Goal: Task Accomplishment & Management: Use online tool/utility

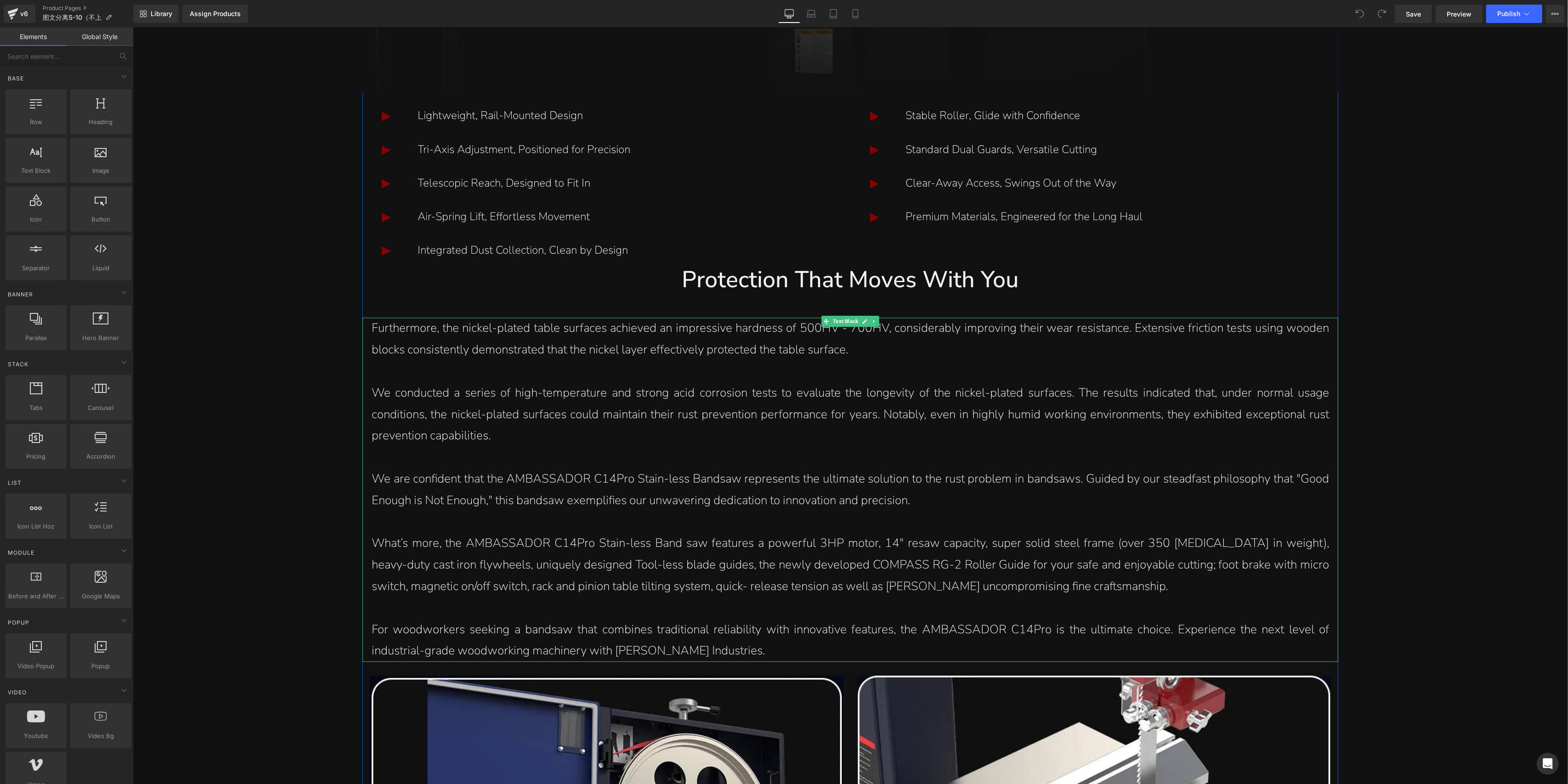
scroll to position [2818, 0]
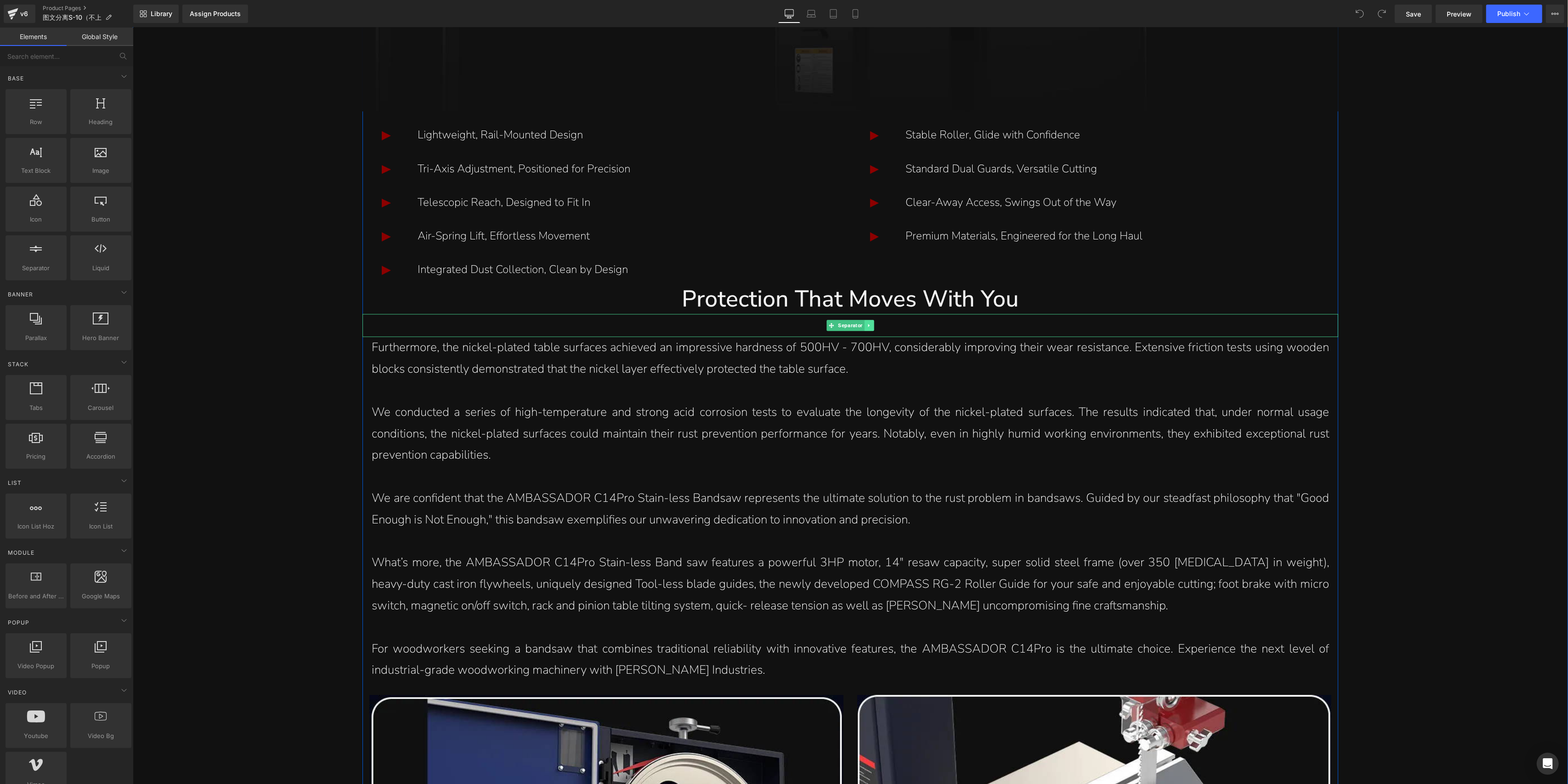
click at [866, 327] on icon at bounding box center [869, 325] width 5 height 5
click at [863, 327] on link at bounding box center [863, 325] width 10 height 11
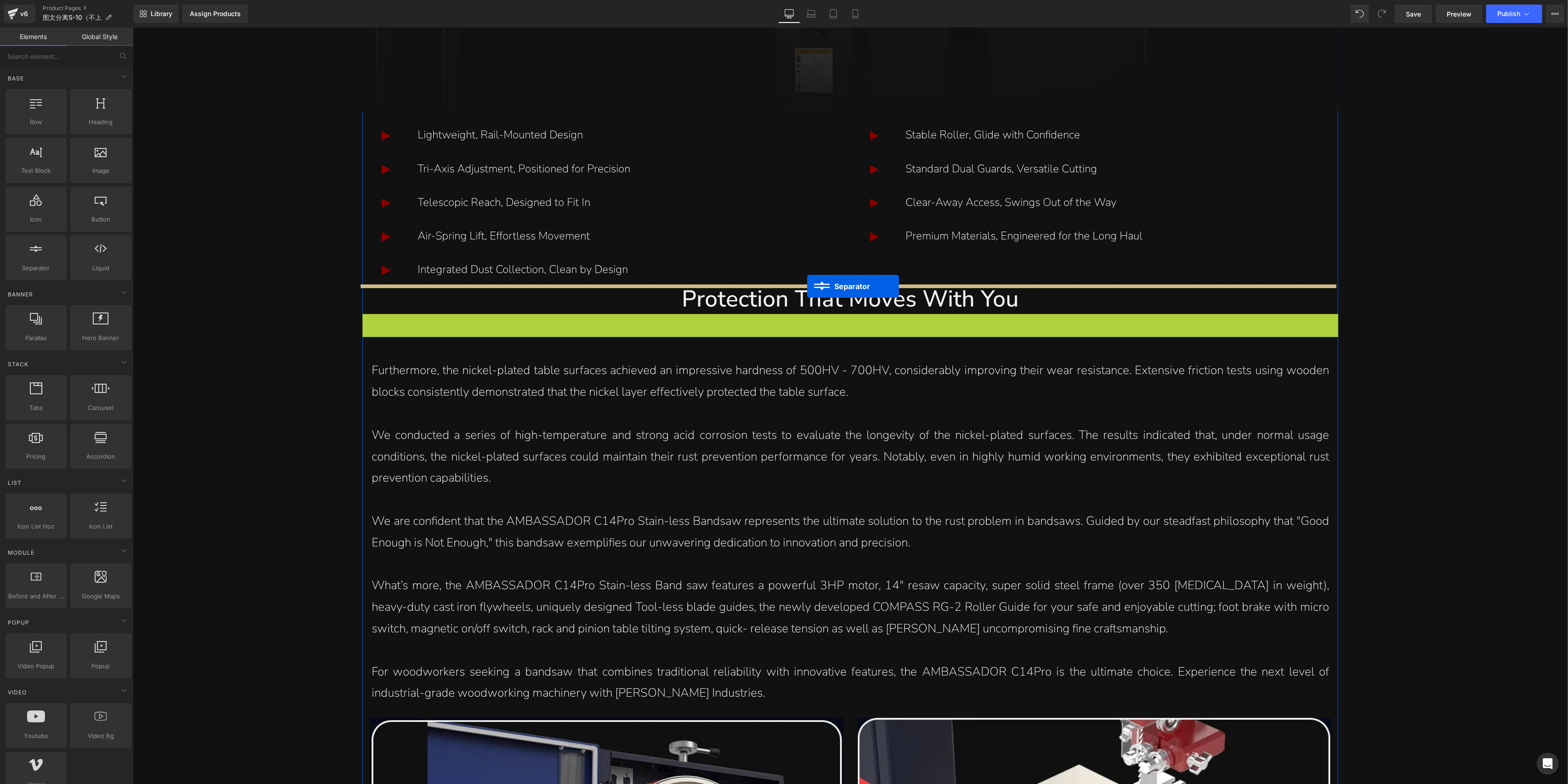
drag, startPoint x: 810, startPoint y: 324, endPoint x: 807, endPoint y: 287, distance: 37.1
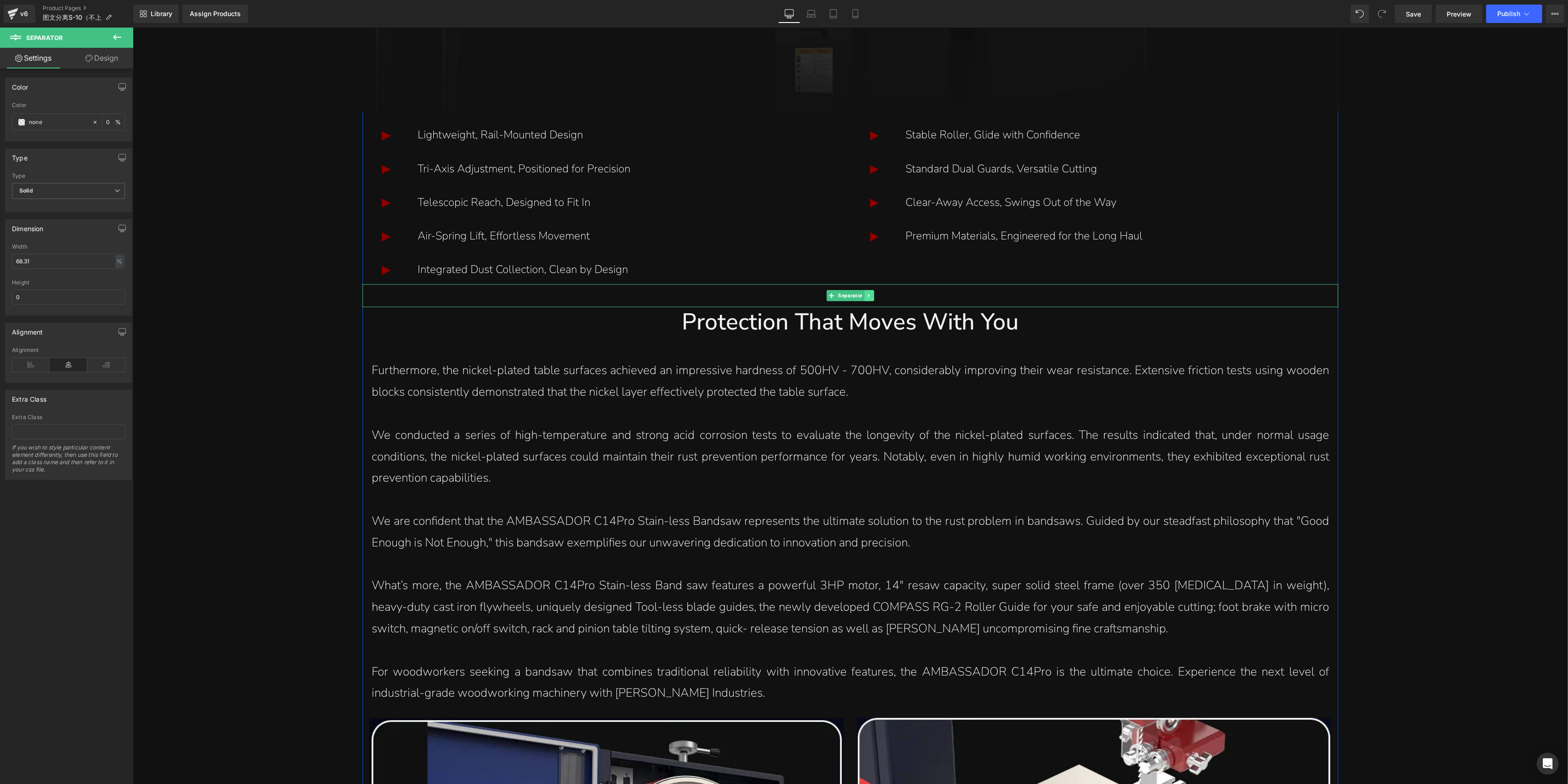
click at [866, 293] on icon at bounding box center [869, 295] width 5 height 5
click at [872, 298] on icon at bounding box center [874, 295] width 5 height 5
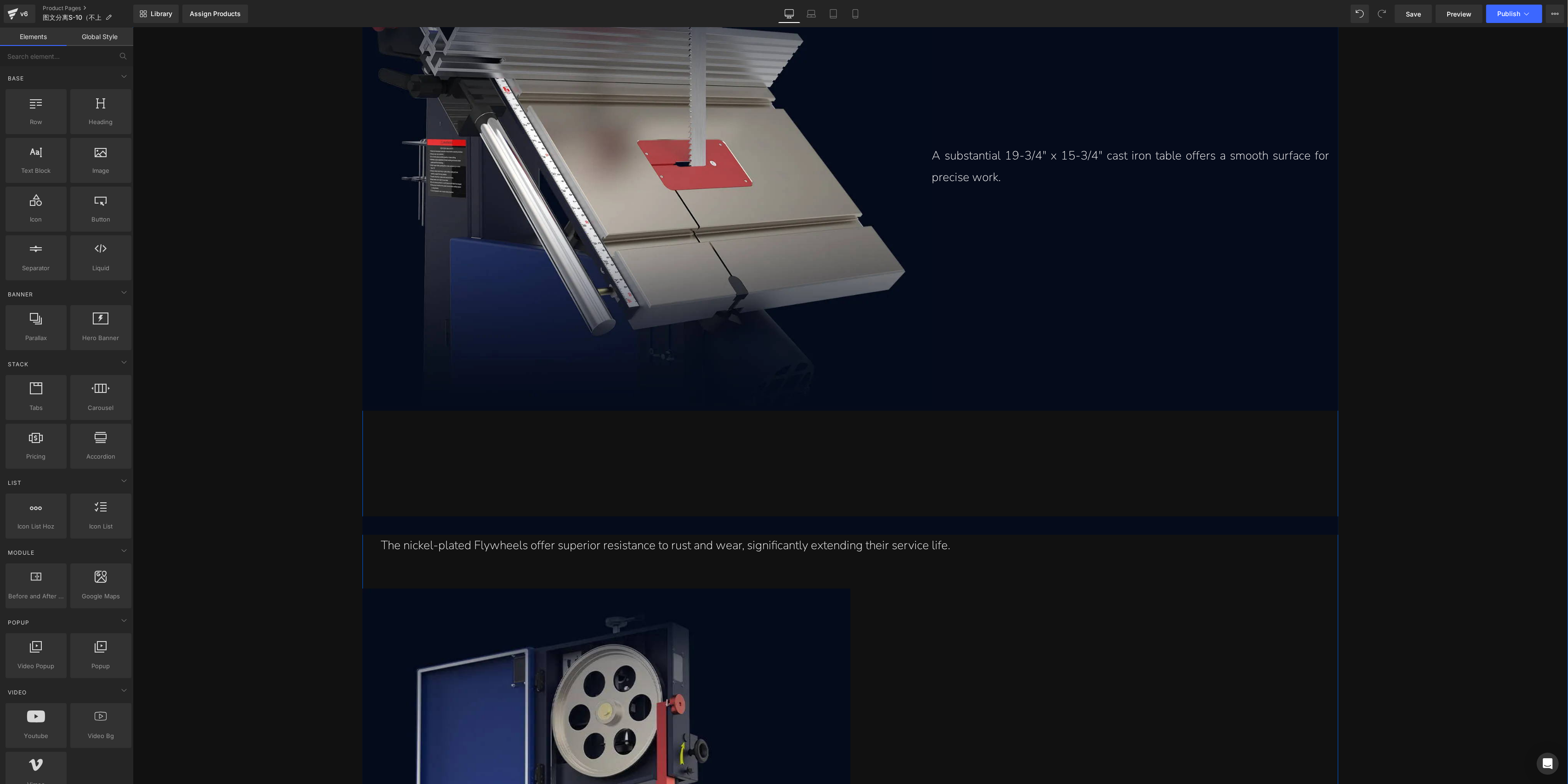
scroll to position [5759, 0]
click at [785, 463] on div at bounding box center [850, 463] width 976 height 97
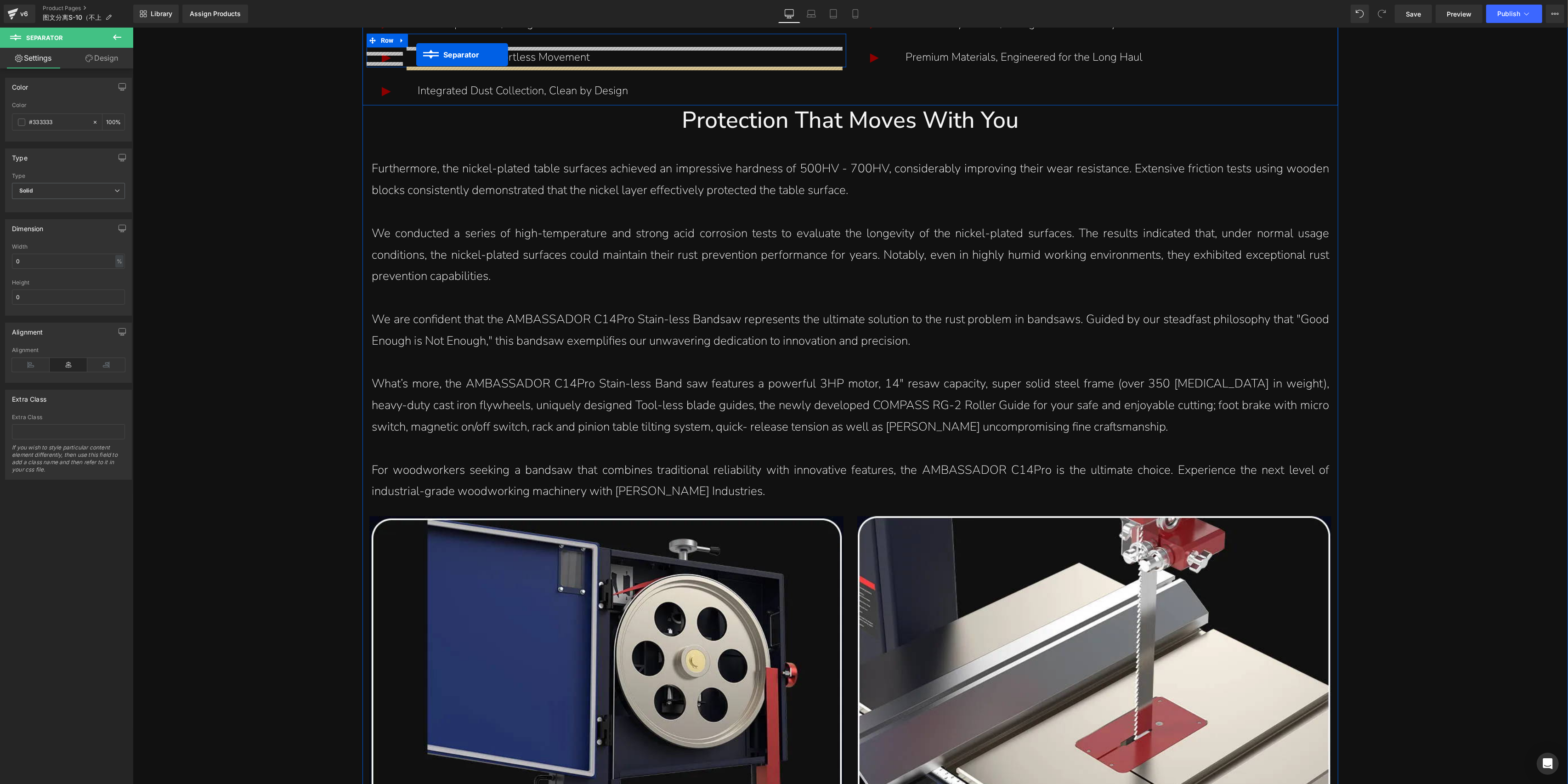
scroll to position [2969, 0]
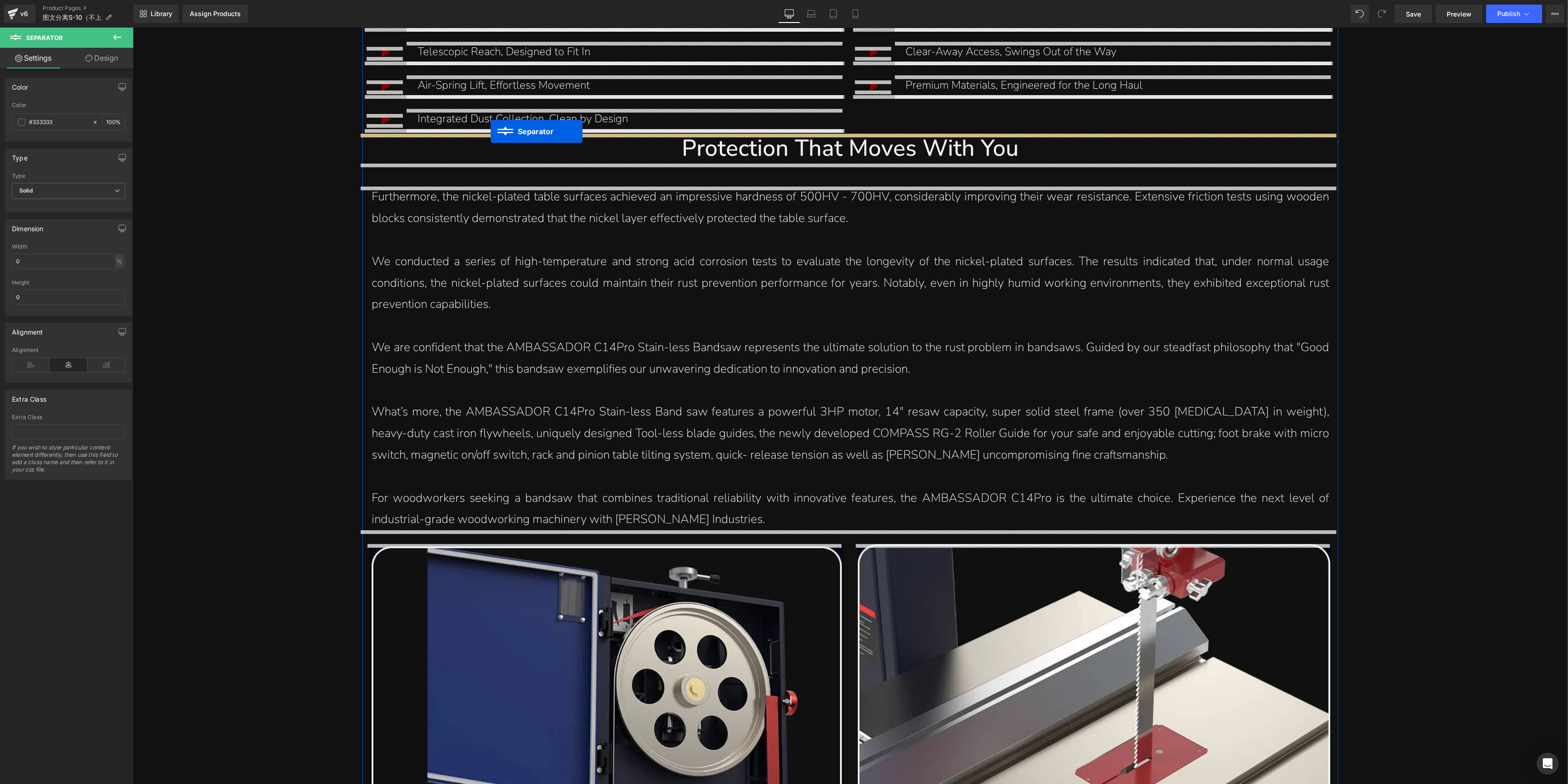
drag, startPoint x: 832, startPoint y: 464, endPoint x: 490, endPoint y: 131, distance: 477.3
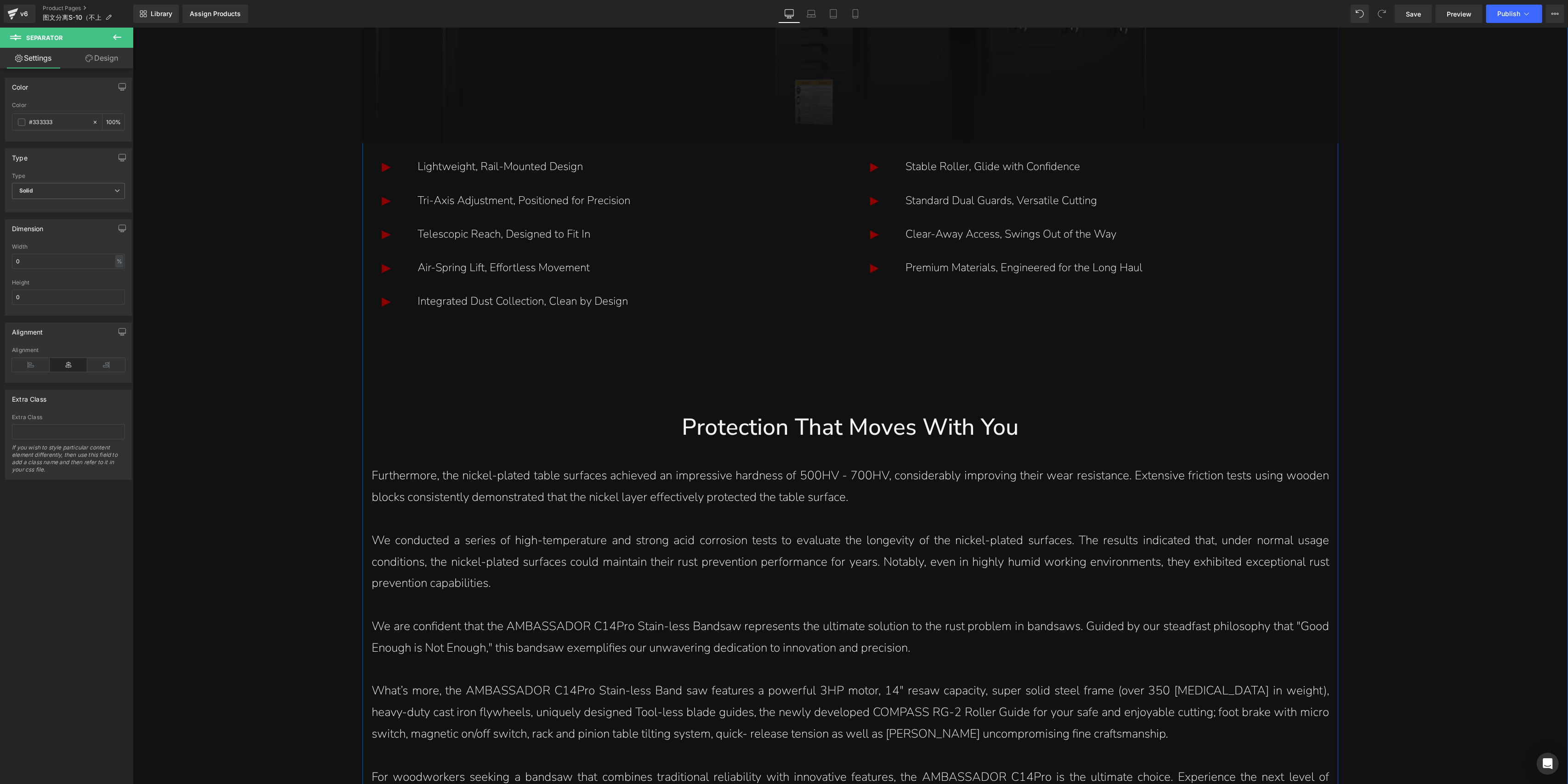
scroll to position [2846, 0]
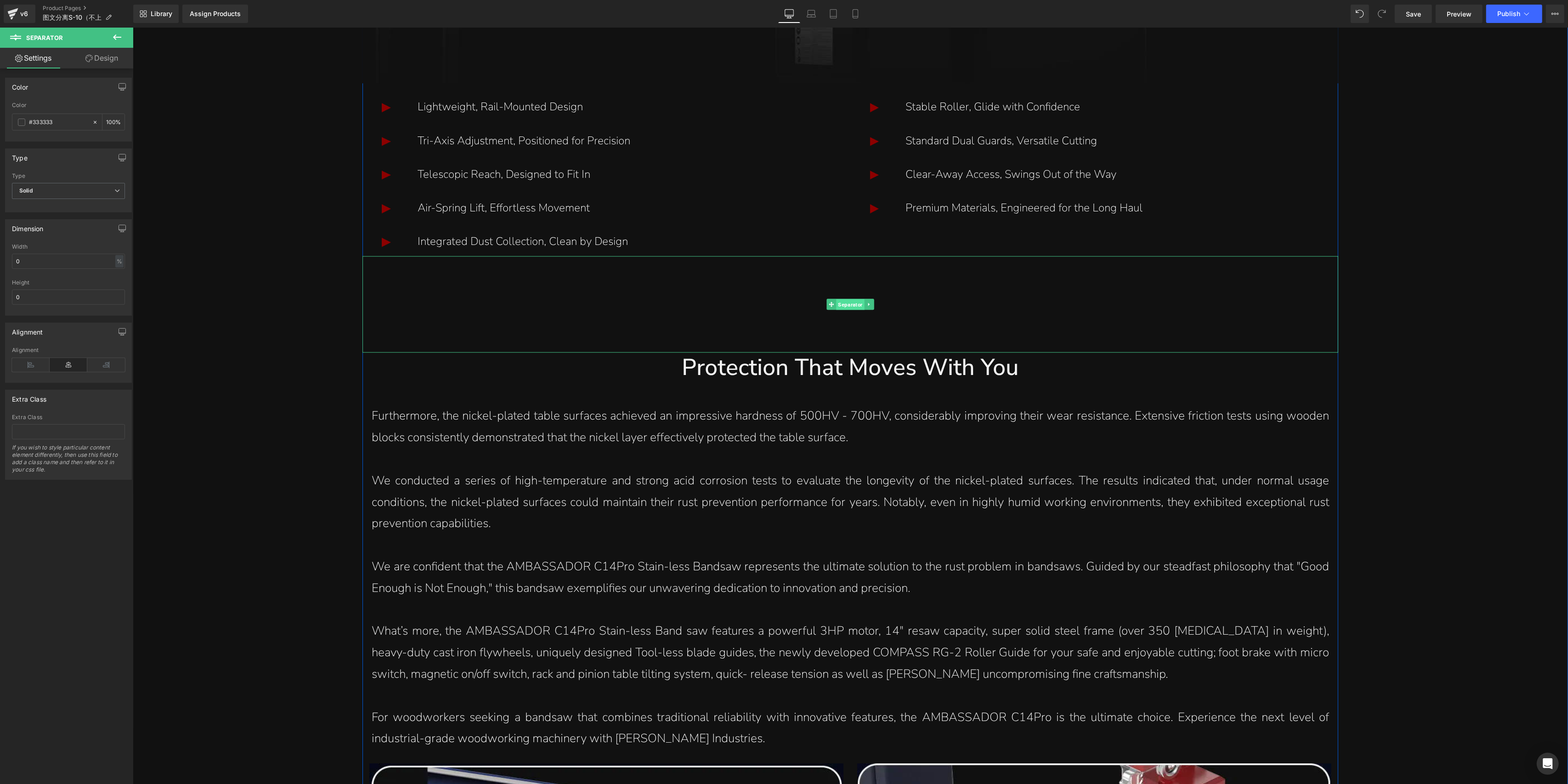
click at [852, 302] on span "Separator" at bounding box center [850, 304] width 28 height 11
click at [110, 57] on link "Design" at bounding box center [102, 58] width 67 height 21
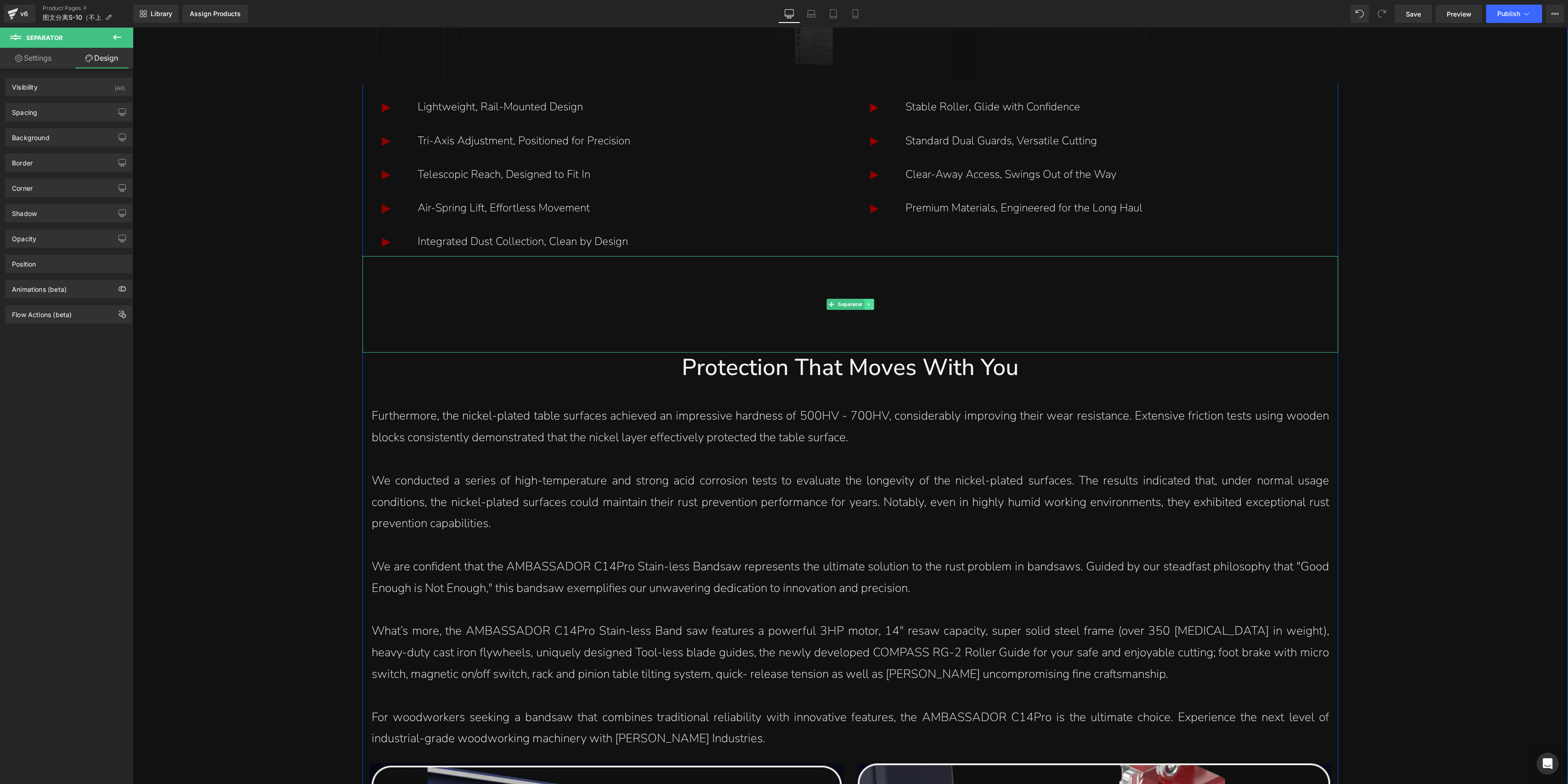
click at [866, 304] on icon at bounding box center [869, 304] width 5 height 5
click at [872, 303] on icon at bounding box center [874, 304] width 5 height 5
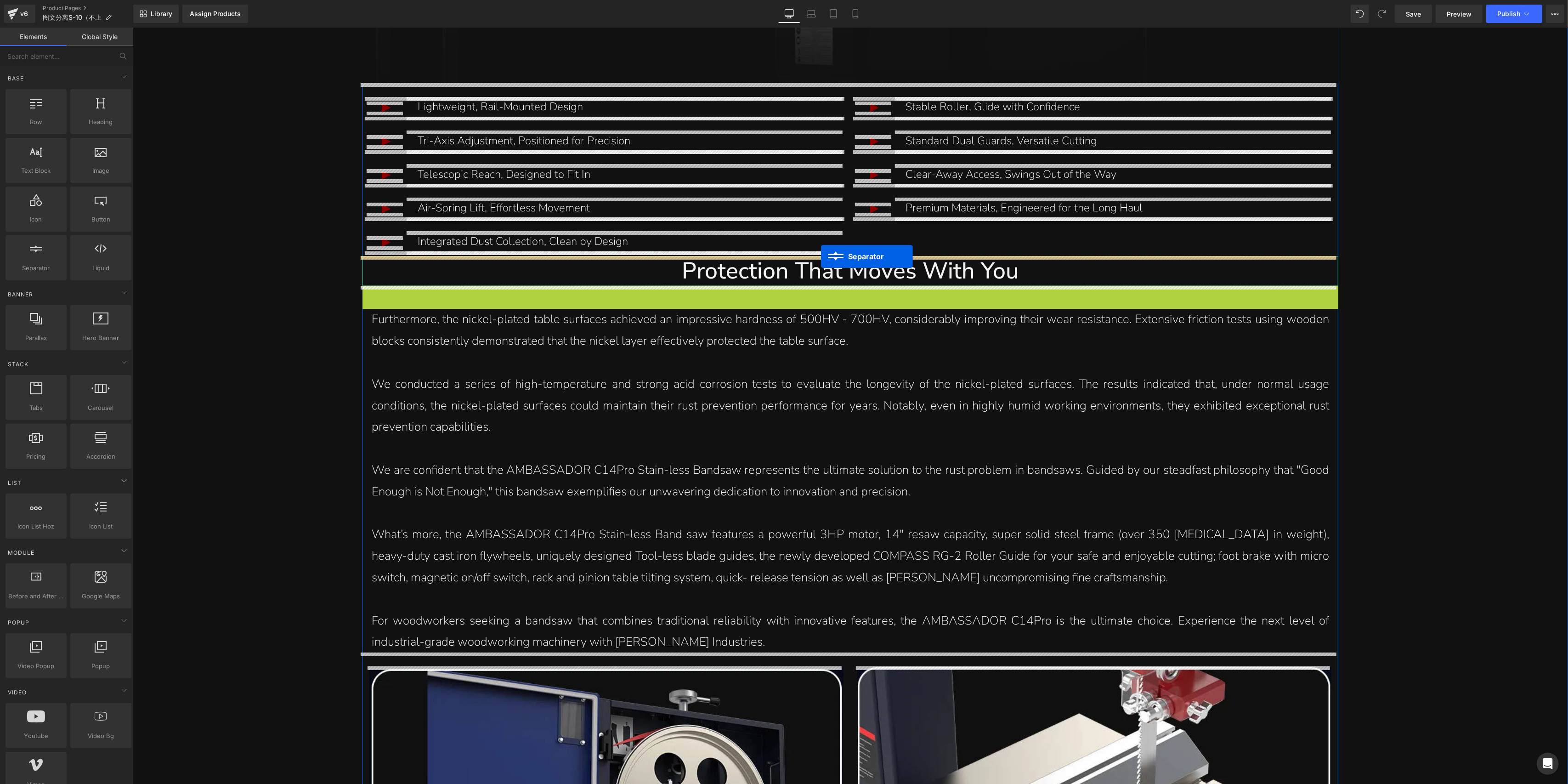
drag, startPoint x: 826, startPoint y: 297, endPoint x: 820, endPoint y: 256, distance: 41.4
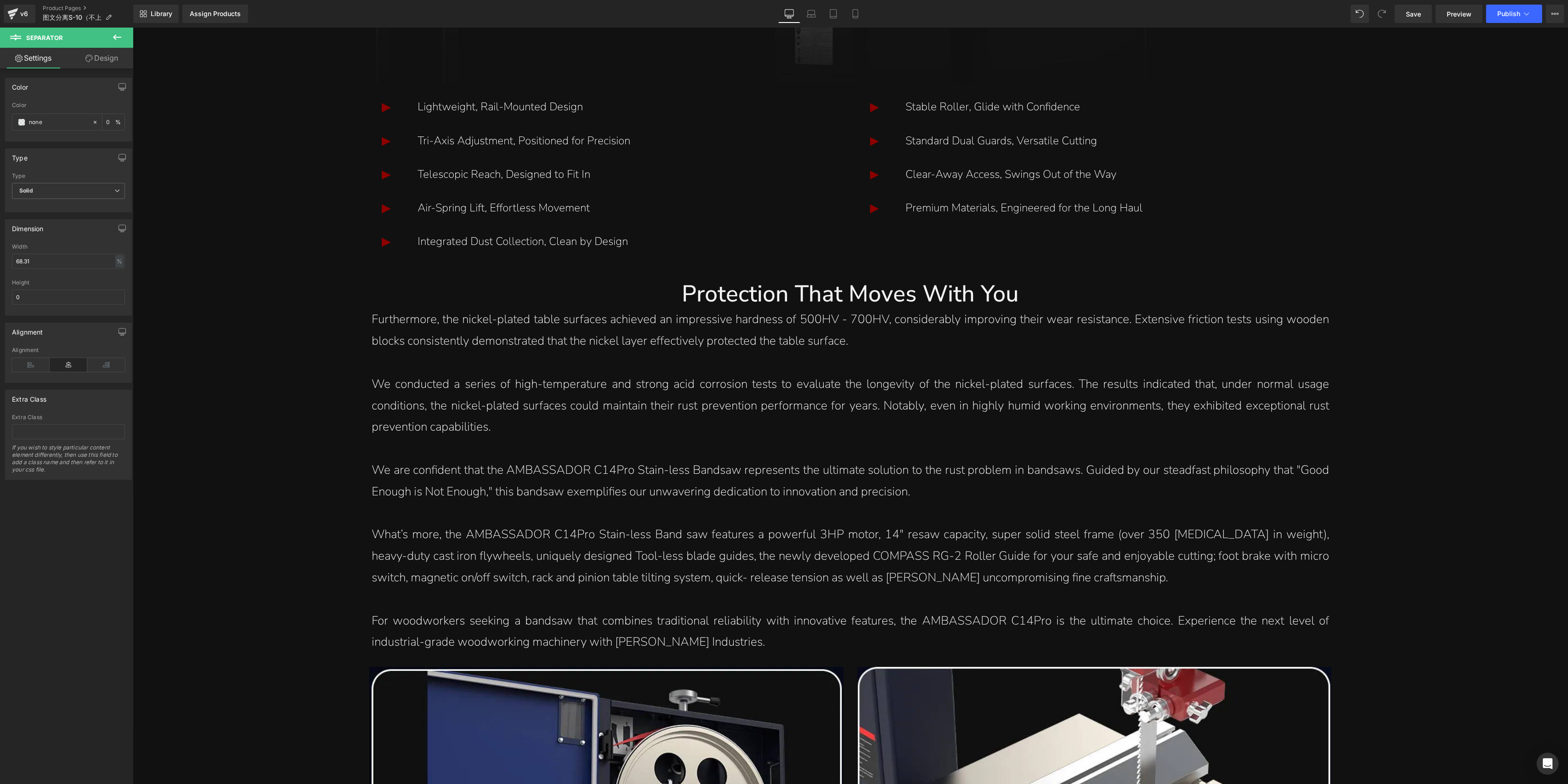
click at [125, 36] on button at bounding box center [117, 37] width 32 height 20
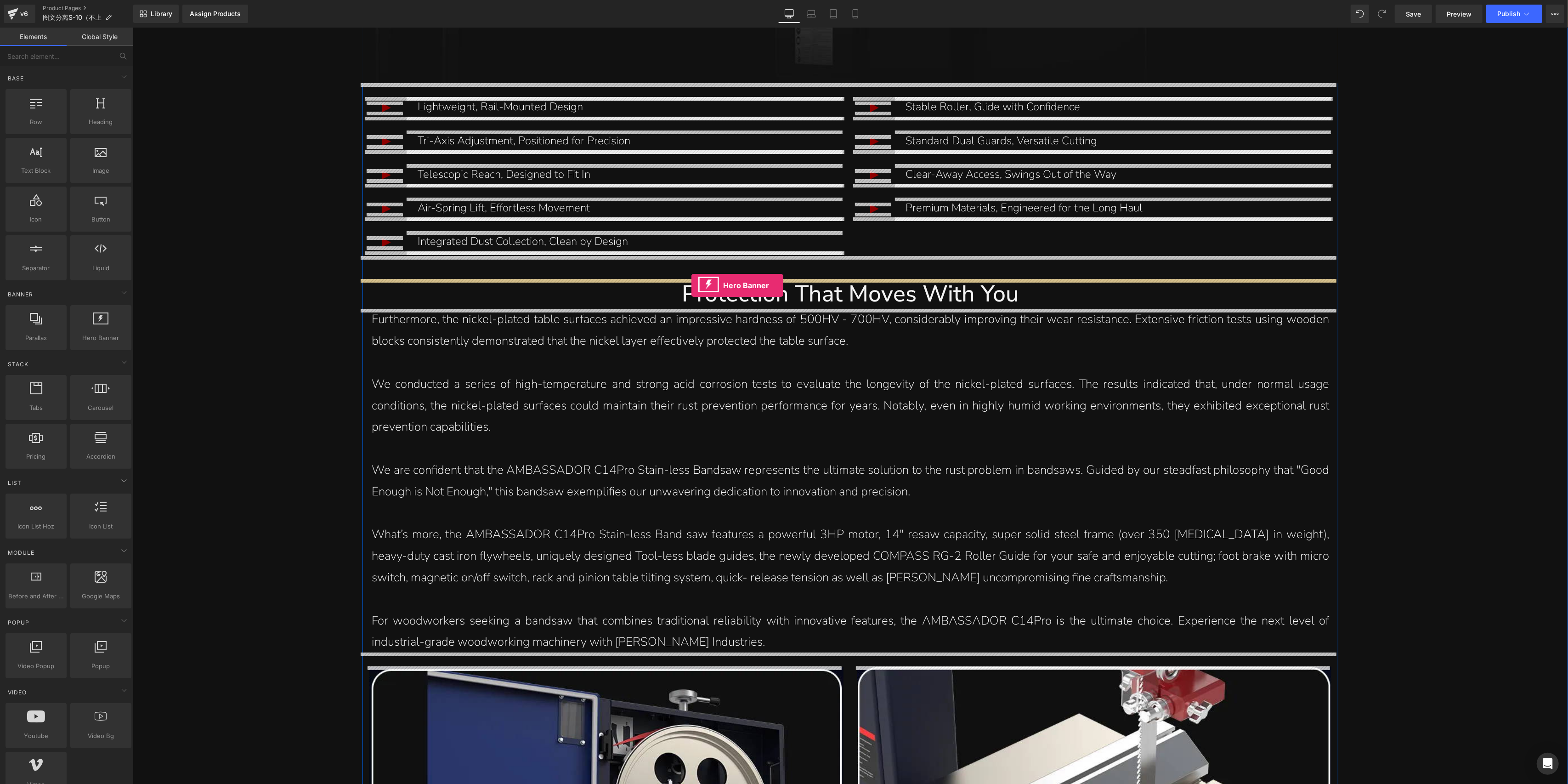
drag, startPoint x: 243, startPoint y: 365, endPoint x: 691, endPoint y: 285, distance: 455.1
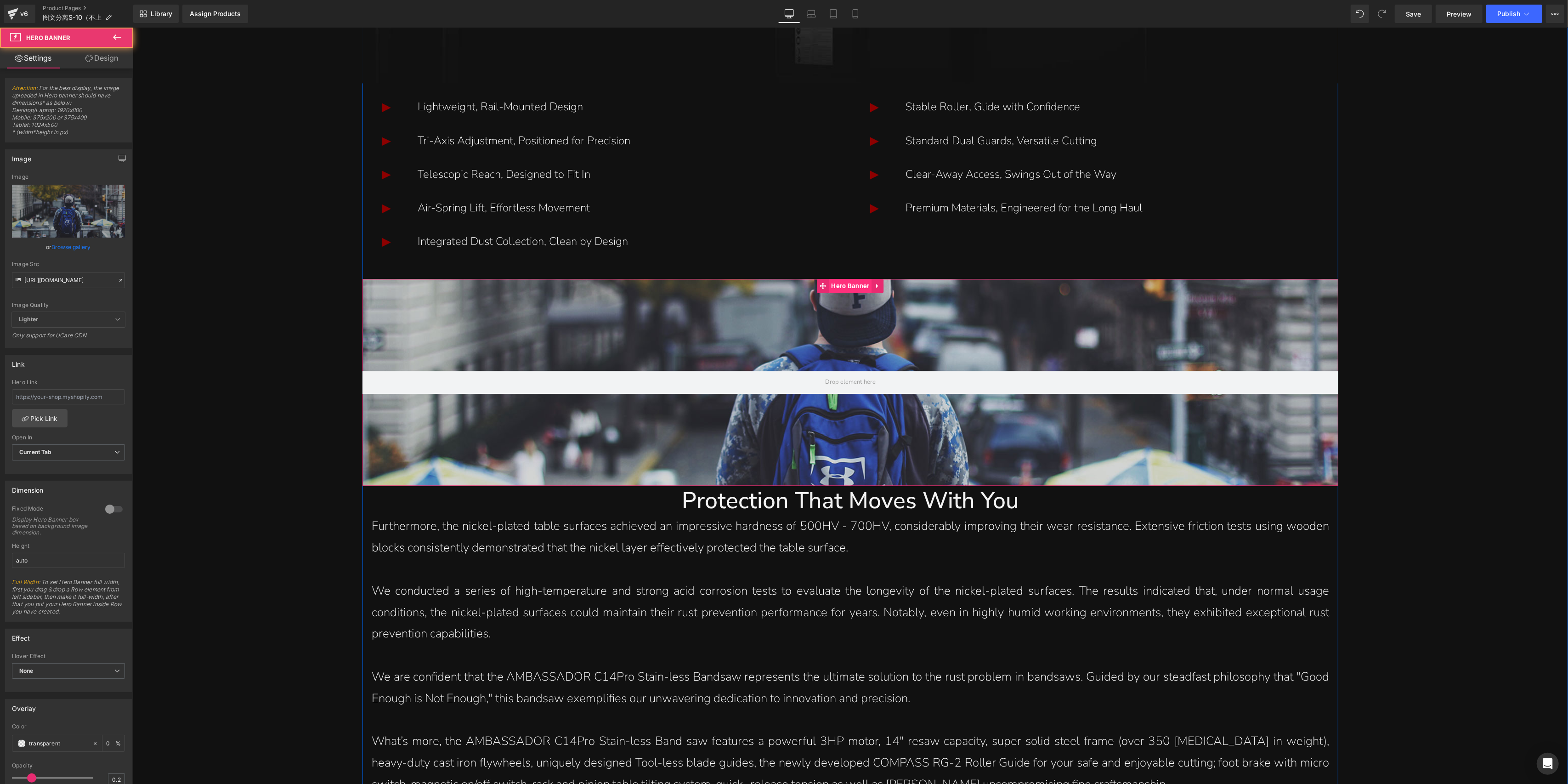
click at [846, 283] on span "Hero Banner" at bounding box center [850, 286] width 43 height 14
click at [51, 200] on link "Replace Image" at bounding box center [68, 211] width 113 height 53
type input "C:\fakepath\S-10_23_08.jpg"
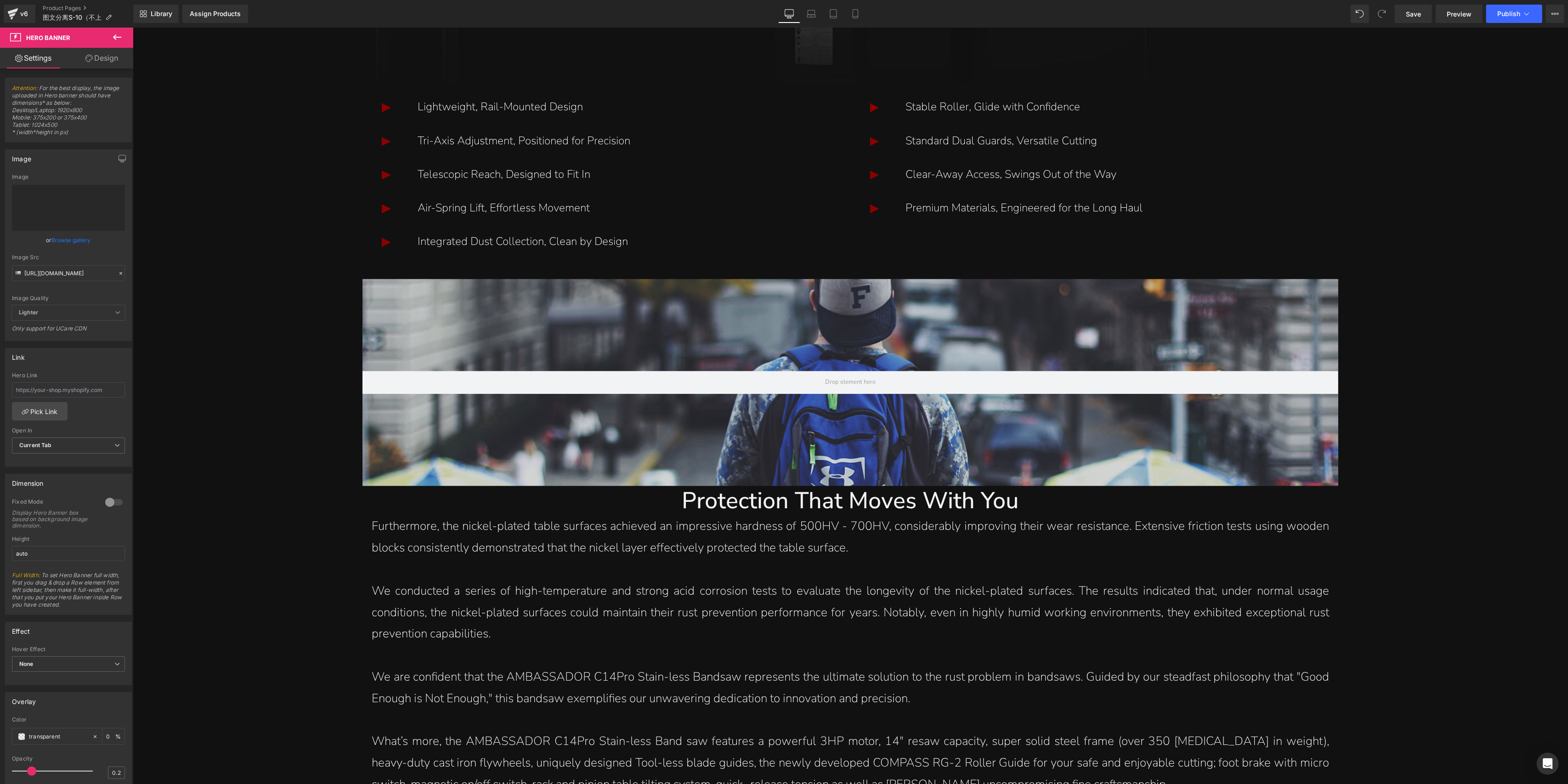
type input "[URL][DOMAIN_NAME]"
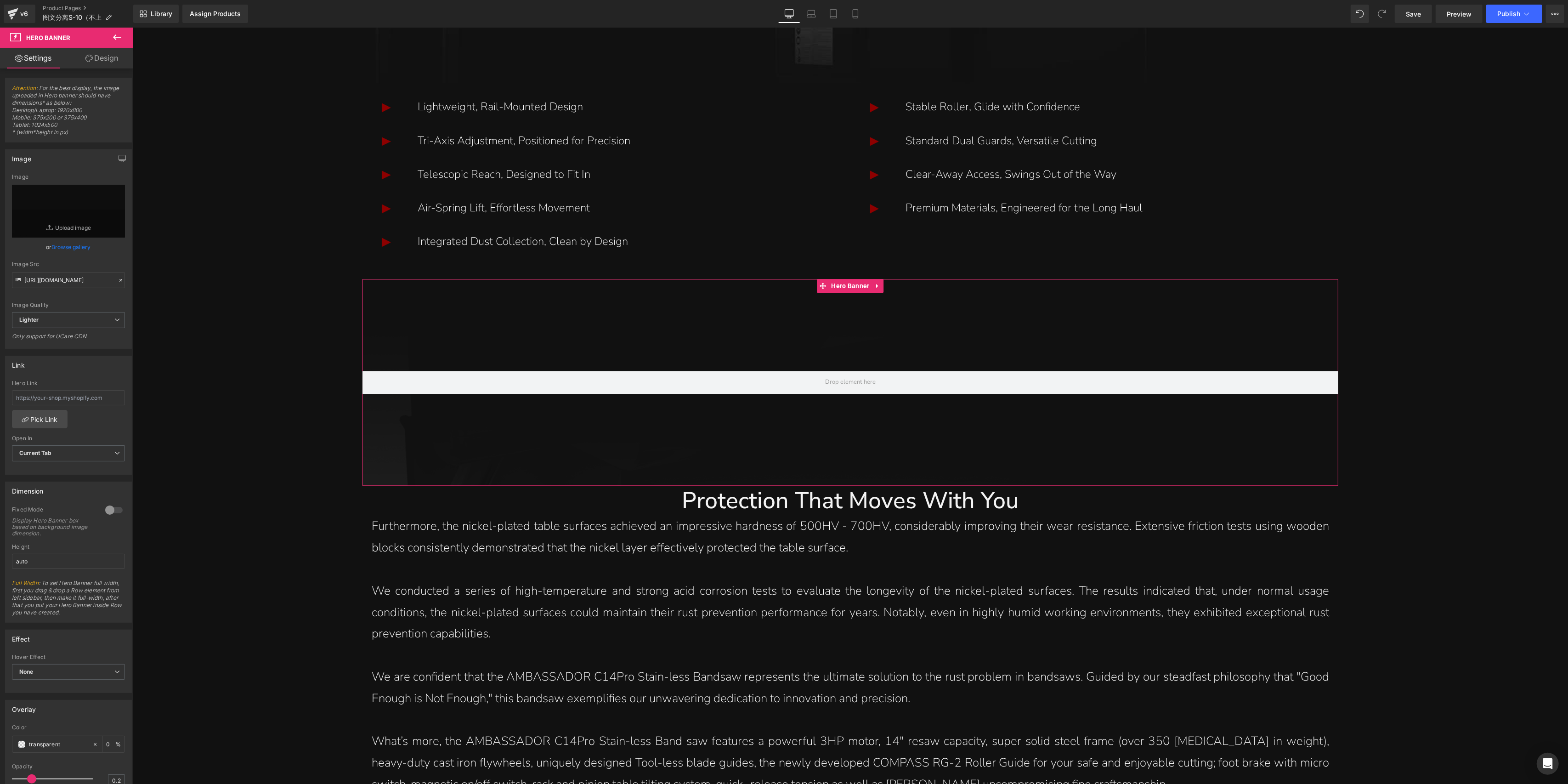
click at [111, 506] on div at bounding box center [114, 510] width 22 height 15
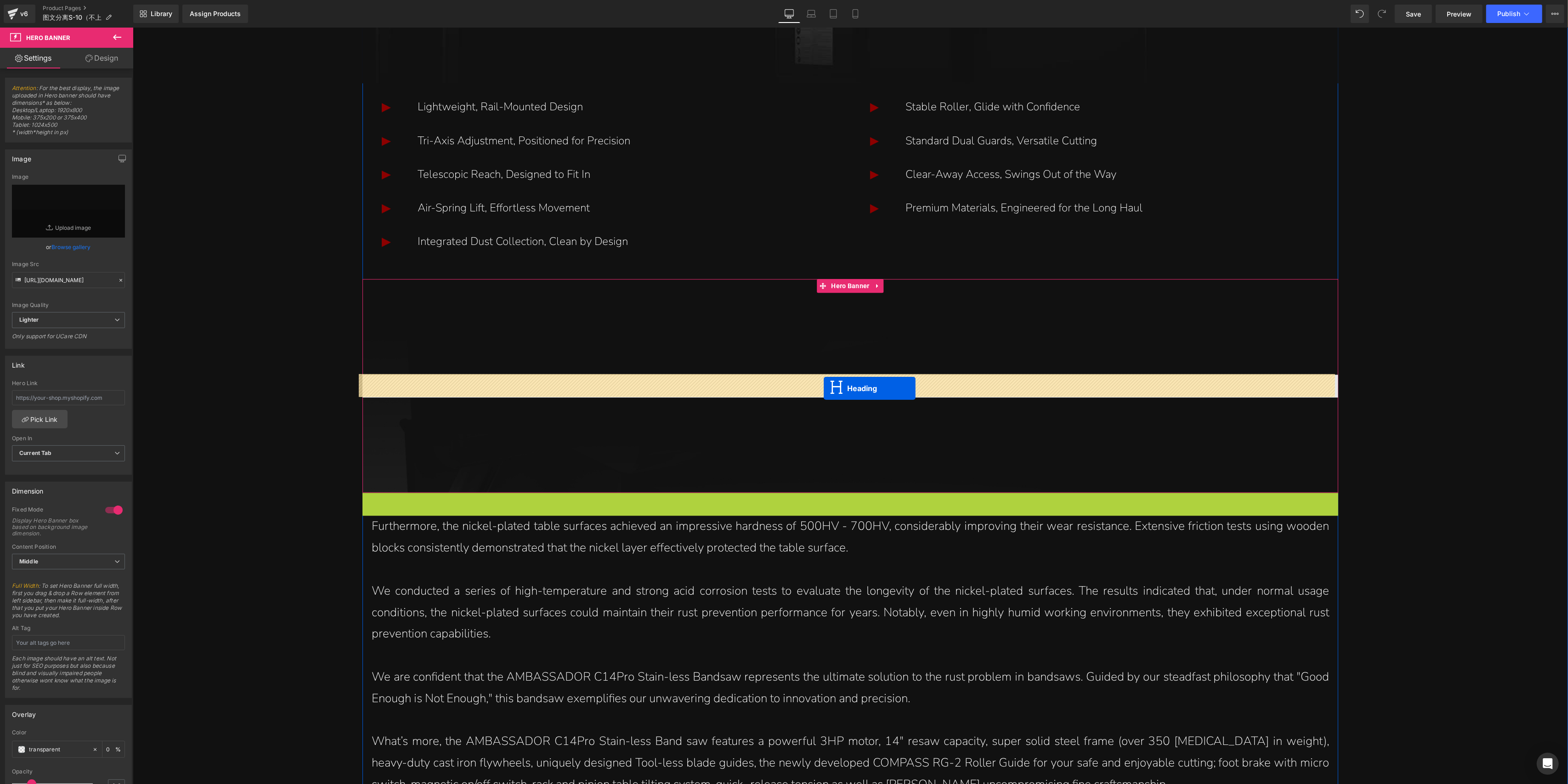
drag, startPoint x: 826, startPoint y: 507, endPoint x: 823, endPoint y: 388, distance: 119.0
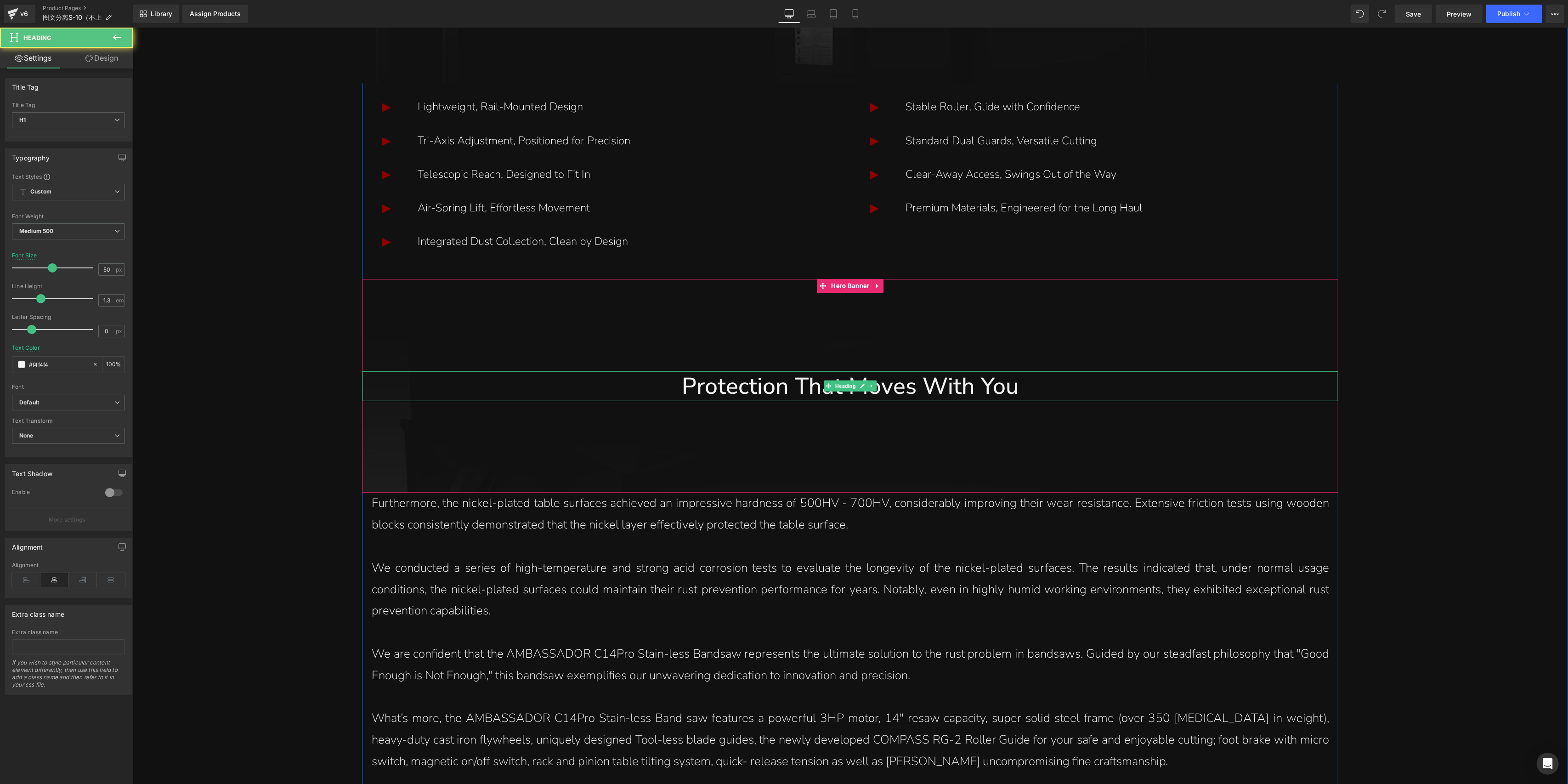
click at [722, 387] on h1 "Protection That Moves With You" at bounding box center [850, 385] width 976 height 30
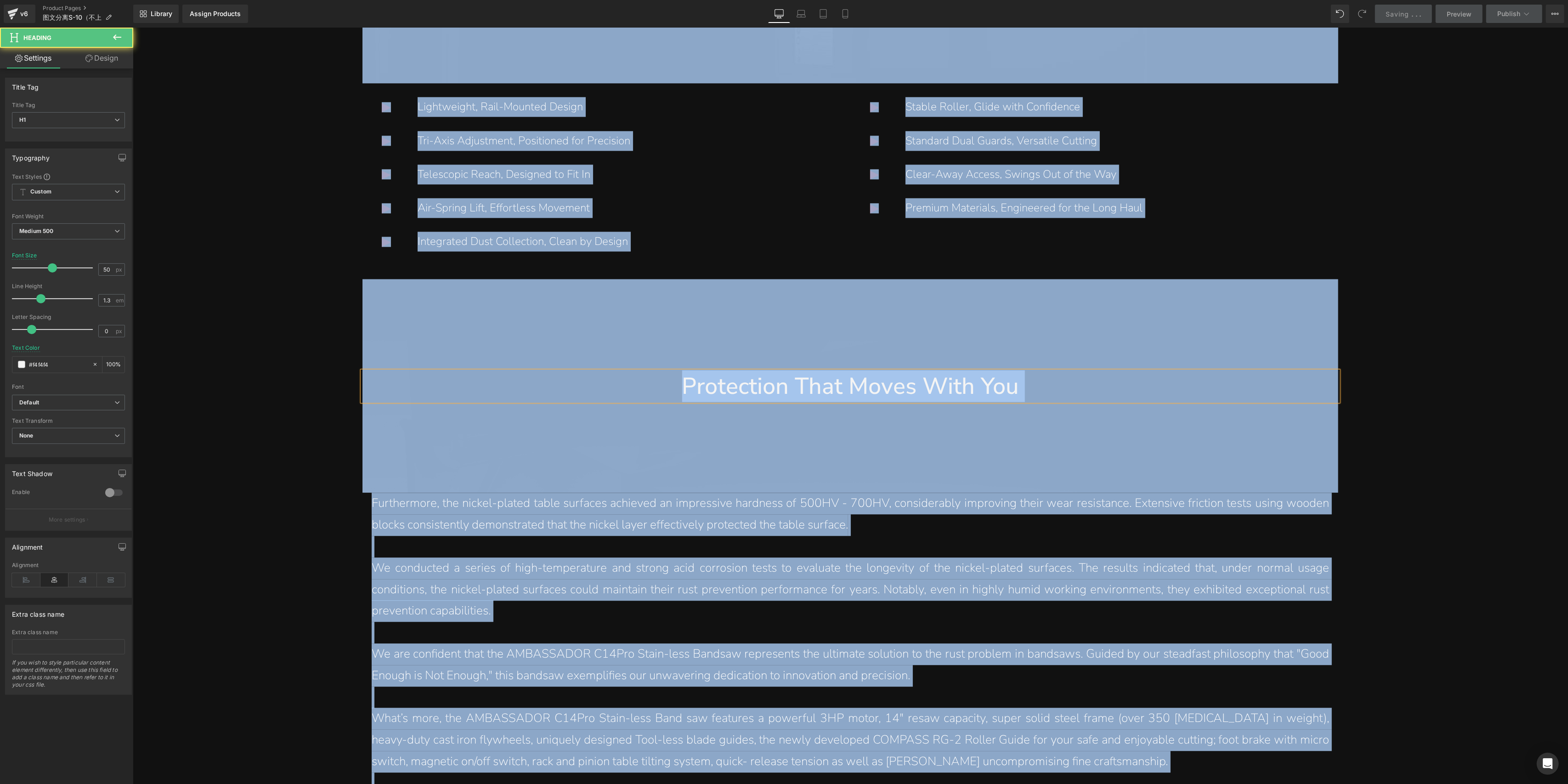
click at [762, 388] on h1 "Protection That Moves With You" at bounding box center [850, 385] width 976 height 30
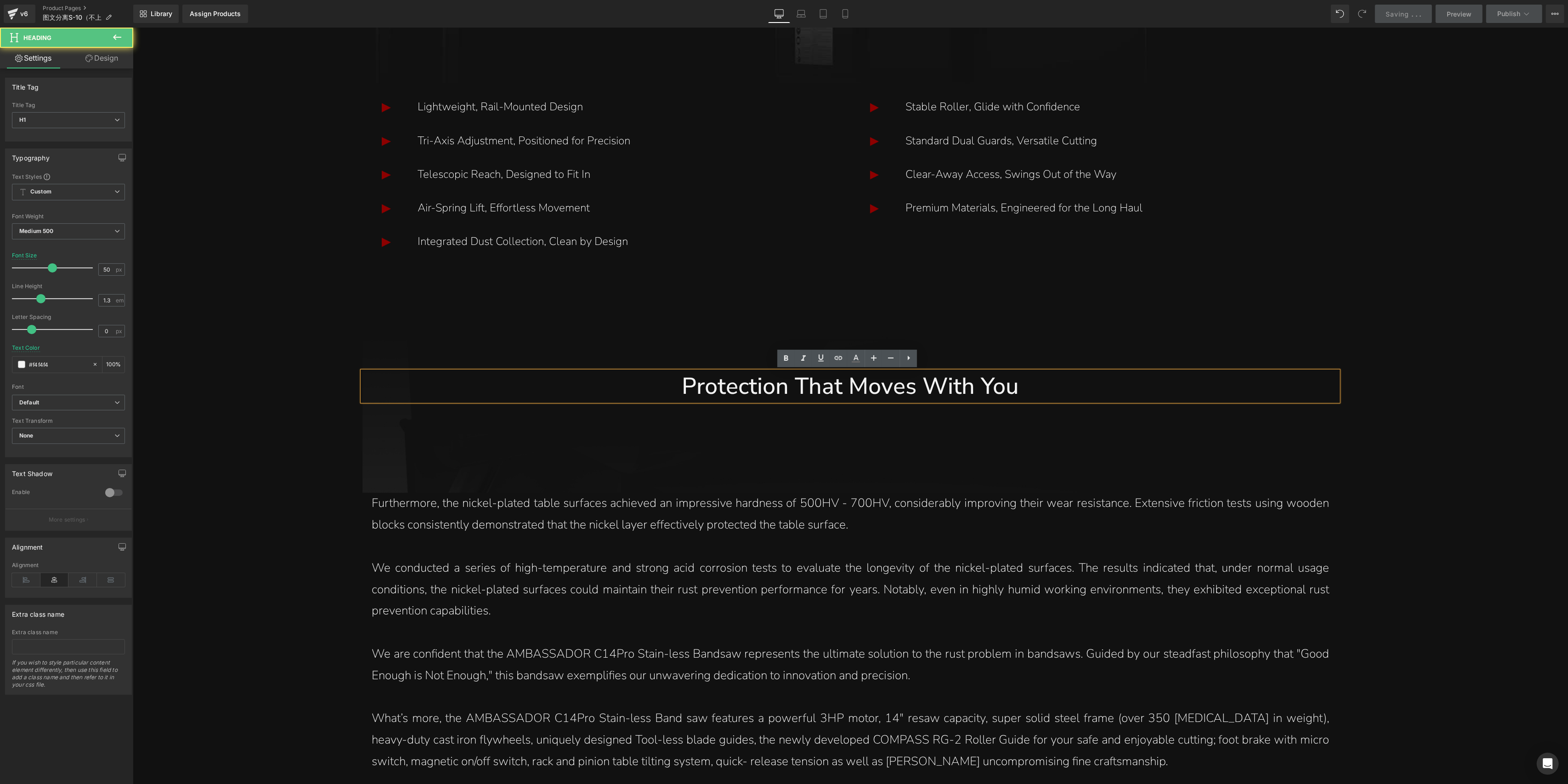
click at [789, 388] on h1 "Protection That Moves With You" at bounding box center [850, 385] width 976 height 30
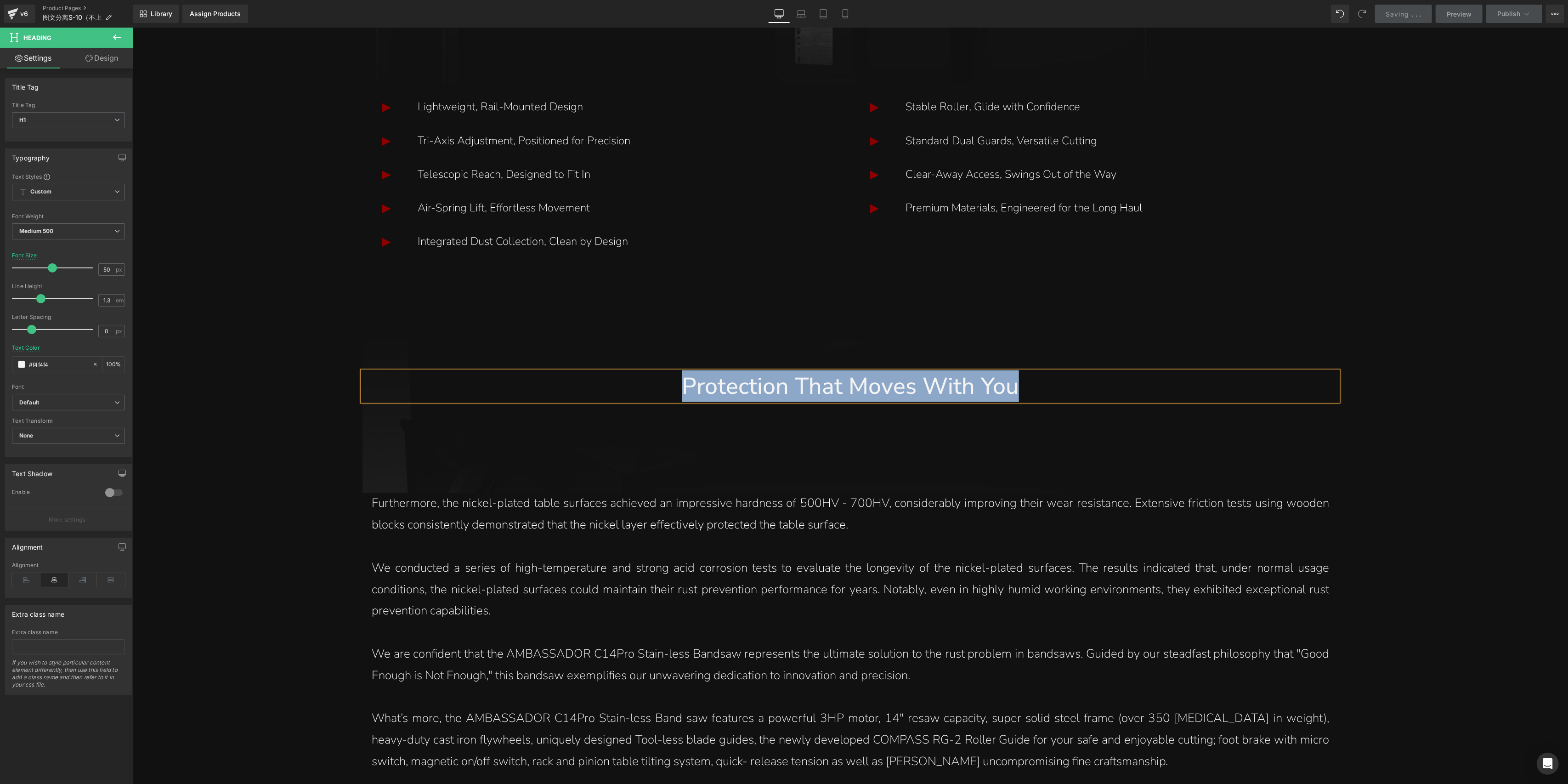
paste div
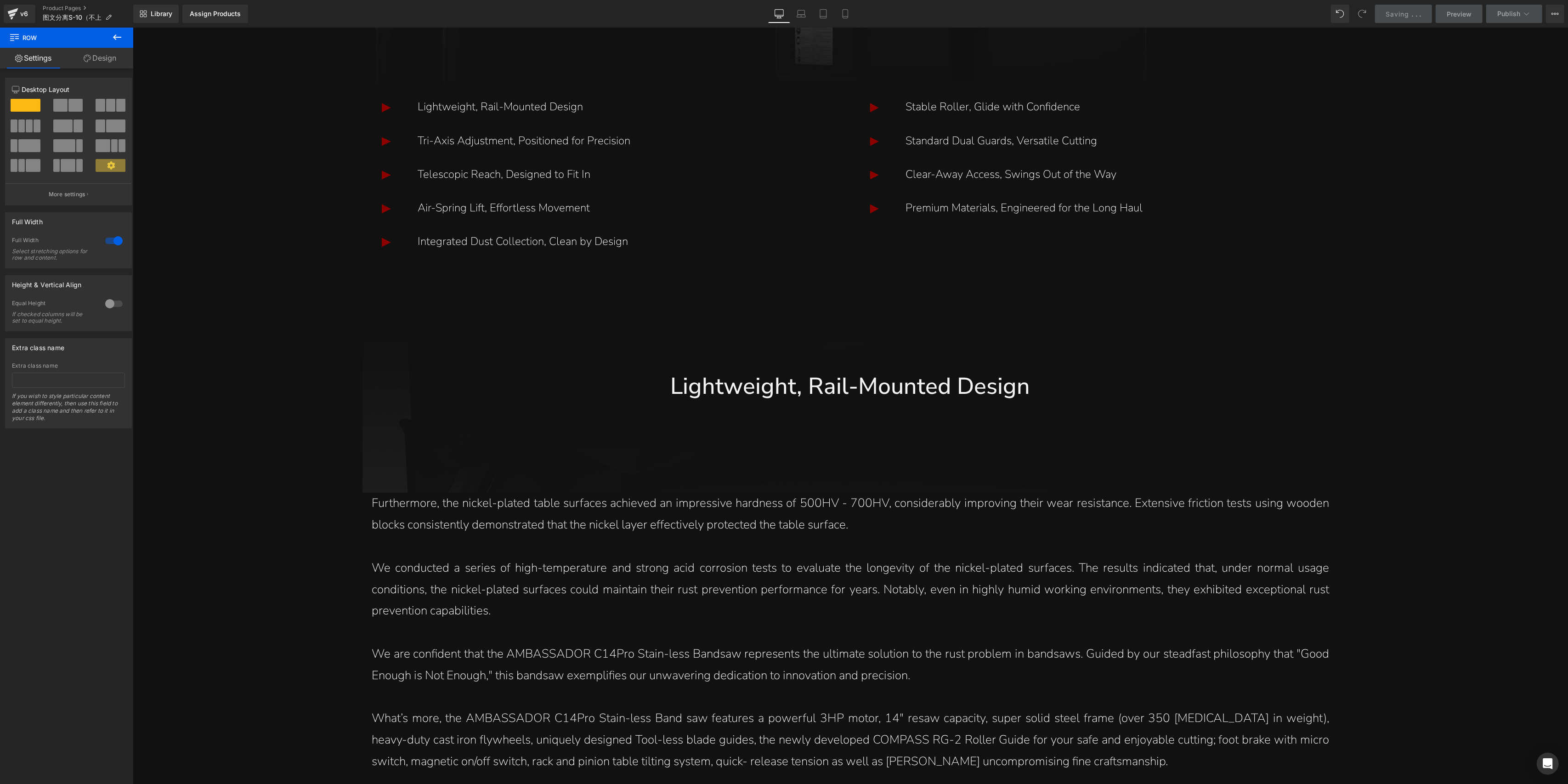
click at [1407, 11] on span "Saving" at bounding box center [1398, 14] width 24 height 8
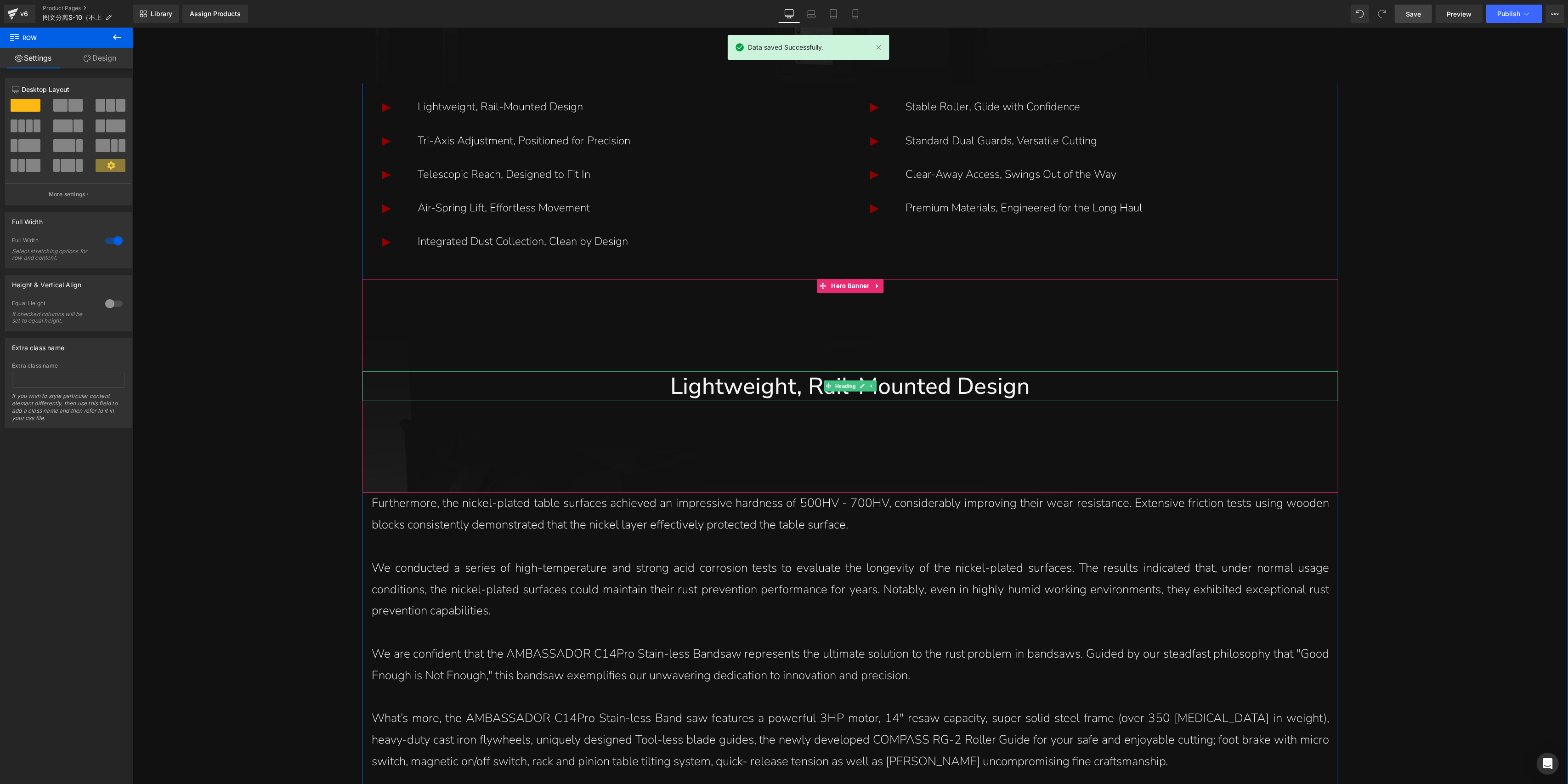
scroll to position [2908, 0]
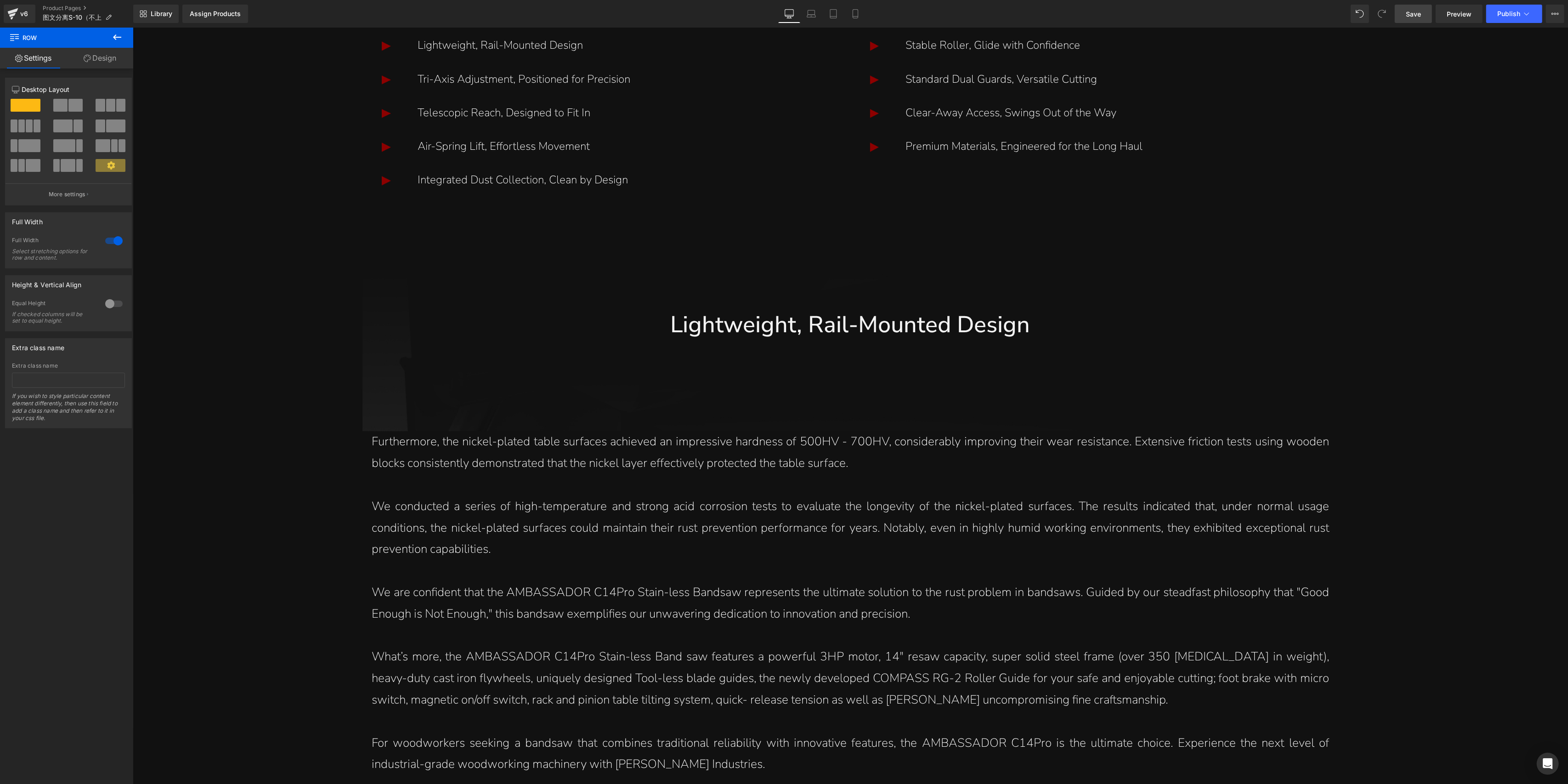
click at [111, 33] on button at bounding box center [117, 37] width 32 height 20
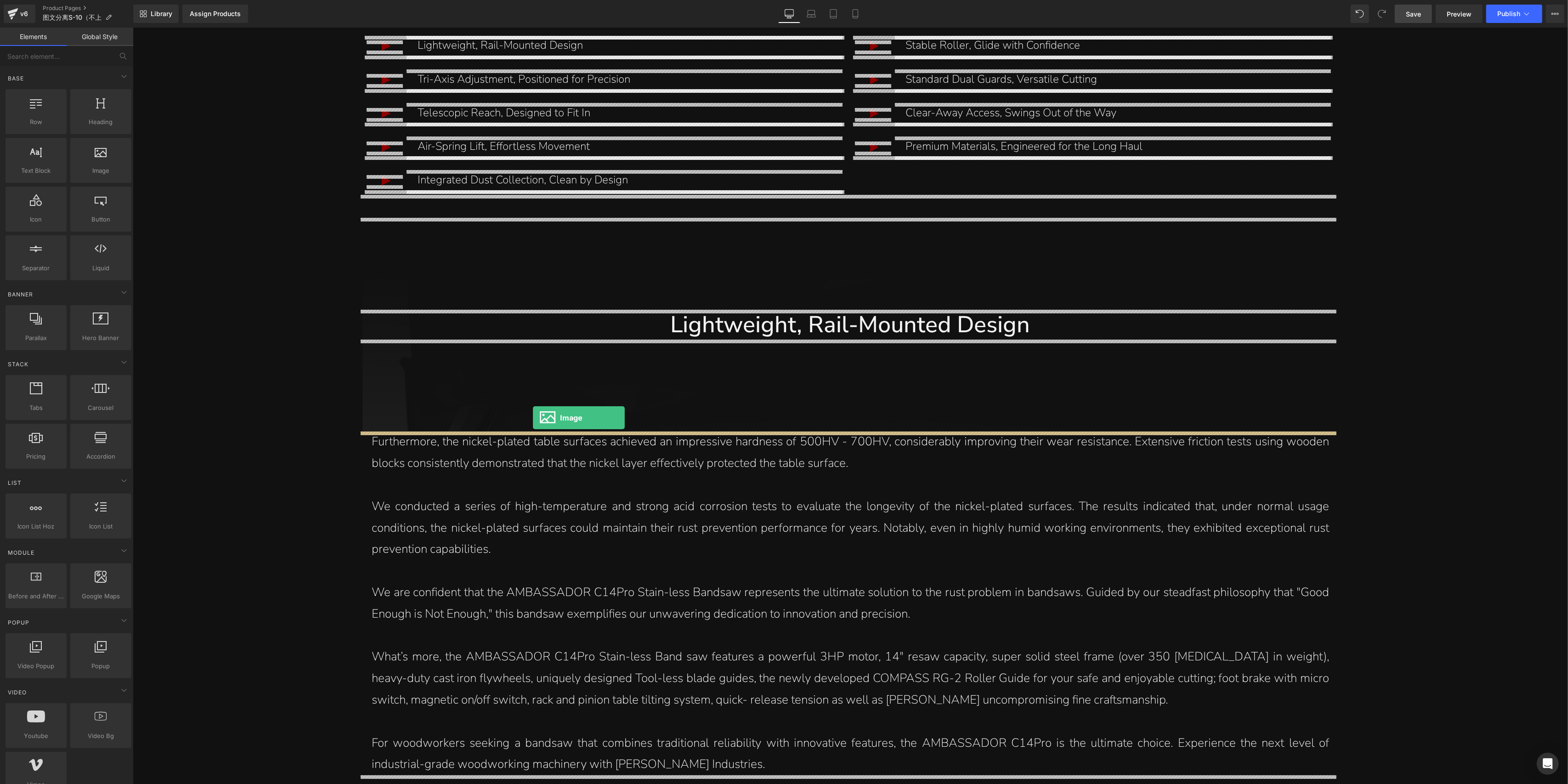
drag, startPoint x: 229, startPoint y: 204, endPoint x: 535, endPoint y: 420, distance: 374.6
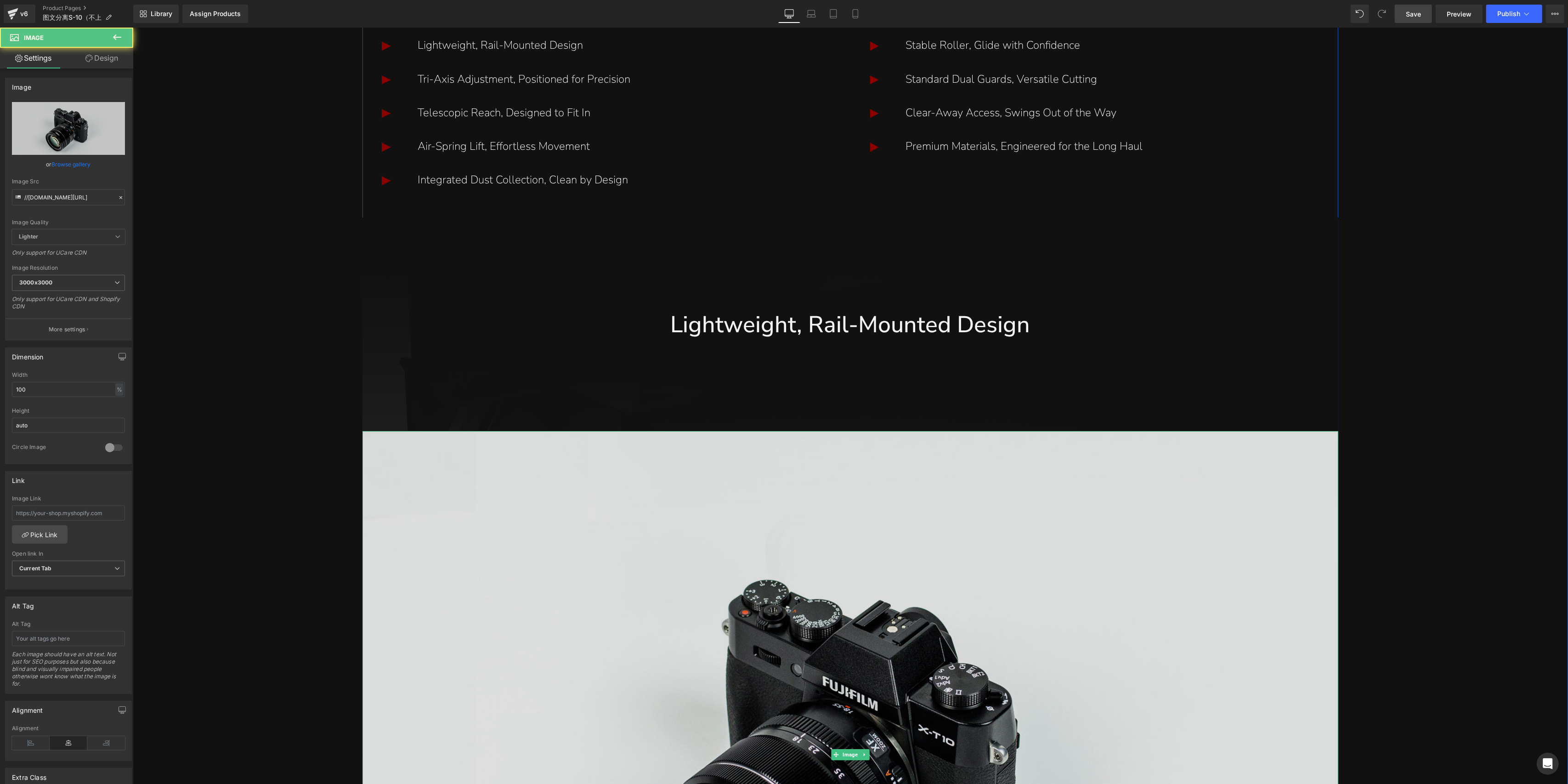
click at [845, 704] on img at bounding box center [850, 754] width 976 height 647
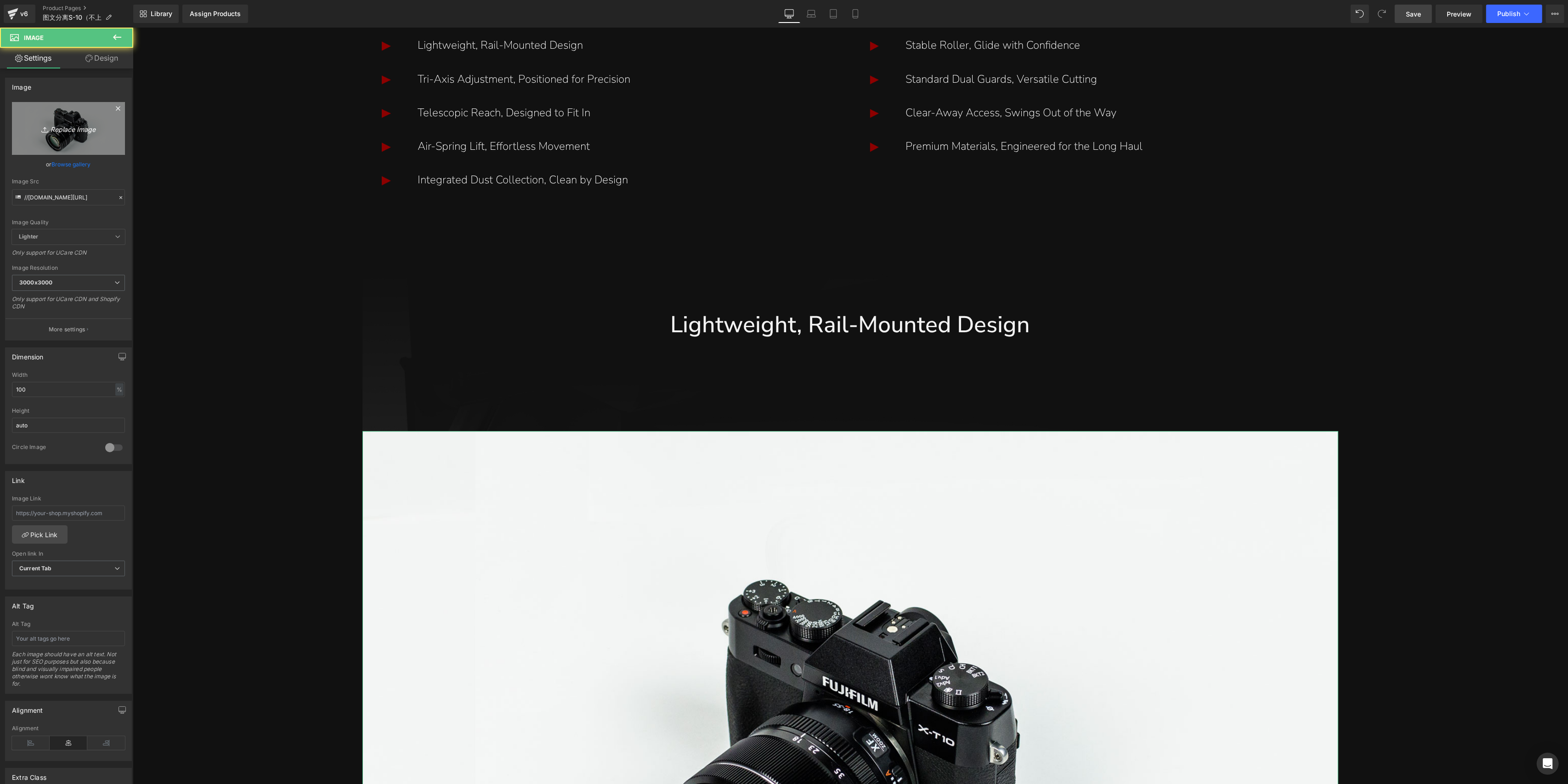
click at [54, 117] on link "Replace Image" at bounding box center [68, 128] width 113 height 53
type input "C:\fakepath\S-10_23_09.jpg"
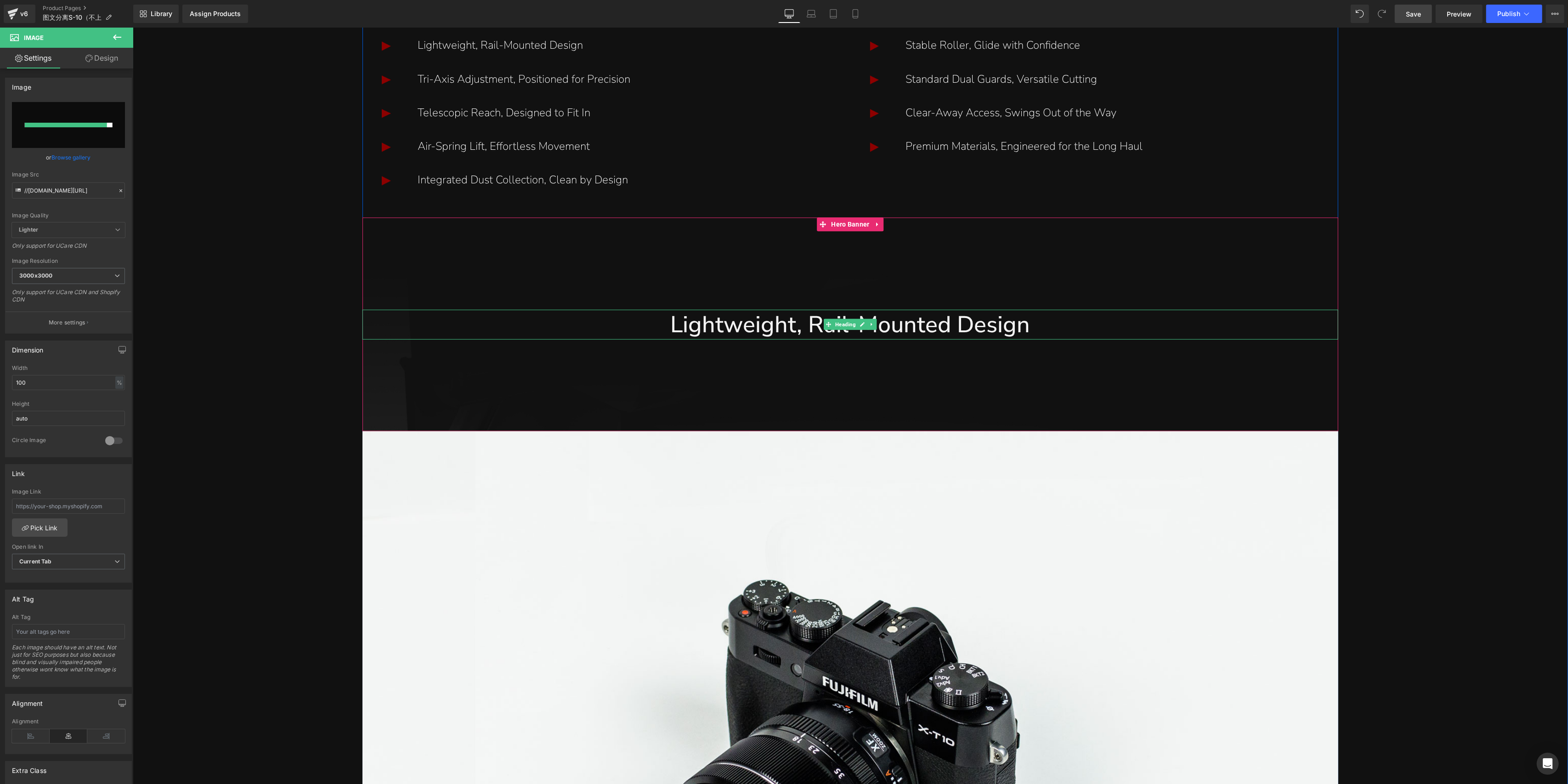
type input "[URL][DOMAIN_NAME]"
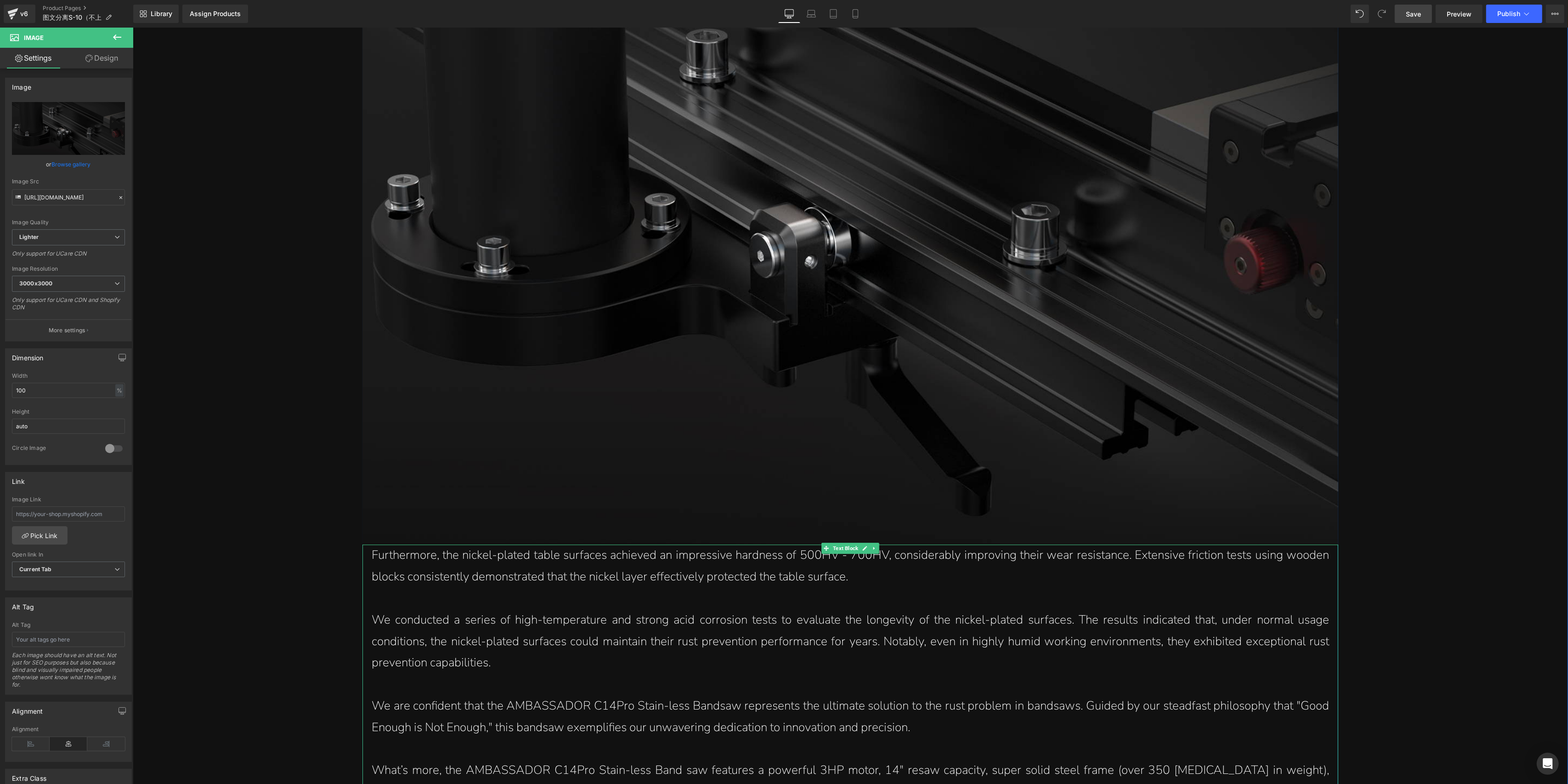
scroll to position [3643, 0]
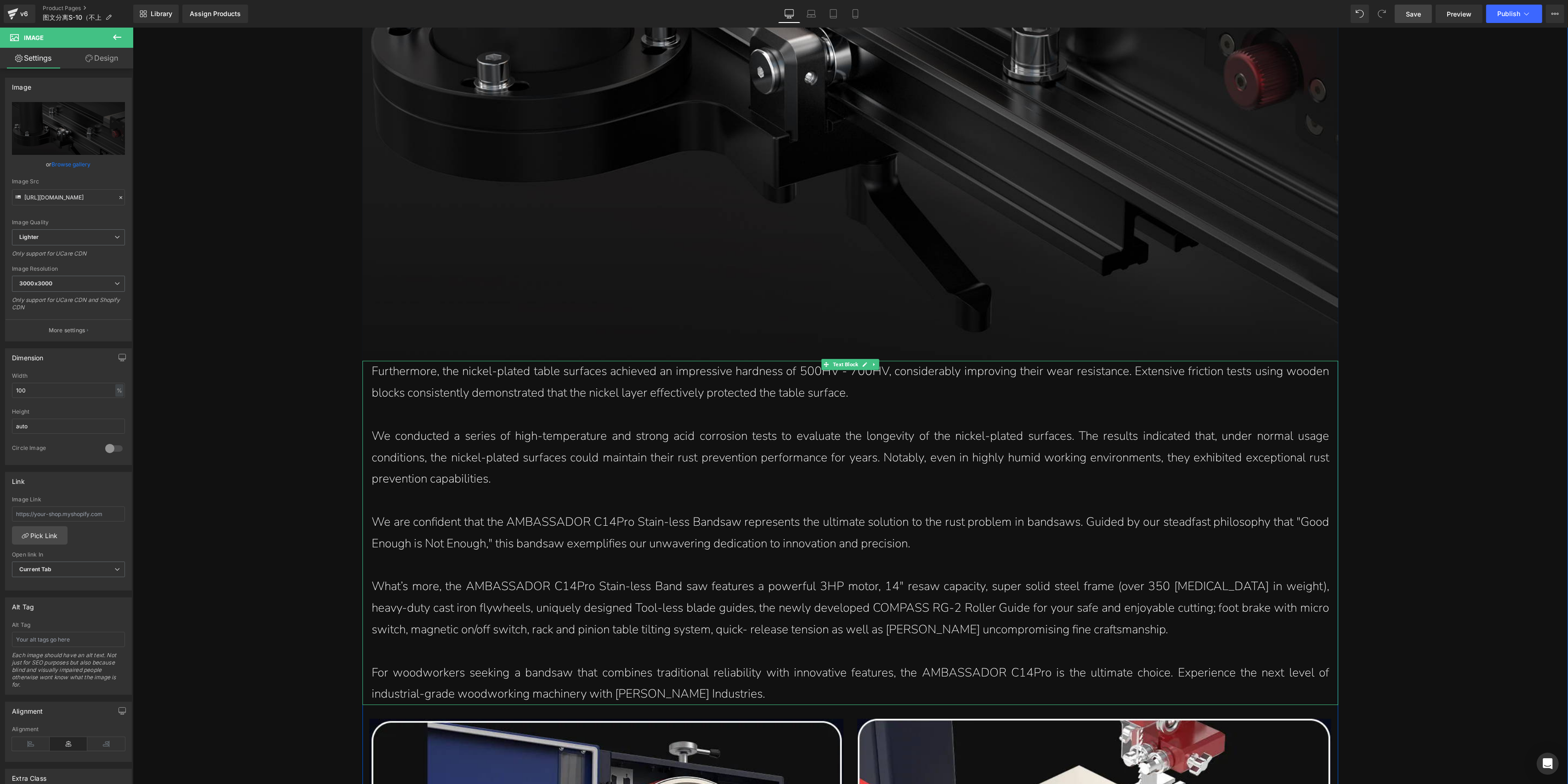
click at [646, 468] on p "We conducted a series of high-temperature and strong acid corrosion tests to ev…" at bounding box center [850, 457] width 958 height 65
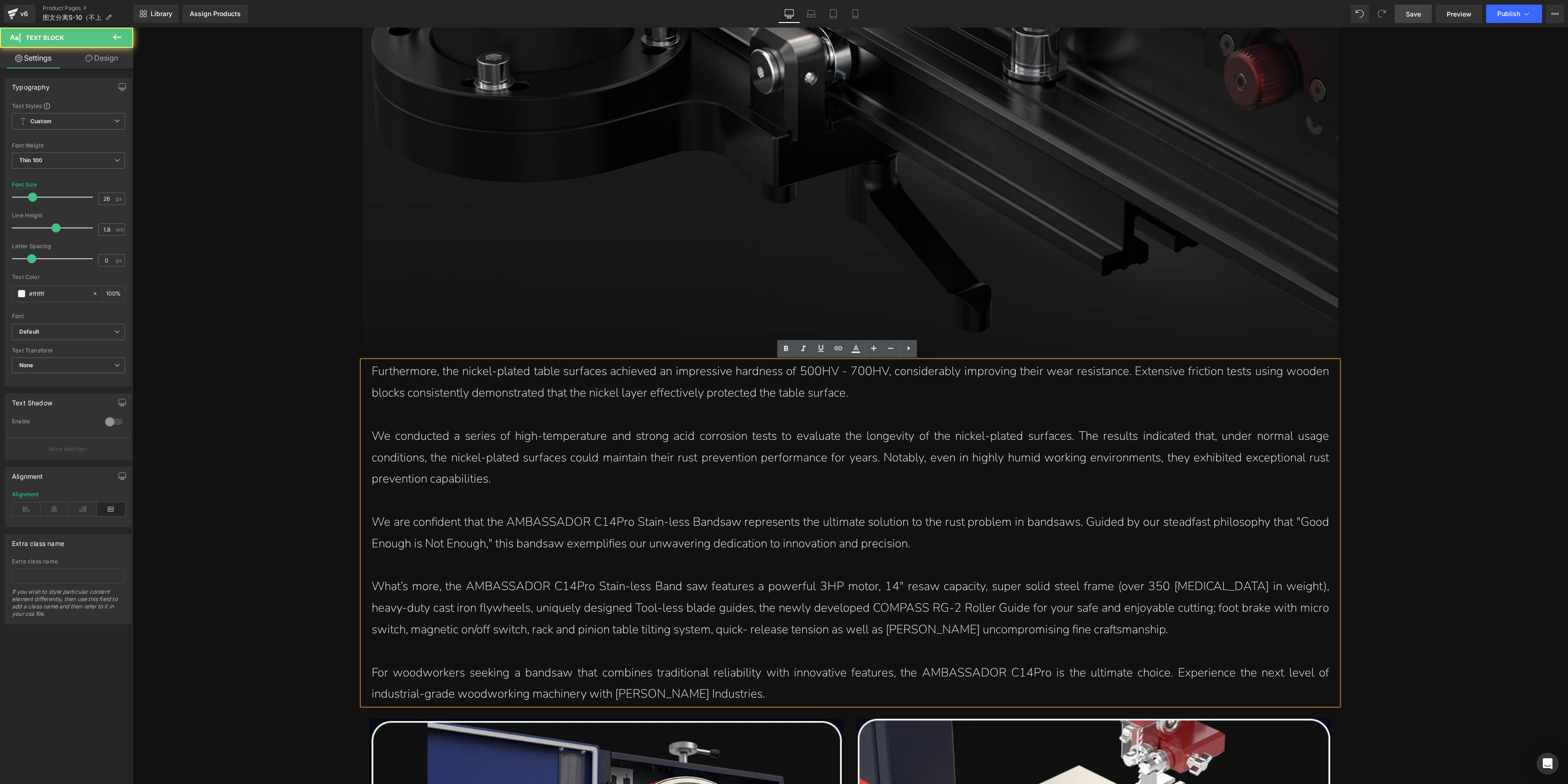
click at [693, 445] on p "We conducted a series of high-temperature and strong acid corrosion tests to ev…" at bounding box center [850, 457] width 958 height 65
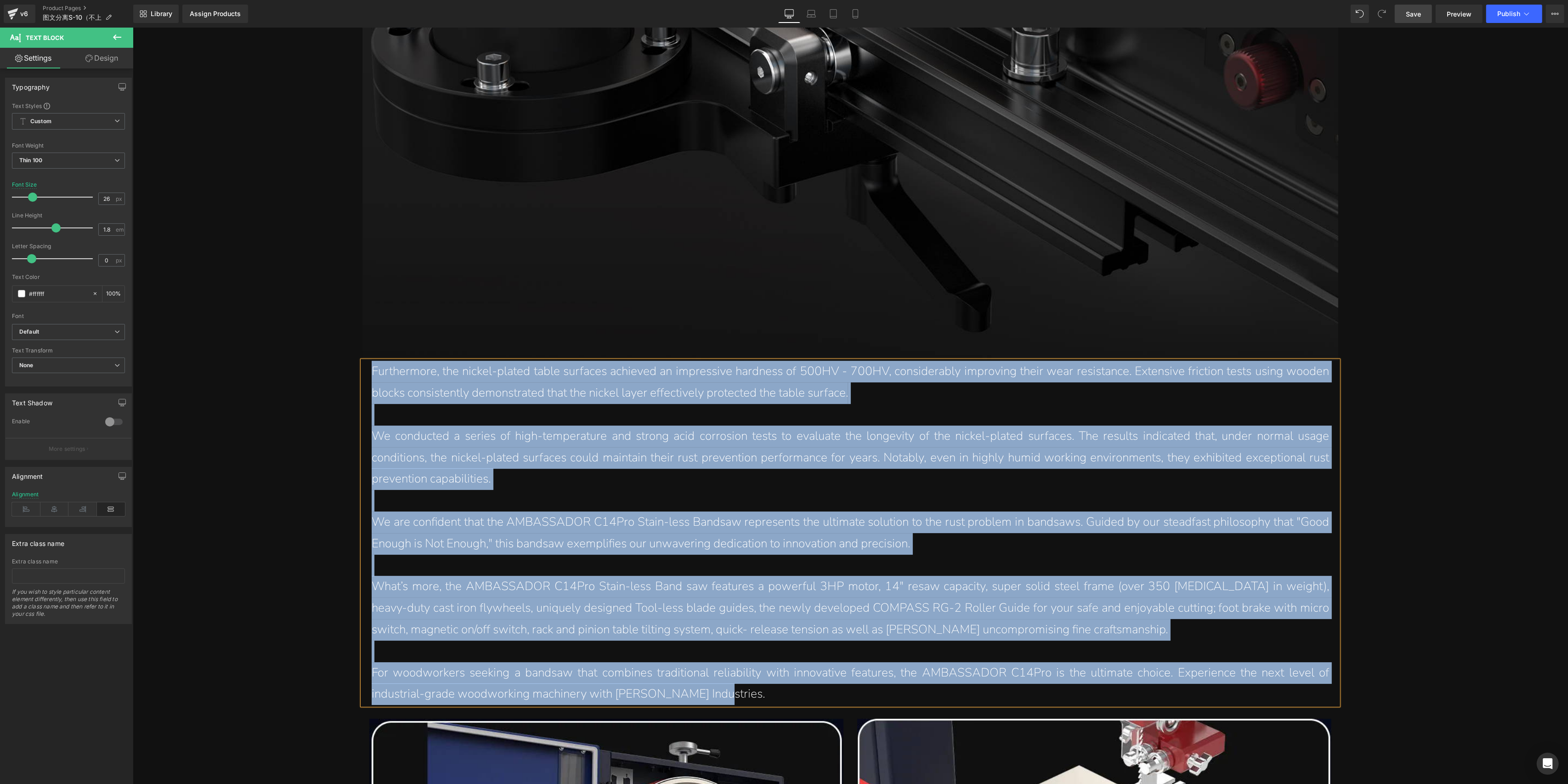
paste div
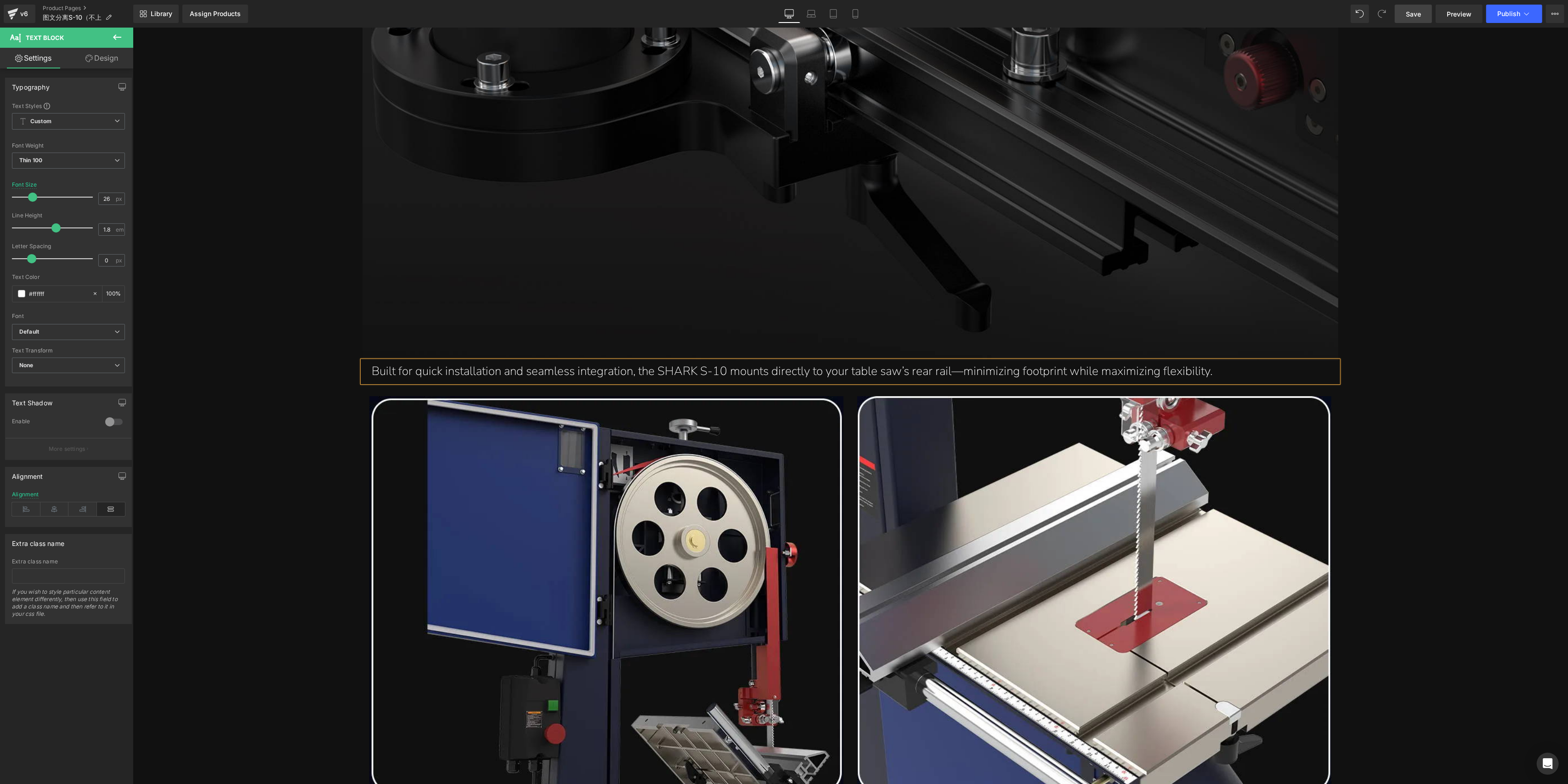
drag, startPoint x: 1419, startPoint y: 19, endPoint x: 1333, endPoint y: 502, distance: 490.6
click at [1419, 19] on span "Save" at bounding box center [1414, 13] width 15 height 10
click at [1187, 373] on p "Built for quick installation and seamless integration, the SHARK S-10 mounts di…" at bounding box center [850, 371] width 958 height 22
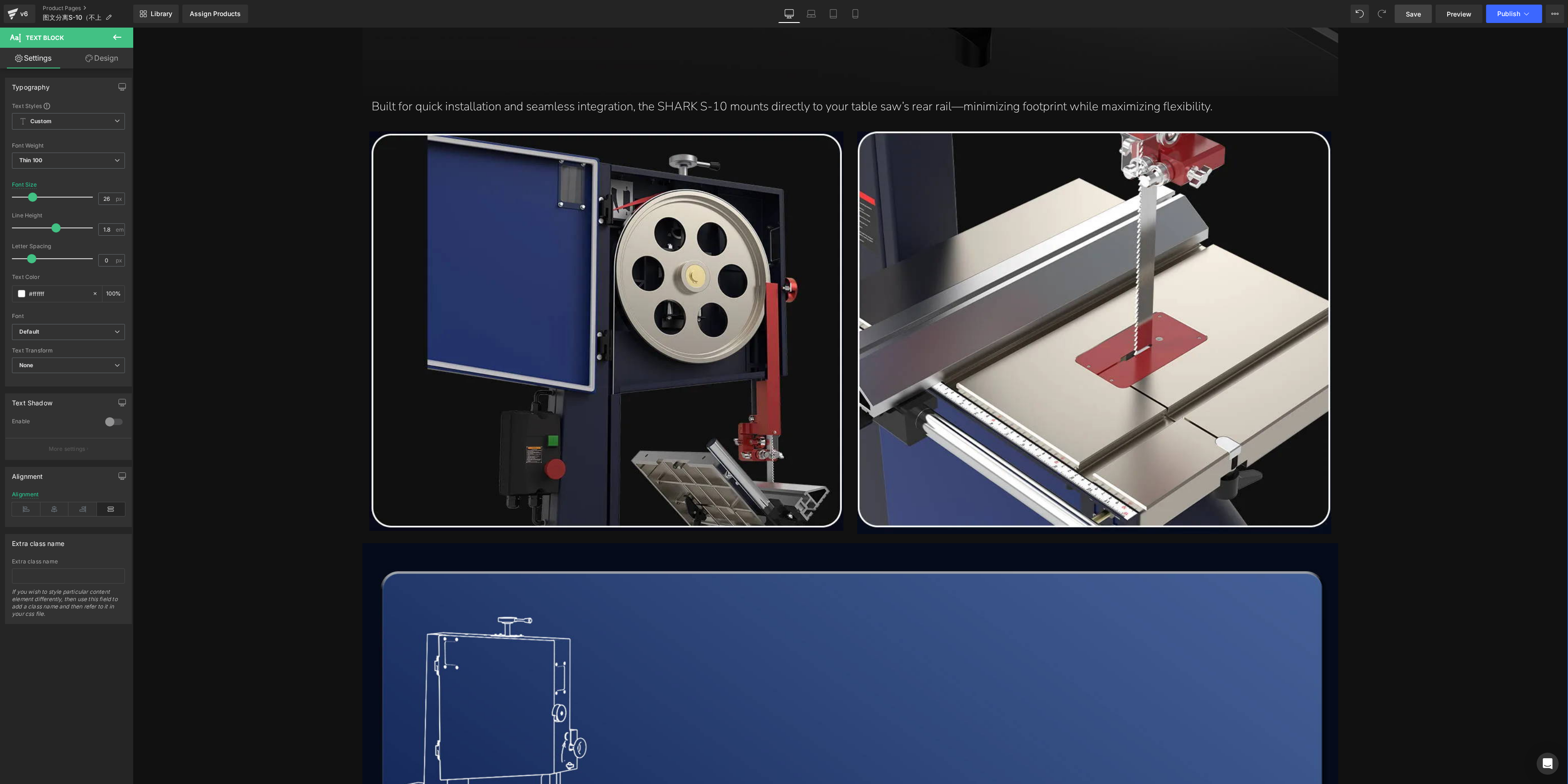
scroll to position [3704, 0]
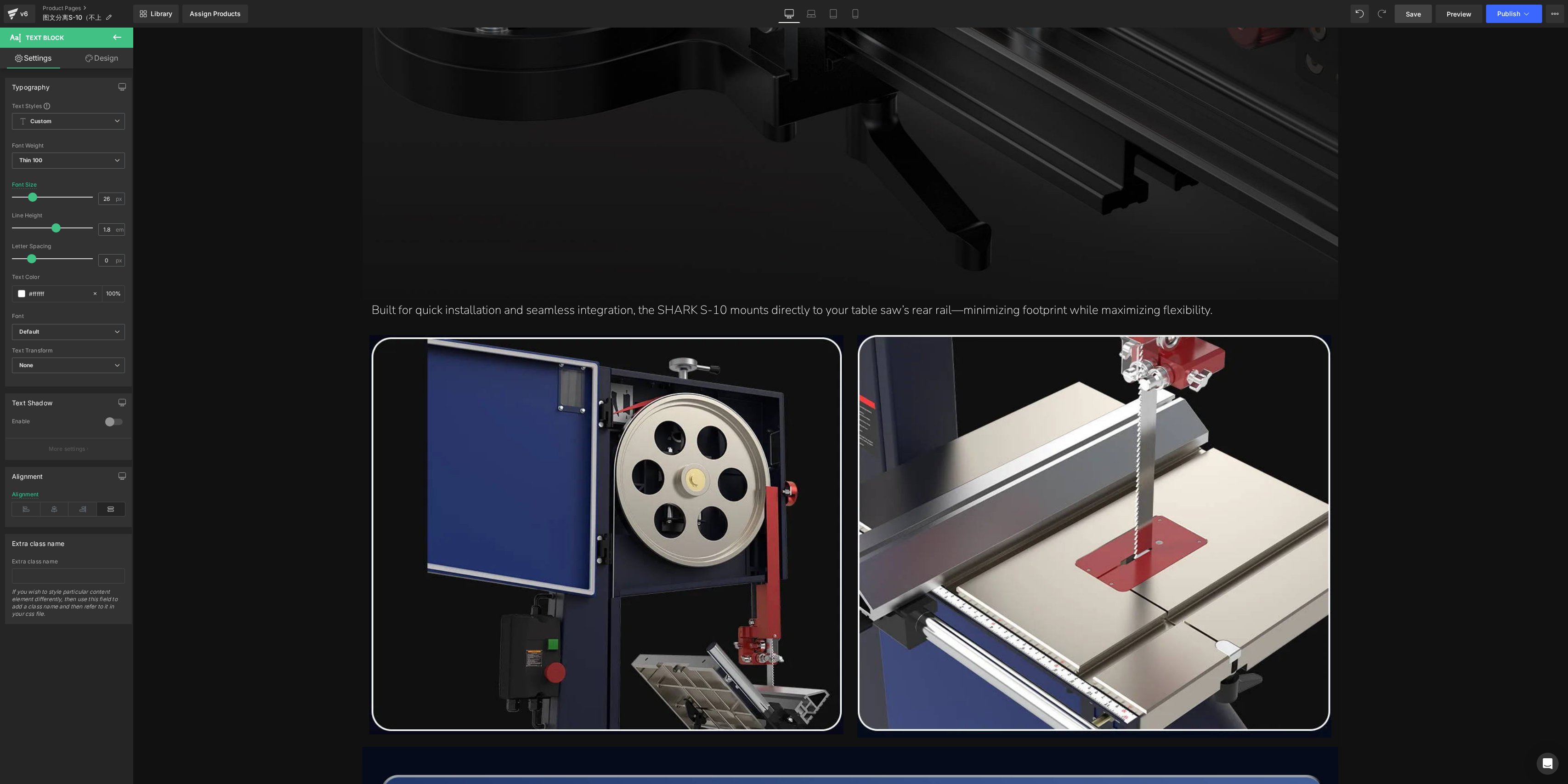
click at [114, 29] on button at bounding box center [117, 37] width 32 height 20
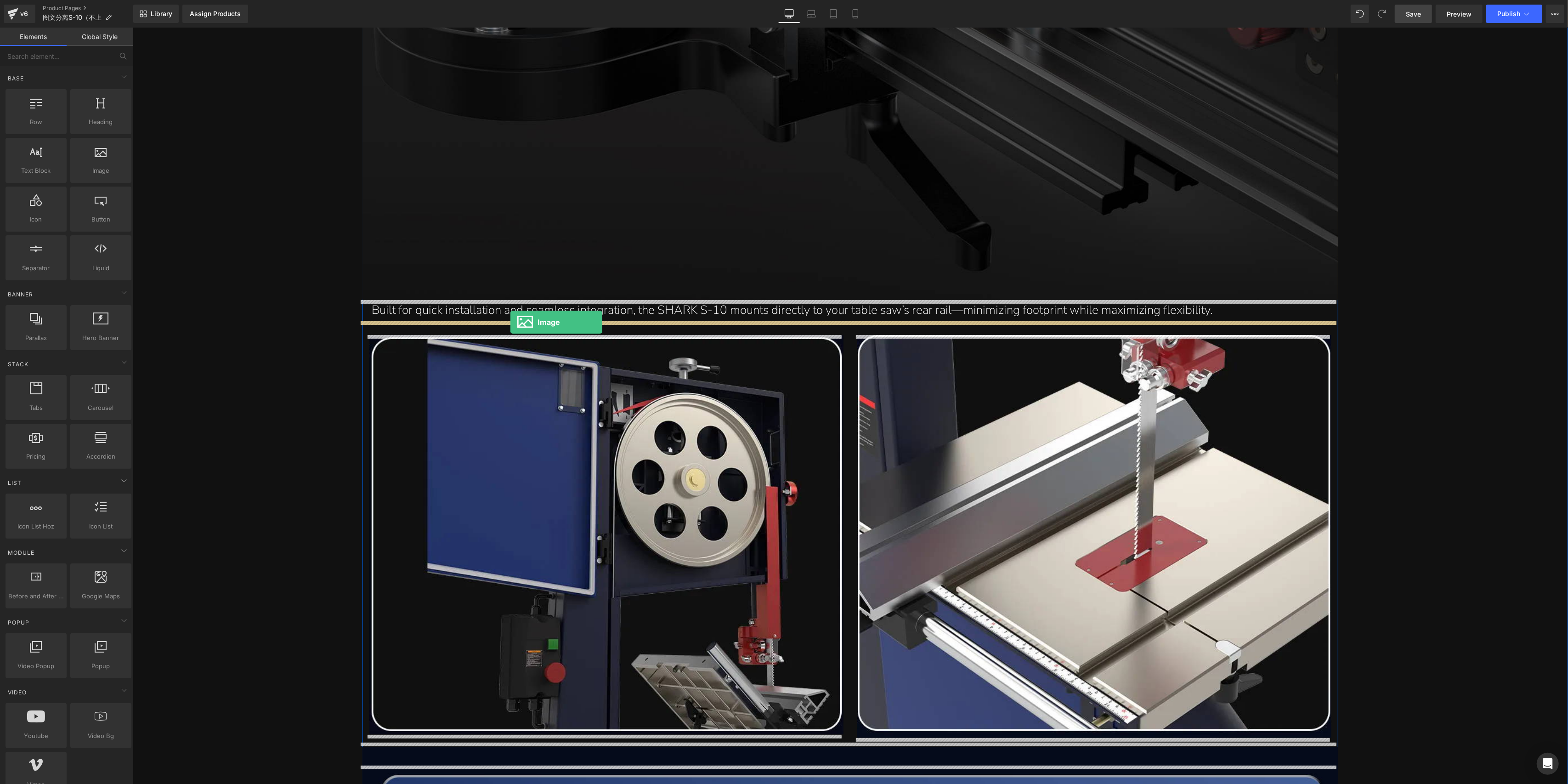
drag, startPoint x: 239, startPoint y: 203, endPoint x: 510, endPoint y: 321, distance: 295.6
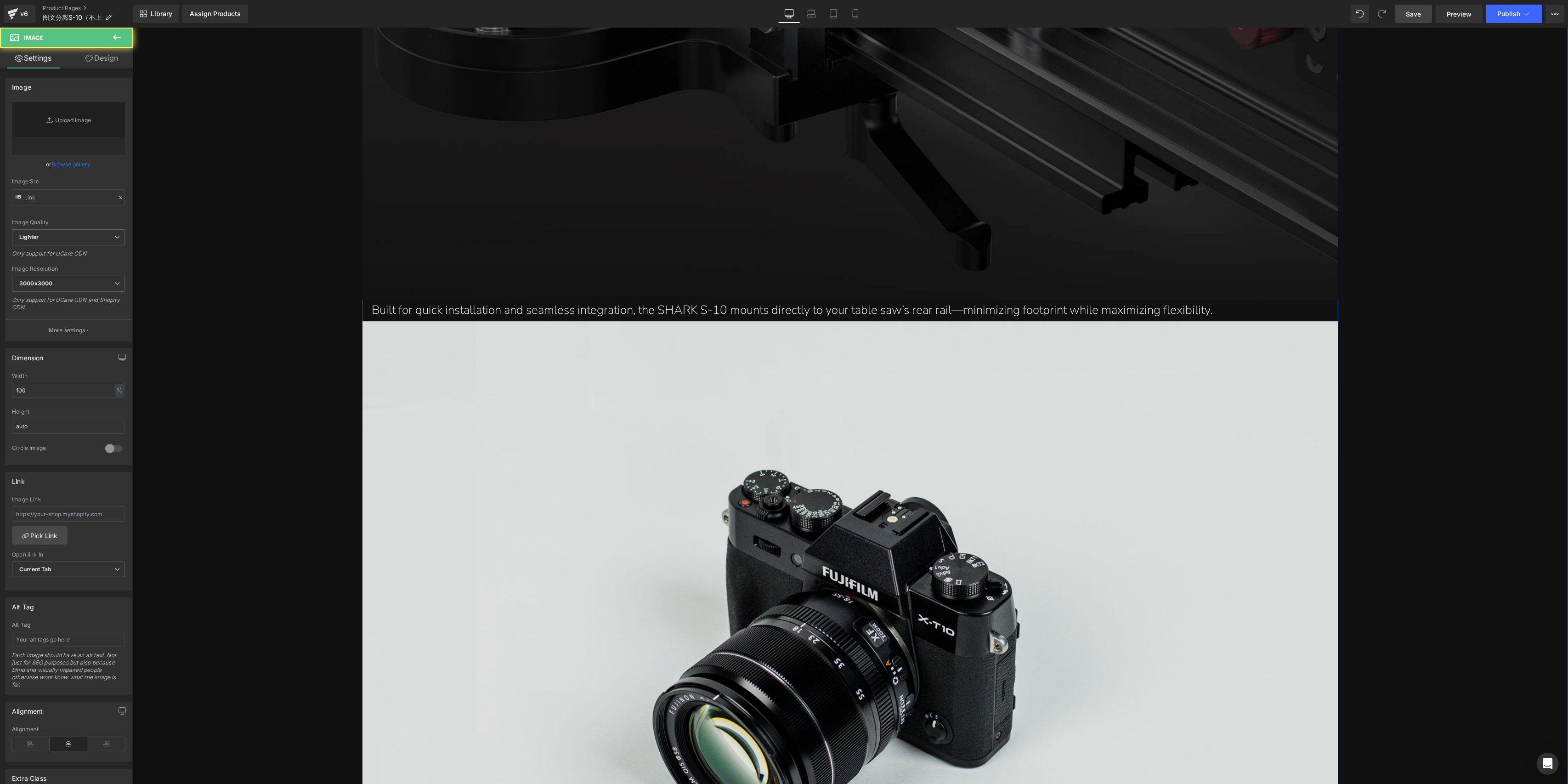
type input "//[DOMAIN_NAME][URL]"
click at [826, 566] on img at bounding box center [850, 644] width 976 height 647
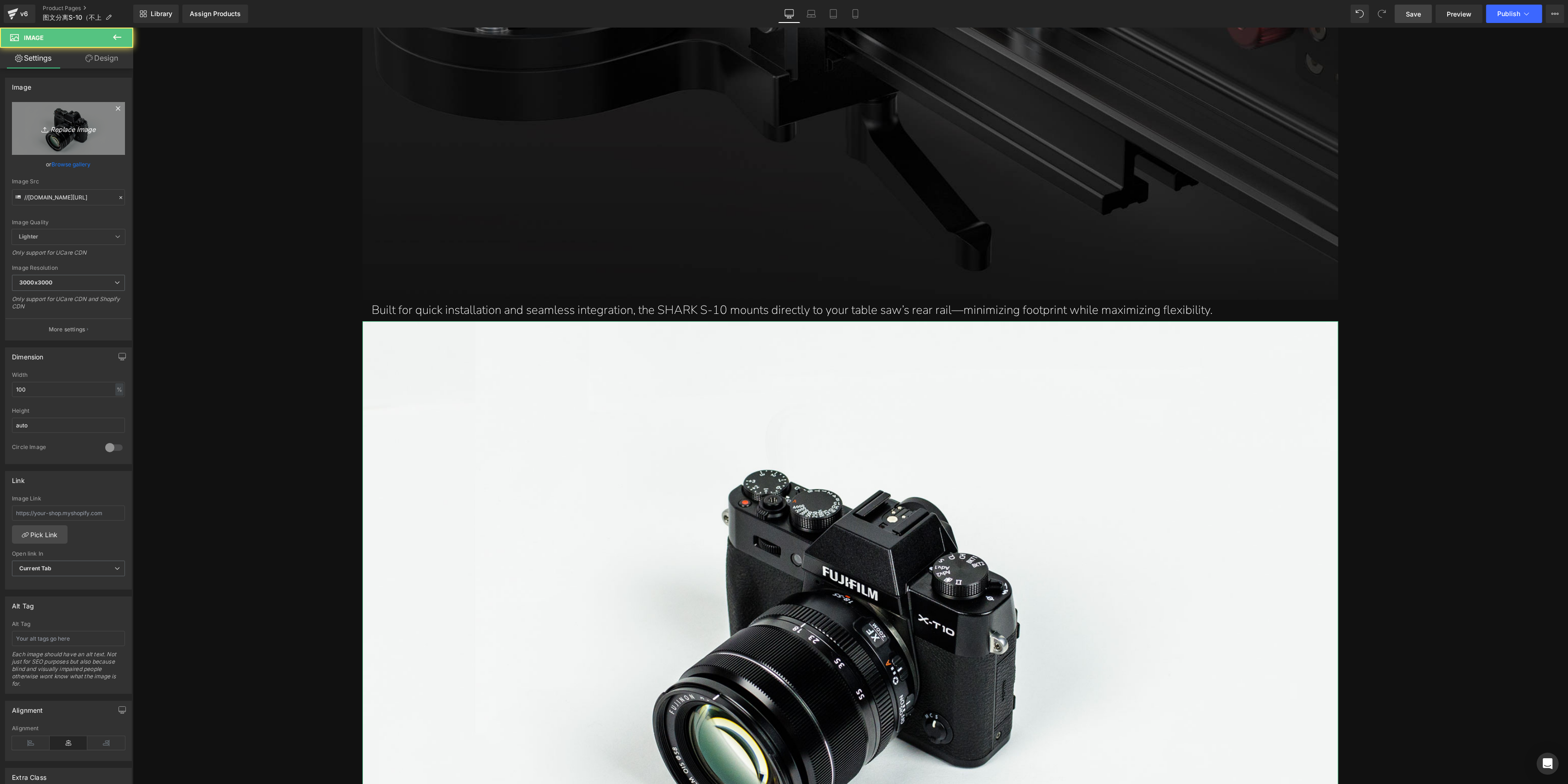
click at [59, 129] on icon "Replace Image" at bounding box center [68, 128] width 74 height 11
type input "C:\fakepath\S-10_23_11.jpg"
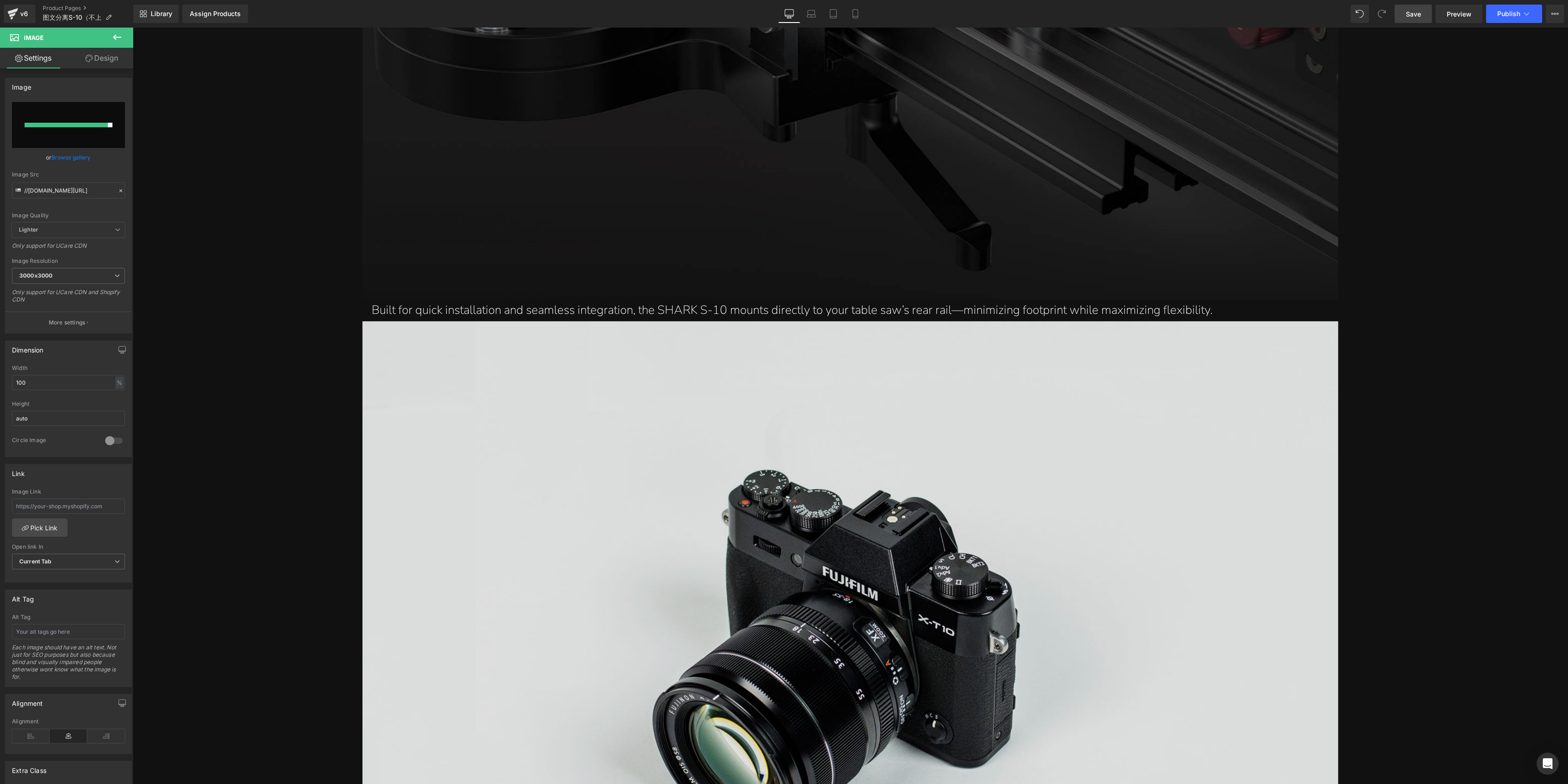
type input "[URL][DOMAIN_NAME]"
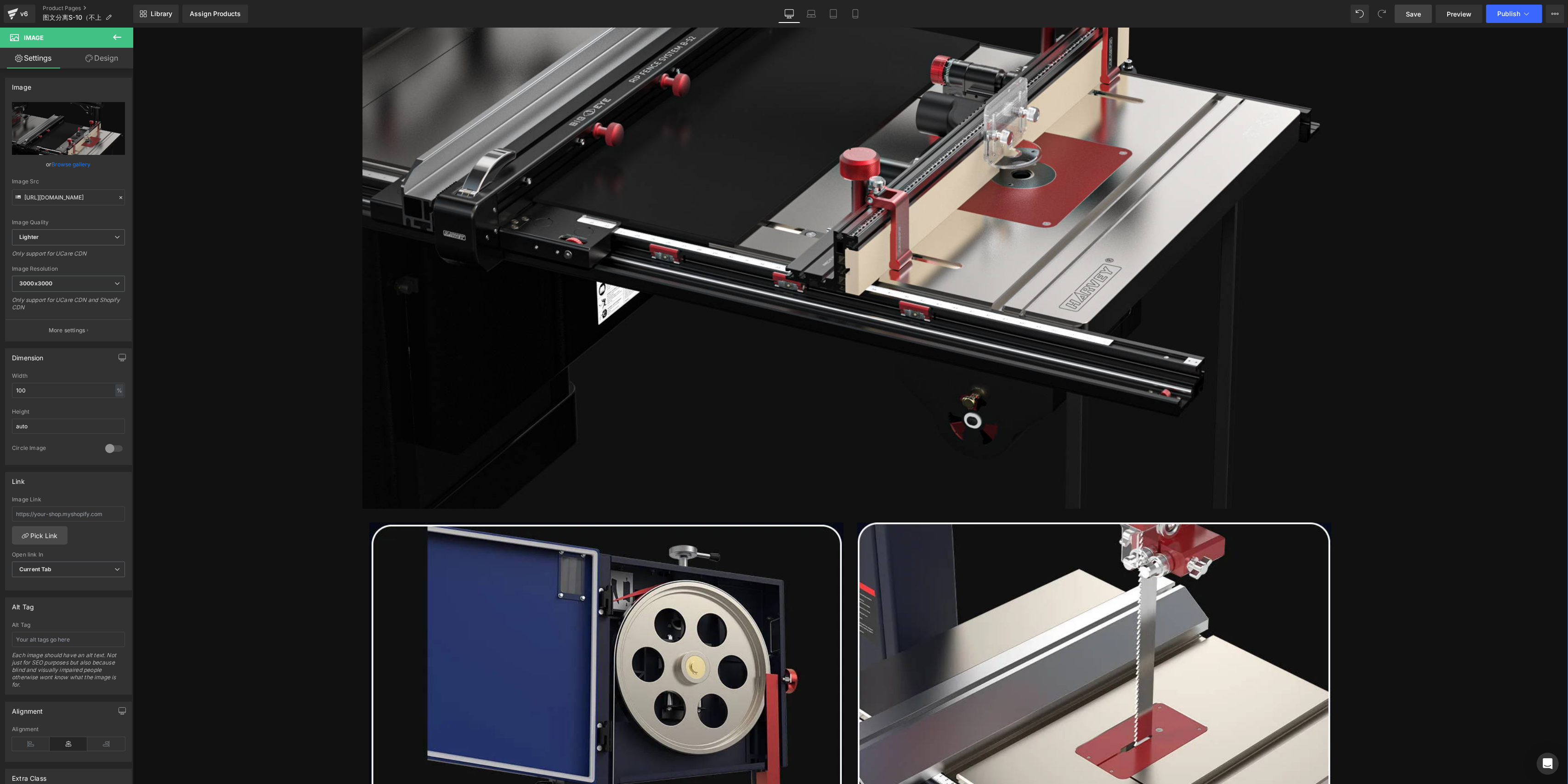
scroll to position [4501, 0]
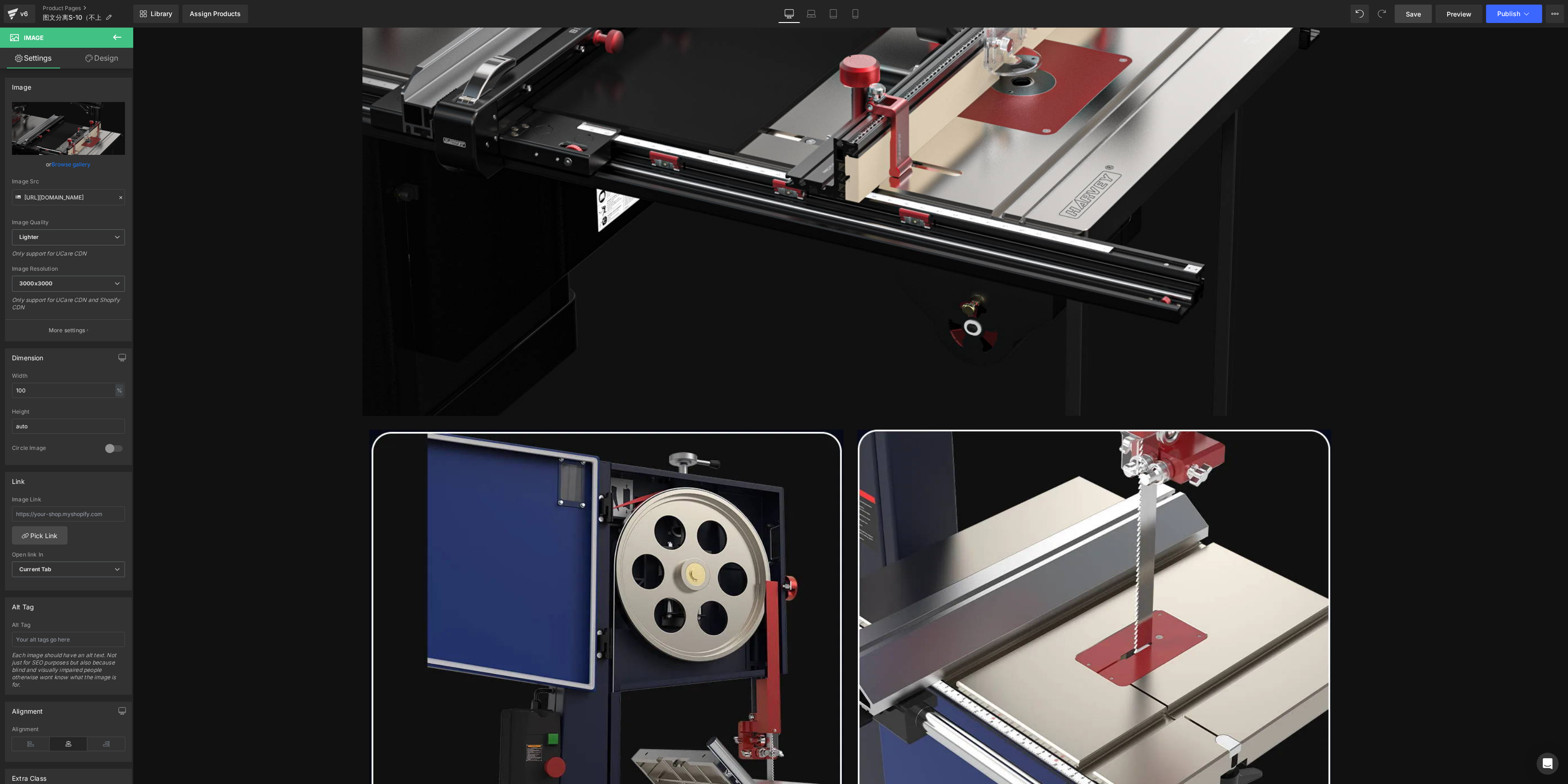
click at [120, 33] on icon at bounding box center [117, 37] width 11 height 11
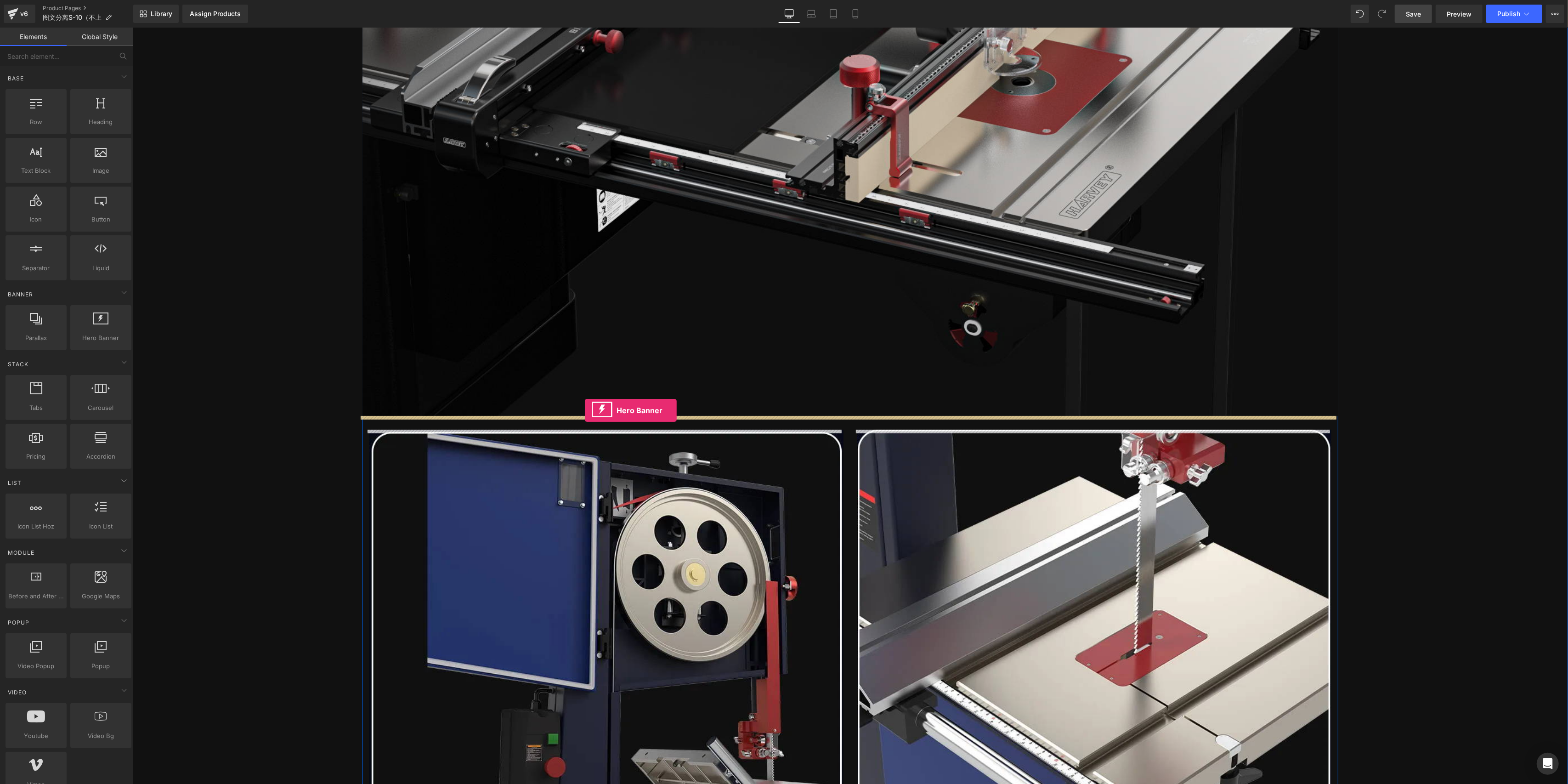
drag, startPoint x: 243, startPoint y: 361, endPoint x: 584, endPoint y: 411, distance: 344.6
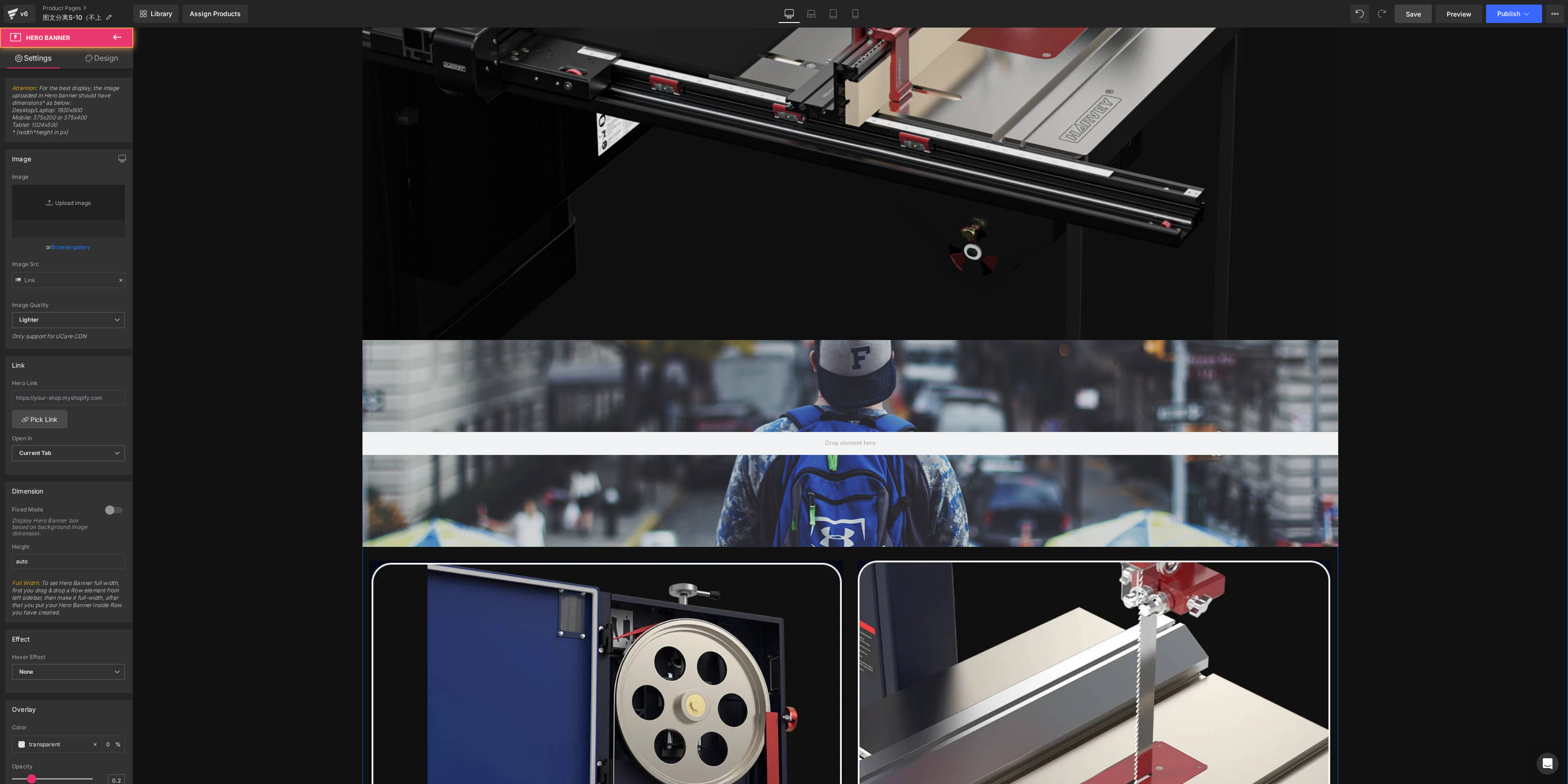
type input "[URL][DOMAIN_NAME]"
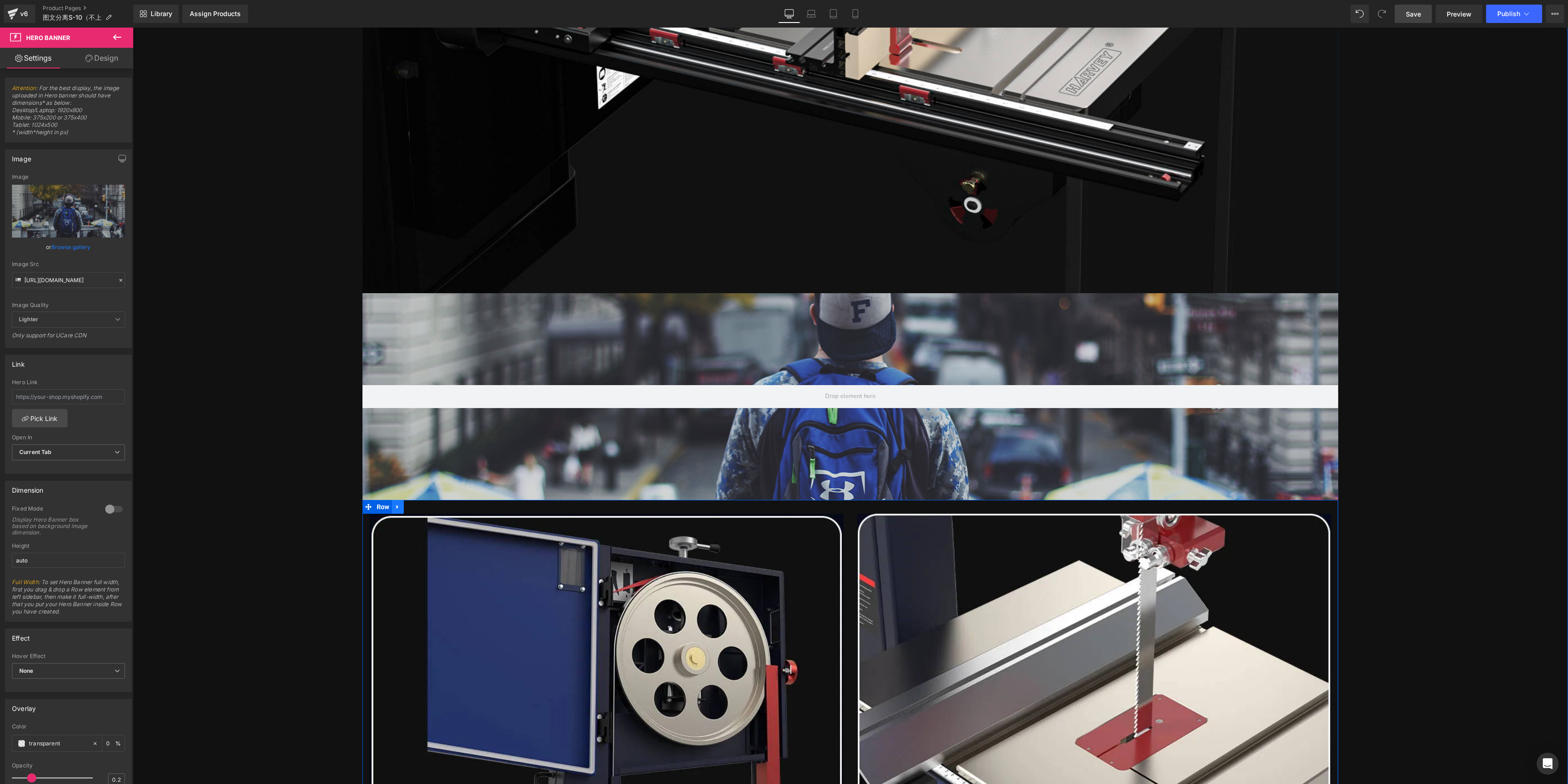
click at [397, 509] on link at bounding box center [397, 506] width 12 height 14
click at [406, 506] on icon at bounding box center [409, 506] width 7 height 7
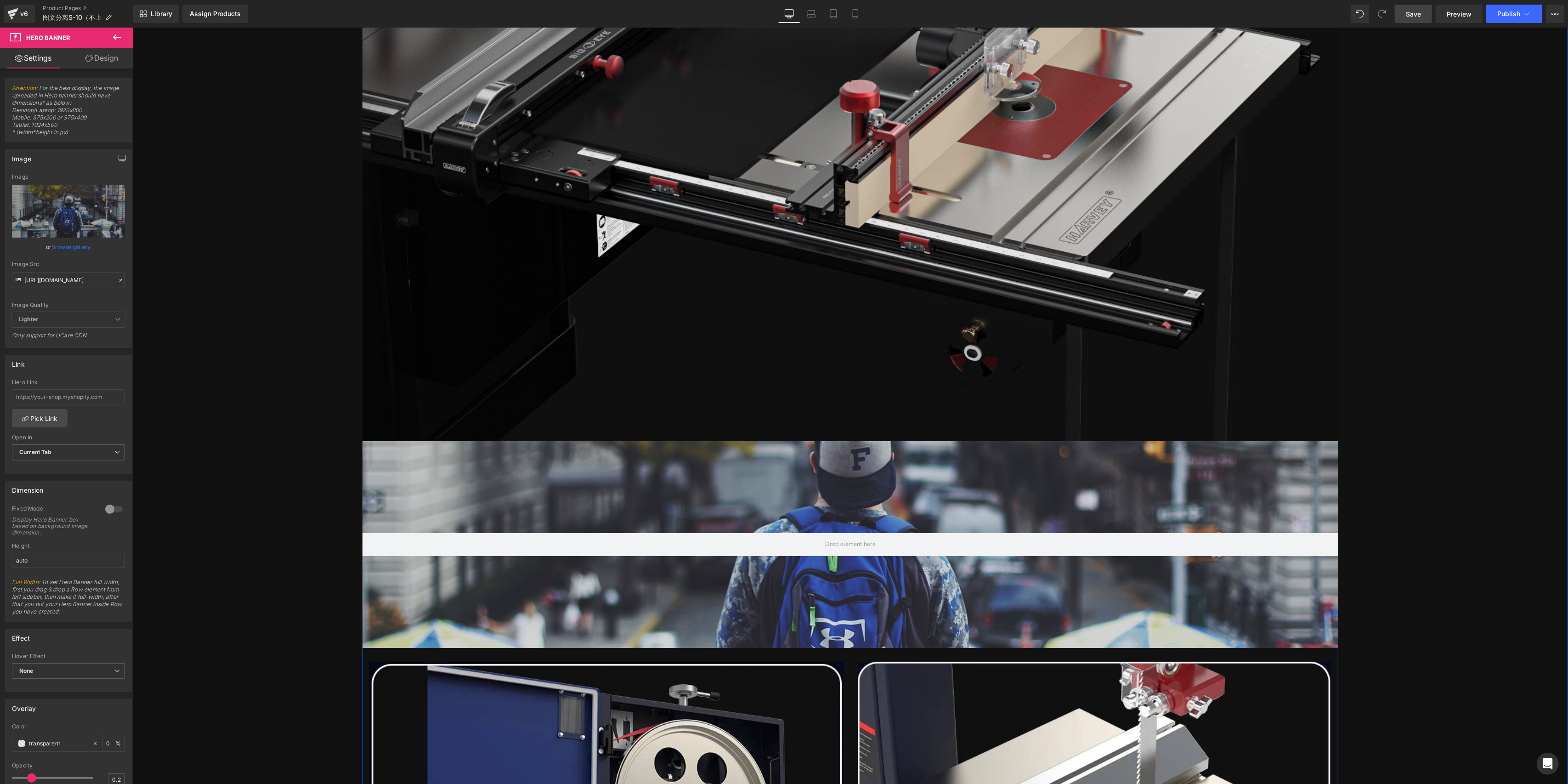
scroll to position [4400, 0]
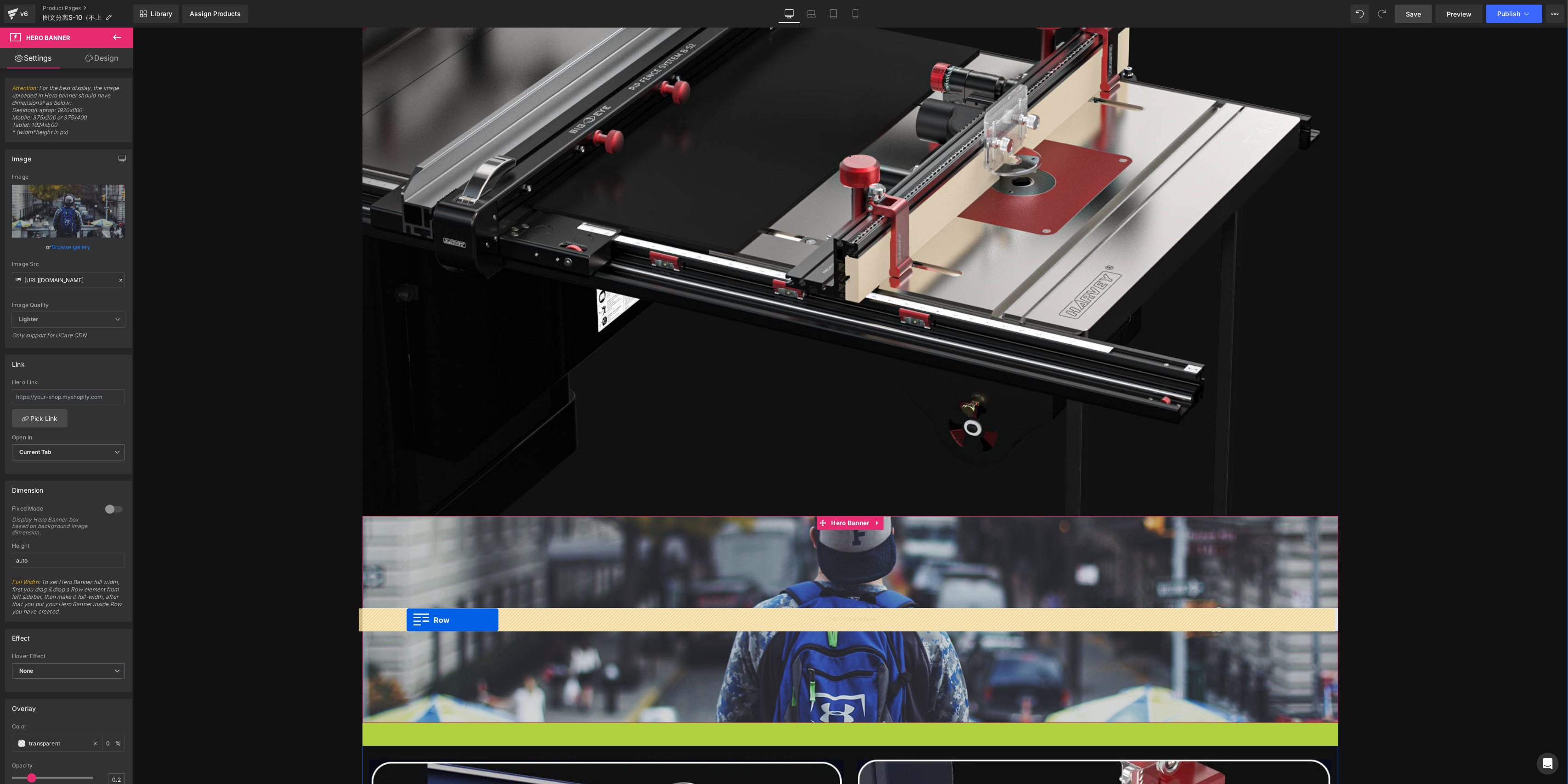
drag, startPoint x: 366, startPoint y: 731, endPoint x: 406, endPoint y: 620, distance: 118.0
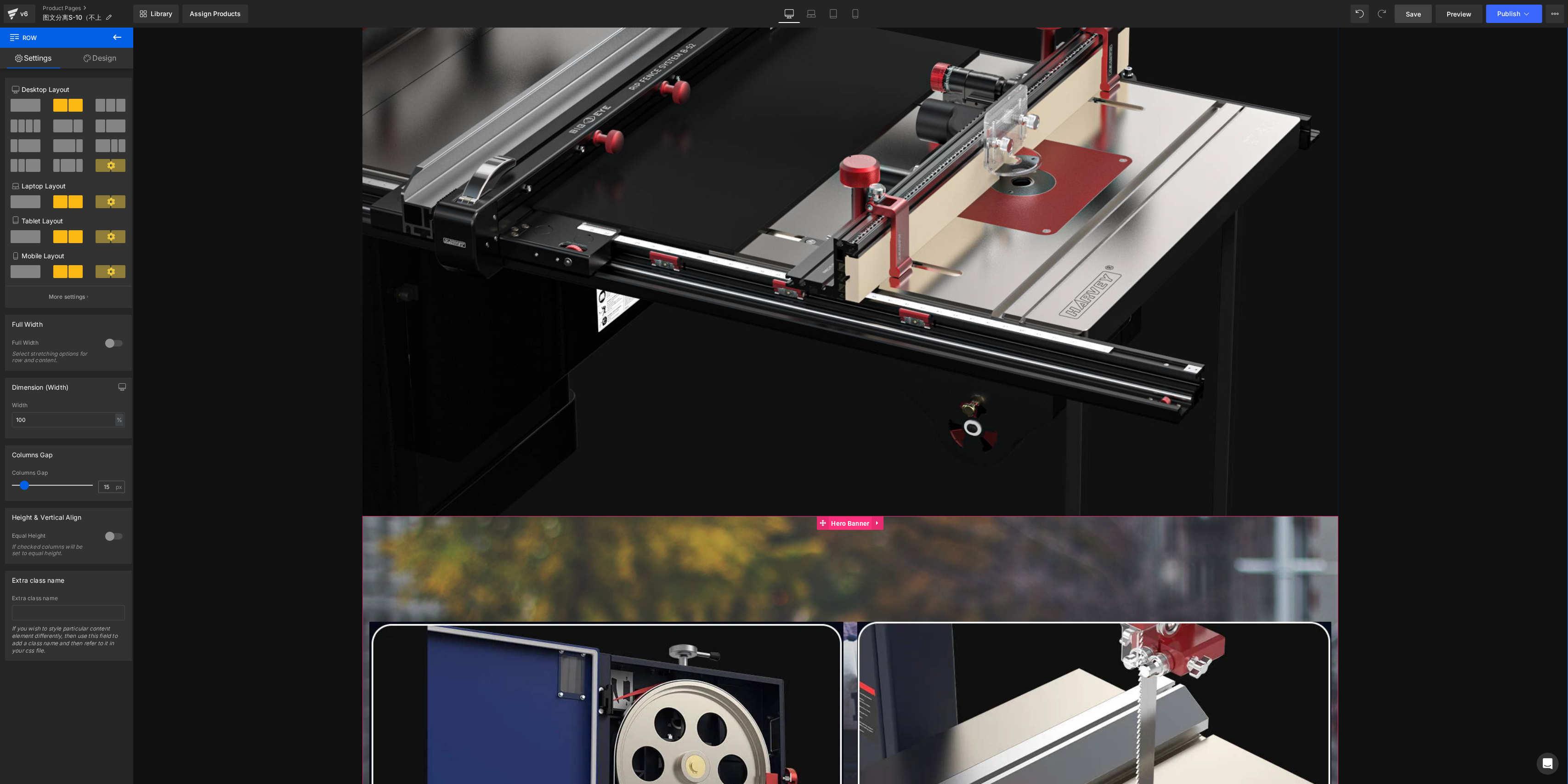
click at [834, 523] on span "Hero Banner" at bounding box center [850, 523] width 43 height 14
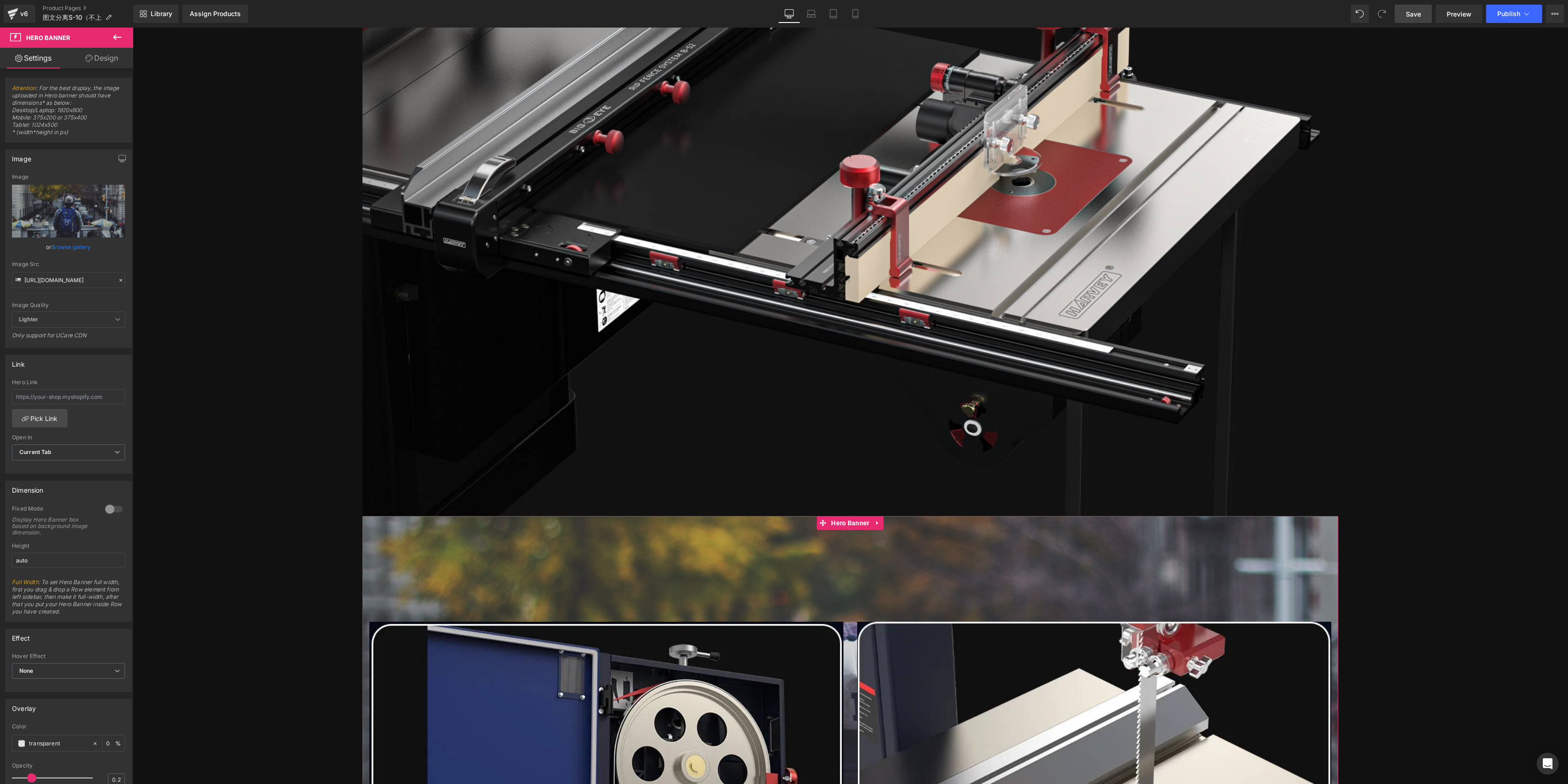
click at [108, 503] on div at bounding box center [114, 509] width 22 height 15
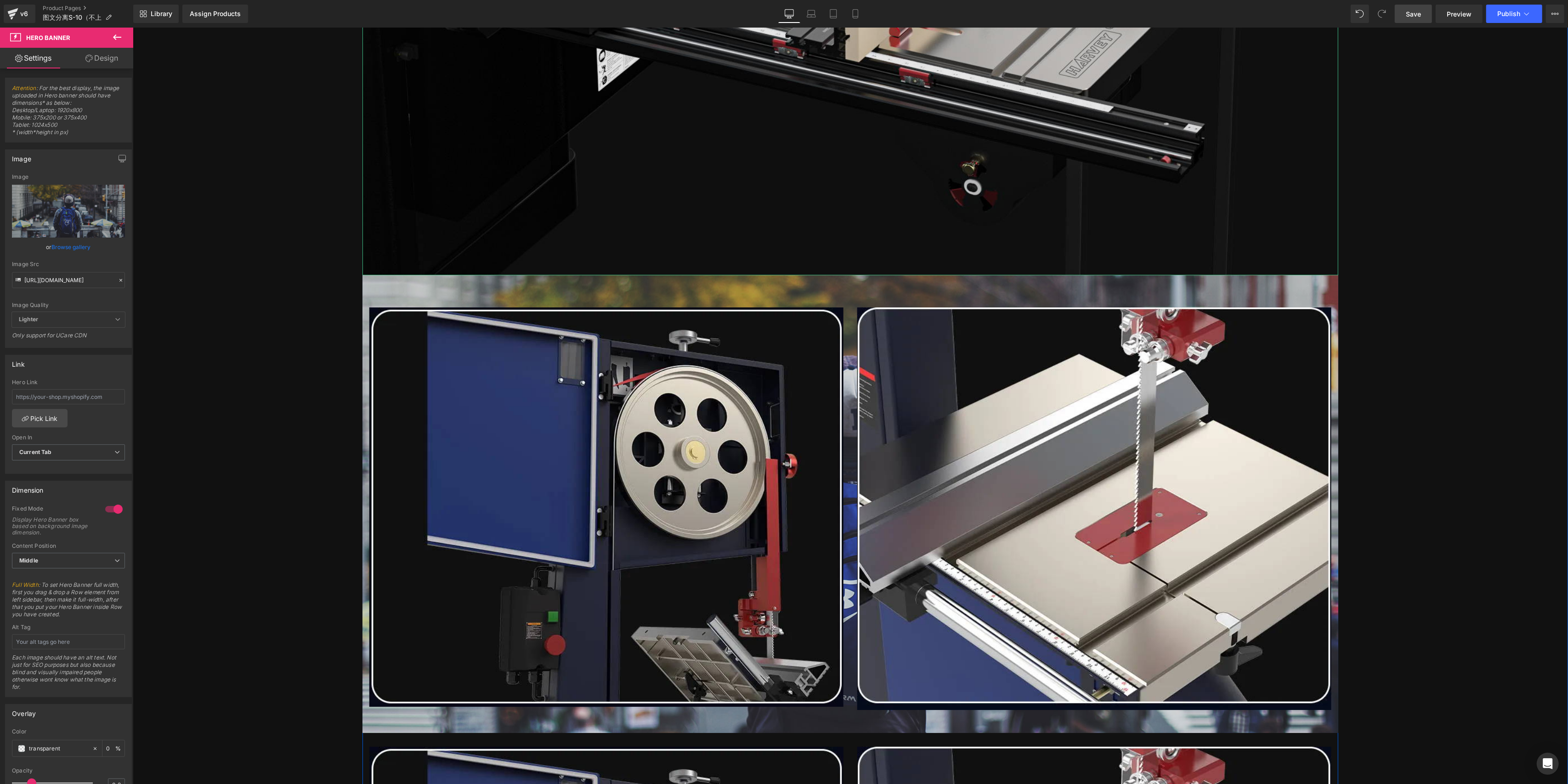
scroll to position [4768, 0]
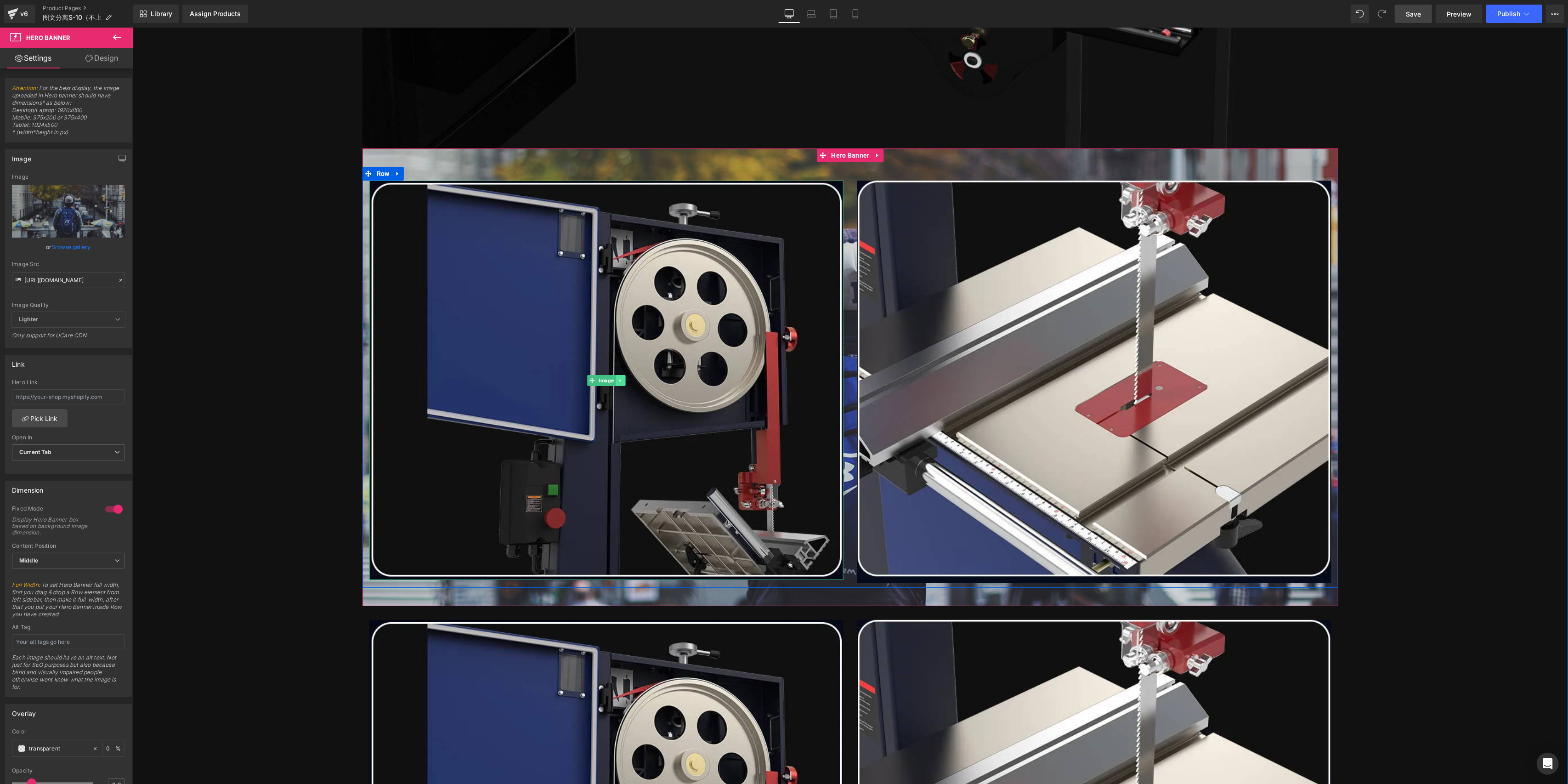
click at [619, 382] on icon at bounding box center [620, 380] width 5 height 5
click at [630, 380] on link at bounding box center [635, 380] width 10 height 11
click at [619, 380] on icon at bounding box center [620, 380] width 5 height 5
click at [623, 380] on icon at bounding box center [625, 380] width 5 height 5
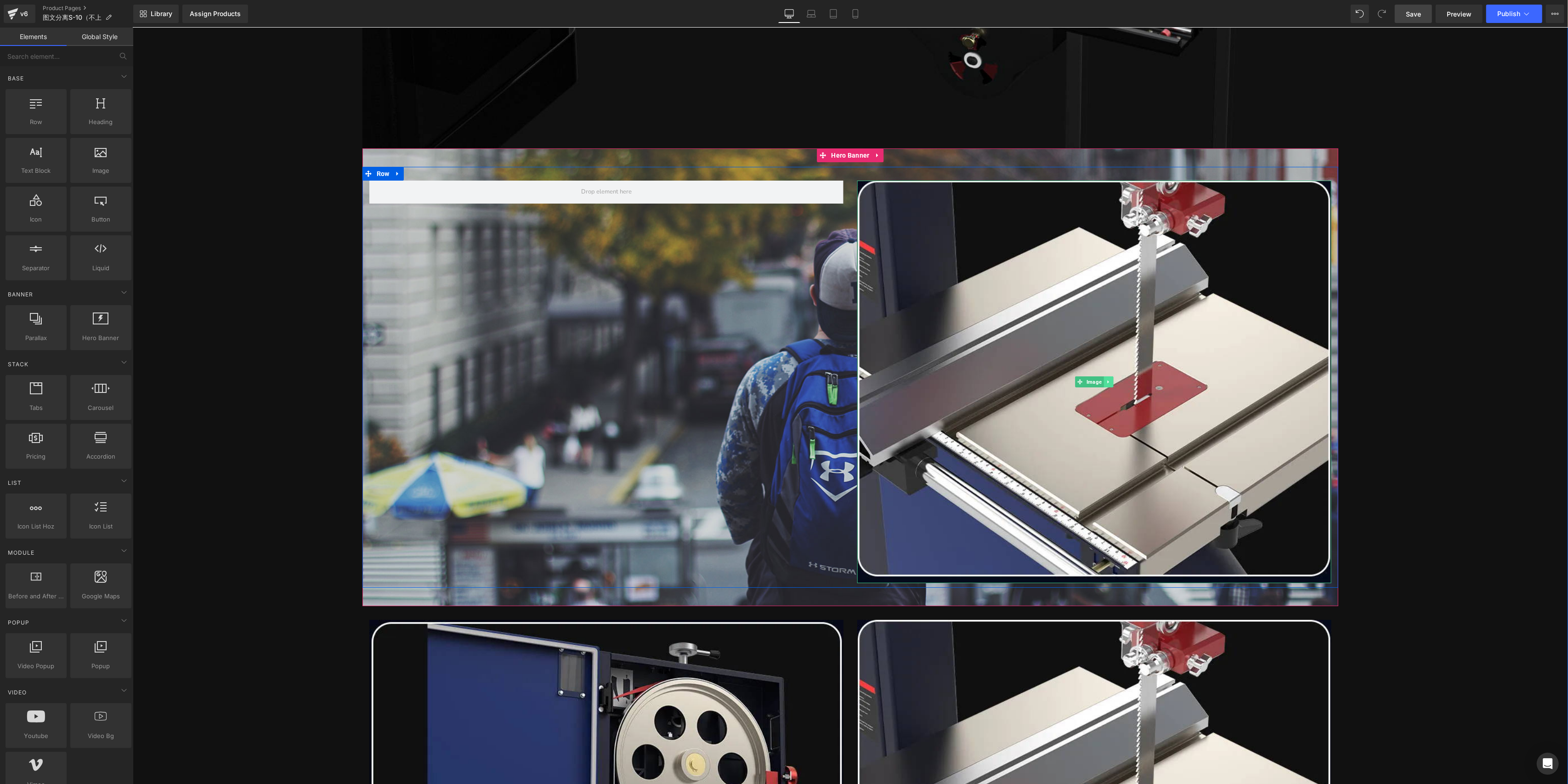
click at [1108, 382] on icon at bounding box center [1108, 382] width 1 height 3
click at [1111, 385] on icon at bounding box center [1113, 382] width 5 height 5
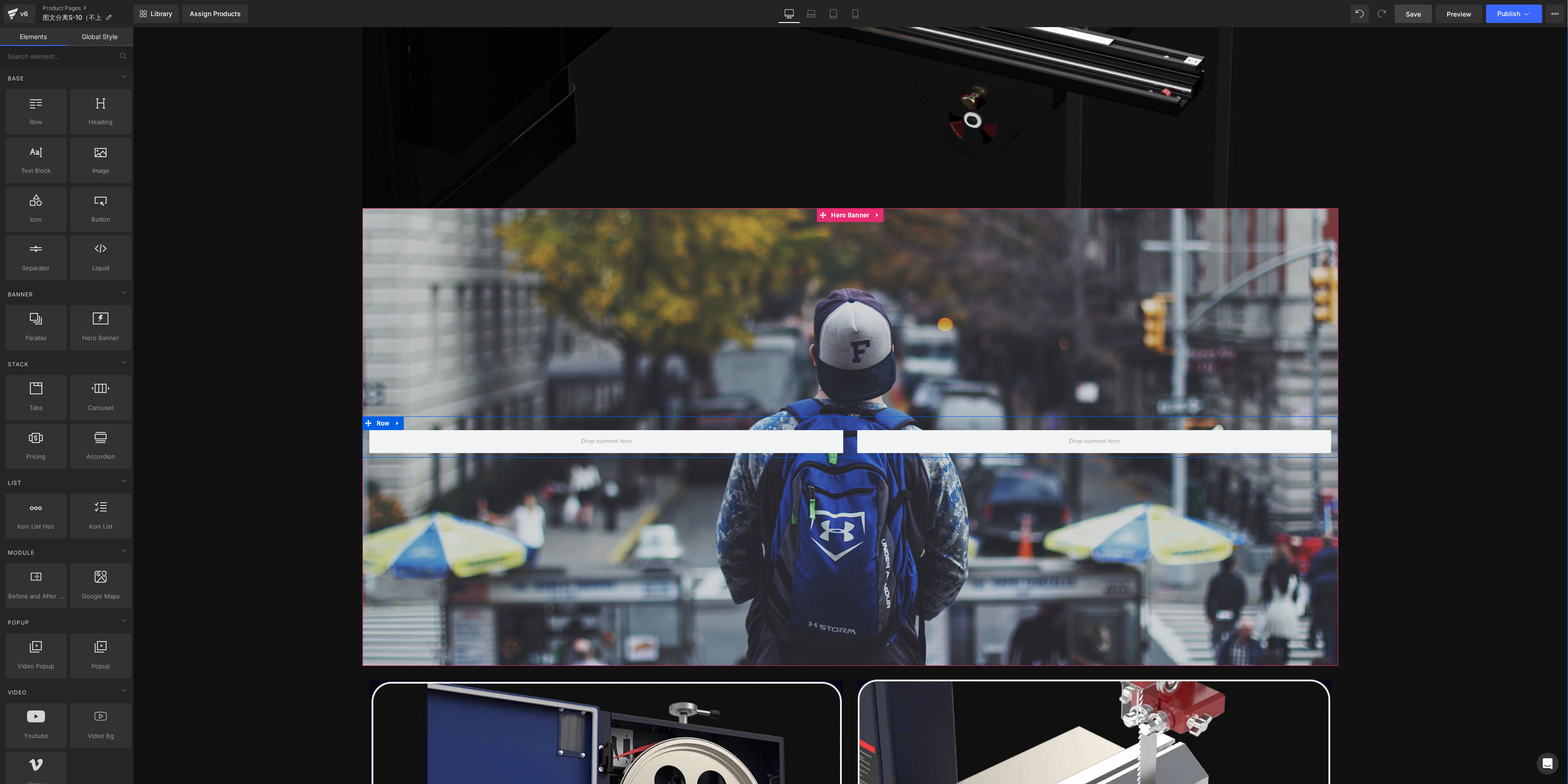
scroll to position [4645, 0]
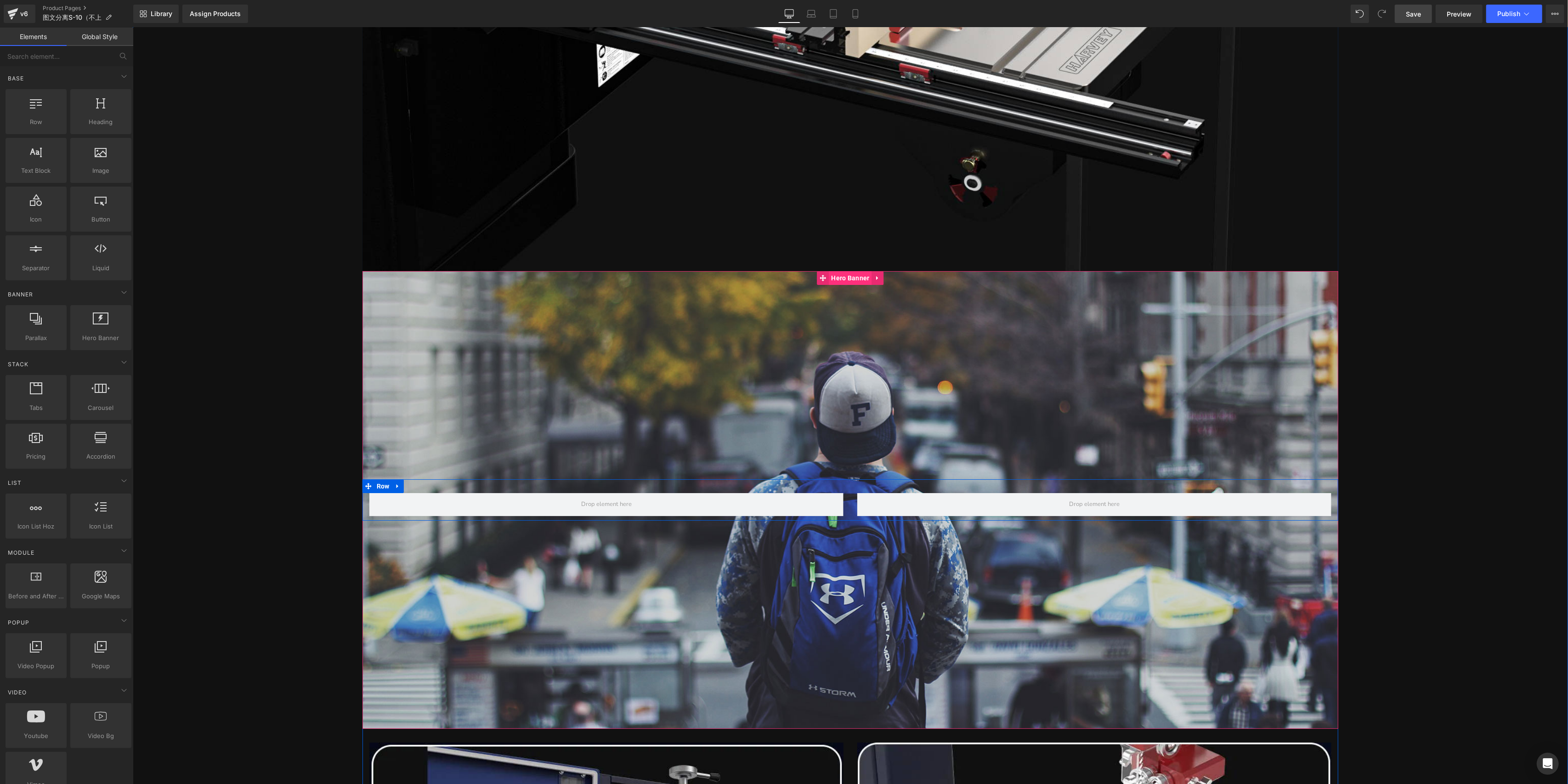
click at [857, 283] on span "Hero Banner" at bounding box center [850, 278] width 43 height 14
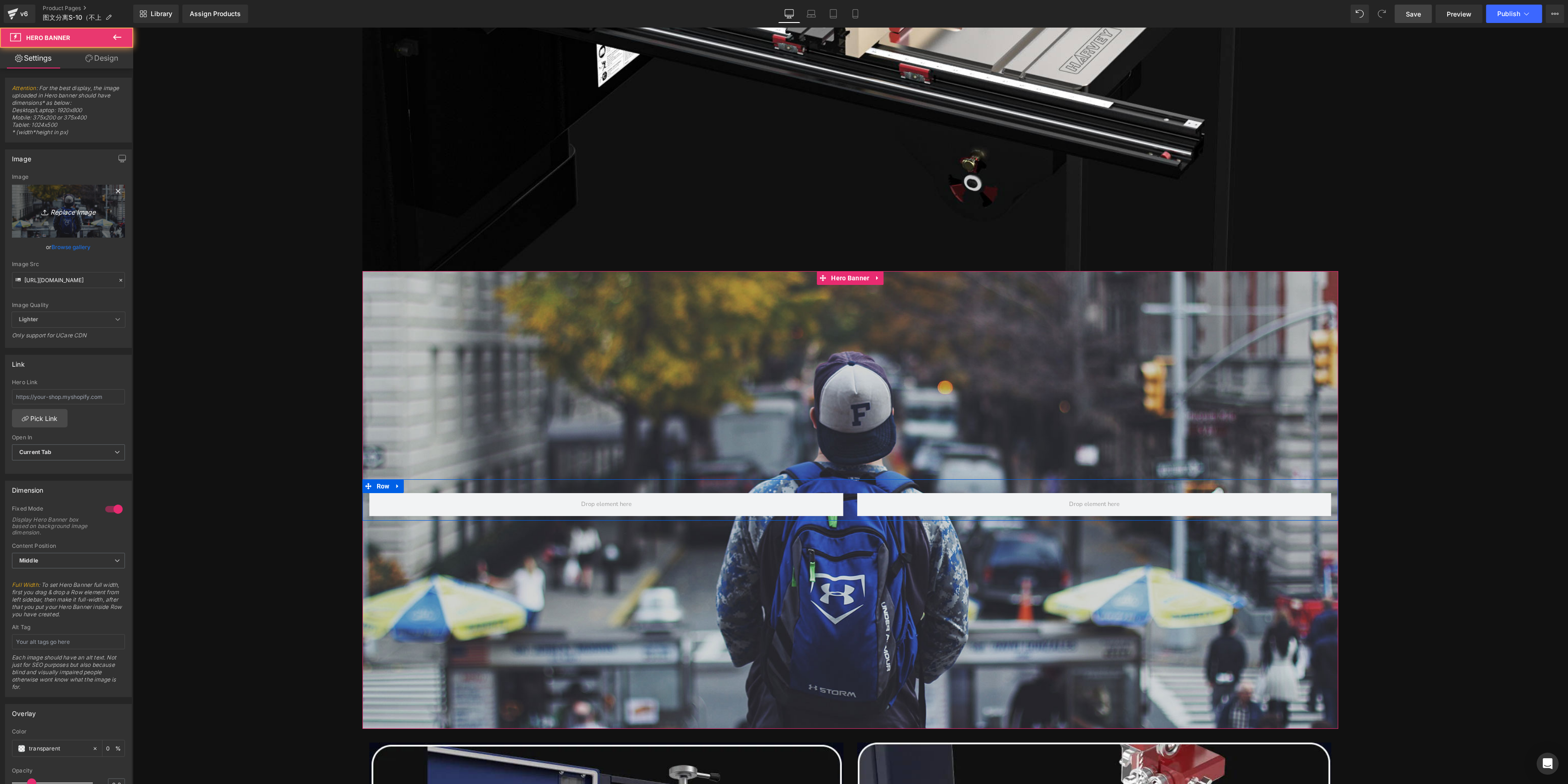
click at [44, 206] on icon "Replace Image" at bounding box center [68, 211] width 74 height 11
type input "C:\fakepath\S-10_23_12.jpg"
type input "[URL][DOMAIN_NAME]"
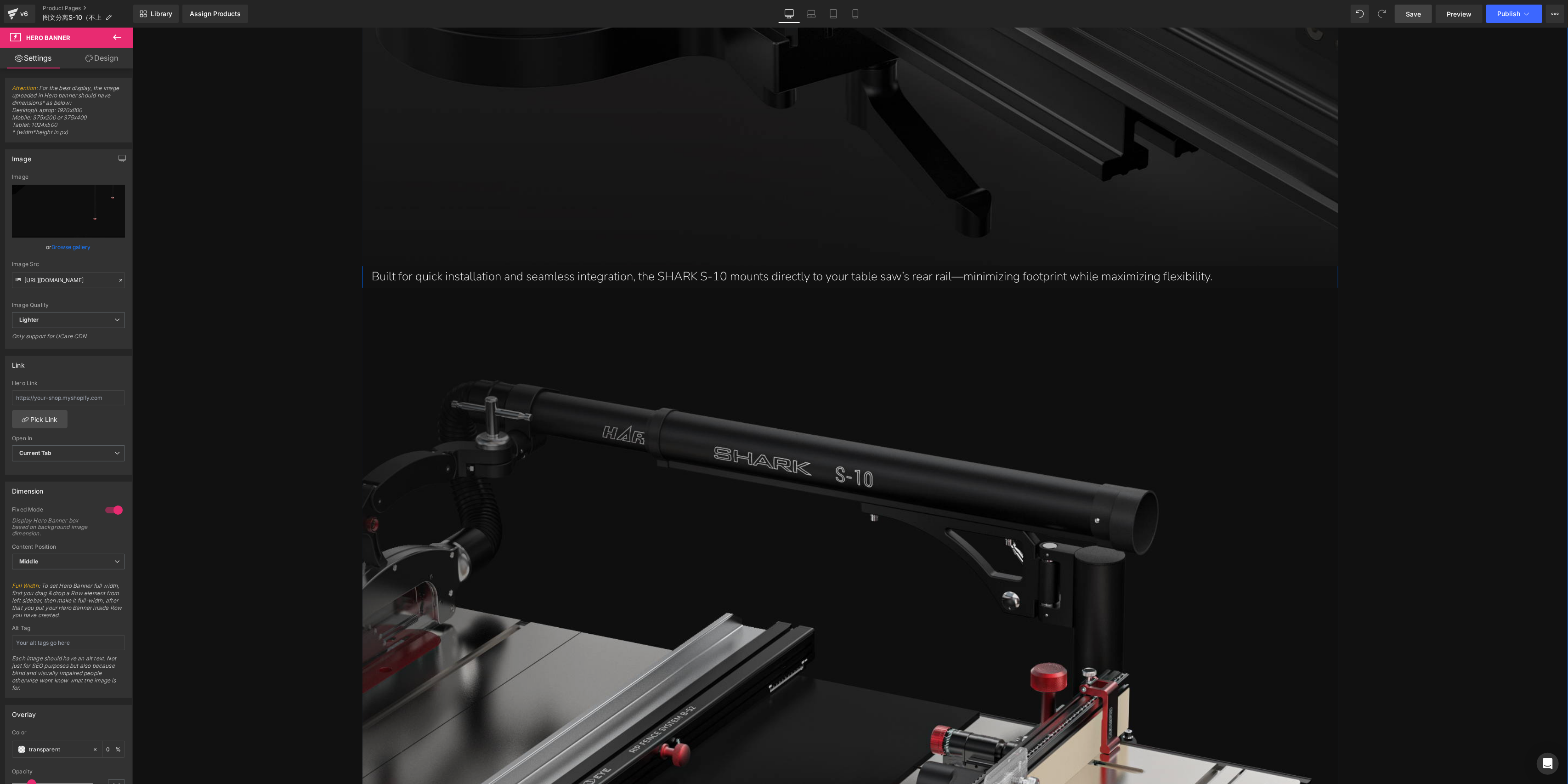
scroll to position [3726, 0]
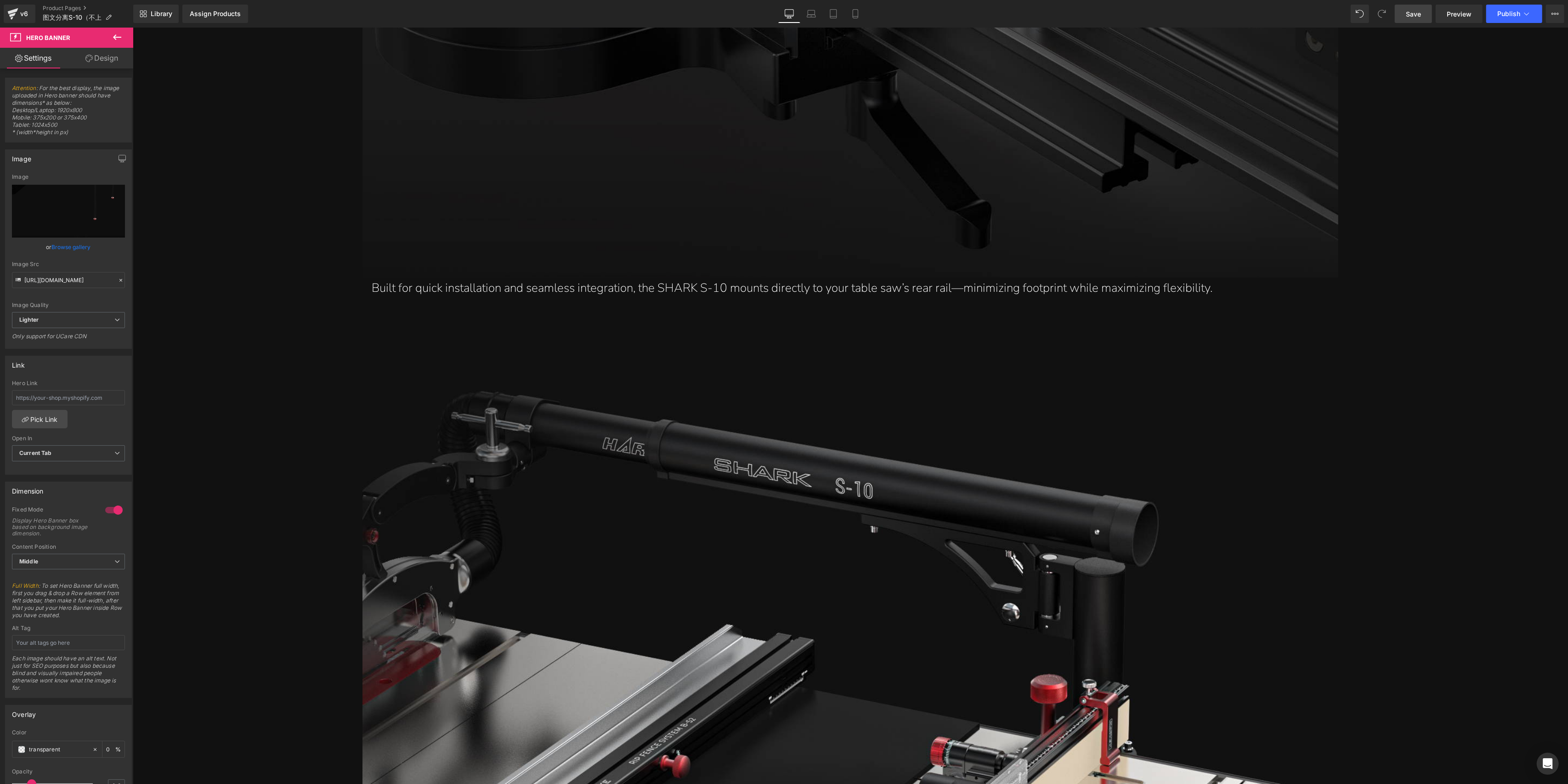
click at [805, 24] on div "Library Assign Products Product Preview No product match your search. Please tr…" at bounding box center [850, 13] width 1435 height 27
click at [814, 19] on link "Laptop" at bounding box center [811, 13] width 22 height 19
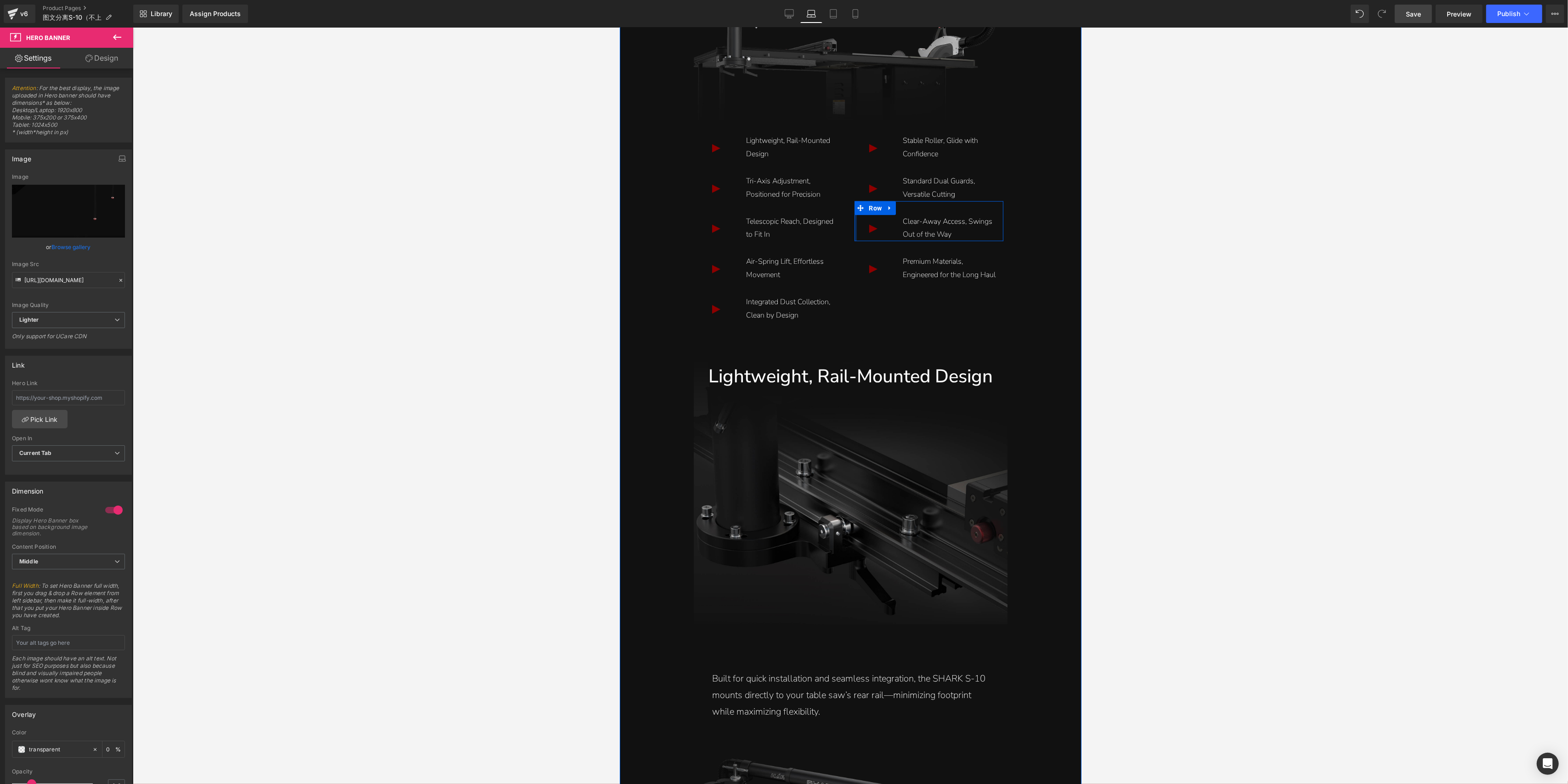
scroll to position [1316, 0]
click at [834, 10] on icon at bounding box center [833, 14] width 7 height 9
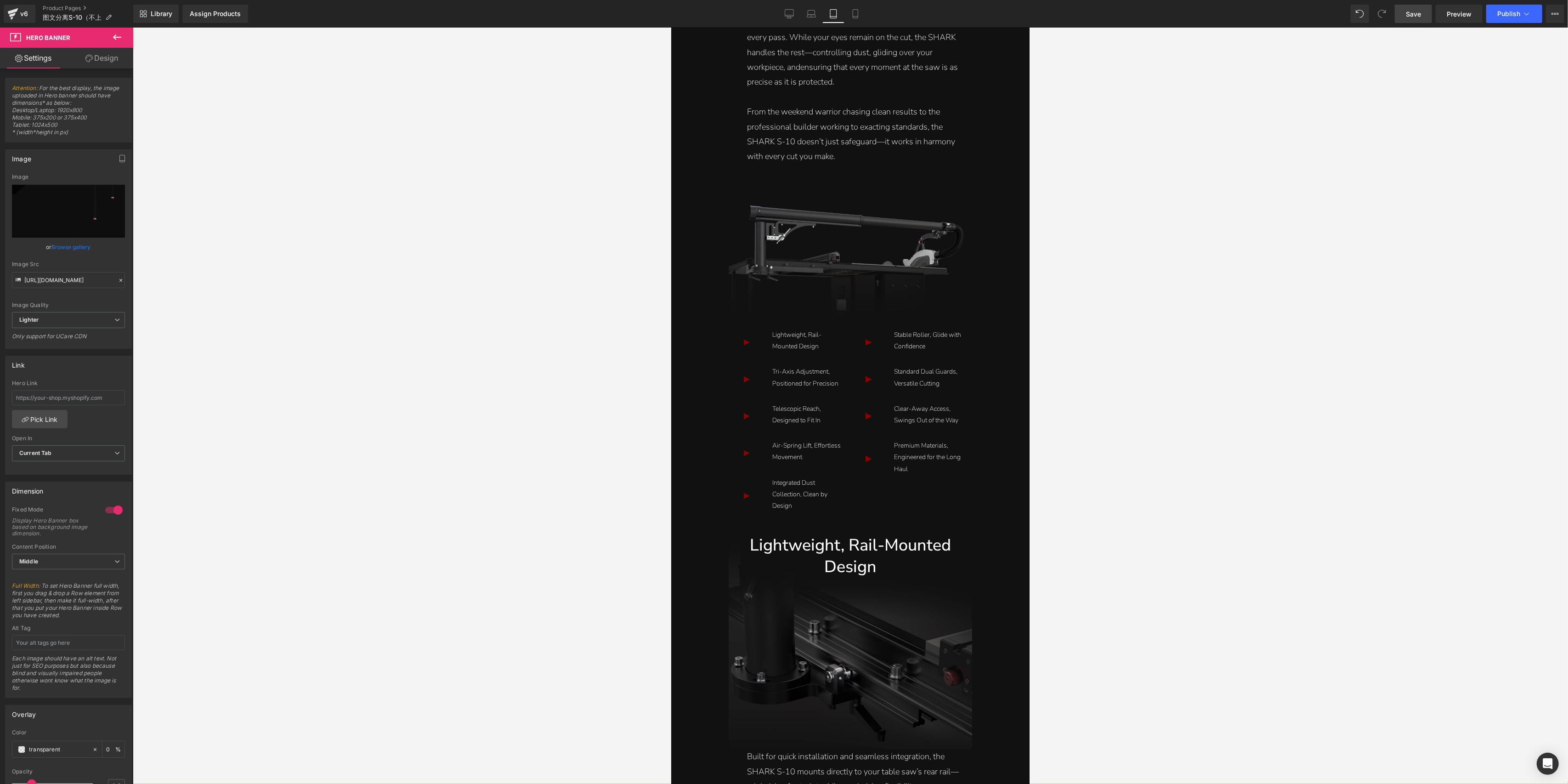
scroll to position [1235, 0]
click at [857, 19] on link "Mobile" at bounding box center [856, 13] width 22 height 19
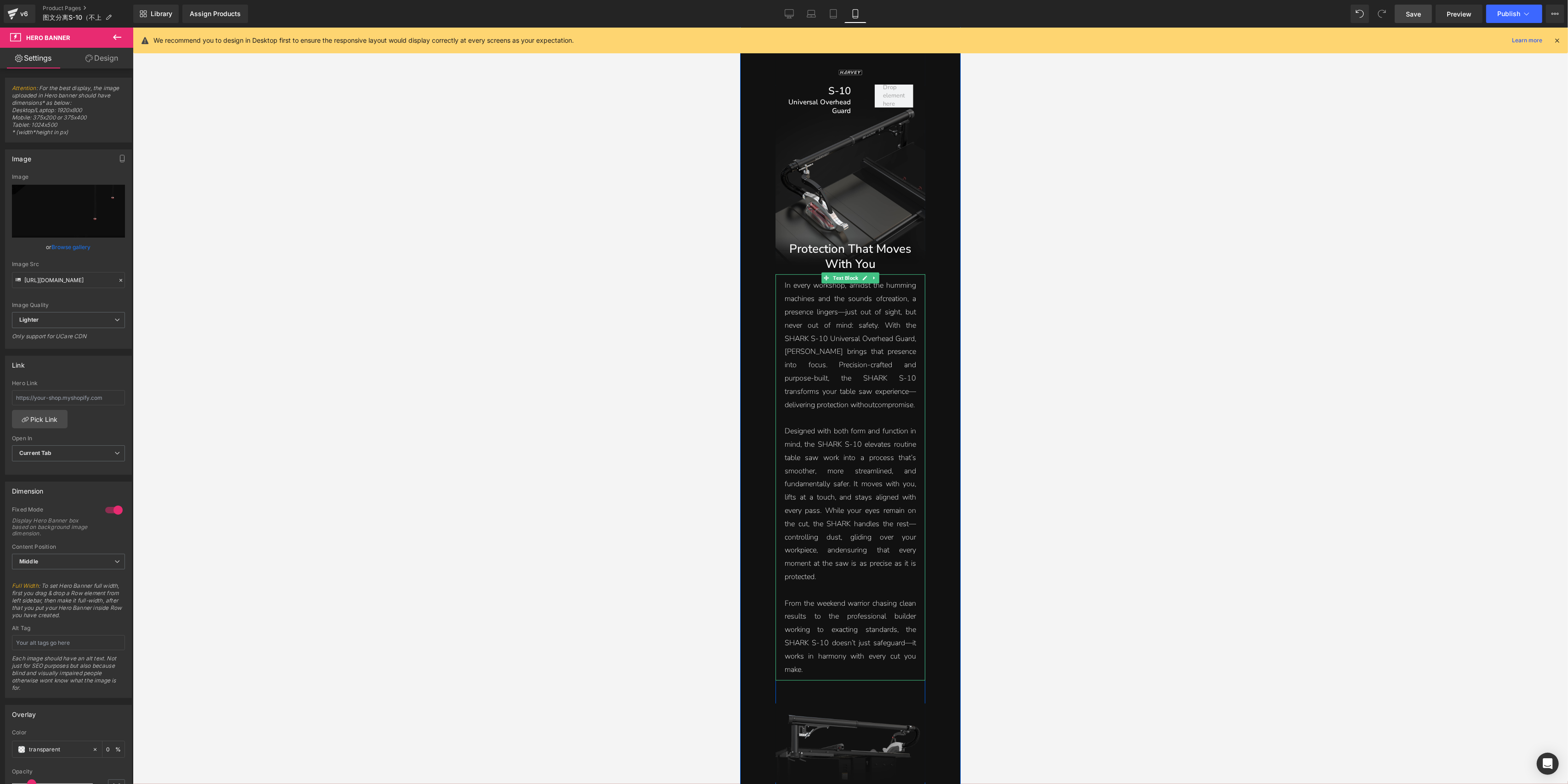
scroll to position [322, 0]
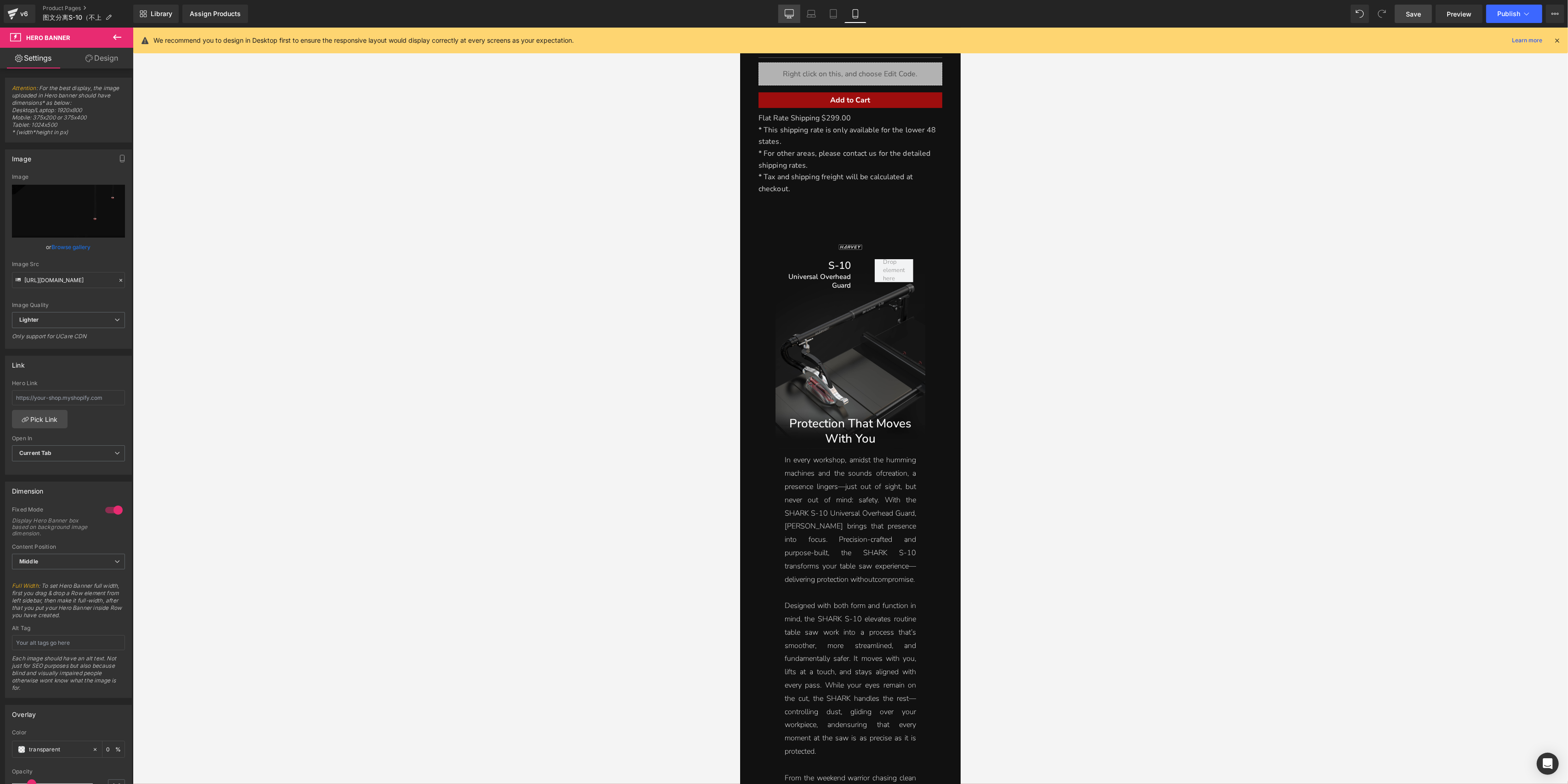
click at [794, 13] on icon at bounding box center [789, 13] width 9 height 7
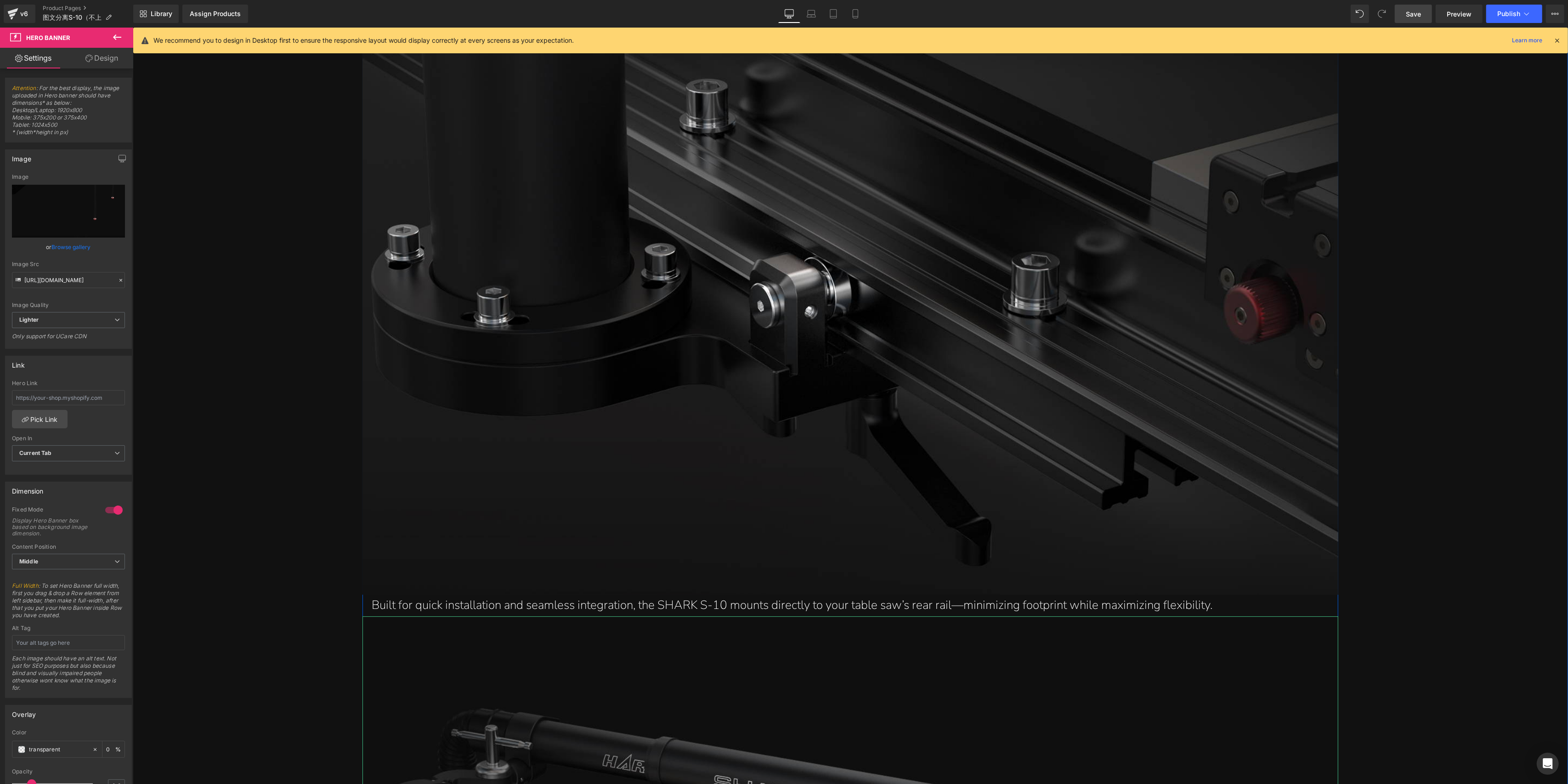
scroll to position [3777, 0]
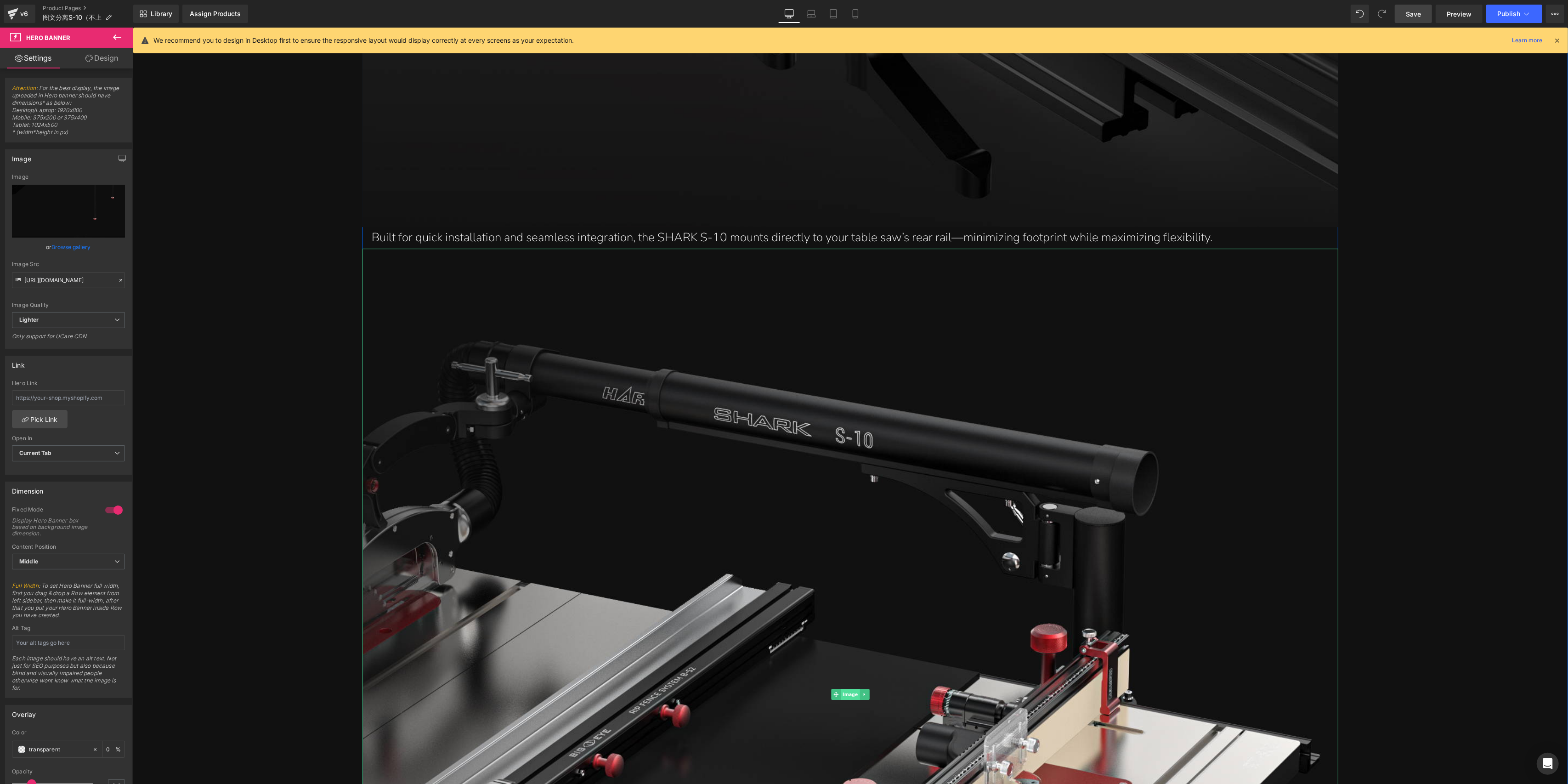
click at [847, 696] on span "Image" at bounding box center [850, 694] width 19 height 11
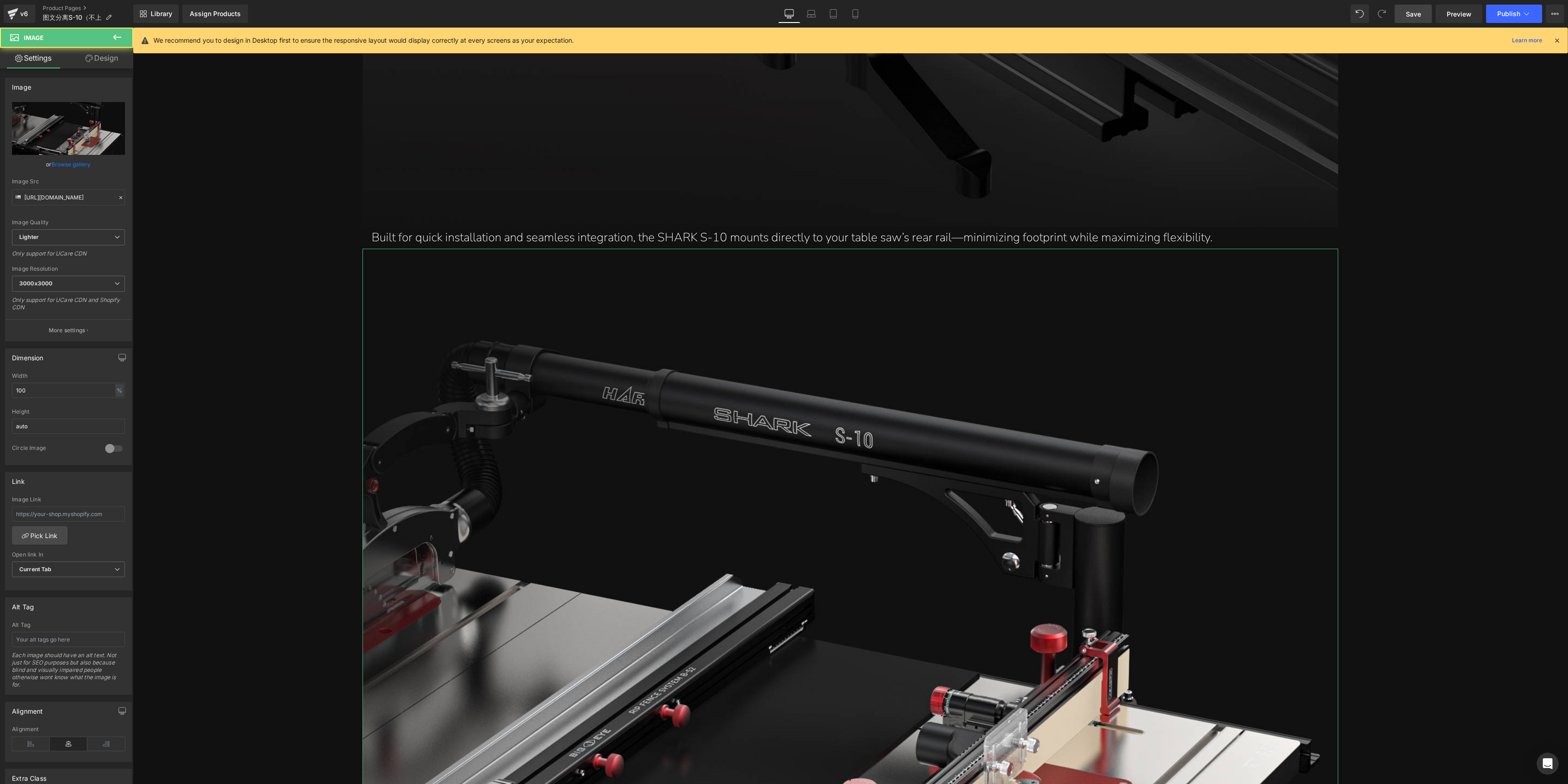
click at [105, 53] on link "Design" at bounding box center [102, 58] width 67 height 21
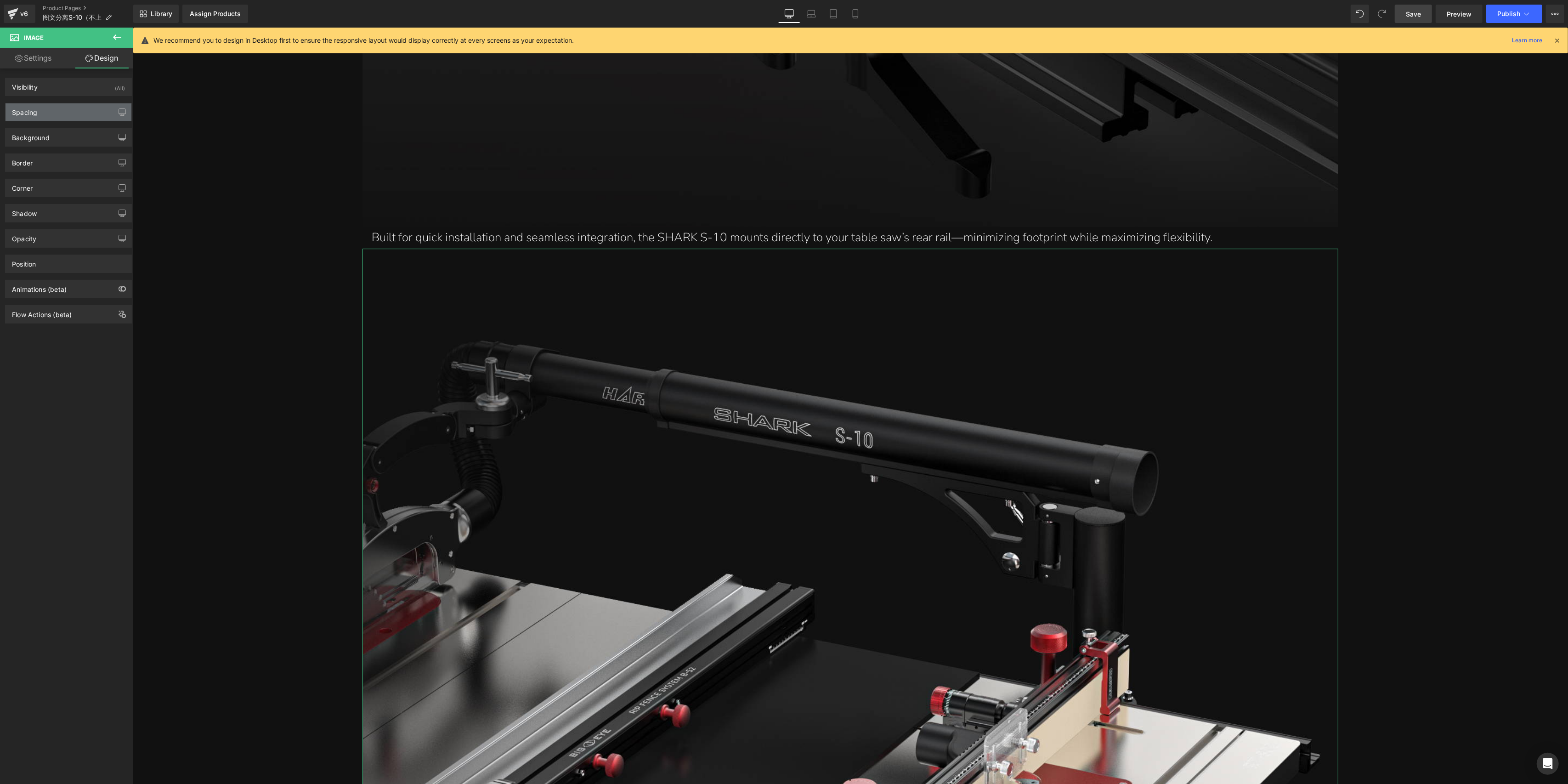
click at [76, 114] on div "Spacing" at bounding box center [68, 112] width 126 height 18
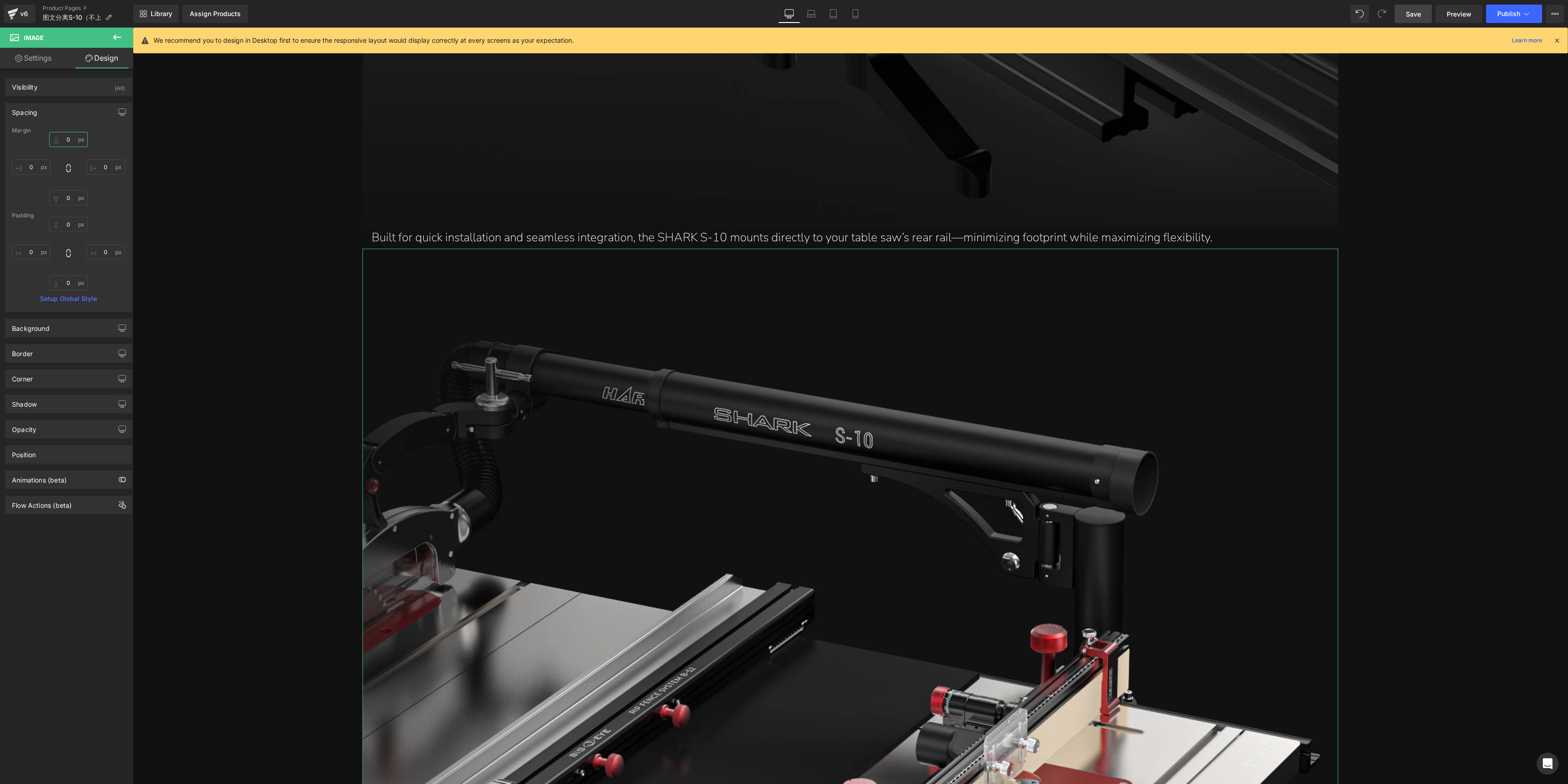
click at [67, 137] on input "0" at bounding box center [68, 140] width 39 height 15
type input "30"
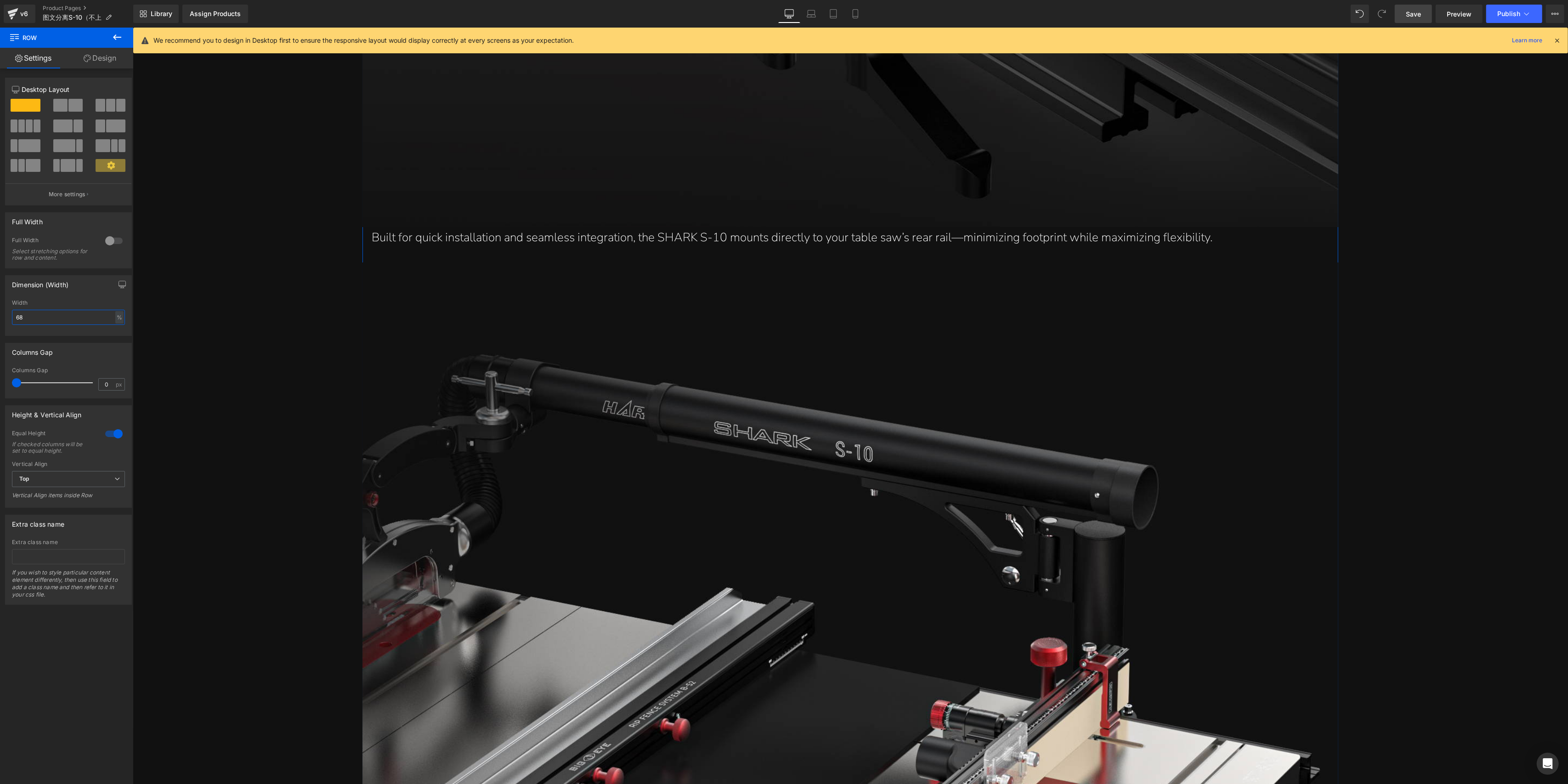
click at [48, 319] on input "68" at bounding box center [68, 317] width 113 height 15
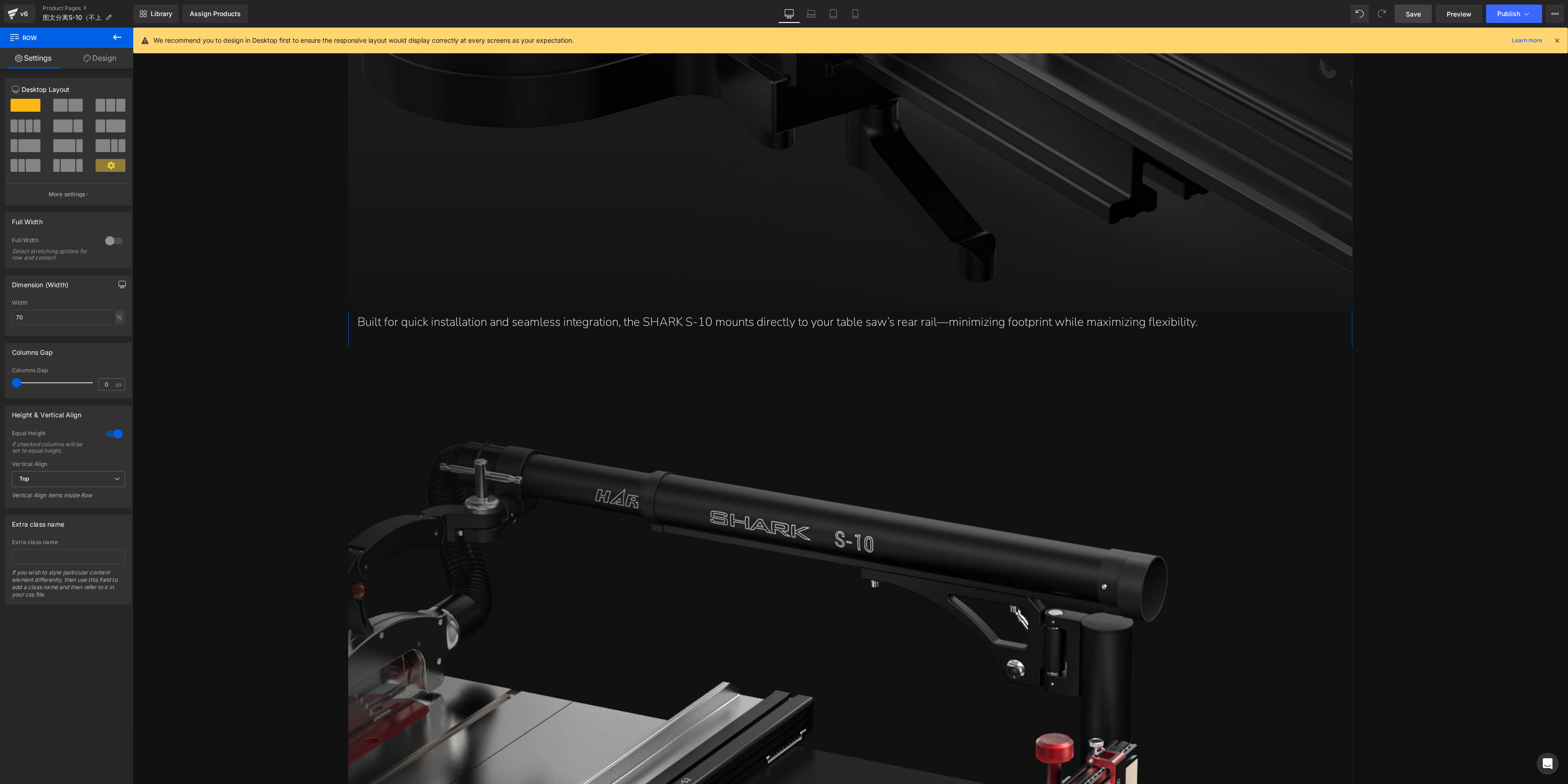
click at [120, 279] on button "button" at bounding box center [122, 284] width 15 height 18
click at [51, 304] on button "Laptop" at bounding box center [51, 304] width 28 height 16
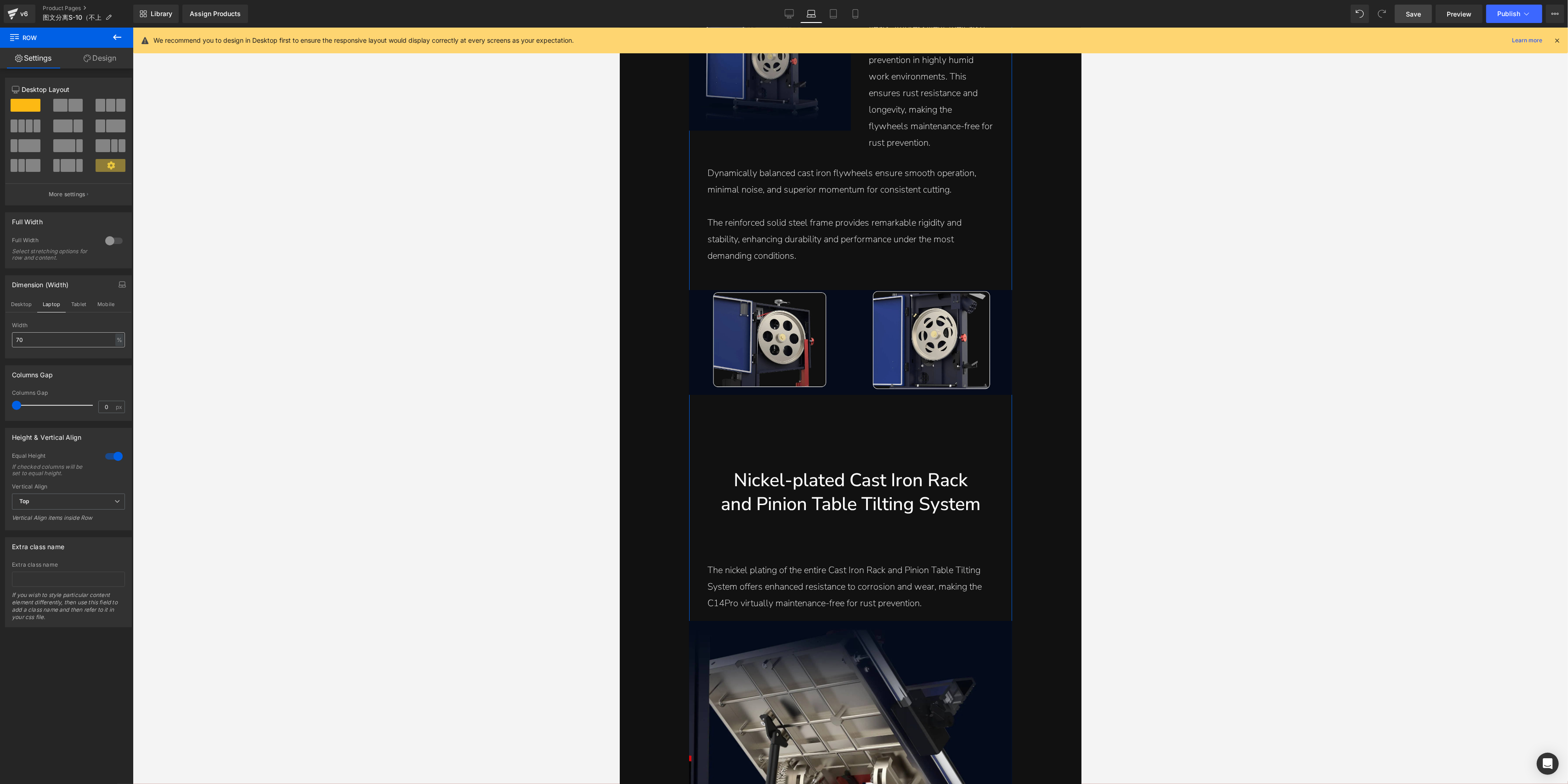
scroll to position [140, 0]
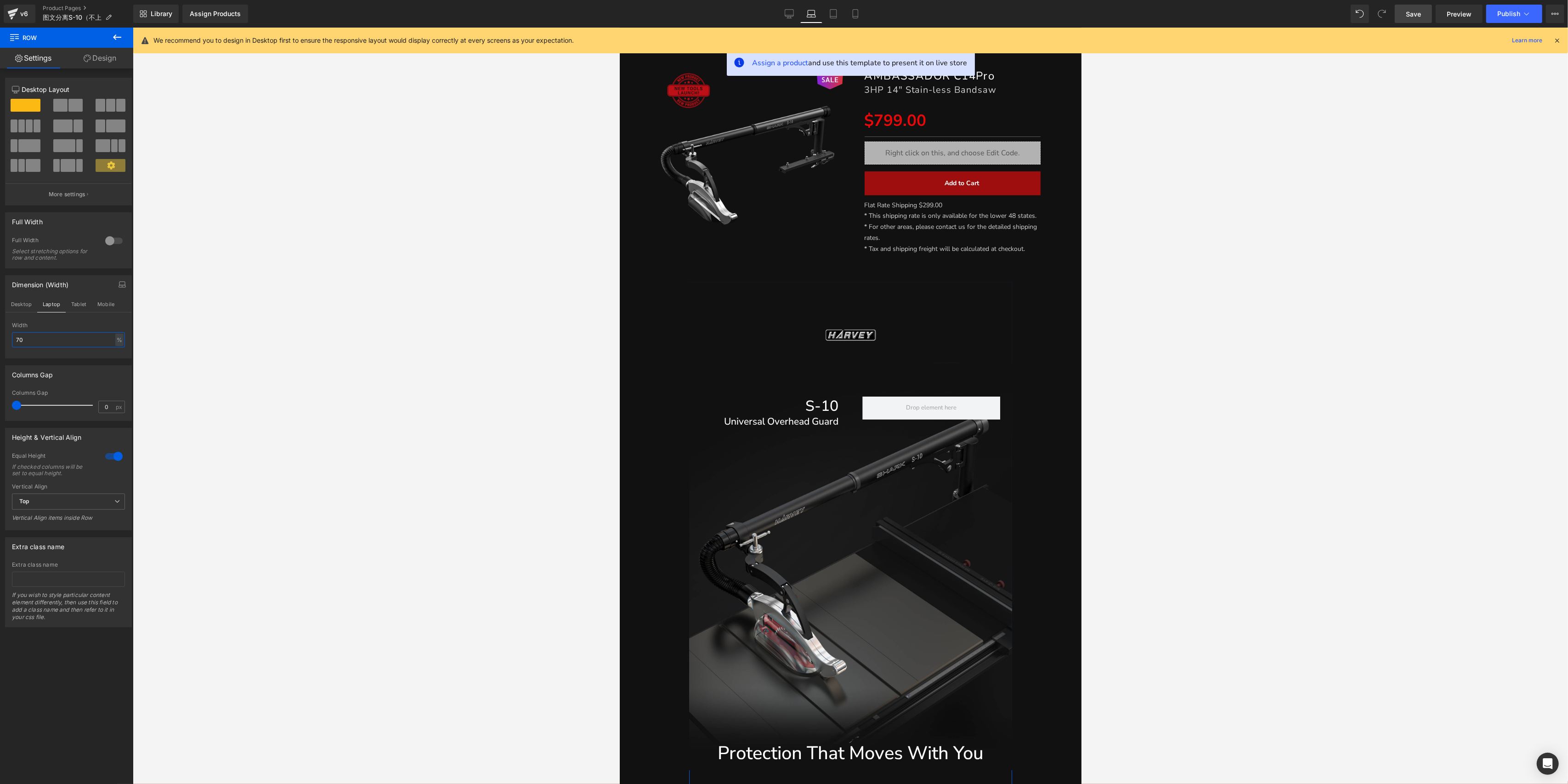
click at [44, 335] on input "70" at bounding box center [68, 339] width 113 height 15
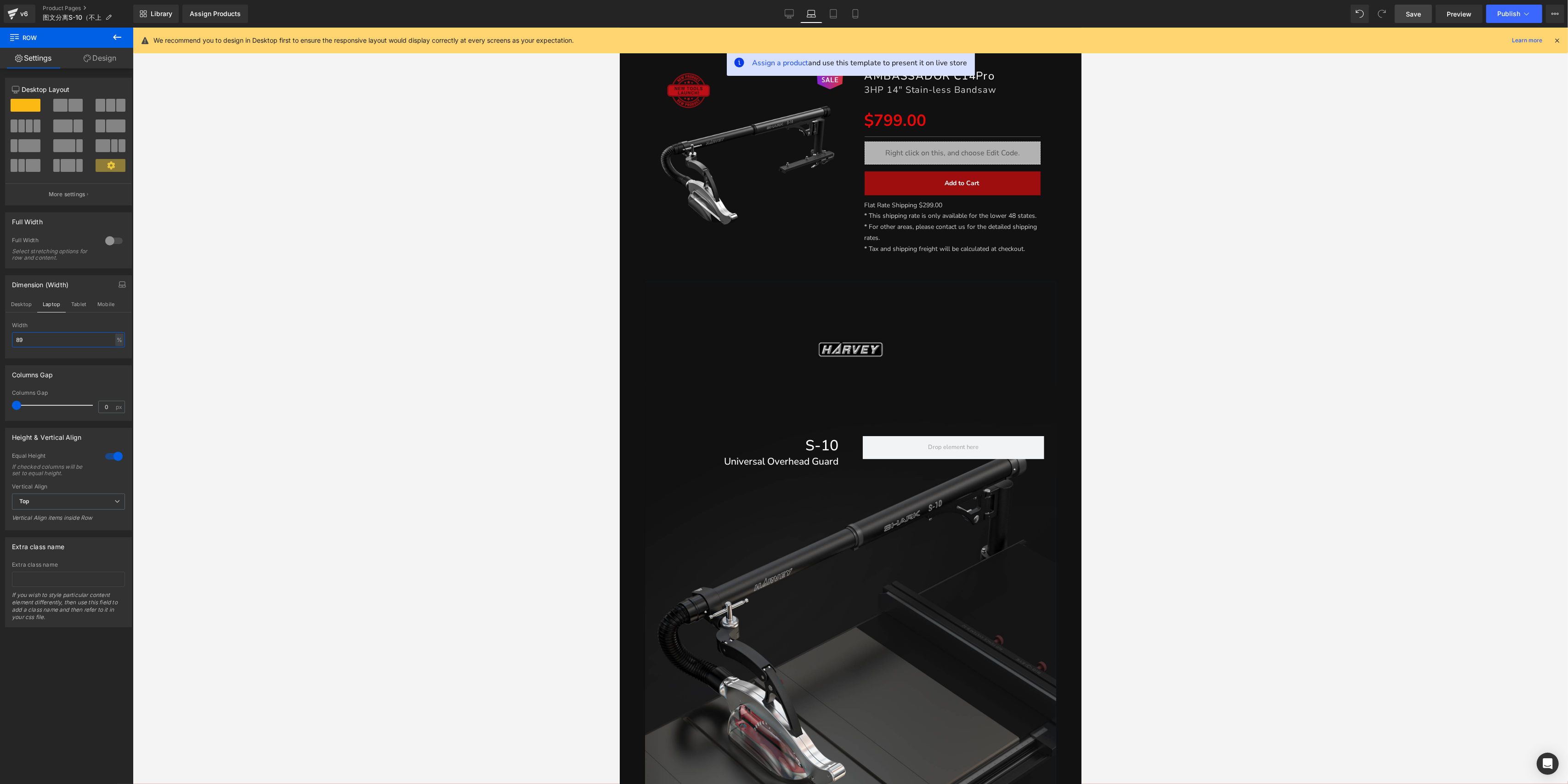
type input "8"
click at [74, 310] on button "Tablet" at bounding box center [79, 304] width 26 height 16
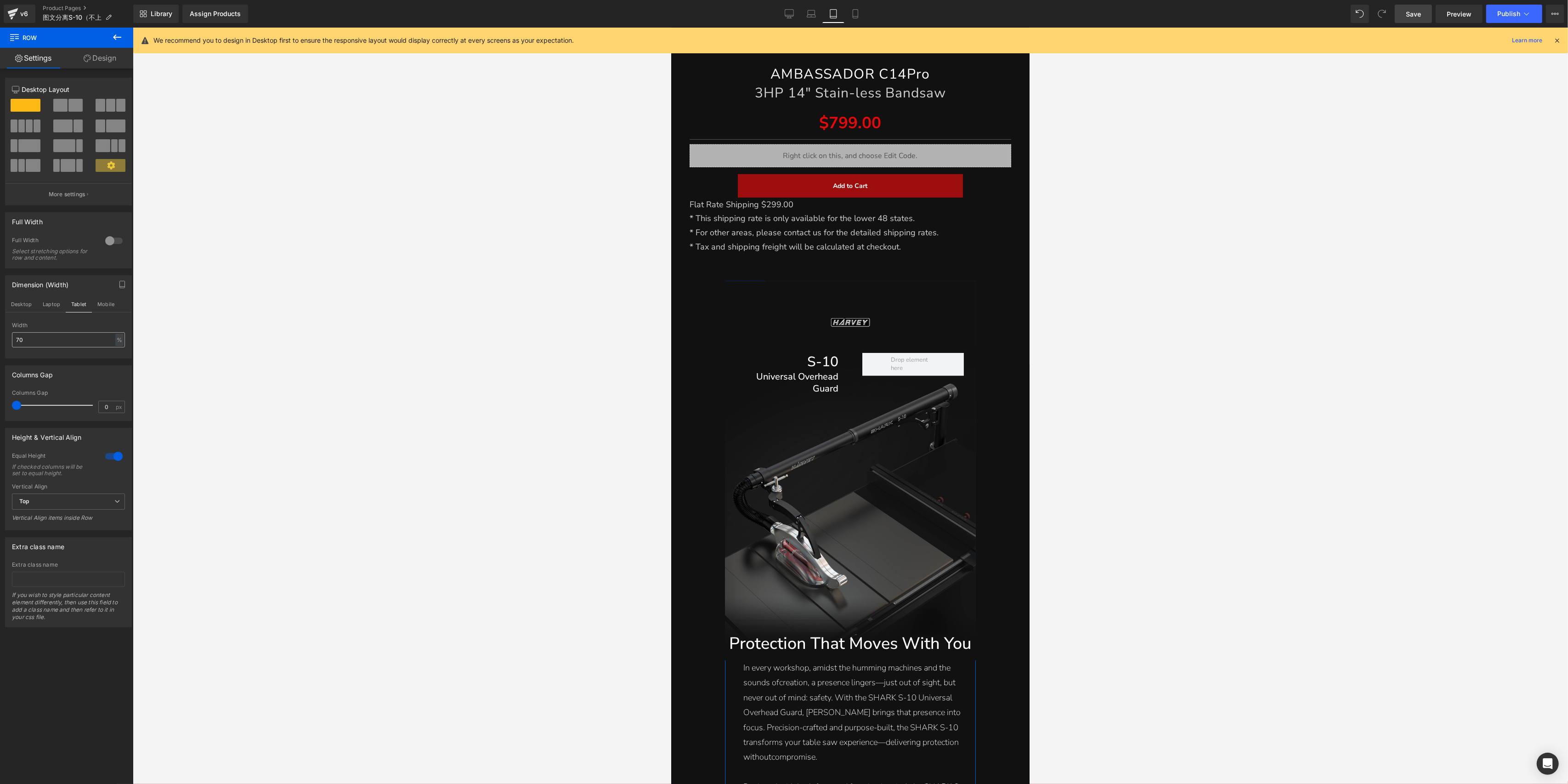
scroll to position [437, 0]
click at [53, 343] on input "70" at bounding box center [68, 339] width 113 height 15
click at [55, 342] on input "70" at bounding box center [68, 339] width 113 height 15
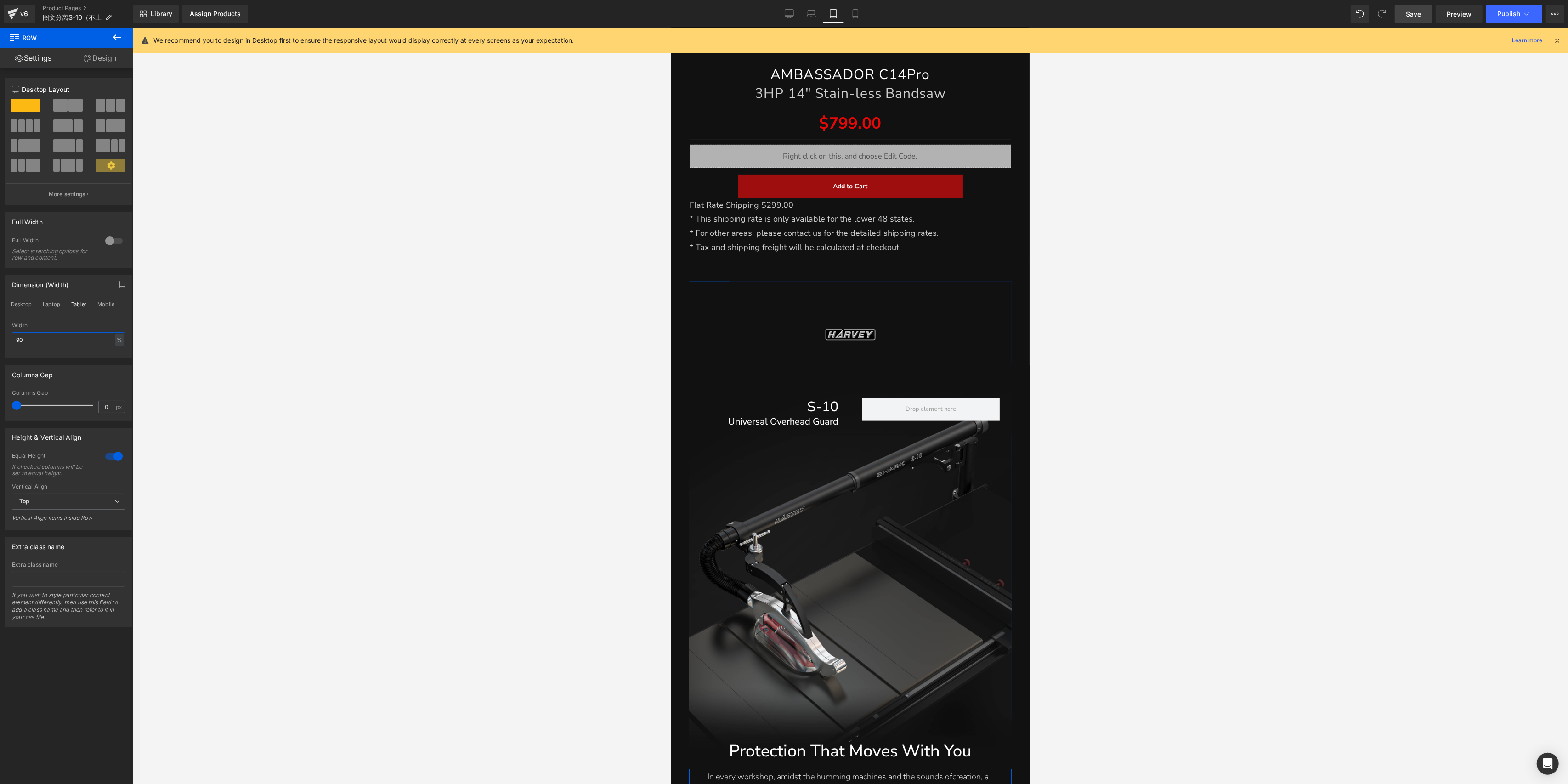
click at [55, 342] on input "90" at bounding box center [68, 339] width 113 height 15
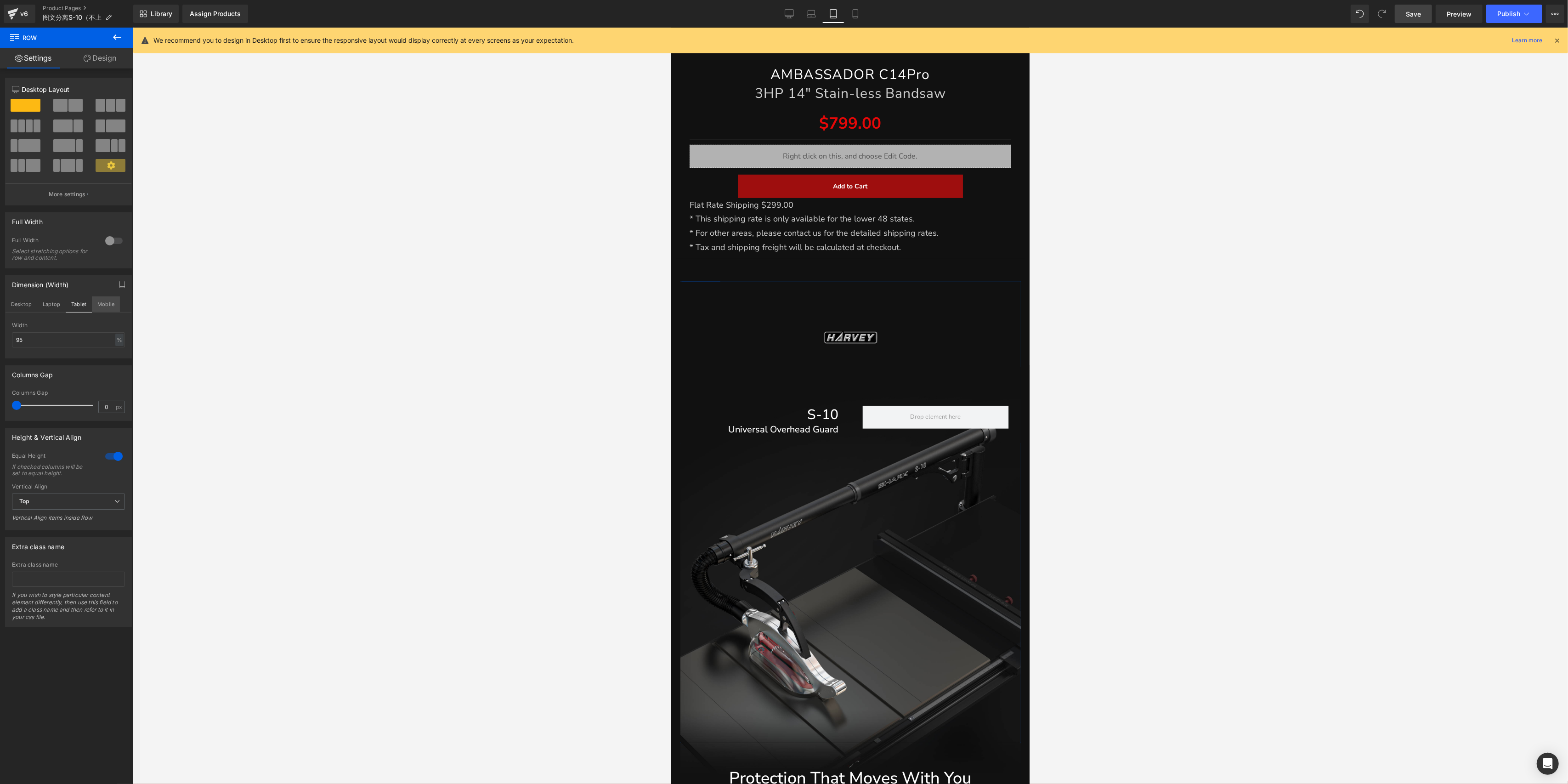
click at [111, 307] on button "Mobile" at bounding box center [106, 304] width 28 height 16
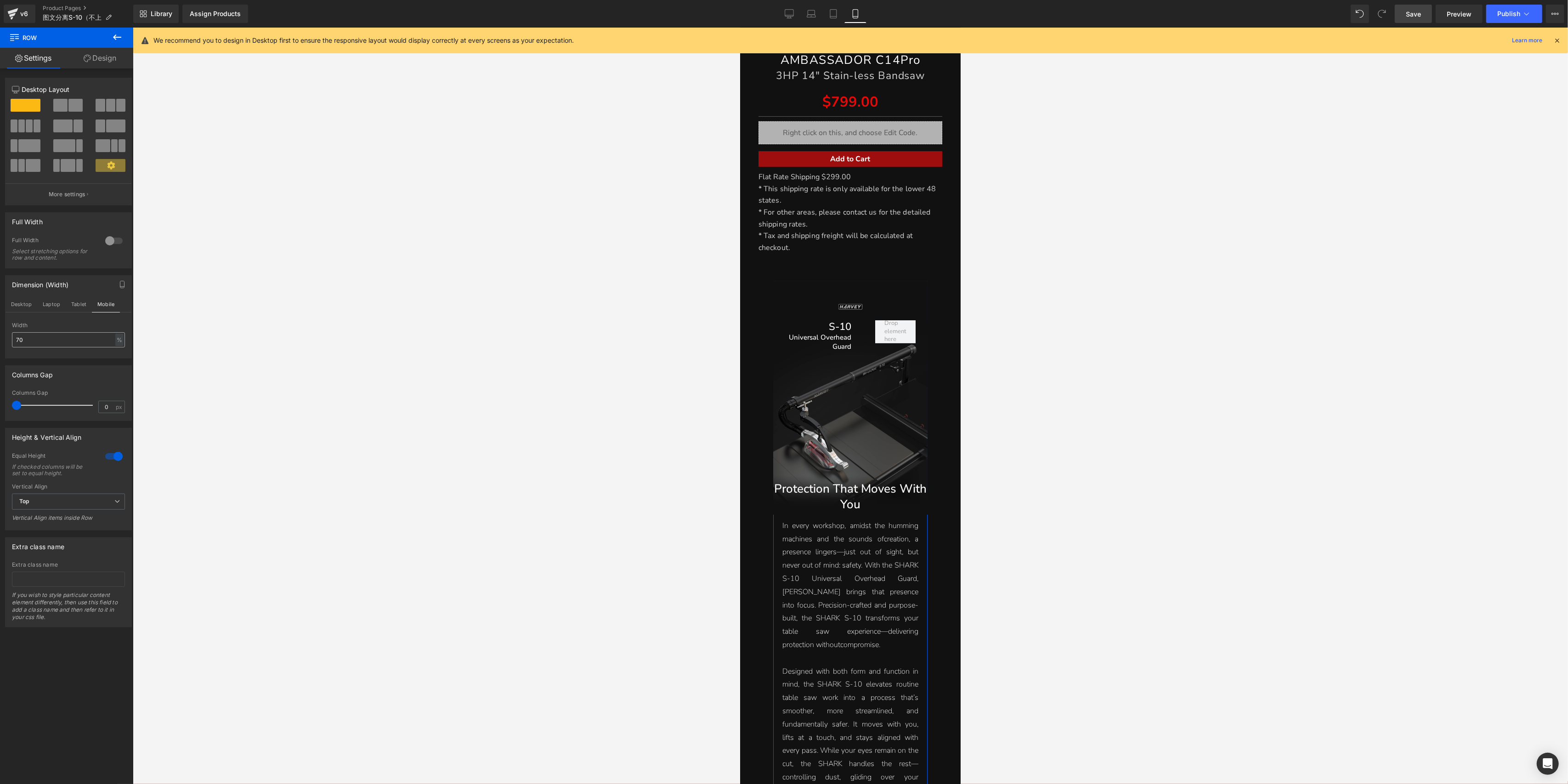
scroll to position [263, 0]
click at [50, 345] on input "70" at bounding box center [68, 339] width 113 height 15
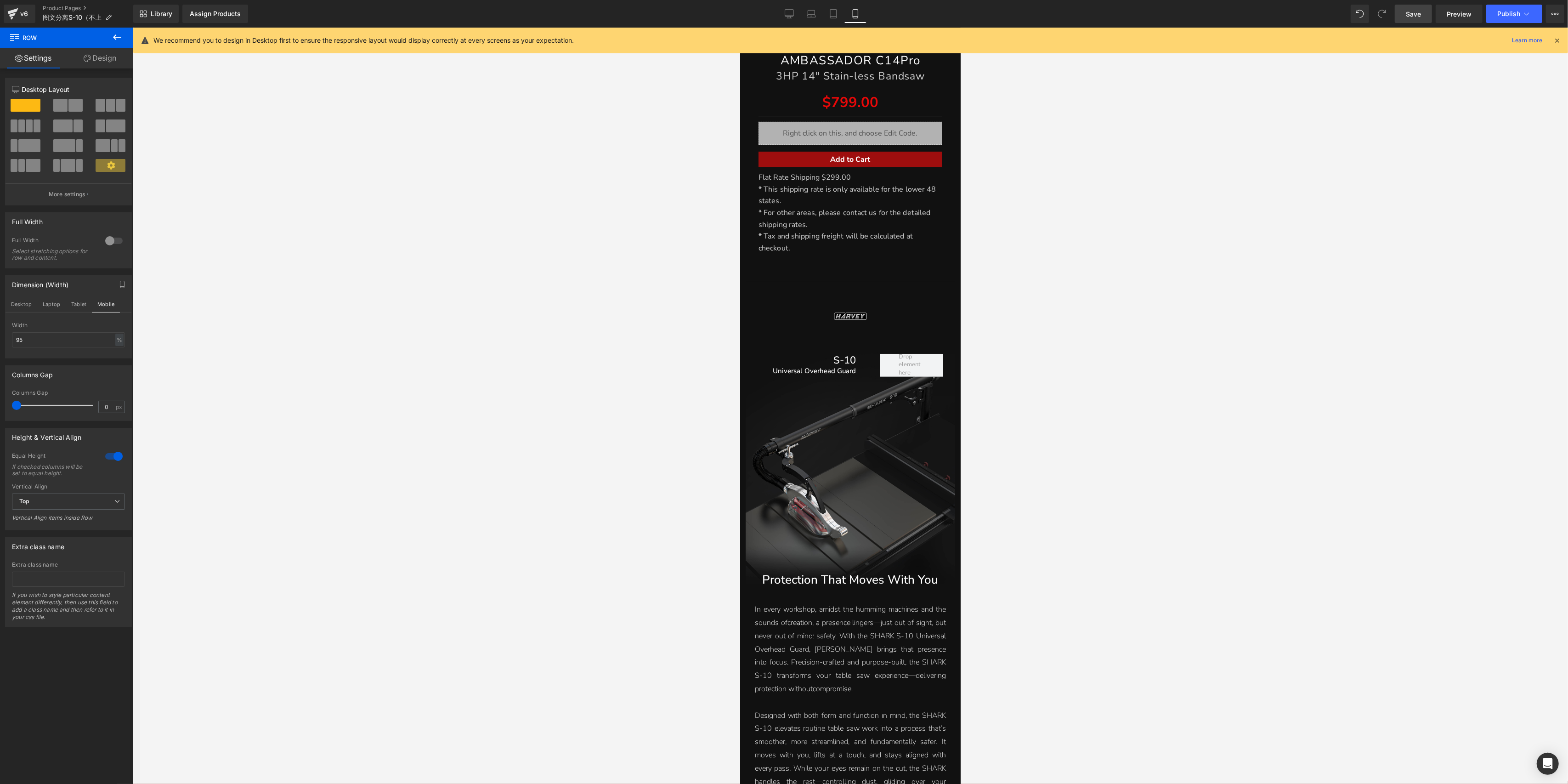
click at [1411, 17] on span "Save" at bounding box center [1414, 13] width 15 height 10
click at [785, 16] on icon at bounding box center [789, 13] width 9 height 9
type input "70"
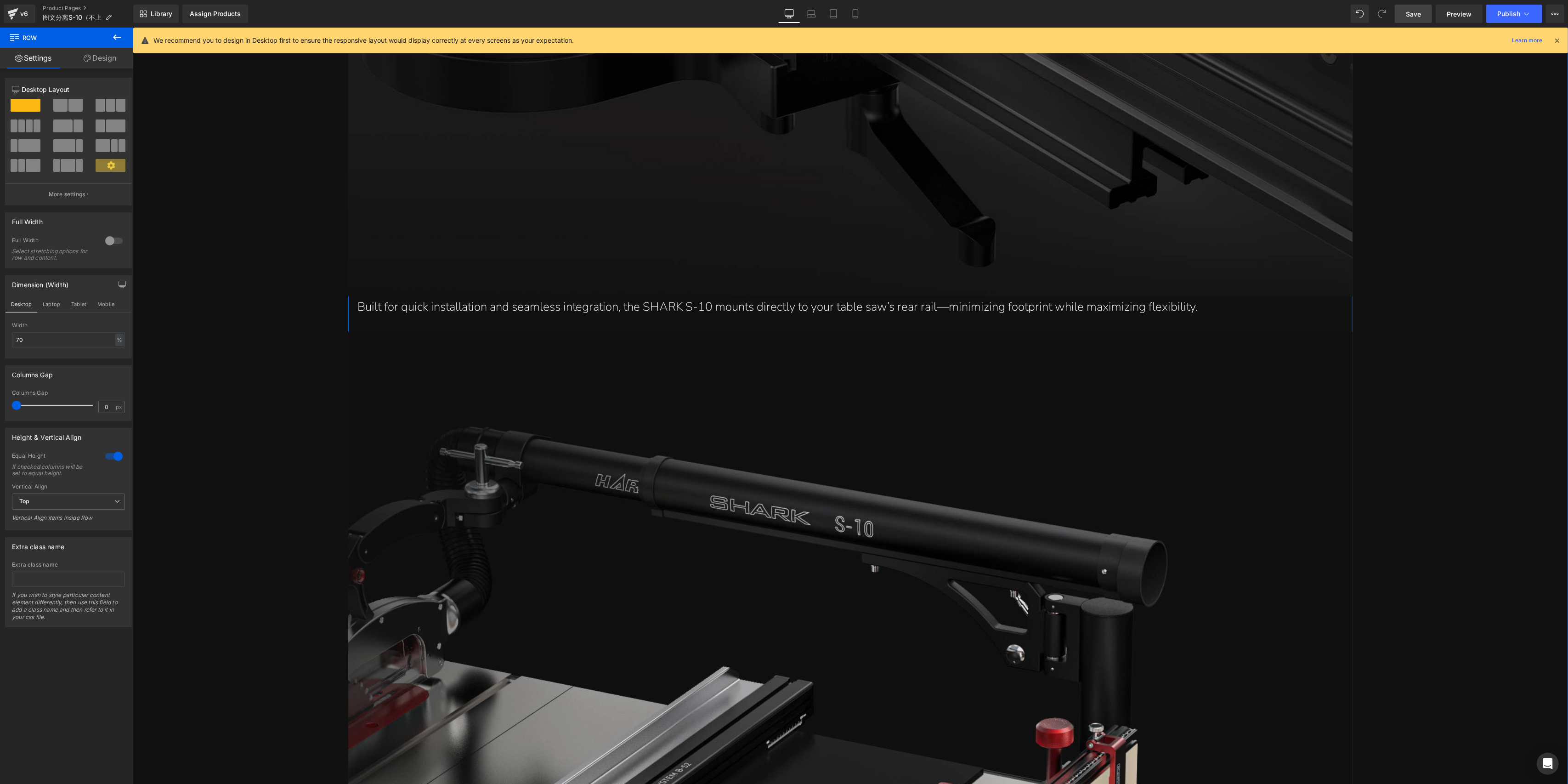
scroll to position [3792, 0]
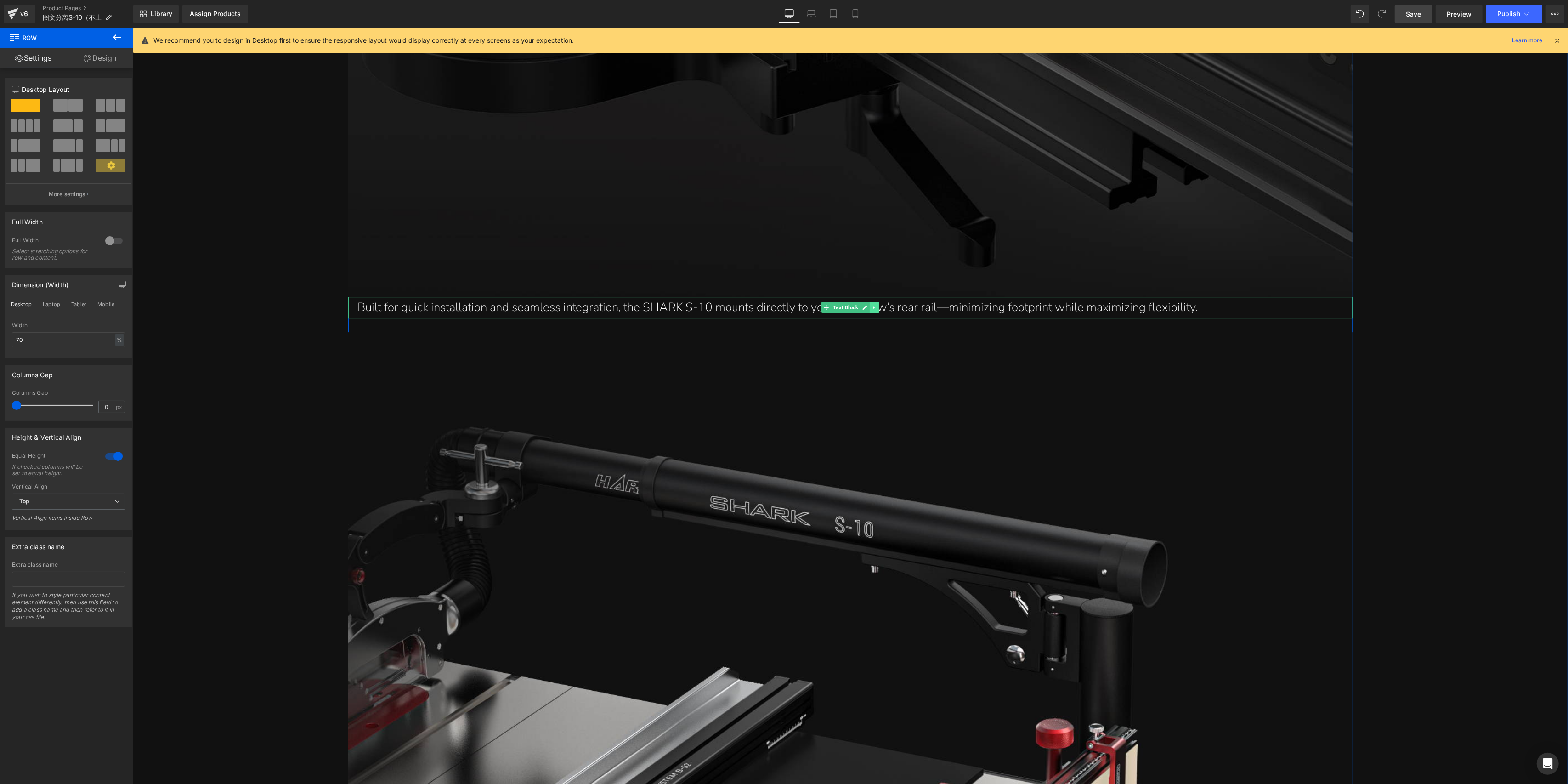
click at [875, 302] on link at bounding box center [874, 307] width 10 height 11
click at [875, 302] on link at bounding box center [879, 307] width 10 height 11
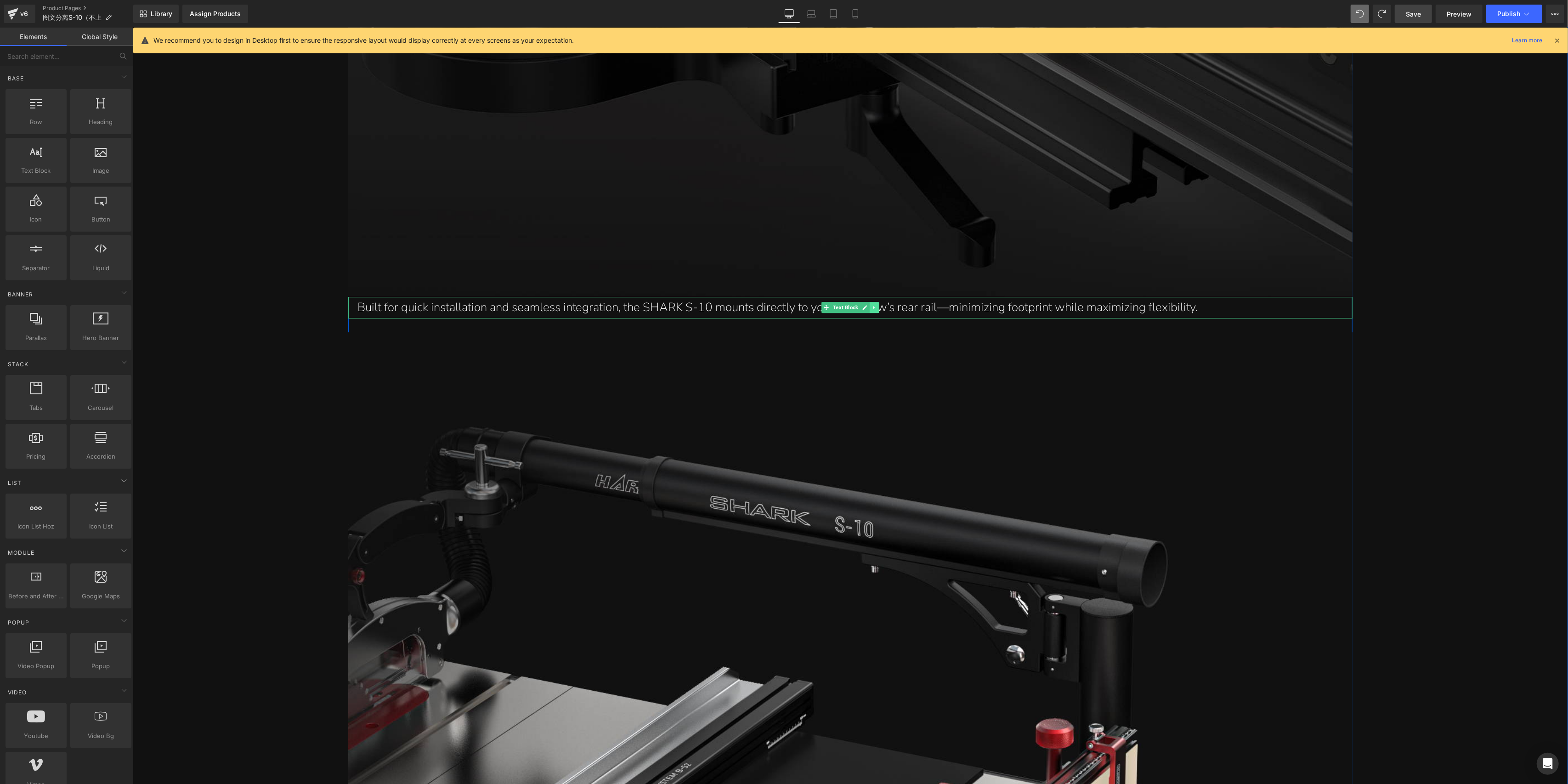
click at [873, 306] on icon at bounding box center [874, 307] width 1 height 3
click at [867, 305] on icon at bounding box center [869, 307] width 5 height 5
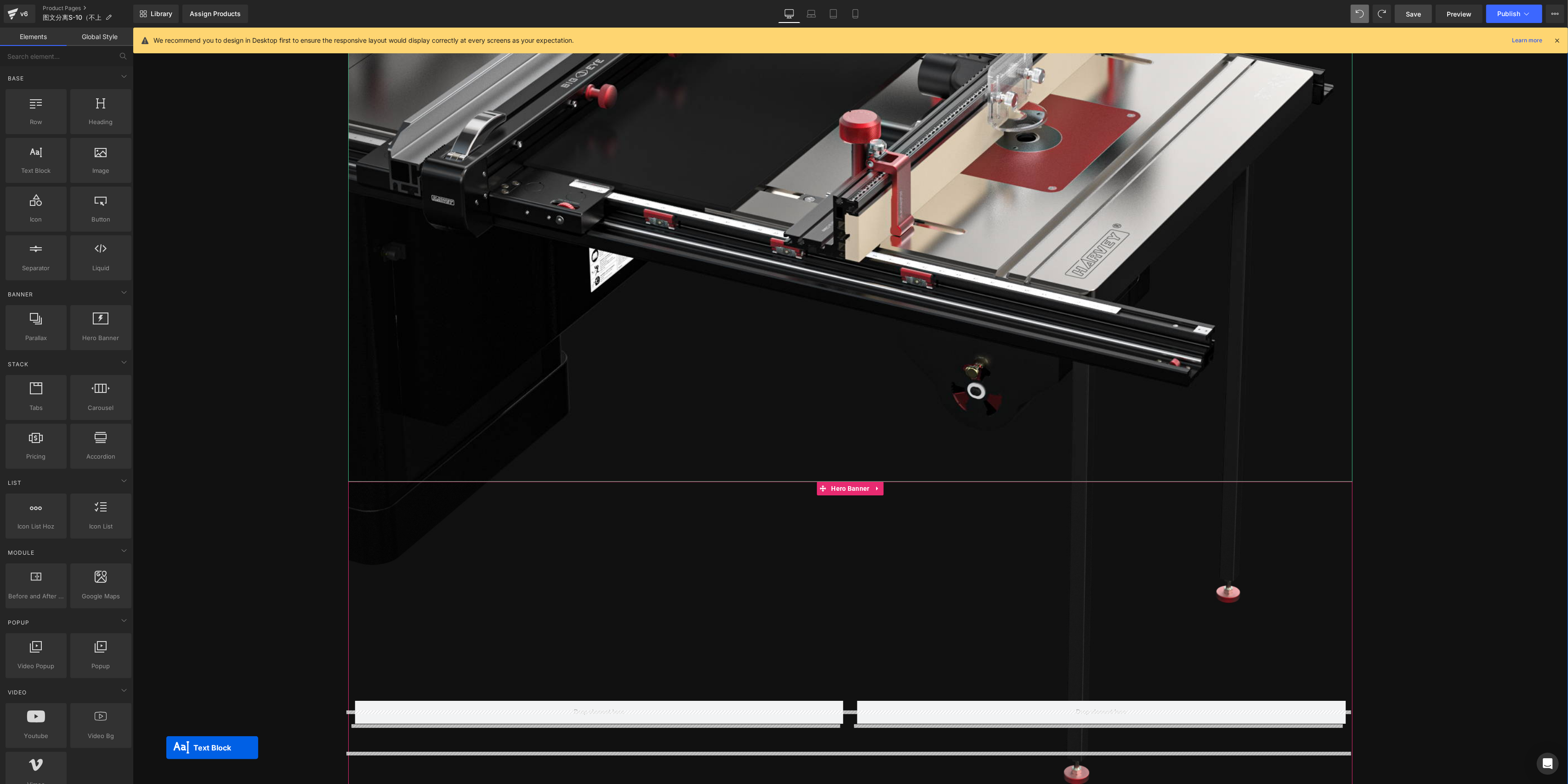
scroll to position [4610, 0]
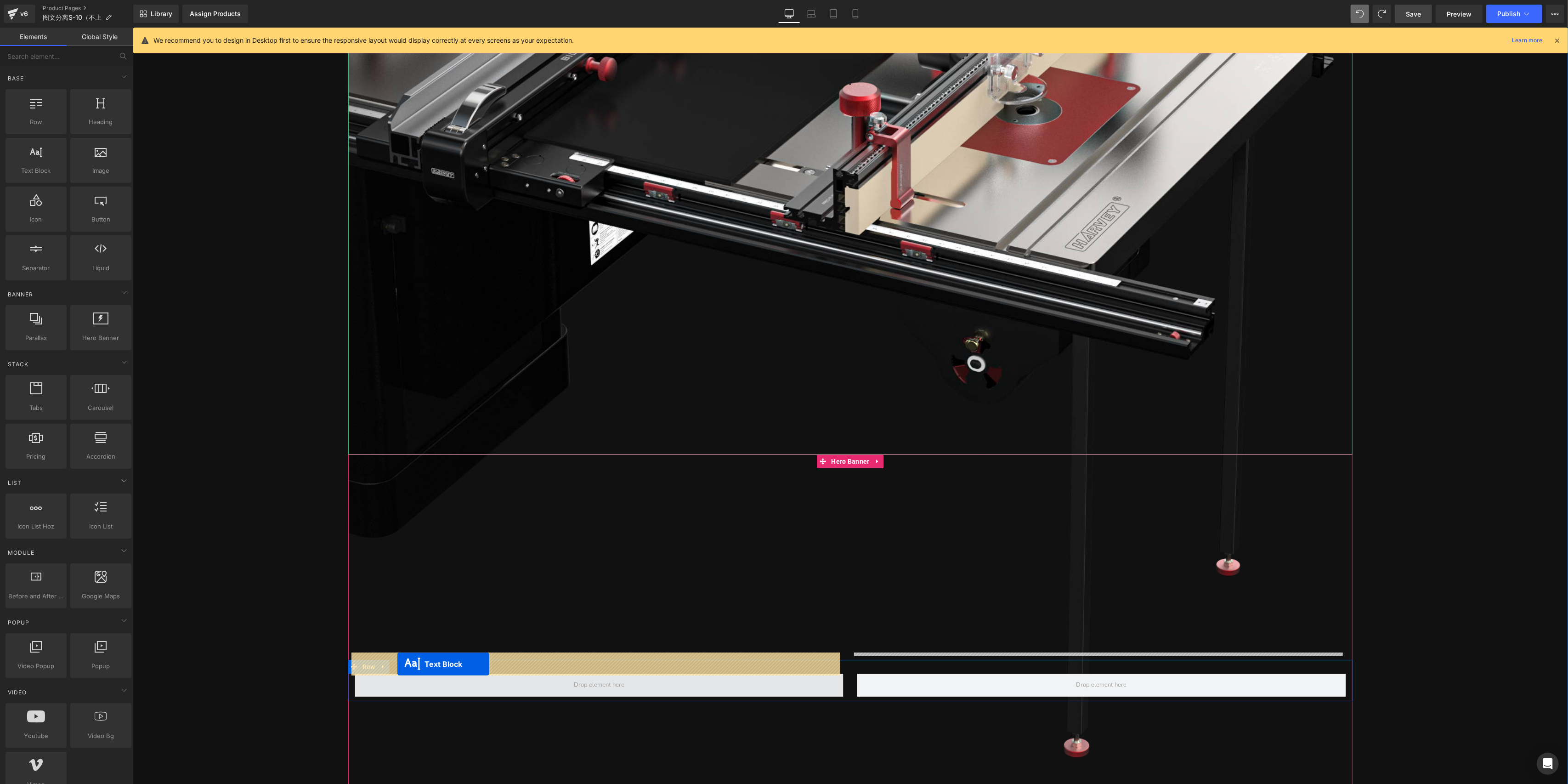
drag, startPoint x: 807, startPoint y: 286, endPoint x: 397, endPoint y: 664, distance: 557.7
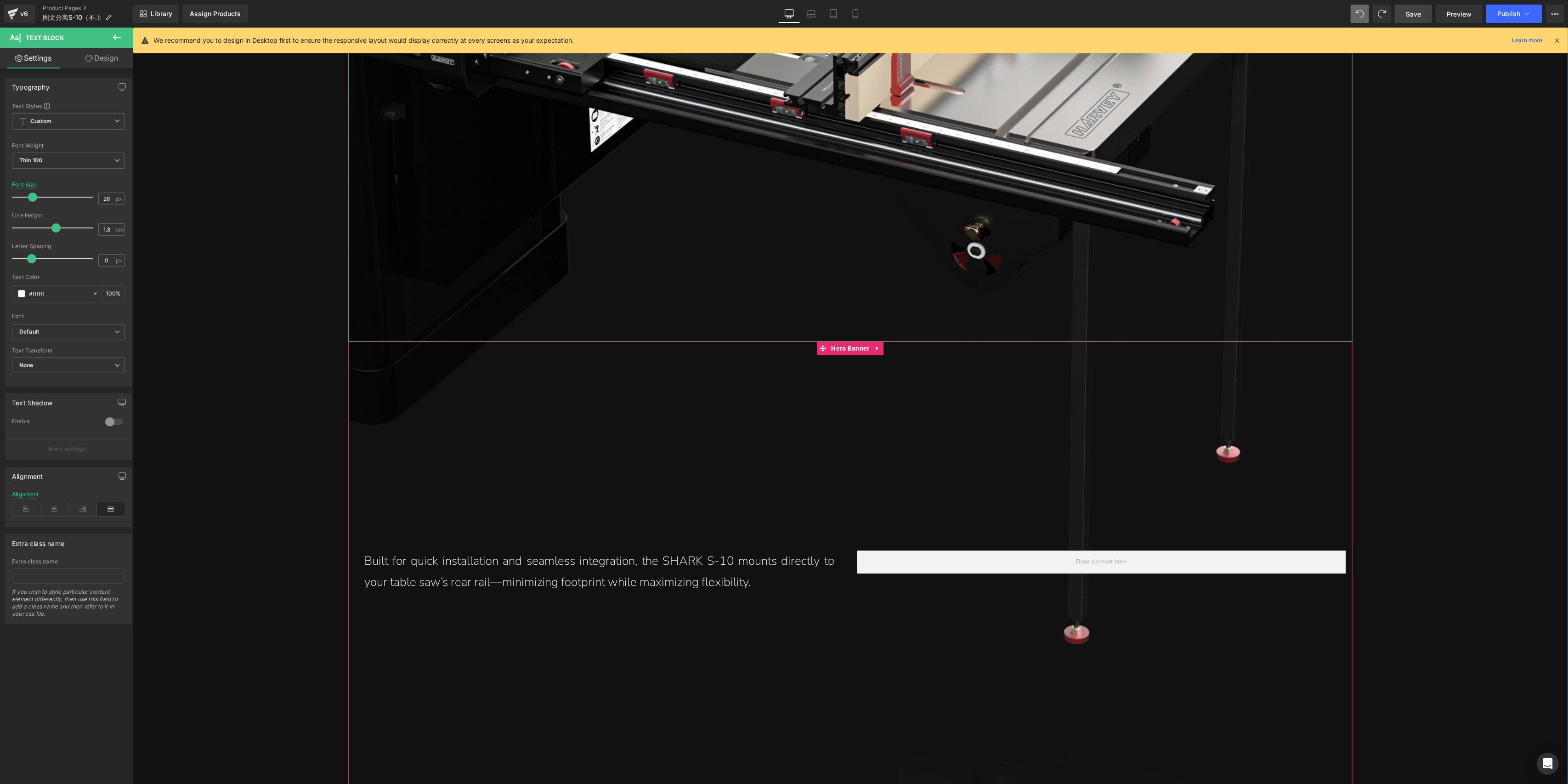
scroll to position [4709, 0]
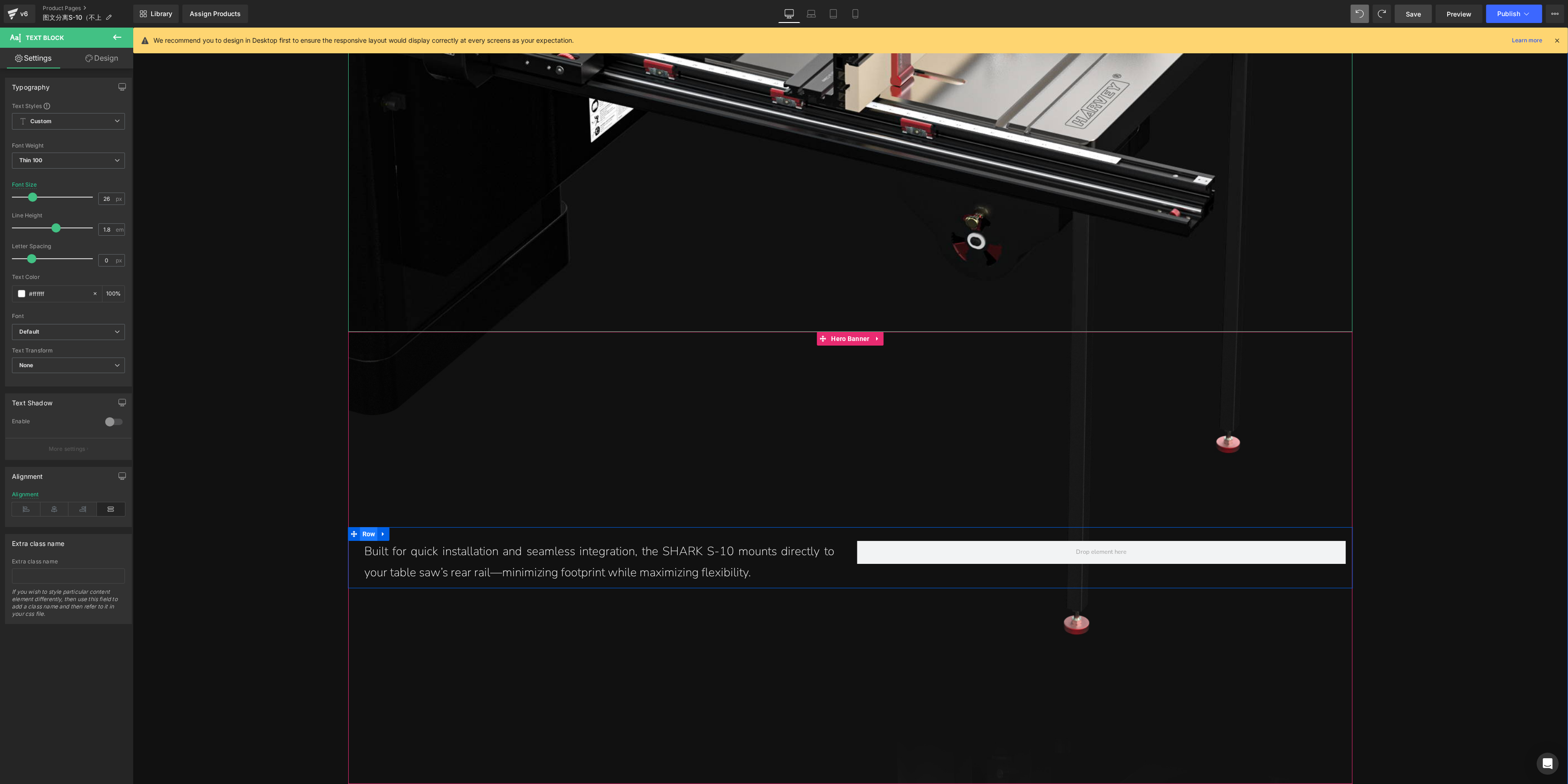
click at [362, 527] on span "Row" at bounding box center [369, 534] width 18 height 14
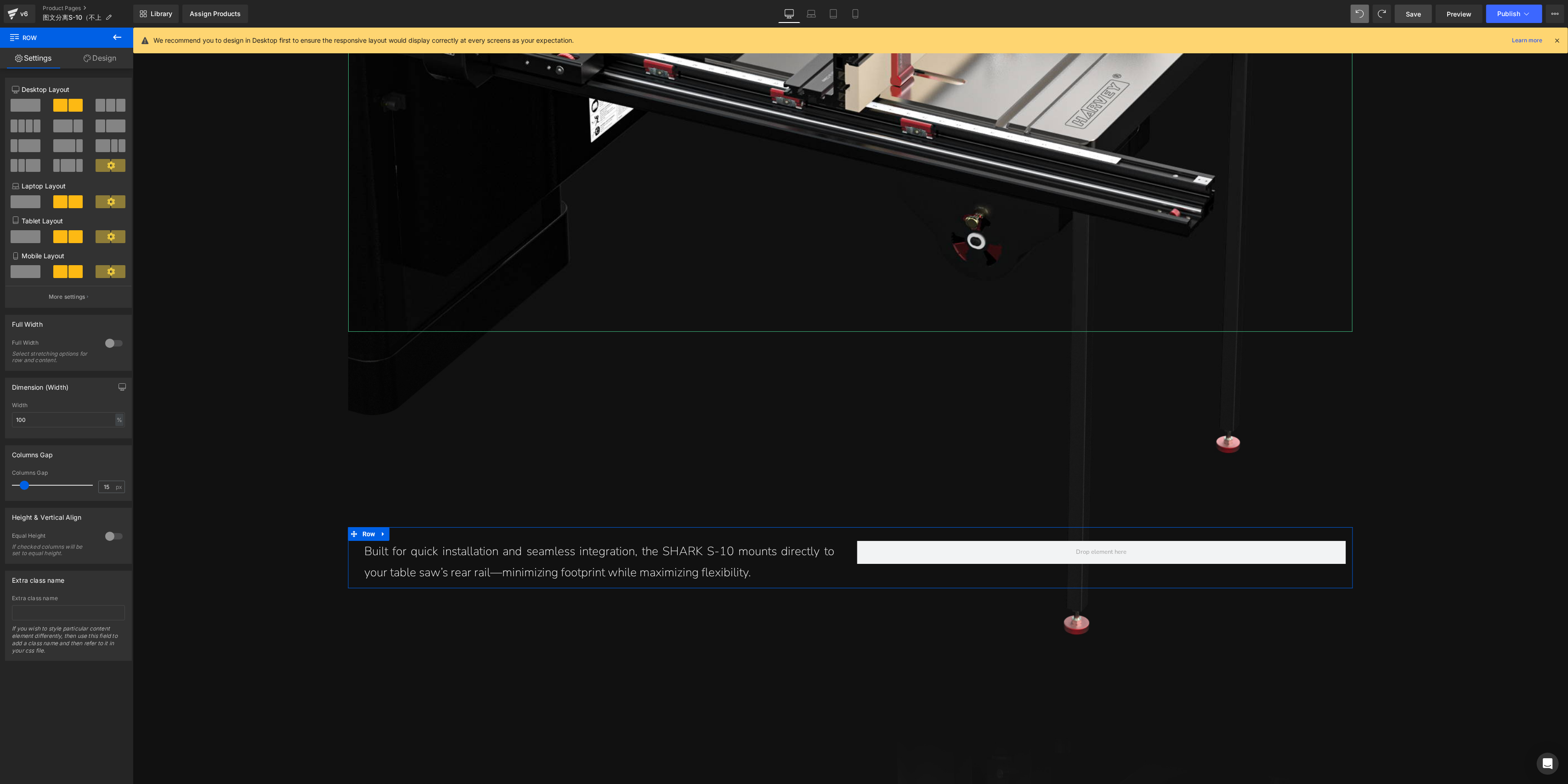
click at [108, 56] on link "Design" at bounding box center [100, 58] width 67 height 21
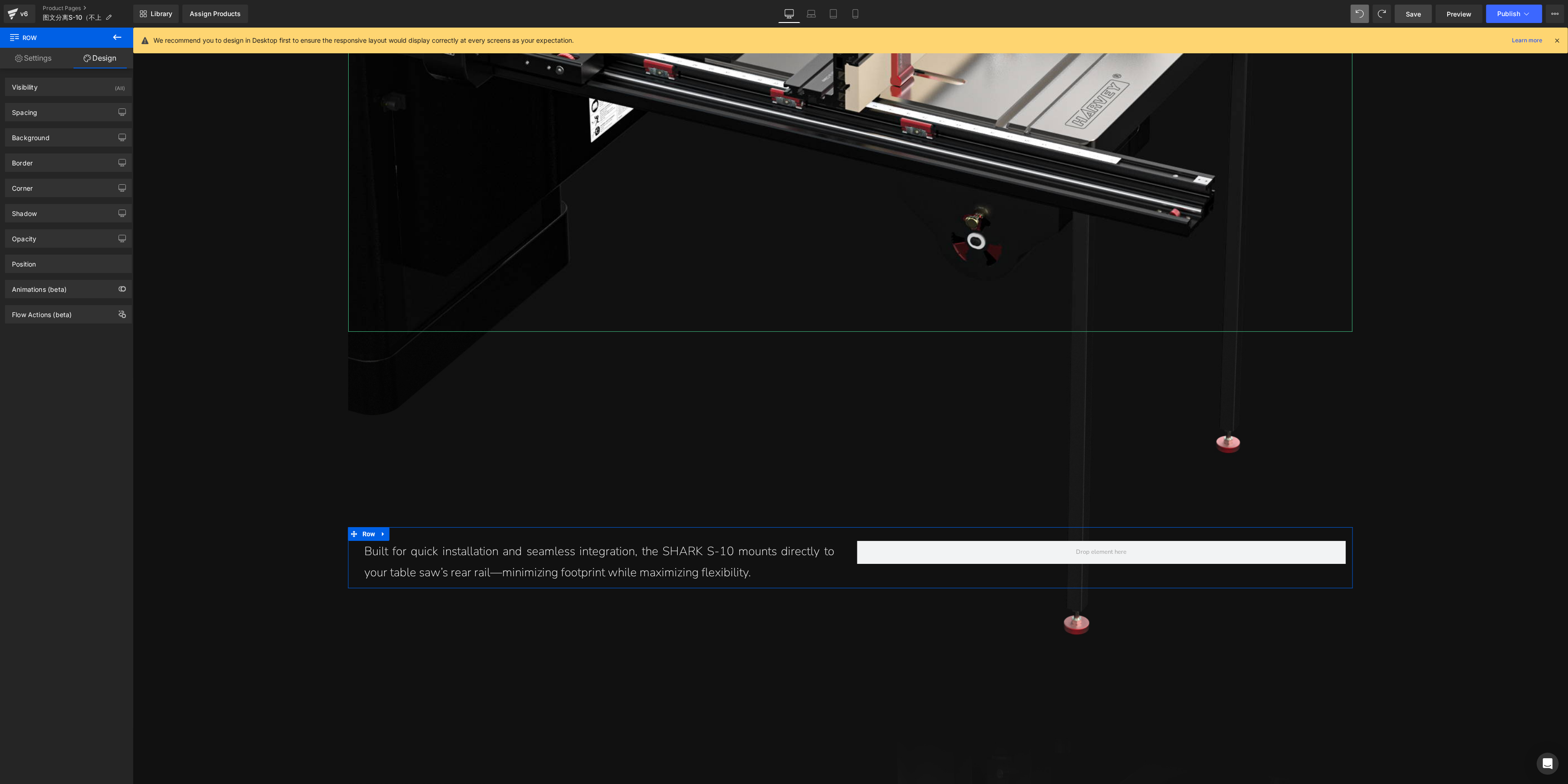
click at [45, 59] on link "Settings" at bounding box center [33, 58] width 67 height 21
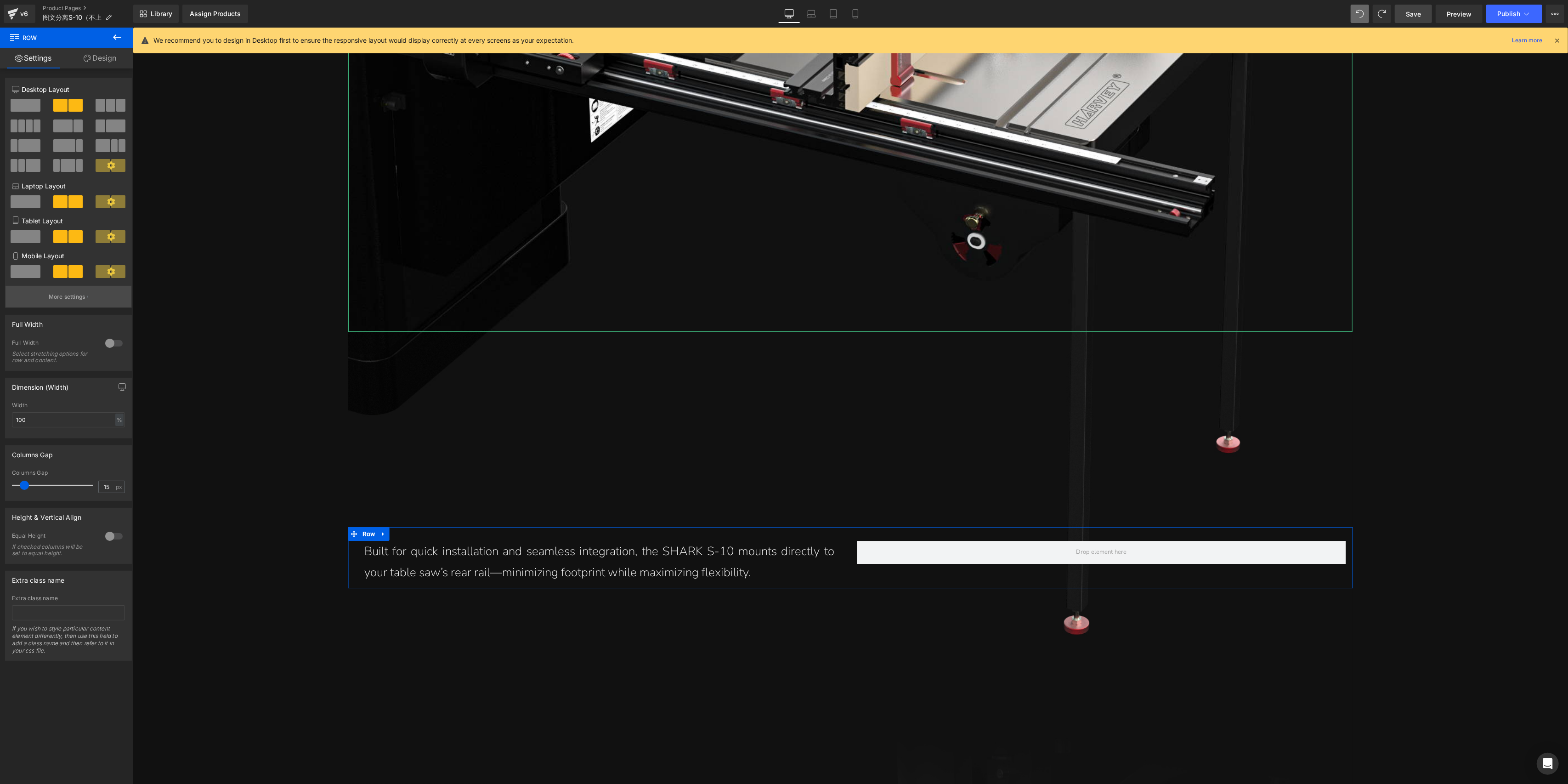
click at [79, 293] on button "More settings" at bounding box center [68, 296] width 126 height 22
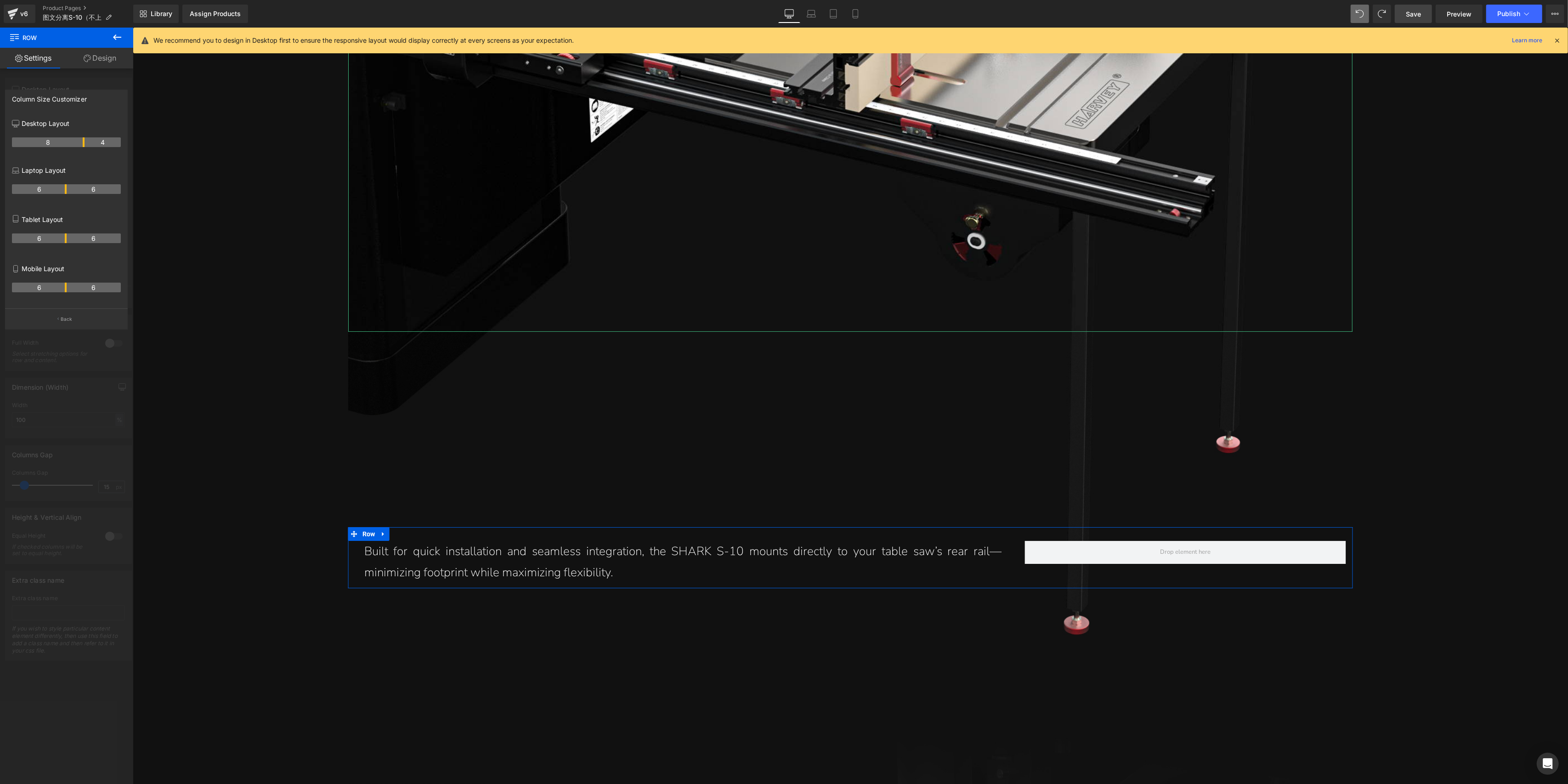
drag, startPoint x: 65, startPoint y: 140, endPoint x: 79, endPoint y: 149, distance: 16.6
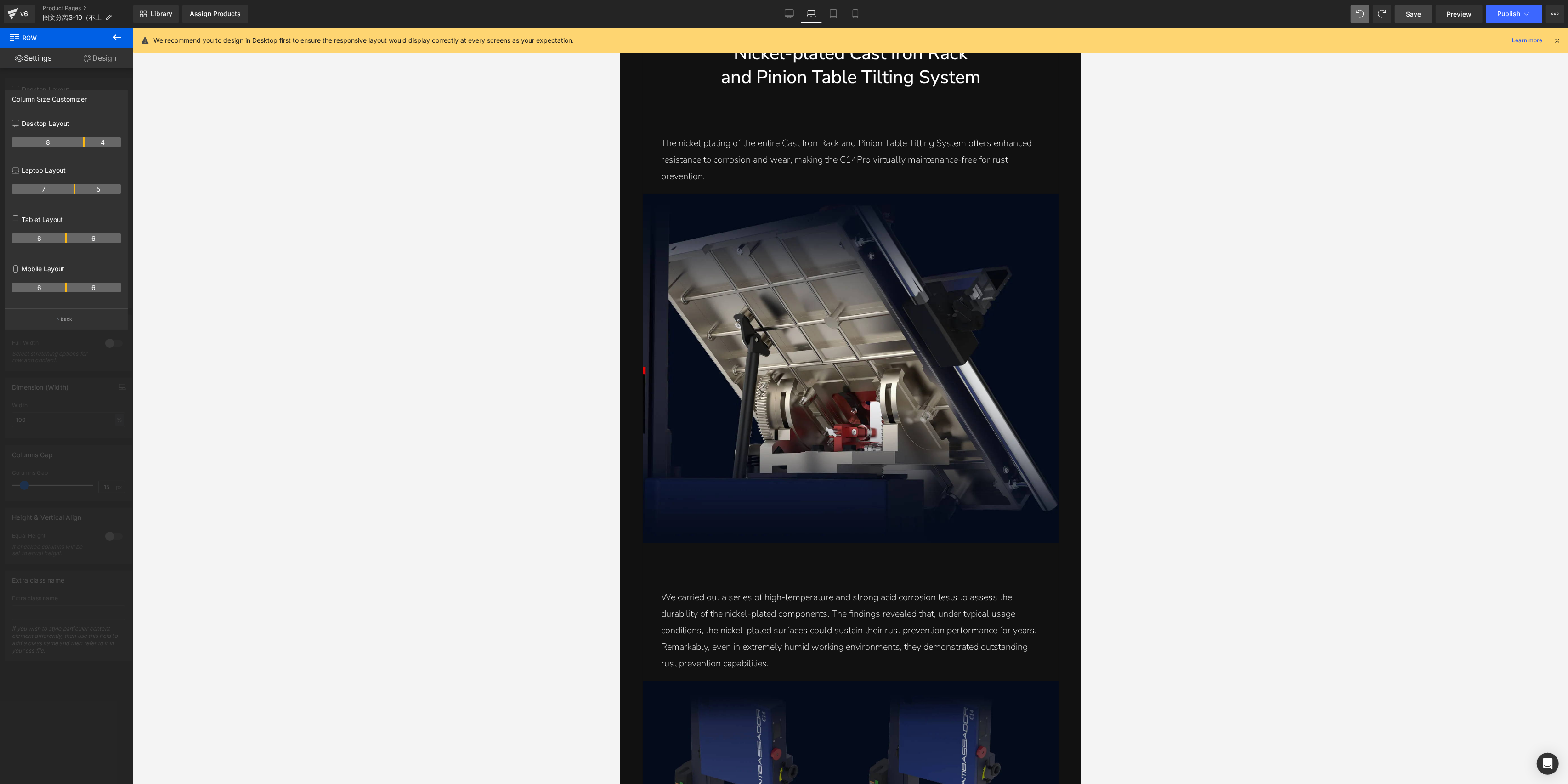
scroll to position [2141, 0]
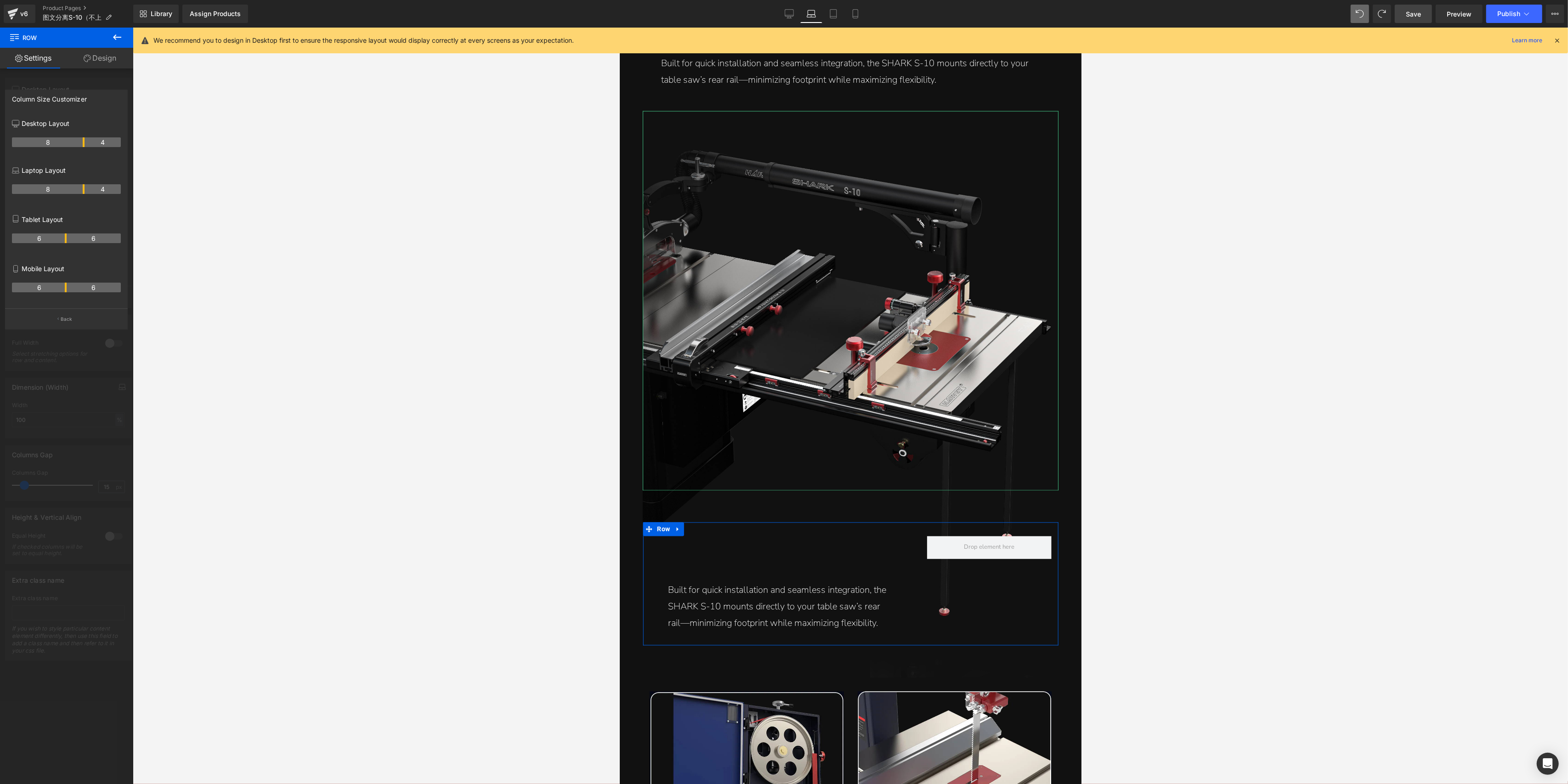
drag, startPoint x: 66, startPoint y: 190, endPoint x: 85, endPoint y: 194, distance: 19.4
click at [85, 194] on tr "8 4" at bounding box center [66, 189] width 109 height 10
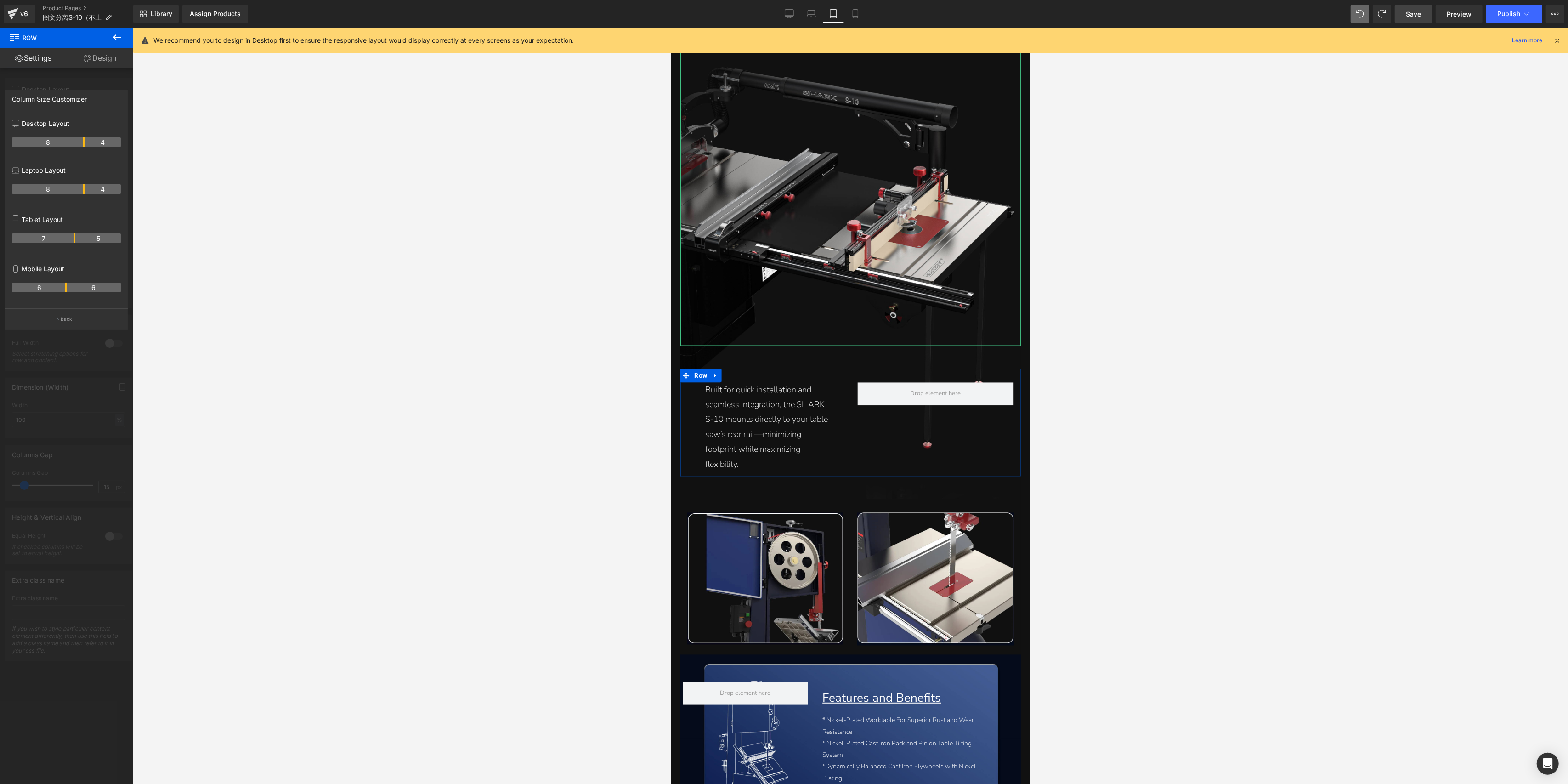
scroll to position [1995, 0]
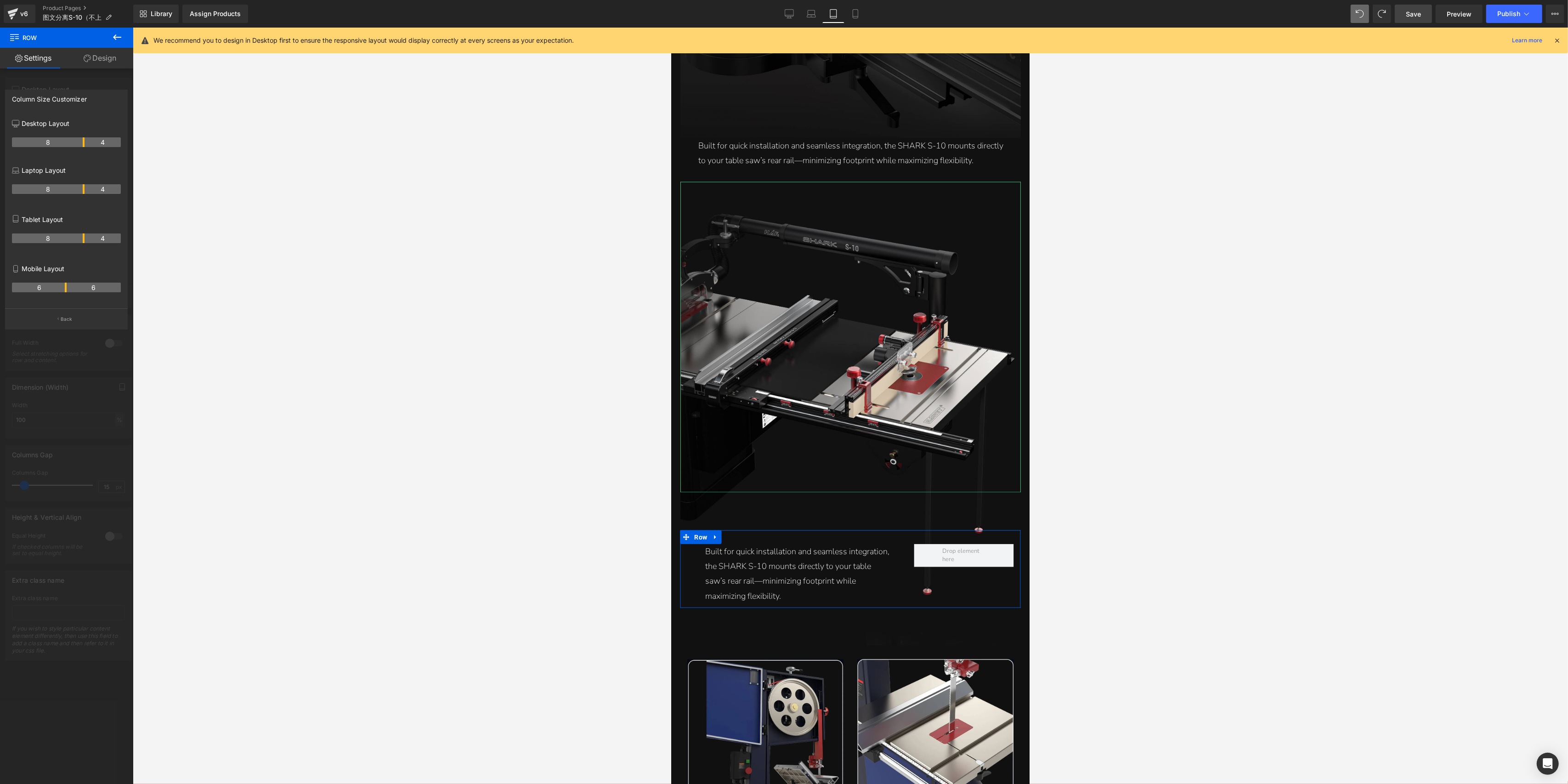
drag, startPoint x: 65, startPoint y: 240, endPoint x: 85, endPoint y: 246, distance: 20.9
click at [85, 246] on div "8 4" at bounding box center [66, 241] width 109 height 26
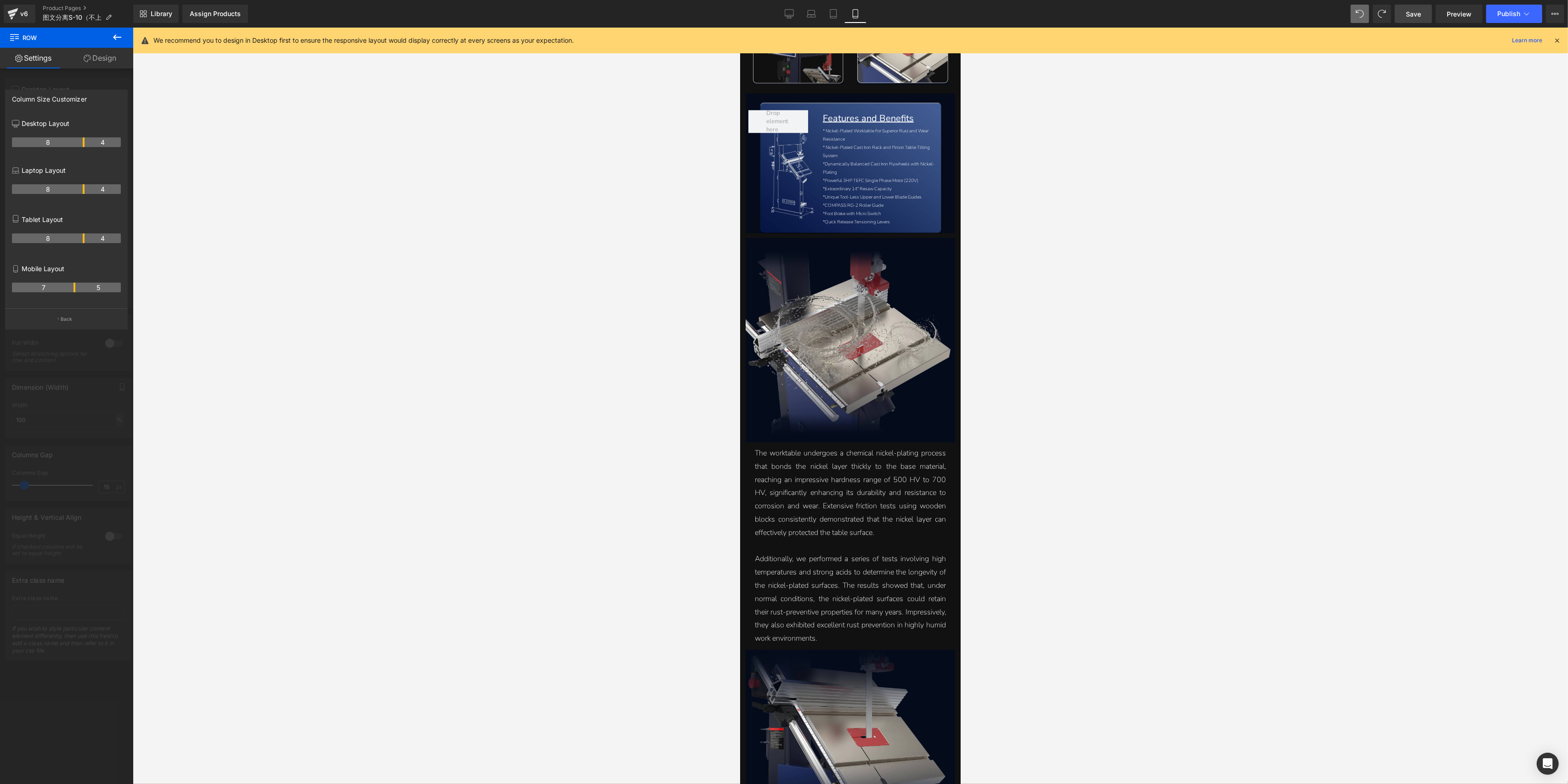
scroll to position [1337, 0]
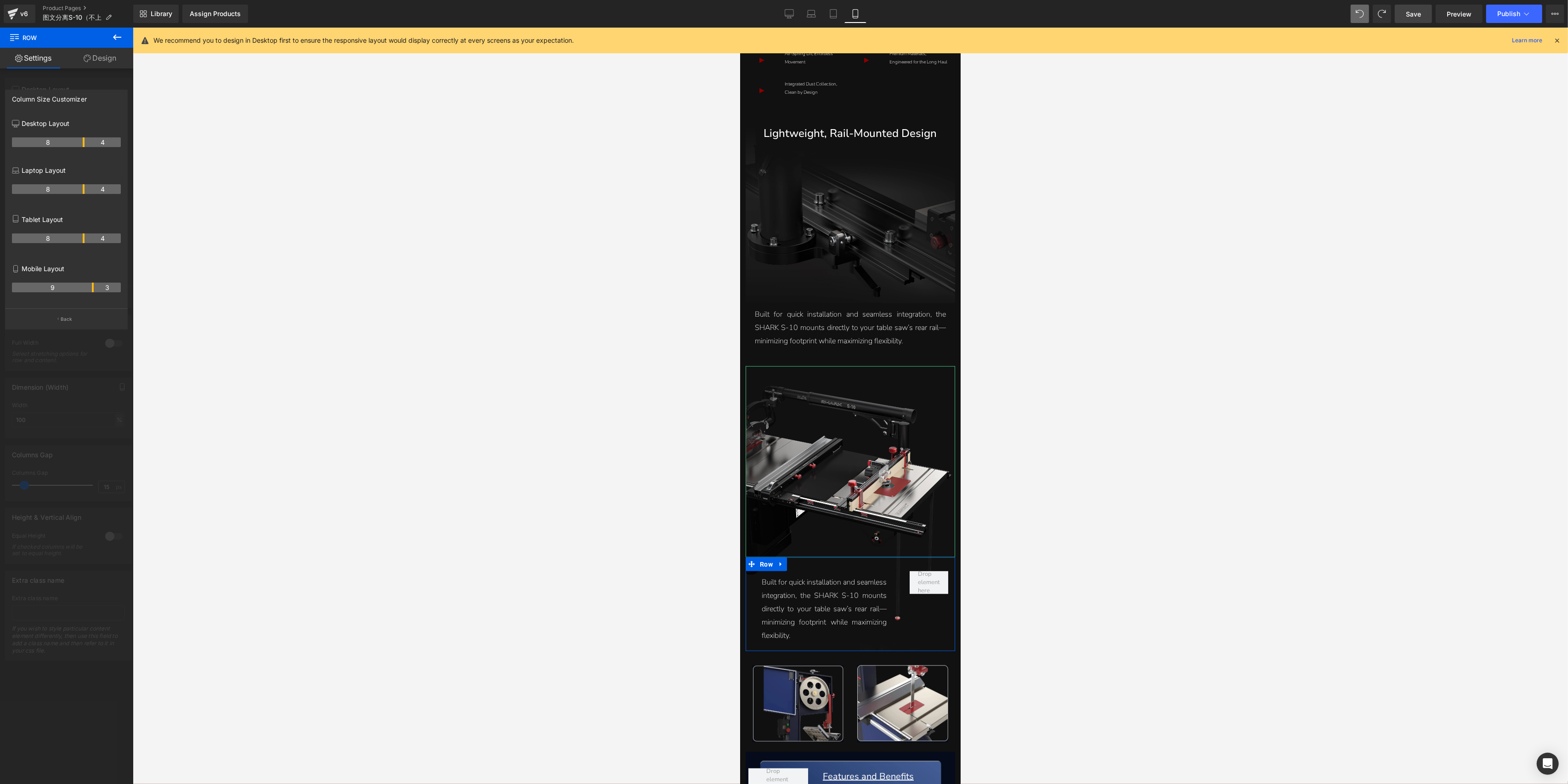
drag, startPoint x: 65, startPoint y: 287, endPoint x: 90, endPoint y: 293, distance: 25.7
click at [90, 293] on th "9" at bounding box center [53, 287] width 82 height 10
click at [791, 20] on link "Desktop" at bounding box center [789, 13] width 22 height 19
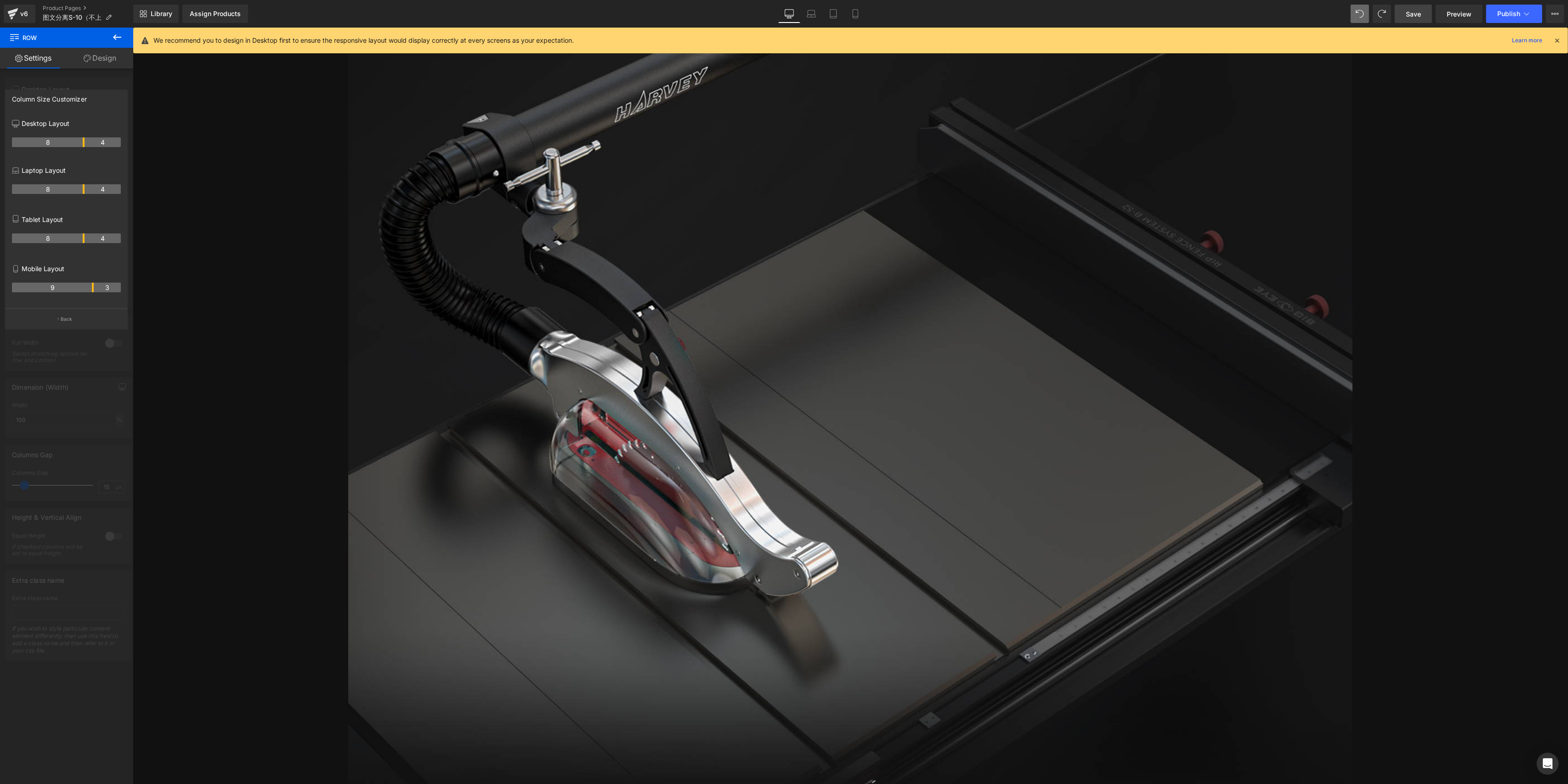
scroll to position [4658, 0]
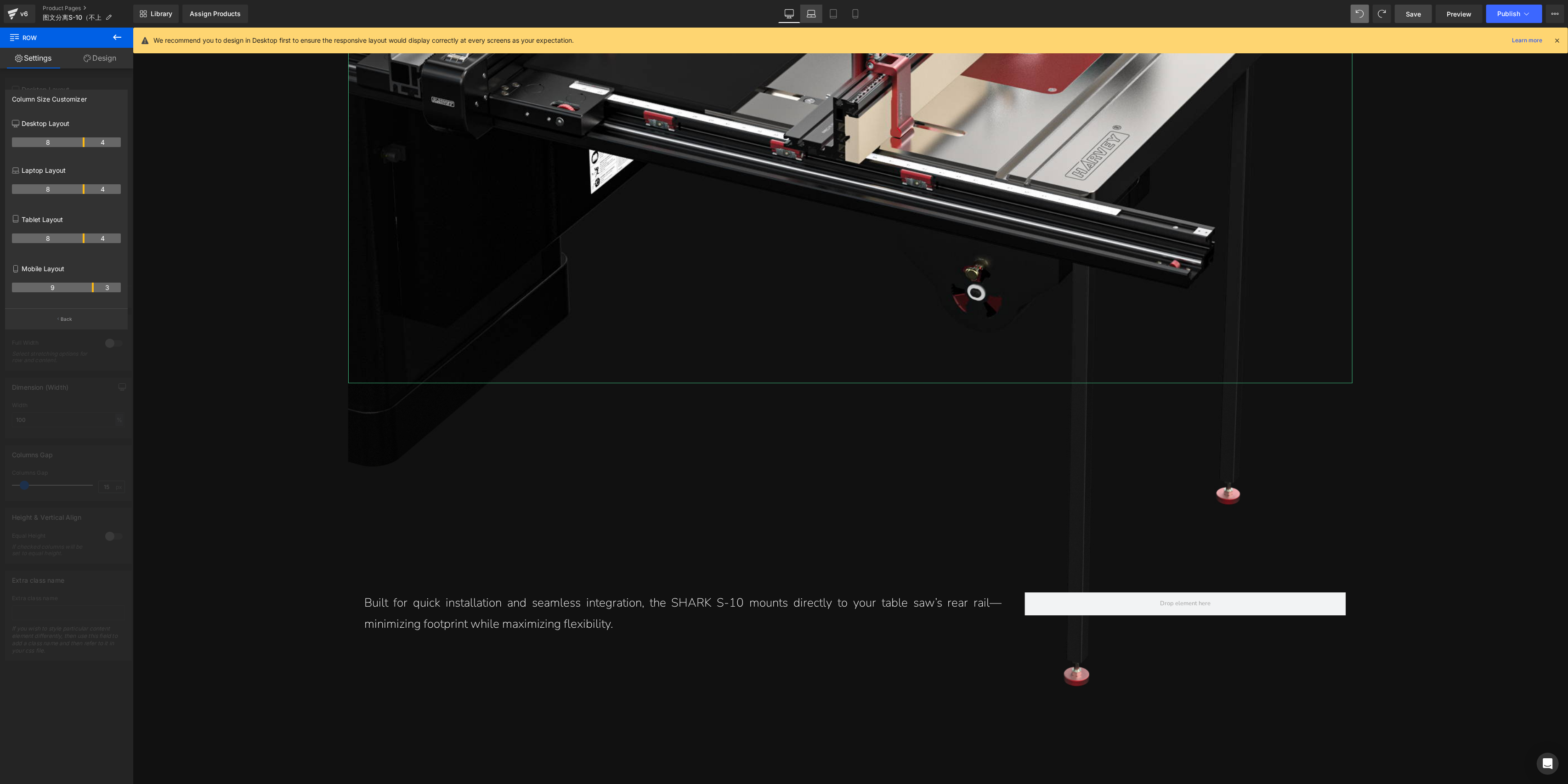
click at [811, 7] on link "Laptop" at bounding box center [811, 13] width 22 height 19
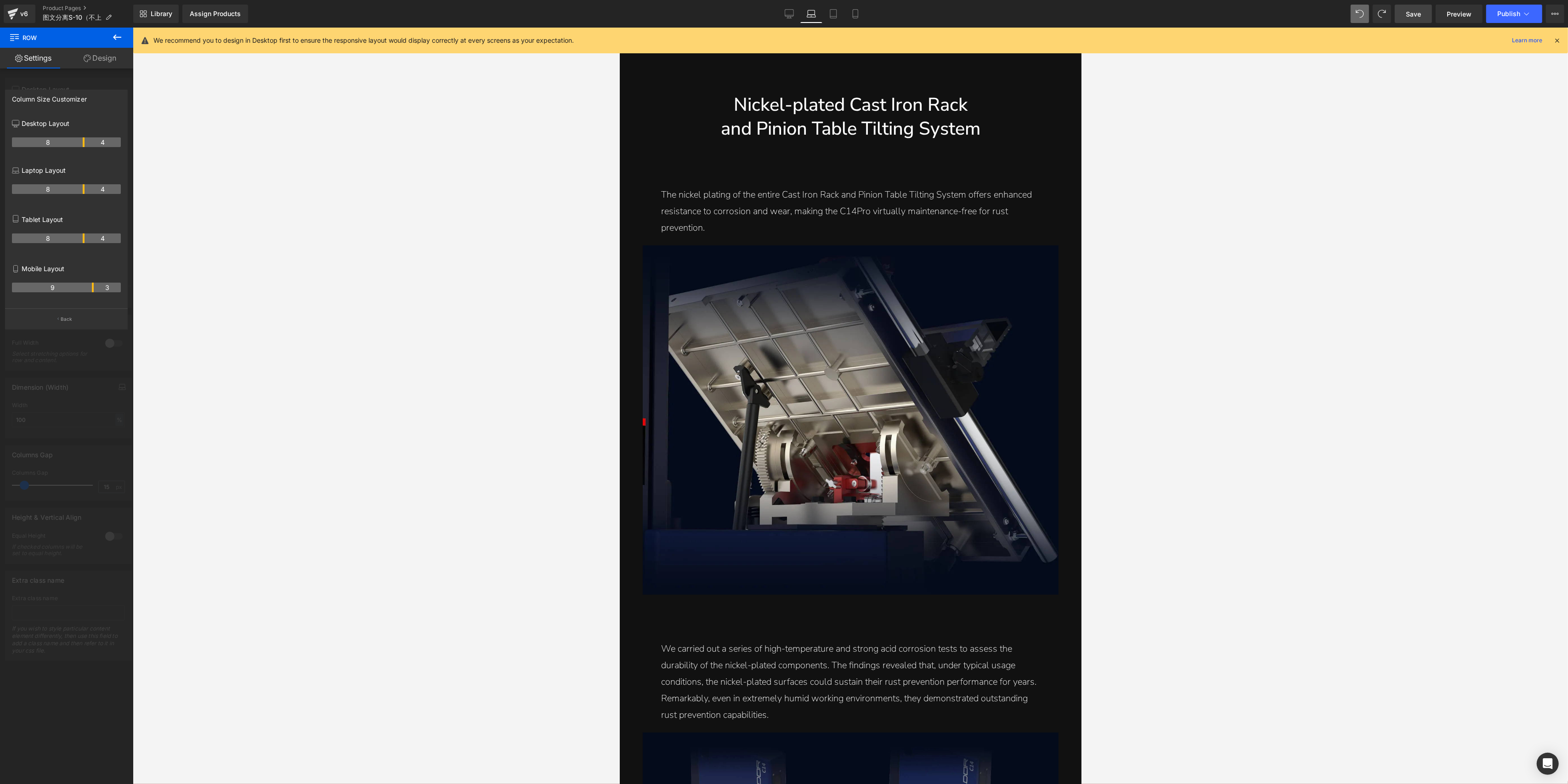
scroll to position [2106, 0]
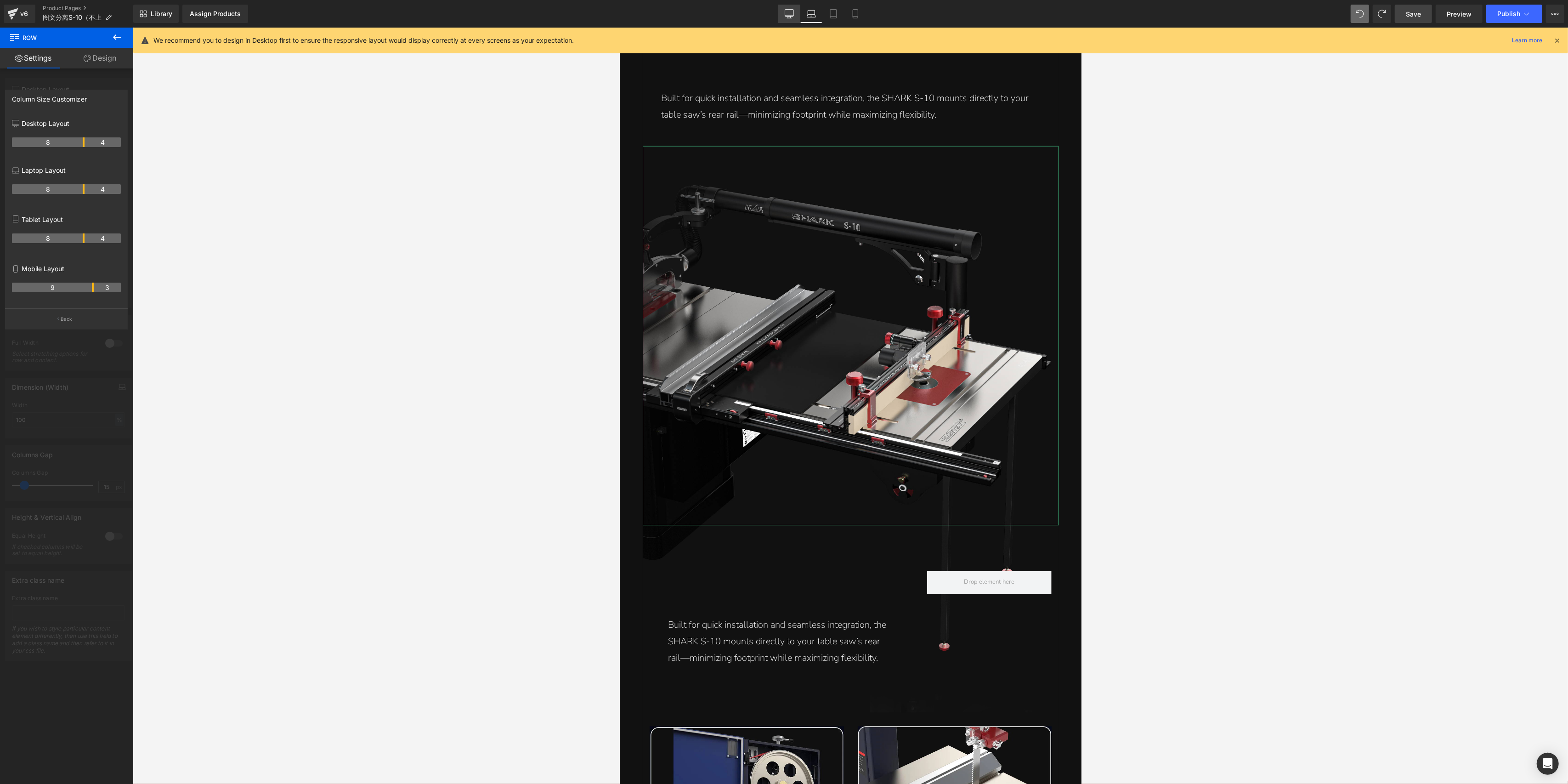
click at [793, 13] on icon at bounding box center [789, 13] width 9 height 9
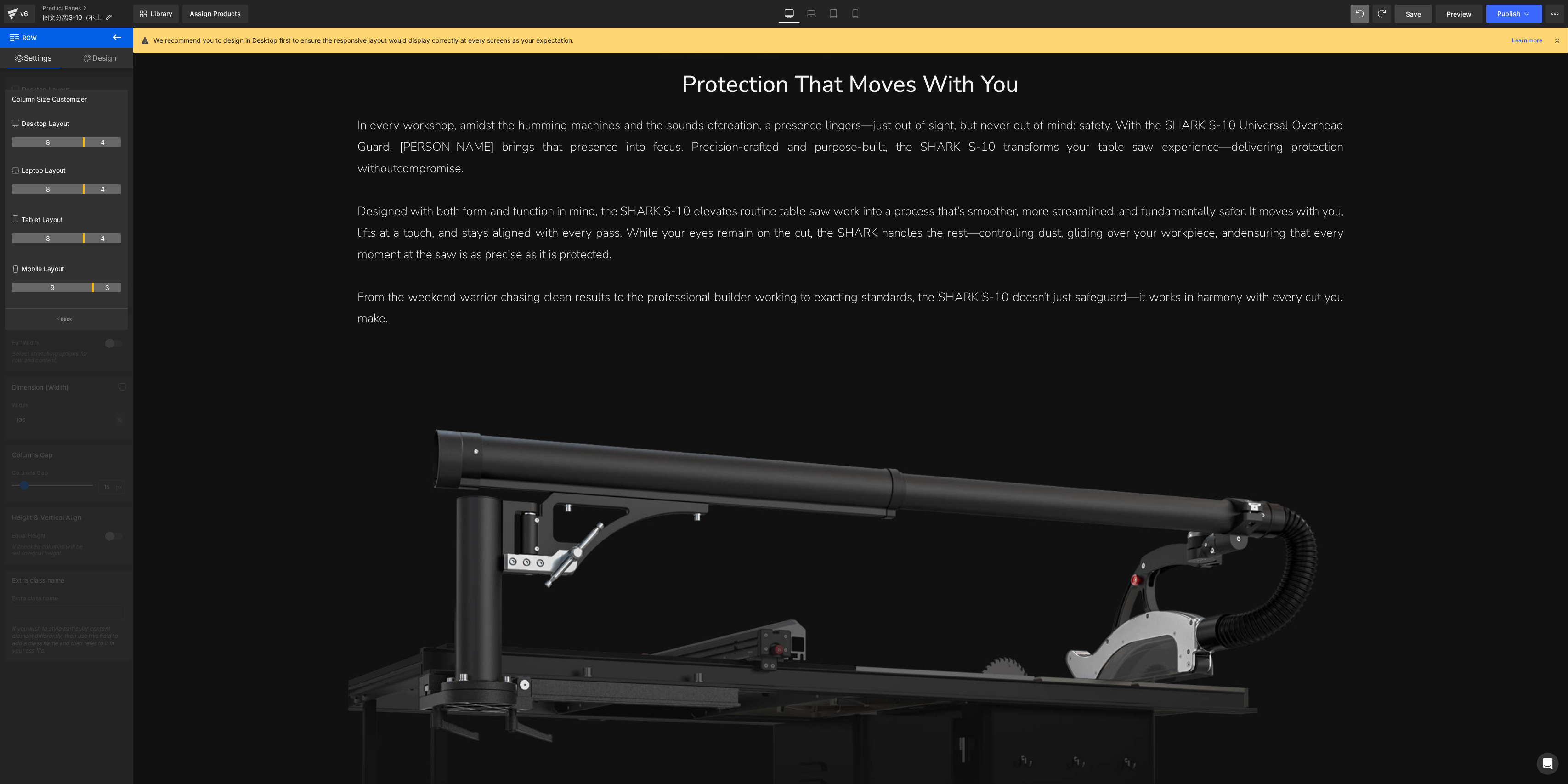
scroll to position [4657, 0]
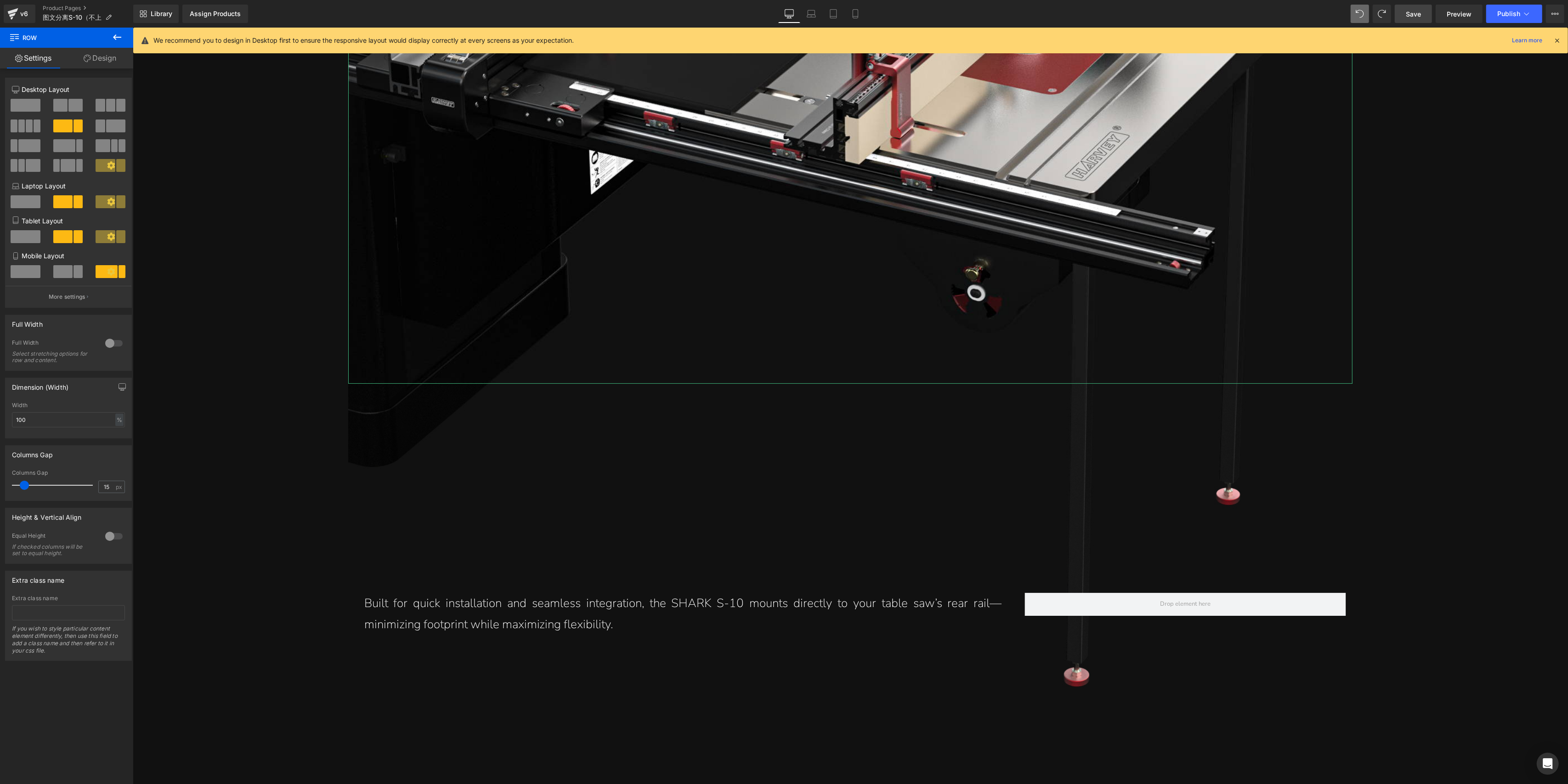
click at [844, 384] on span "Hero Banner" at bounding box center [850, 391] width 43 height 14
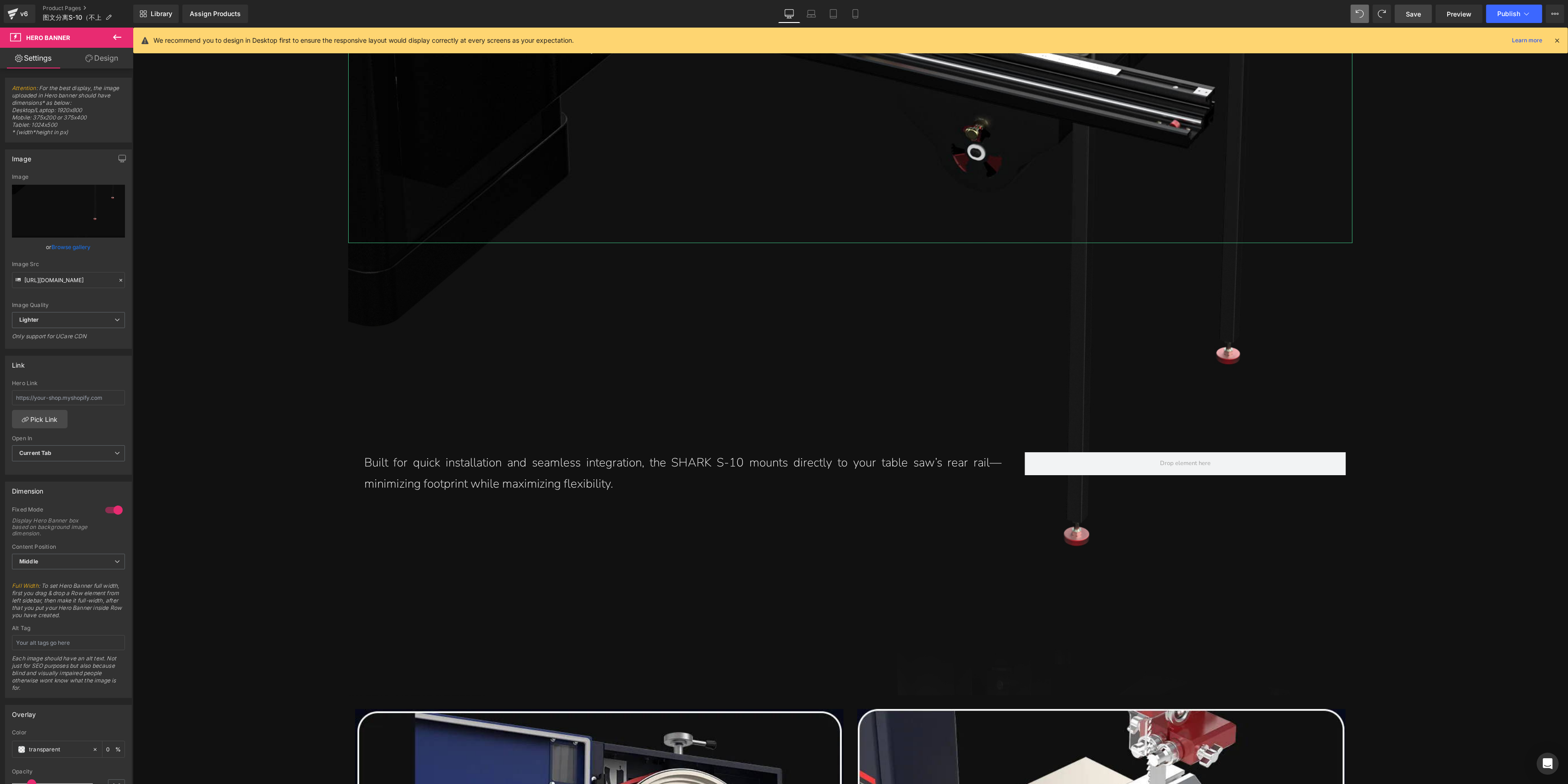
scroll to position [4902, 0]
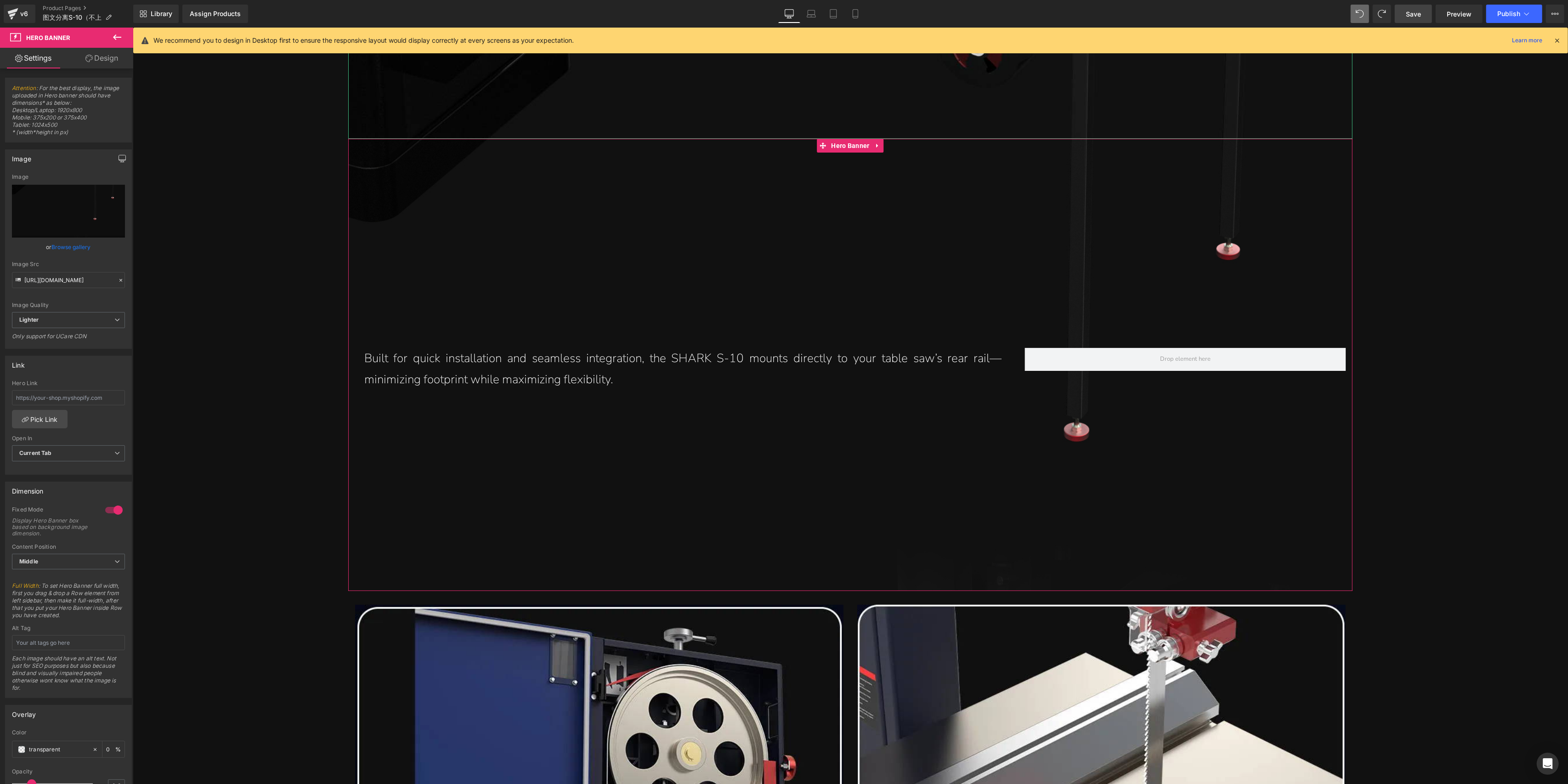
click at [115, 164] on button "button" at bounding box center [122, 159] width 15 height 18
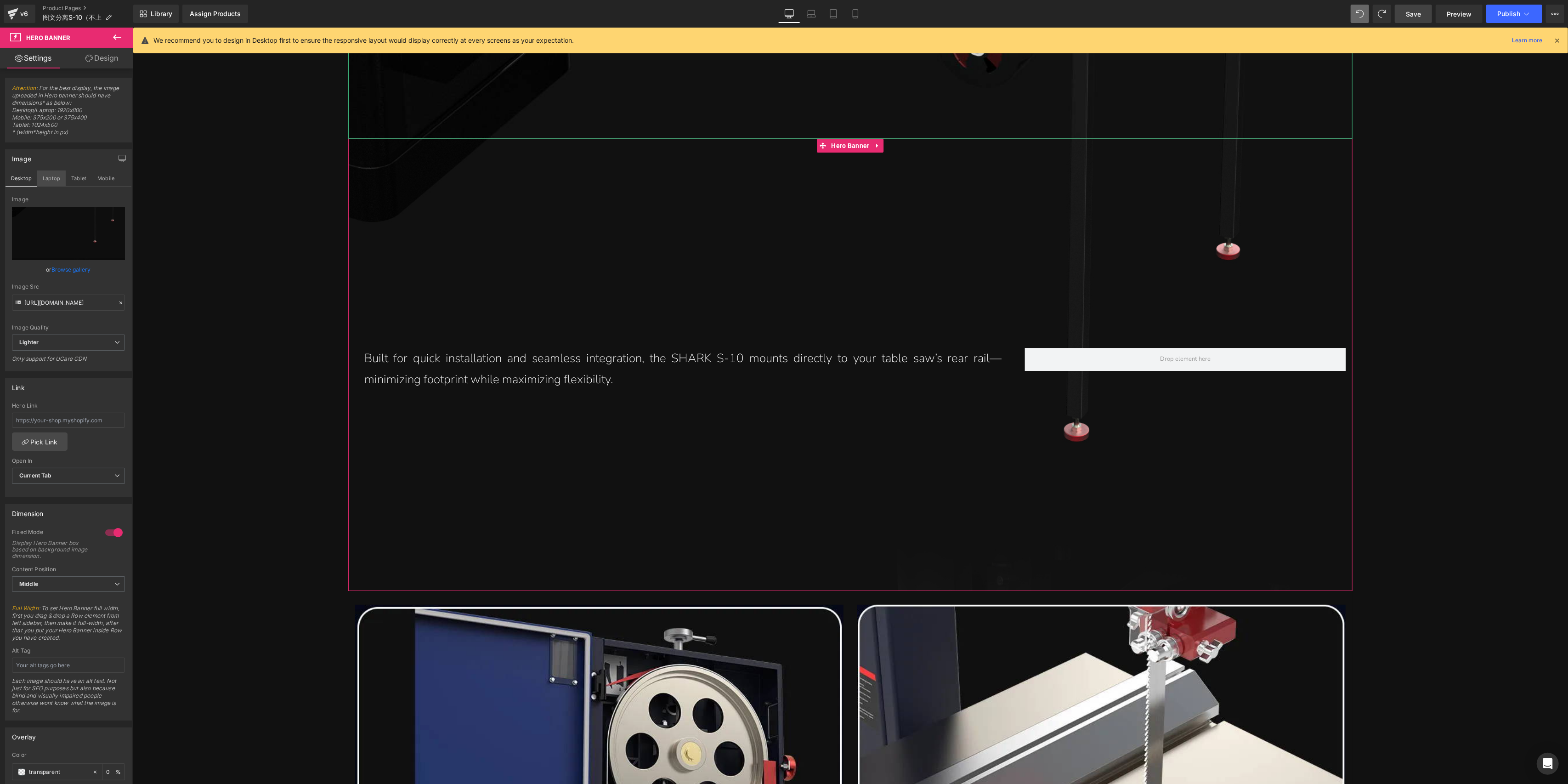
click at [51, 174] on button "Laptop" at bounding box center [51, 178] width 28 height 16
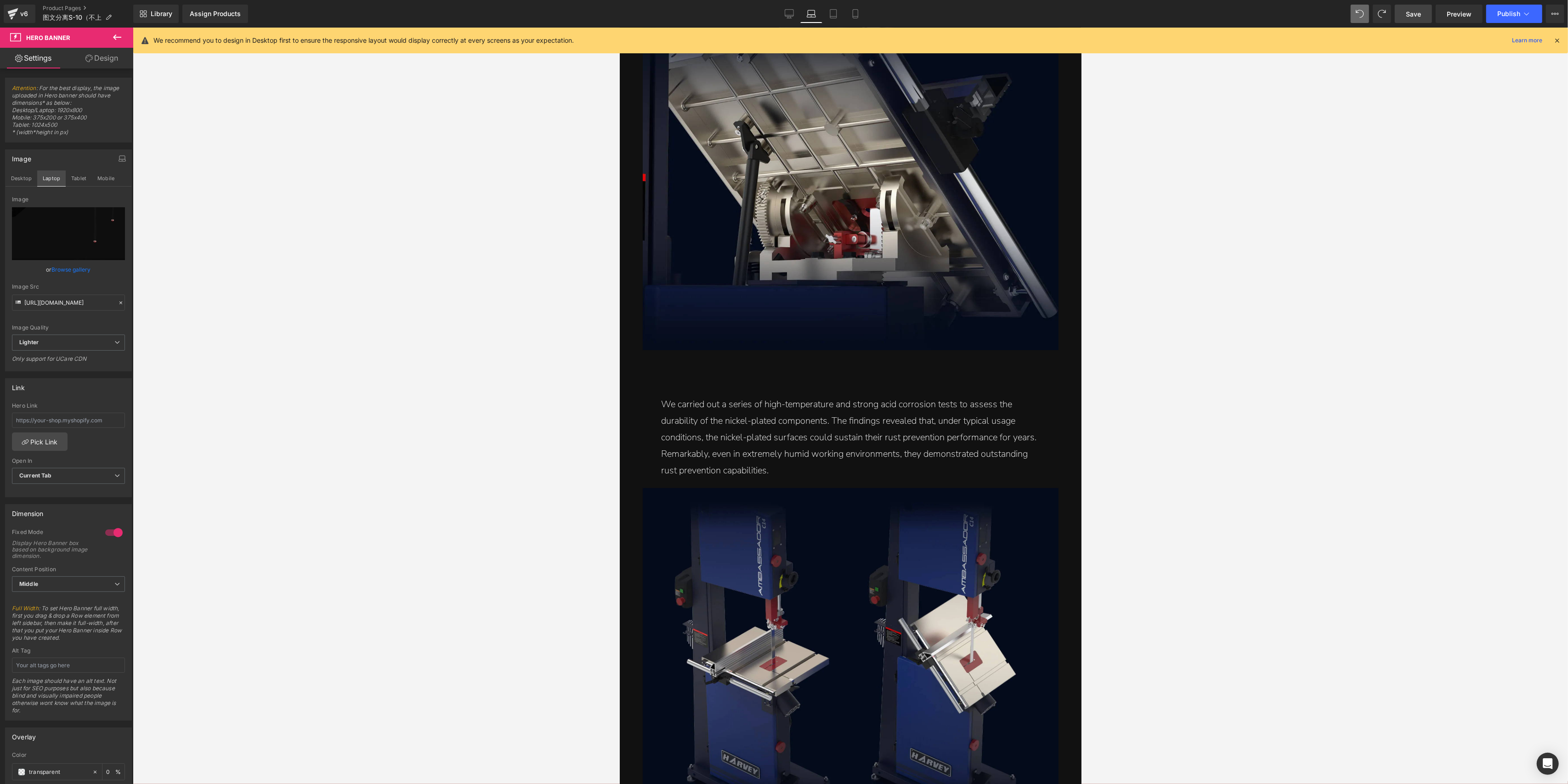
scroll to position [2515, 0]
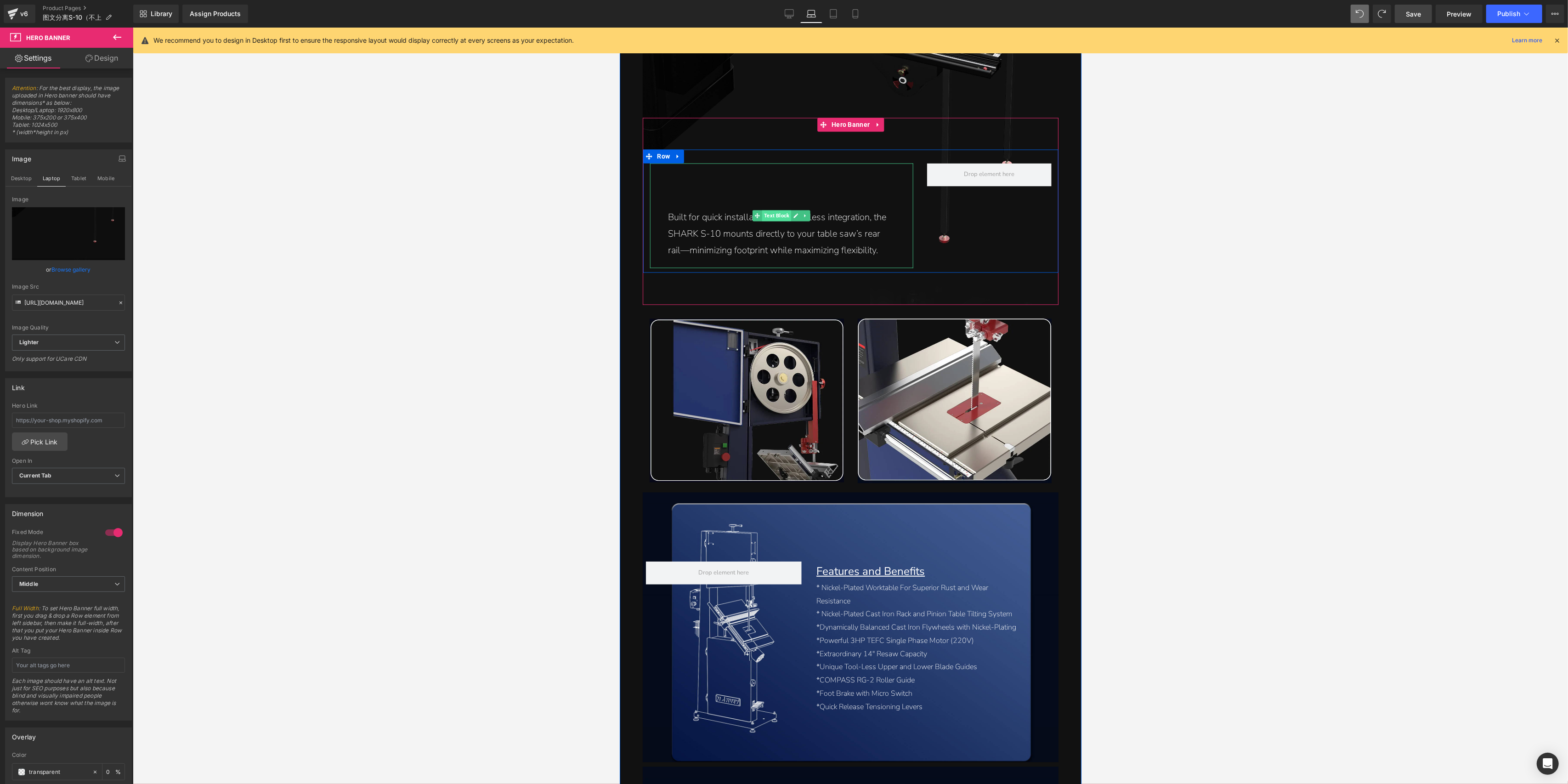
click at [776, 214] on span "Text Block" at bounding box center [776, 215] width 29 height 11
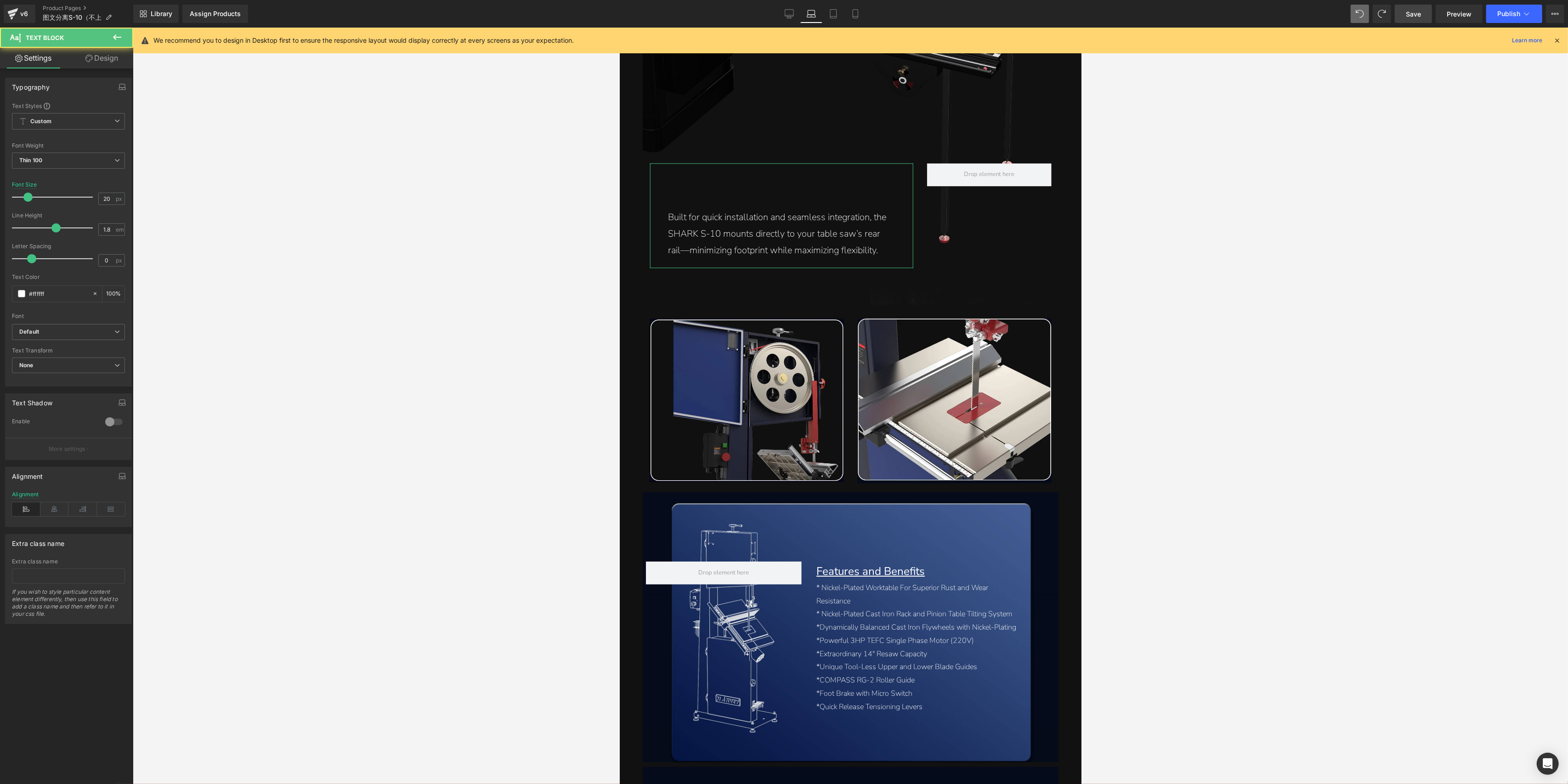
click at [103, 59] on link "Design" at bounding box center [102, 58] width 67 height 21
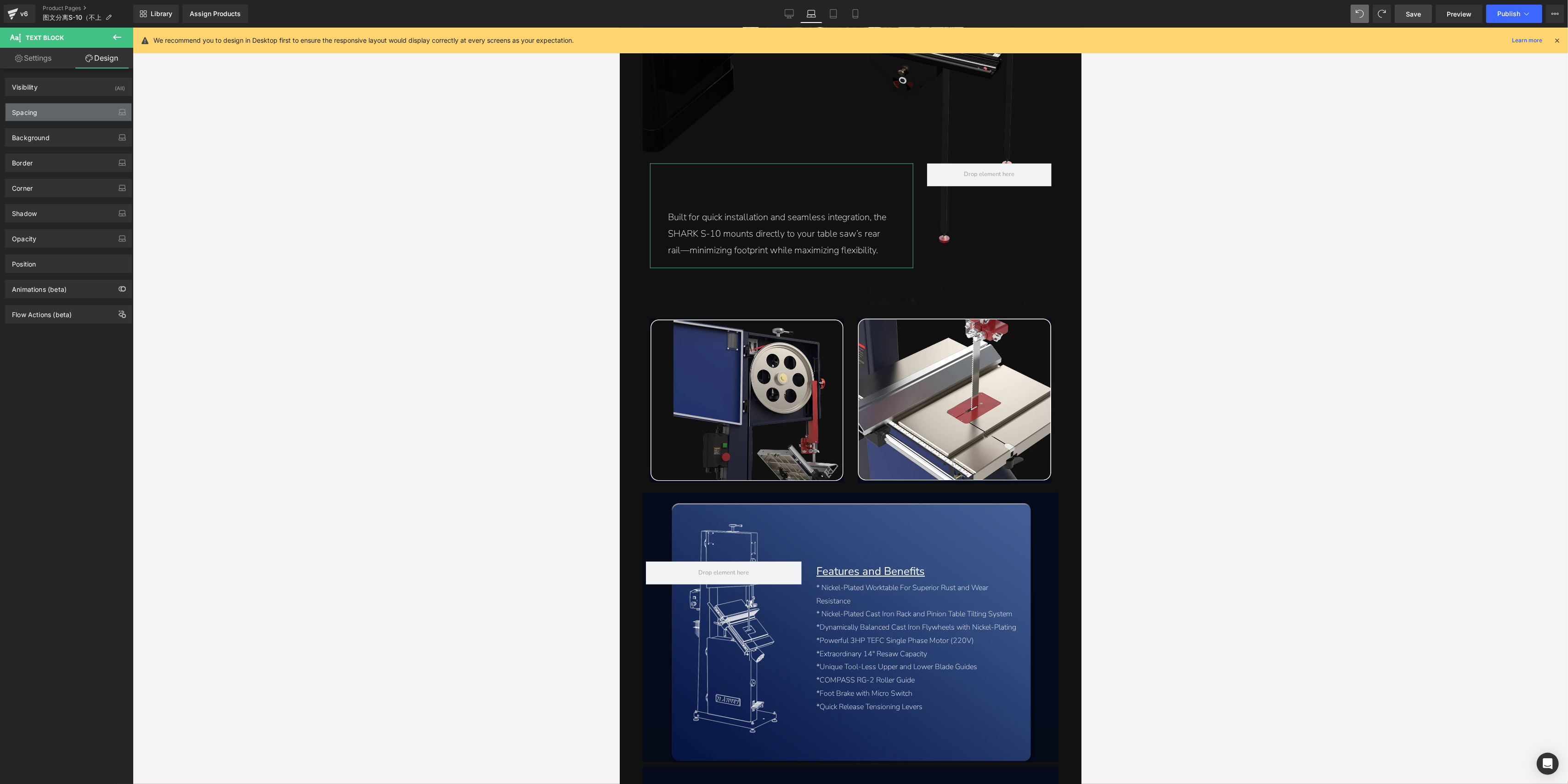
click at [65, 105] on div "Spacing" at bounding box center [68, 112] width 126 height 18
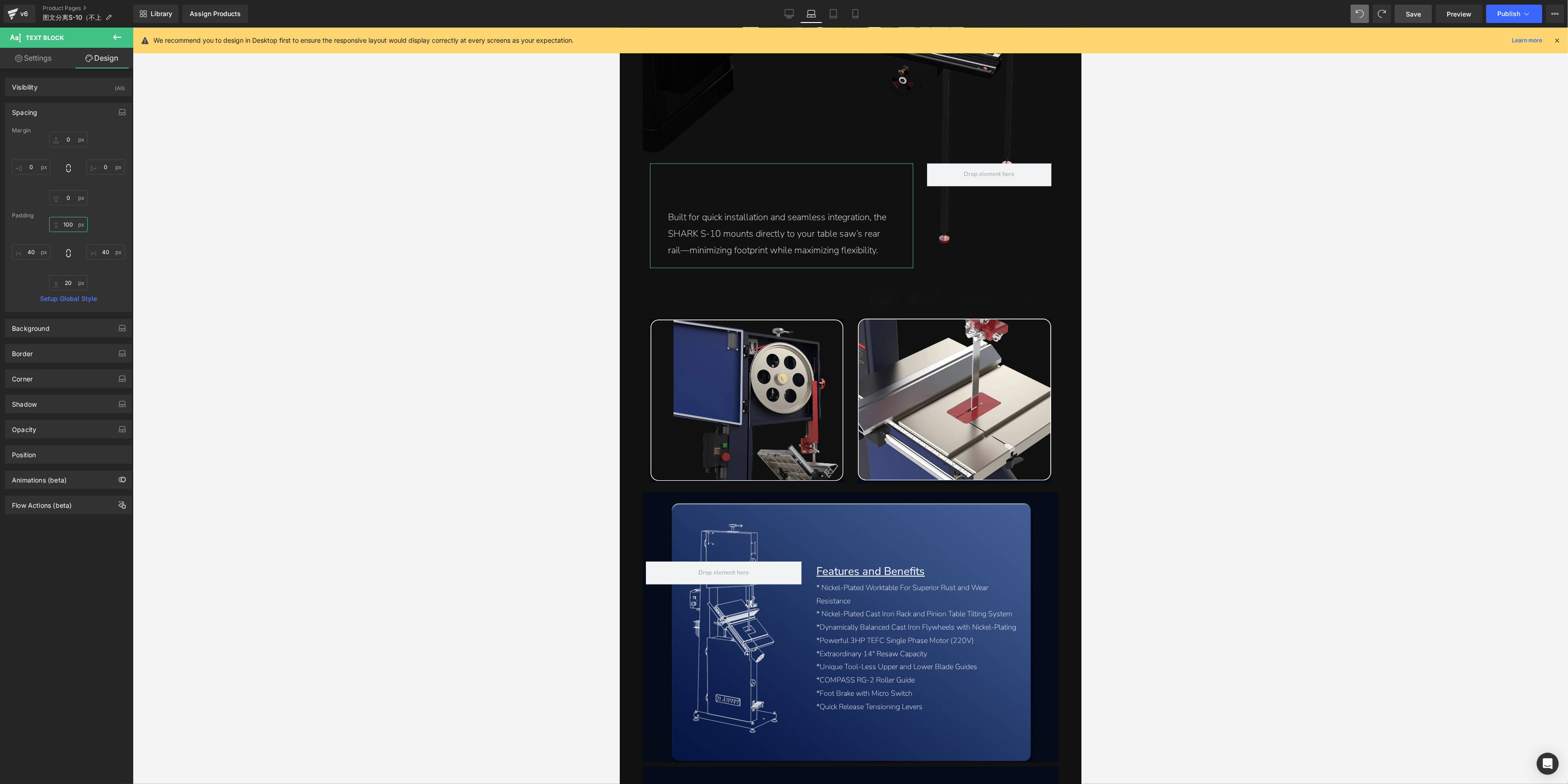
click at [73, 230] on input "100" at bounding box center [68, 224] width 39 height 15
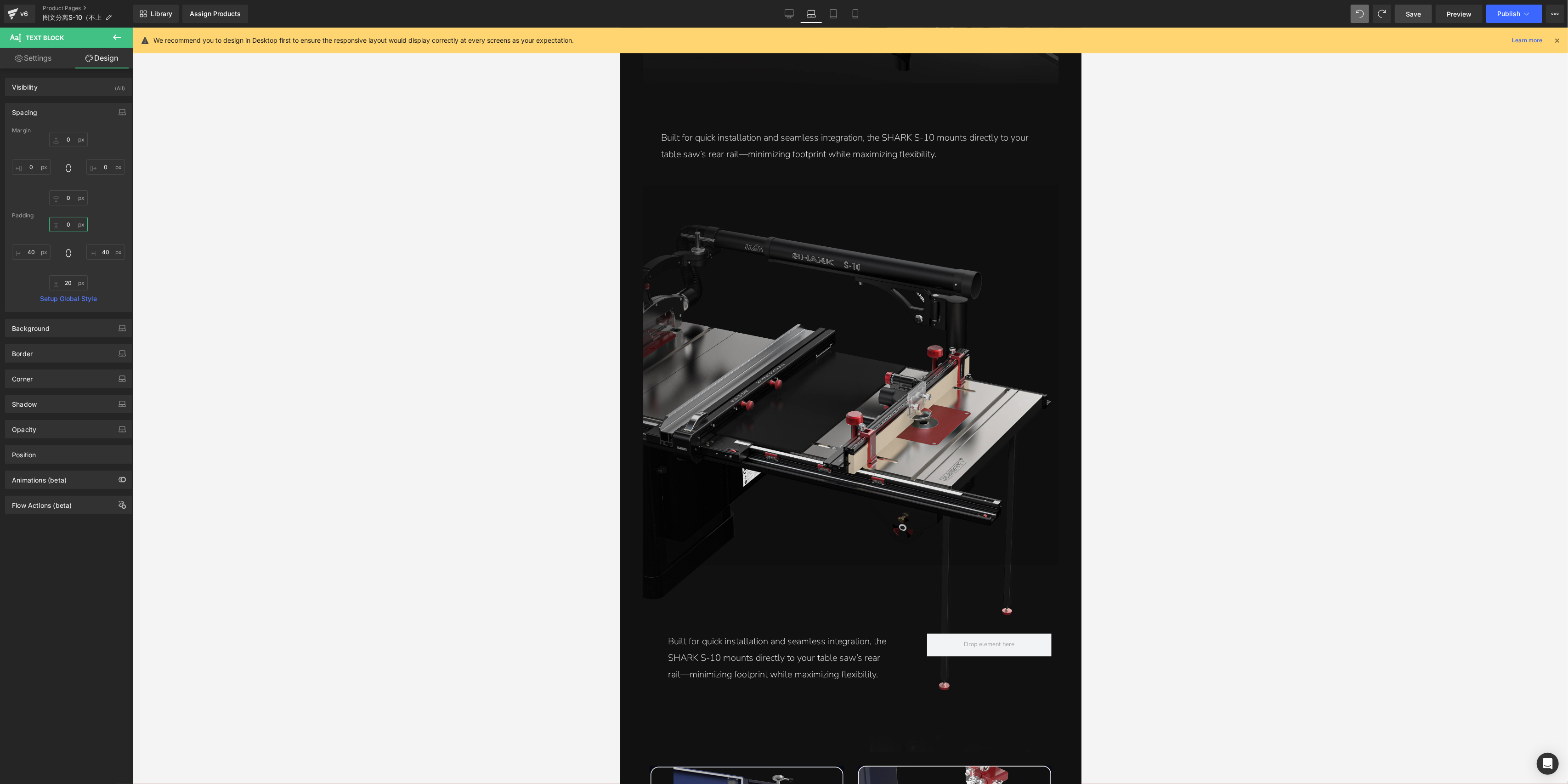
scroll to position [2085, 0]
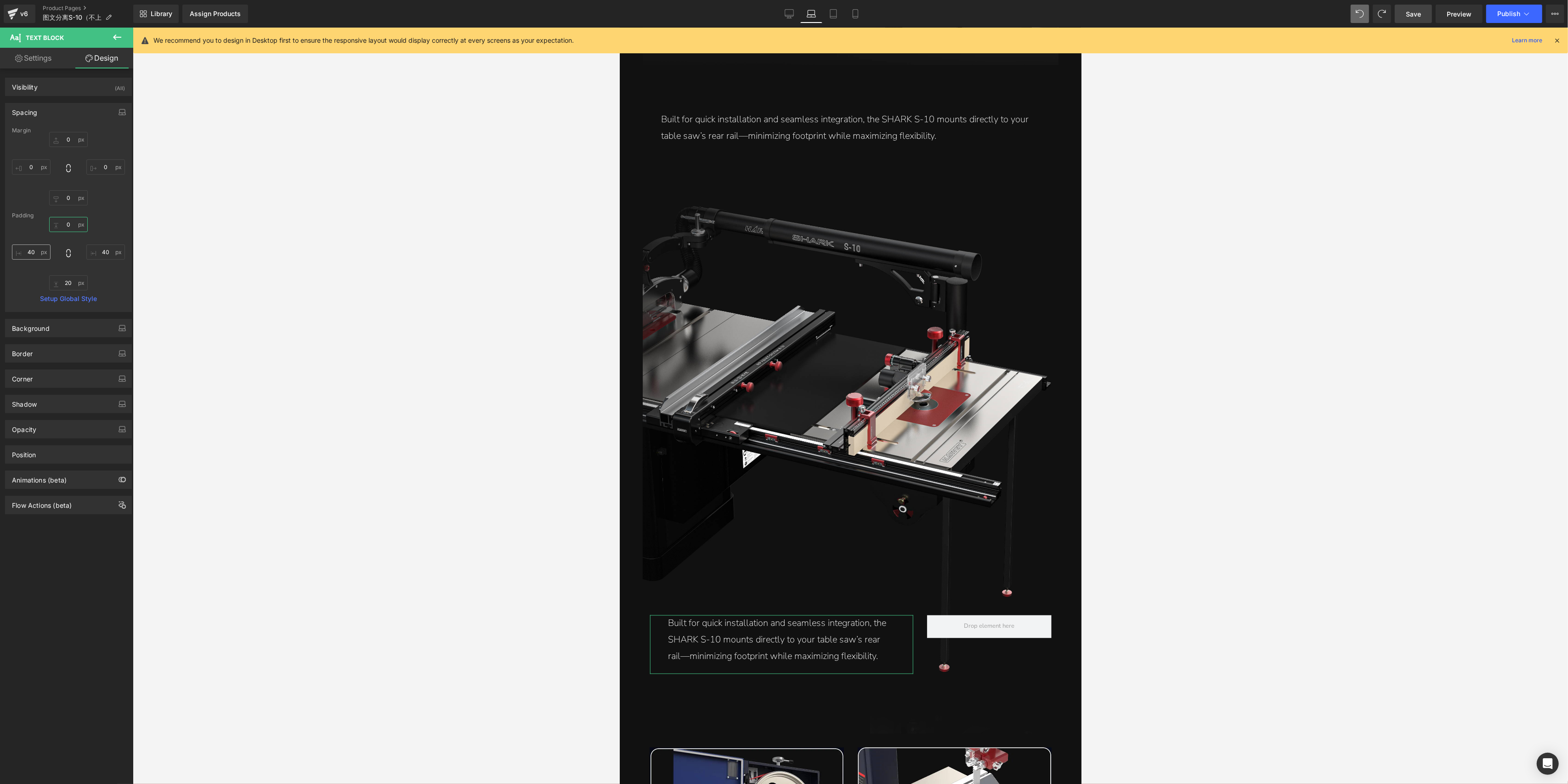
type input "0"
click at [33, 244] on input "40" at bounding box center [31, 252] width 39 height 15
type input "20"
click at [780, 14] on link "Desktop" at bounding box center [789, 13] width 22 height 19
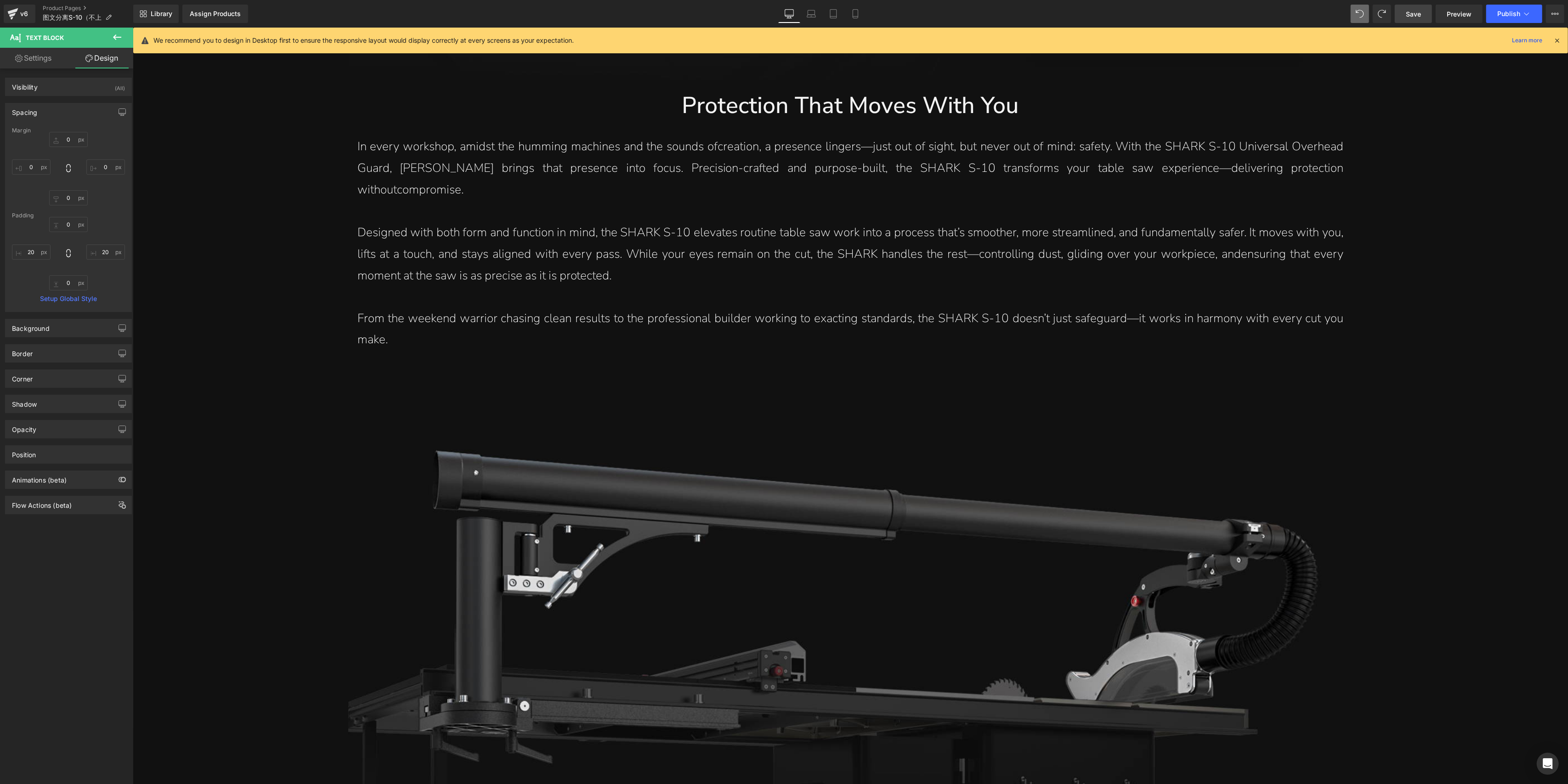
type input "0"
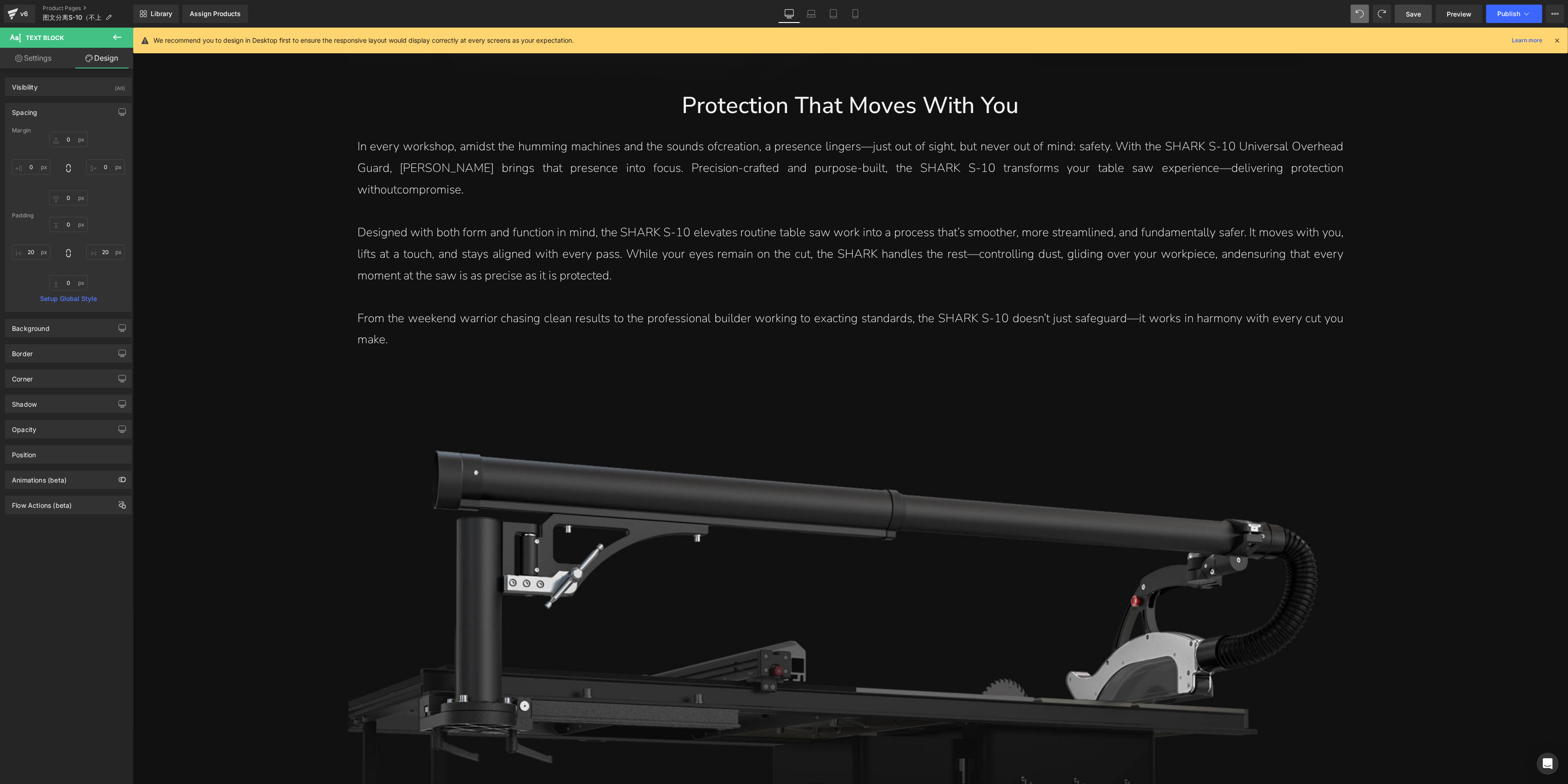
type input "20"
type input "0"
type input "20"
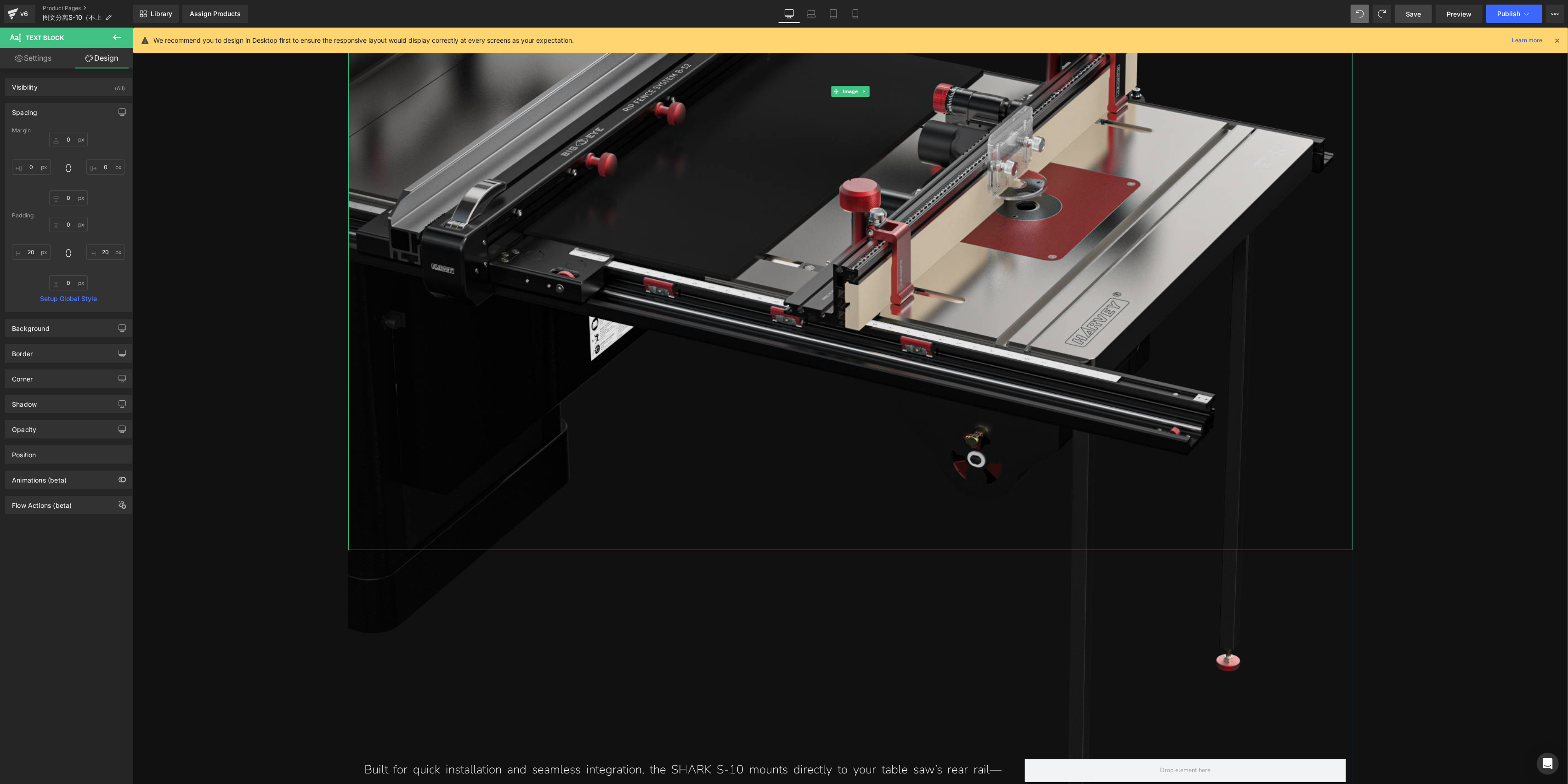
scroll to position [4613, 0]
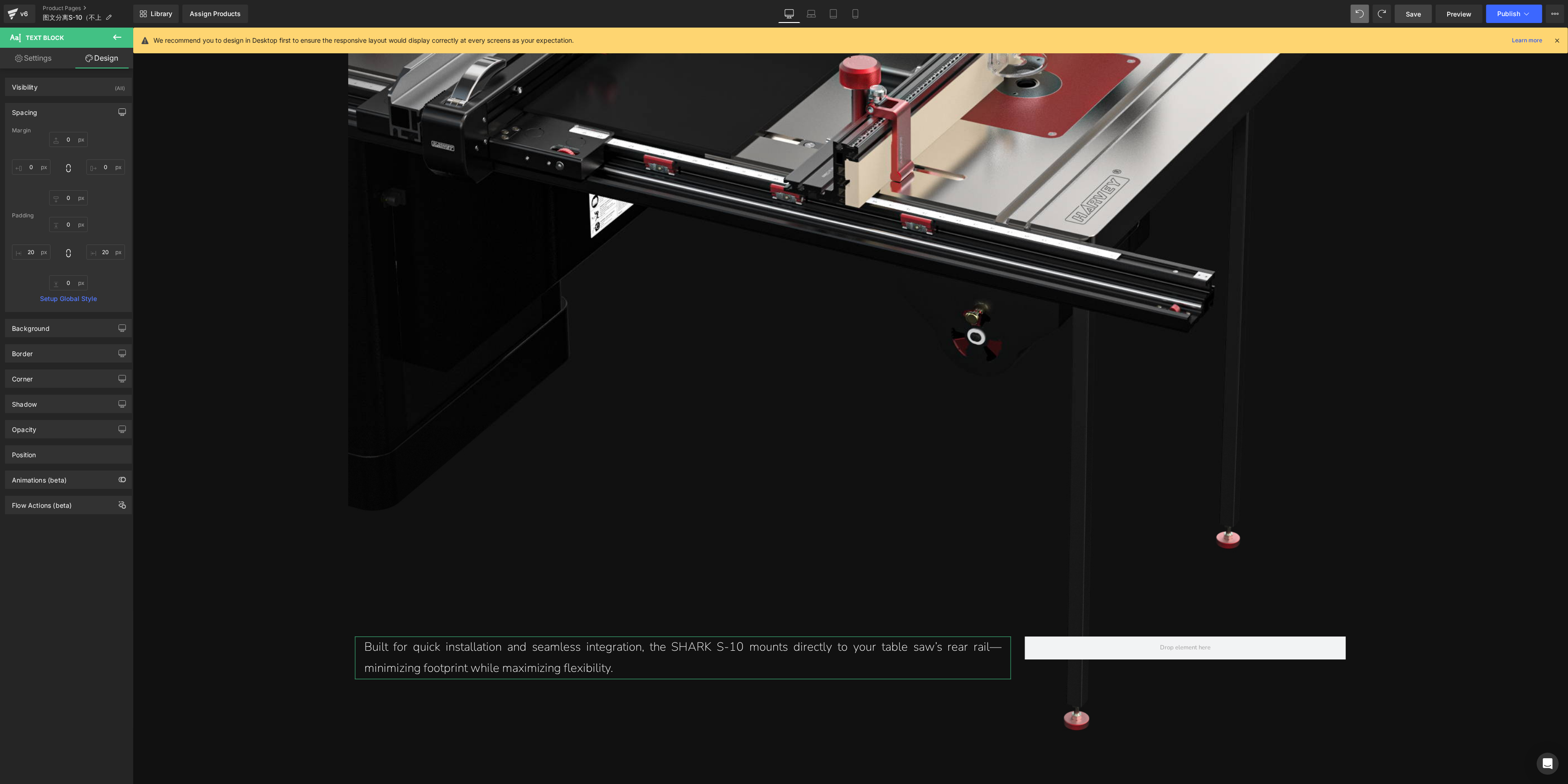
click at [119, 114] on icon "button" at bounding box center [122, 112] width 7 height 7
click at [50, 130] on button "Laptop" at bounding box center [51, 131] width 28 height 16
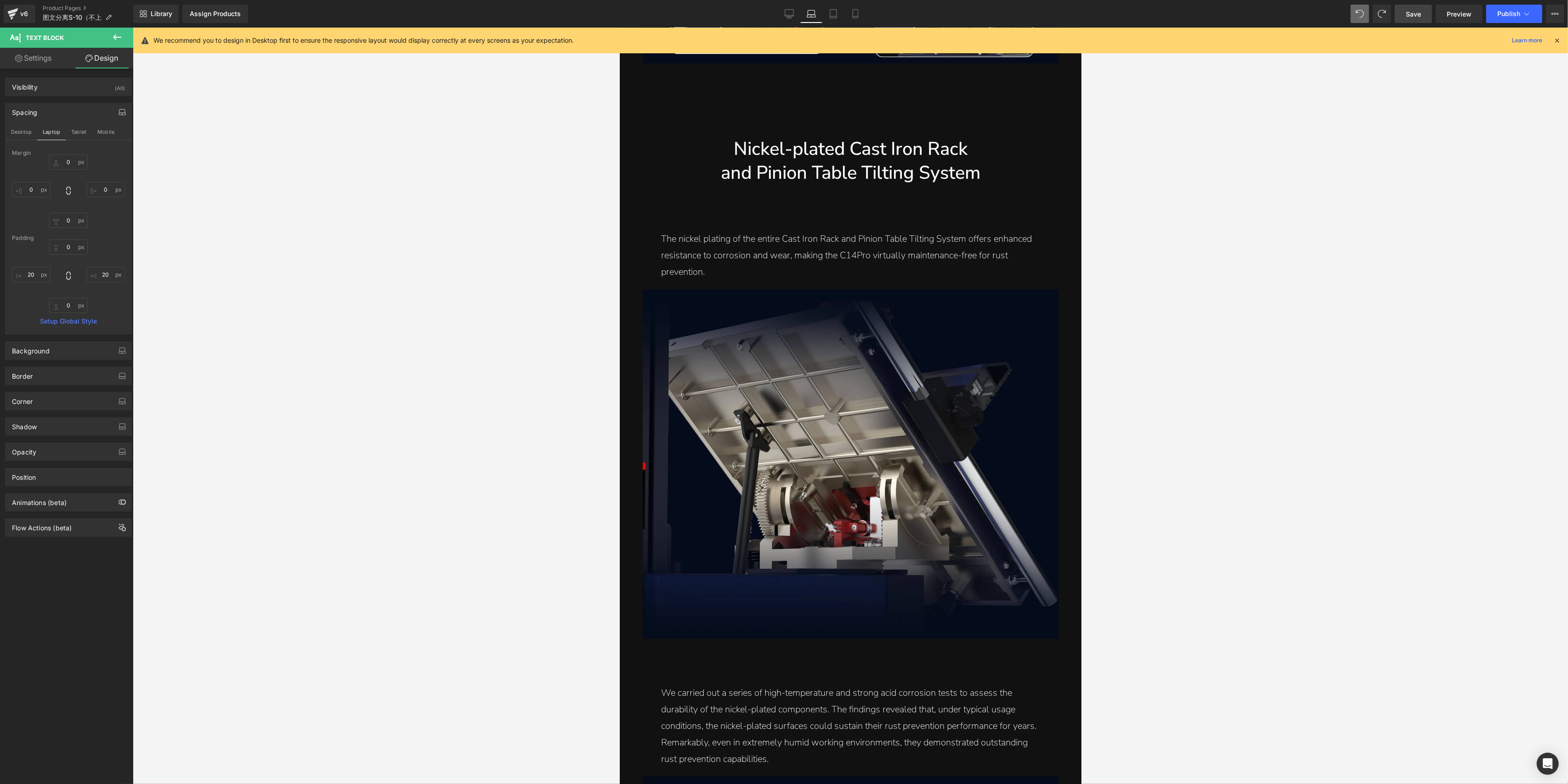
type input "0"
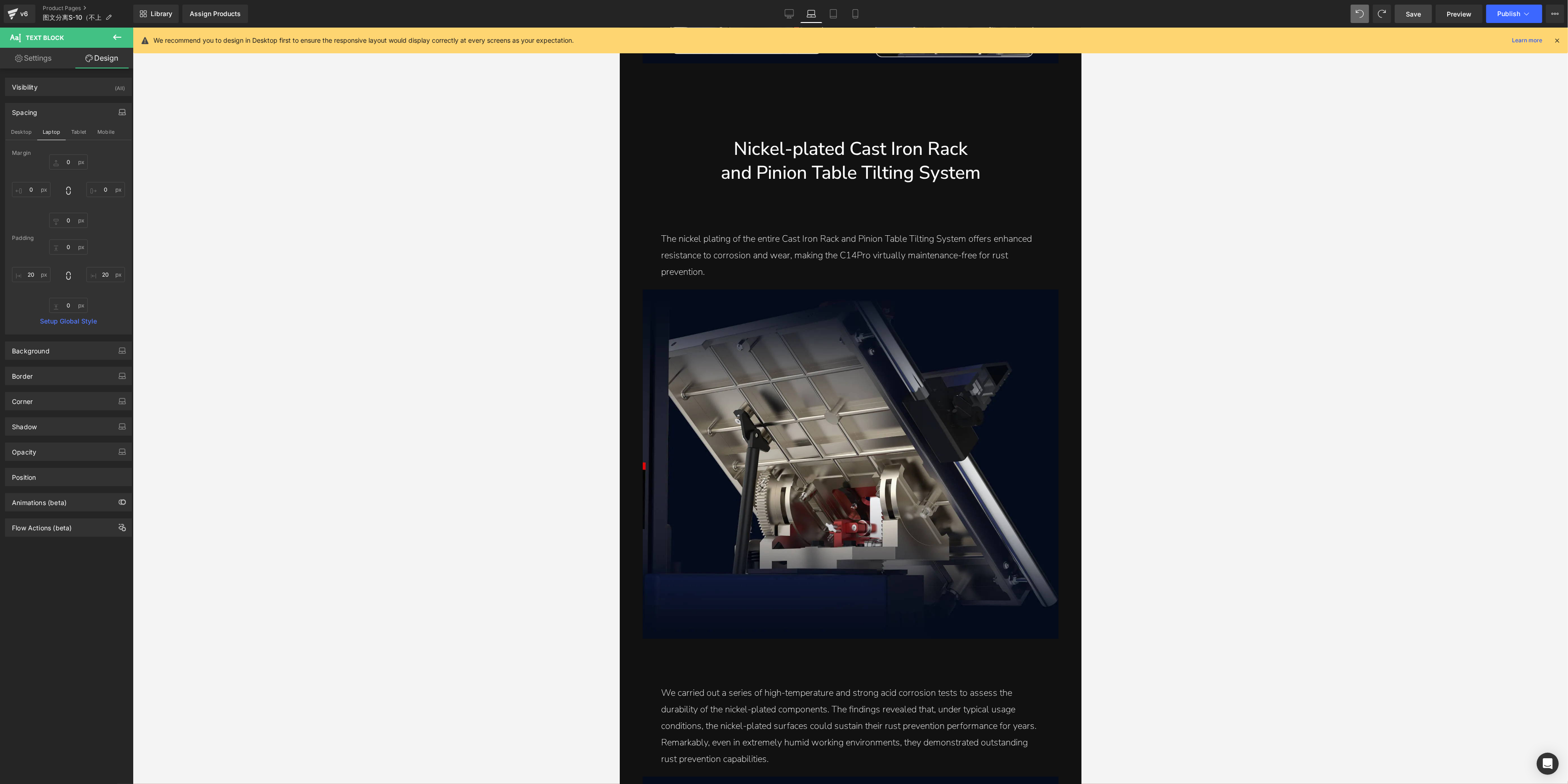
type input "40"
type input "20"
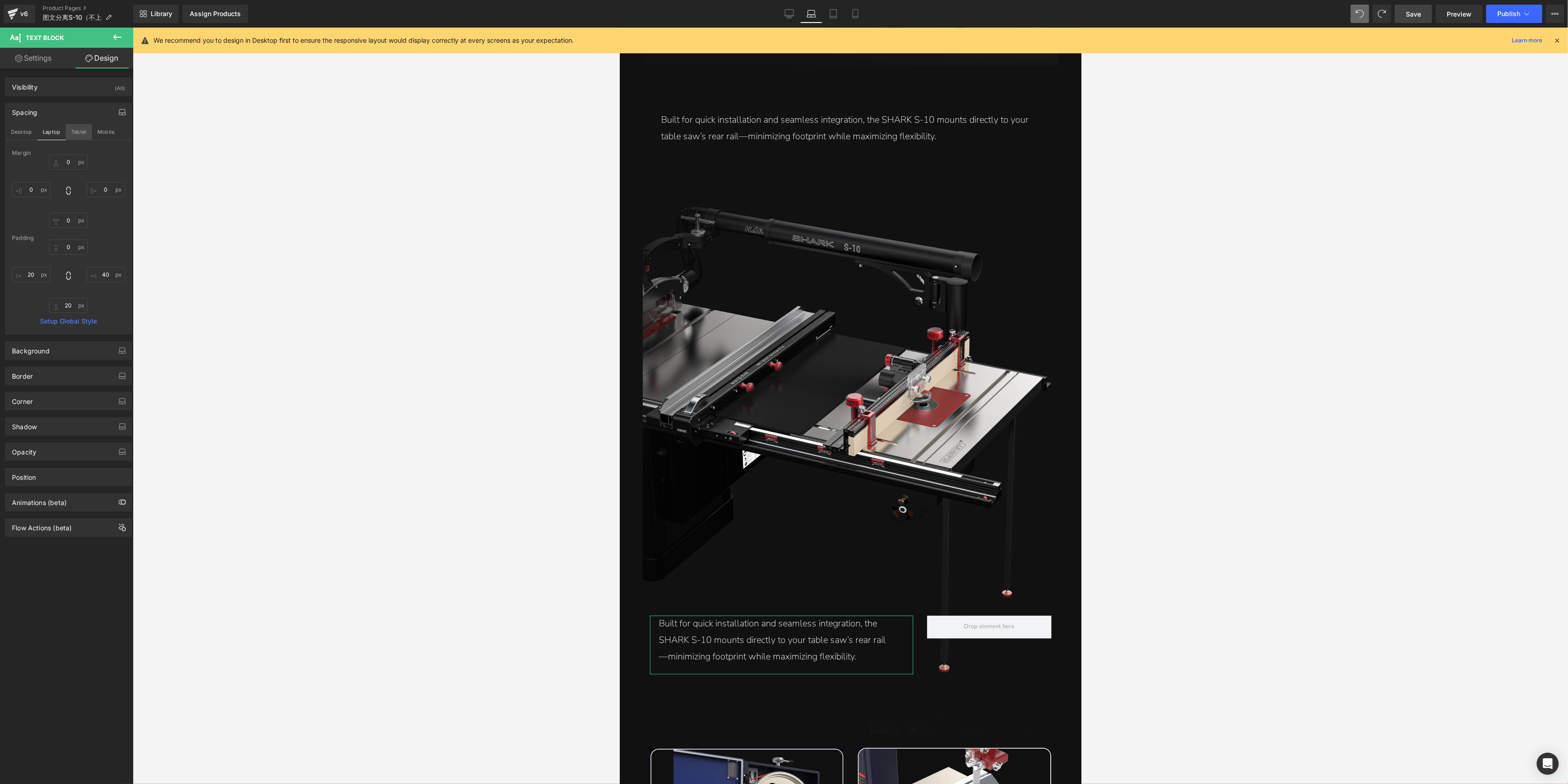
click at [85, 132] on button "Tablet" at bounding box center [79, 131] width 26 height 16
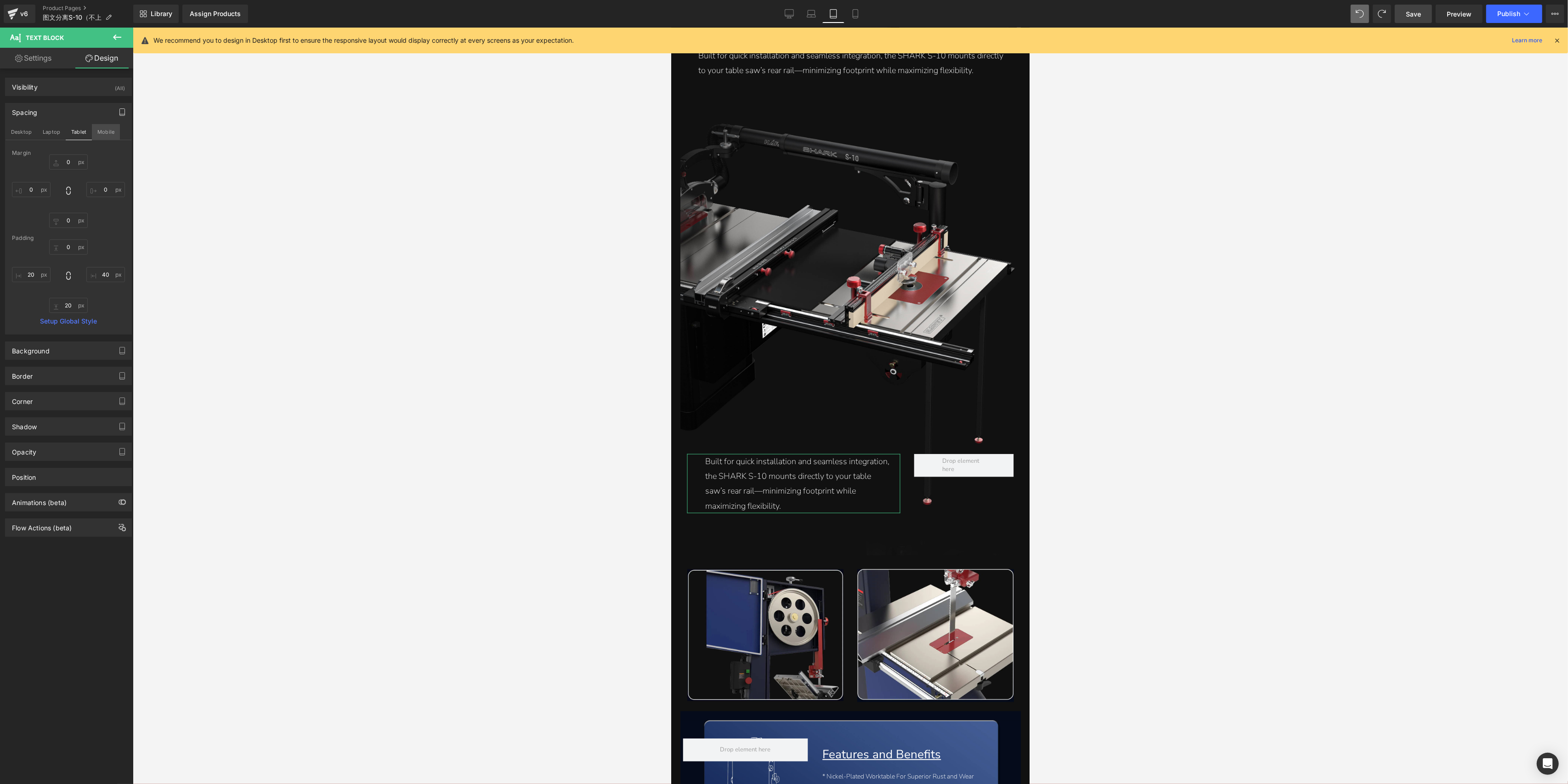
type input "0"
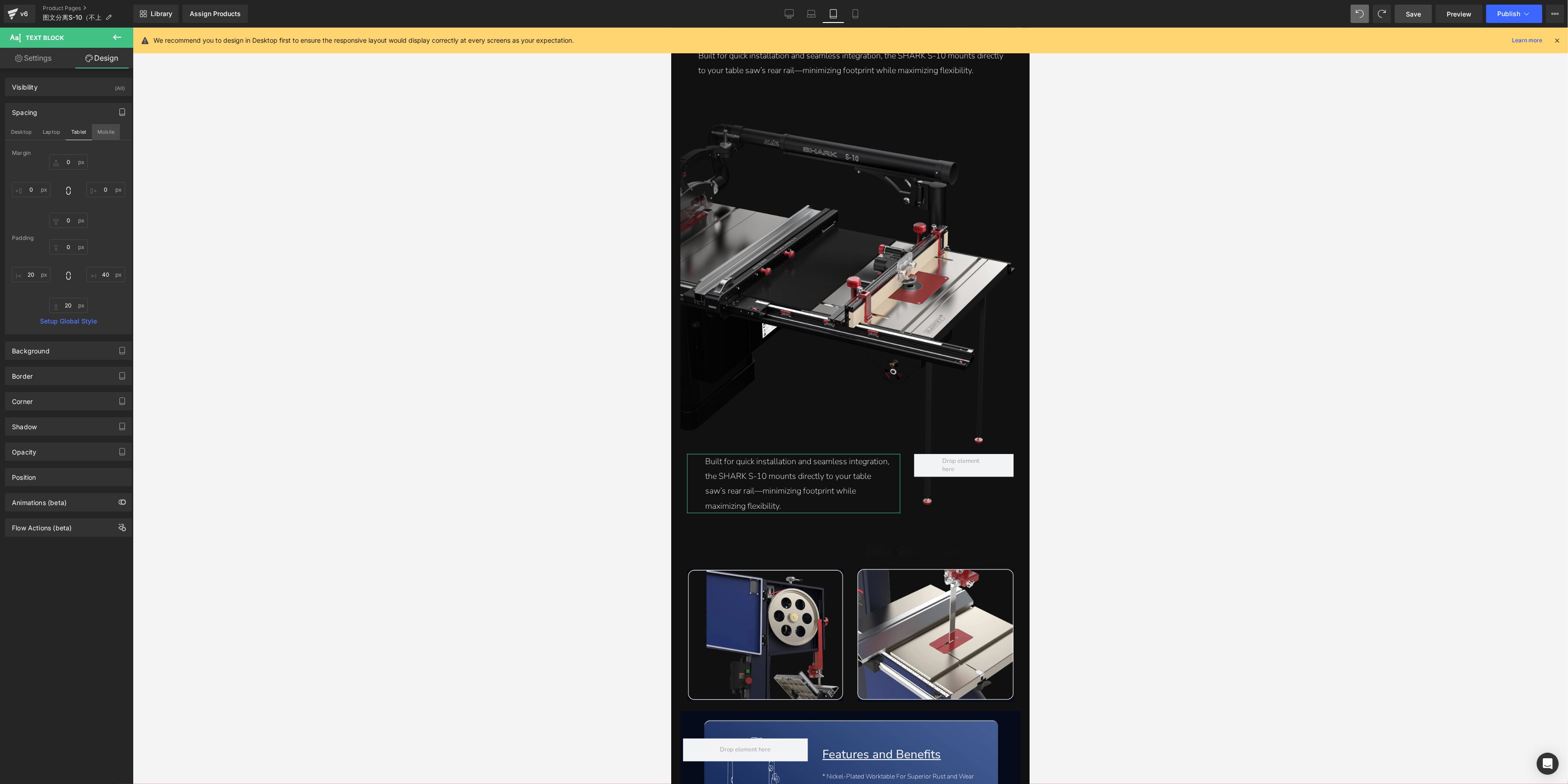
type input "20"
type input "0"
type input "40"
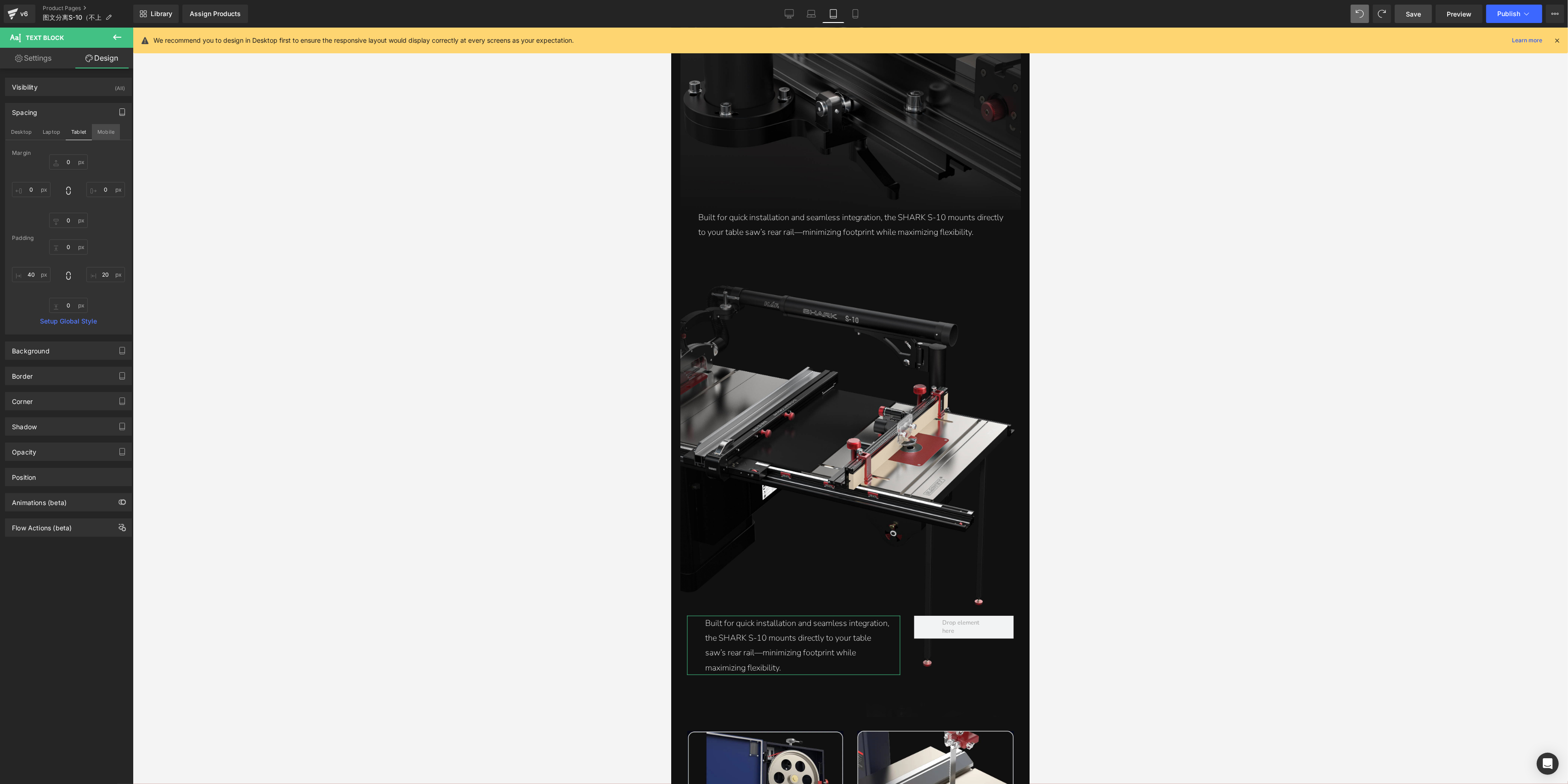
click at [109, 133] on button "Mobile" at bounding box center [106, 131] width 28 height 16
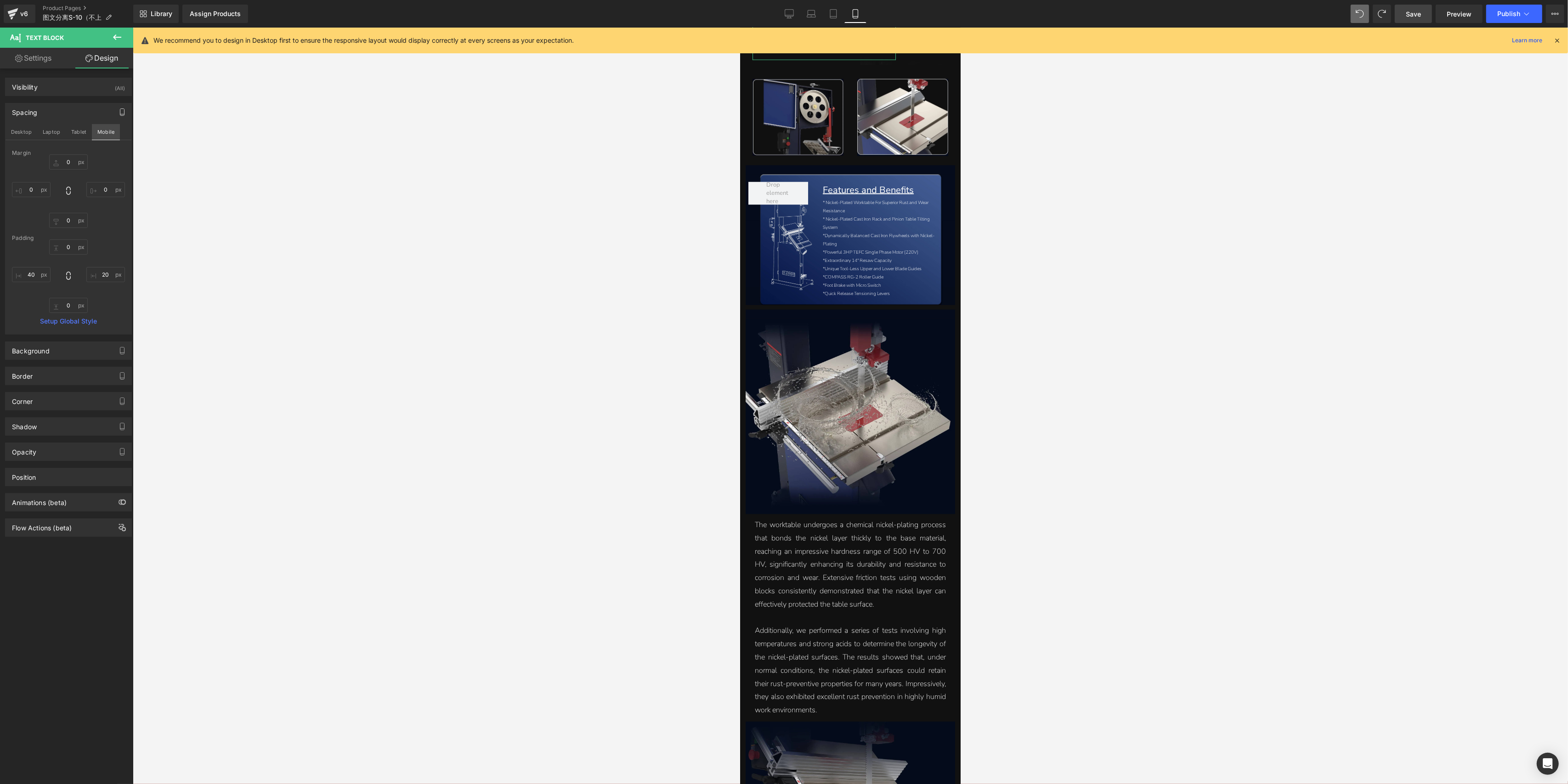
type input "0"
type input "10"
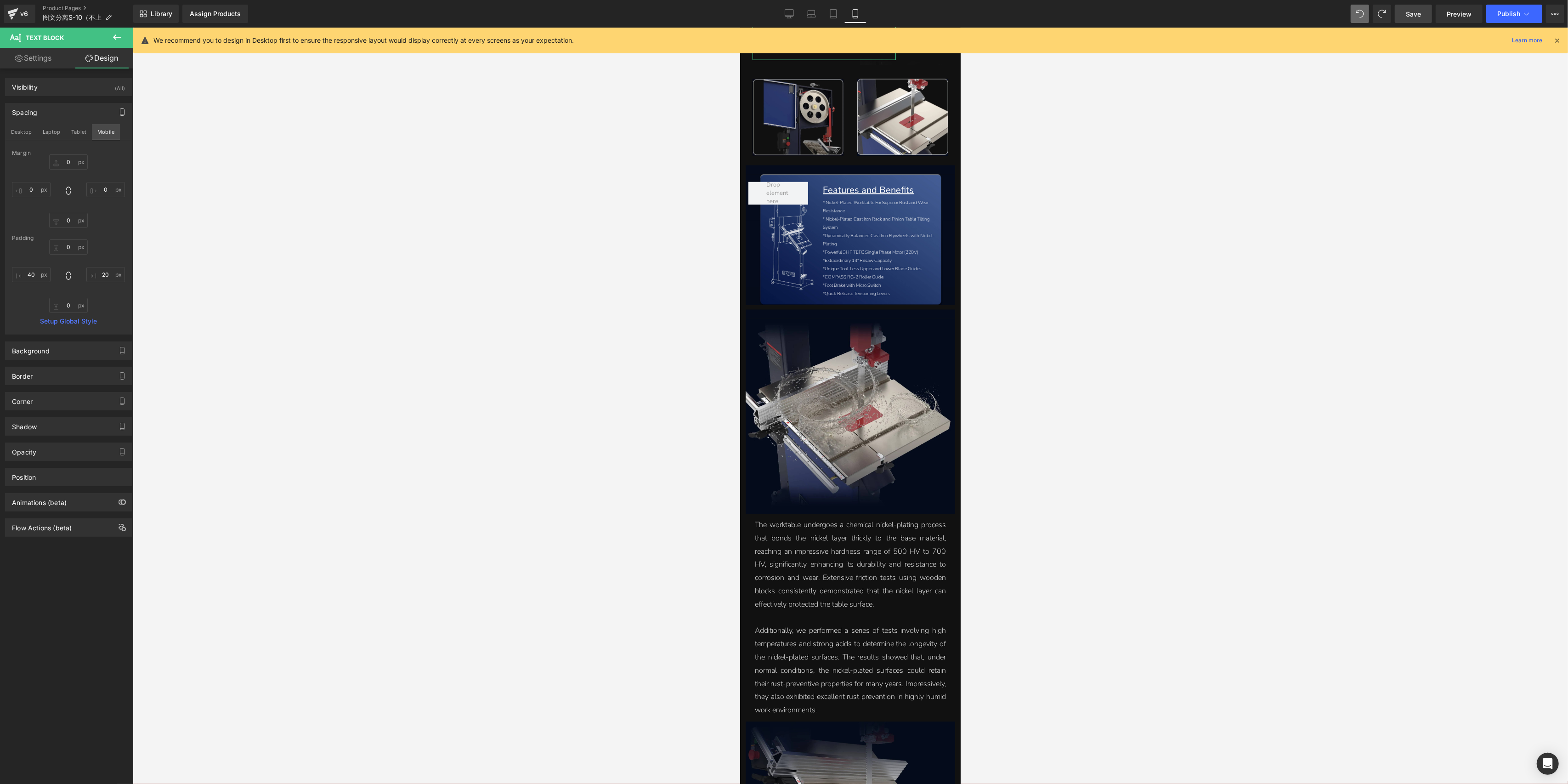
type input "20"
type input "10"
type input "20"
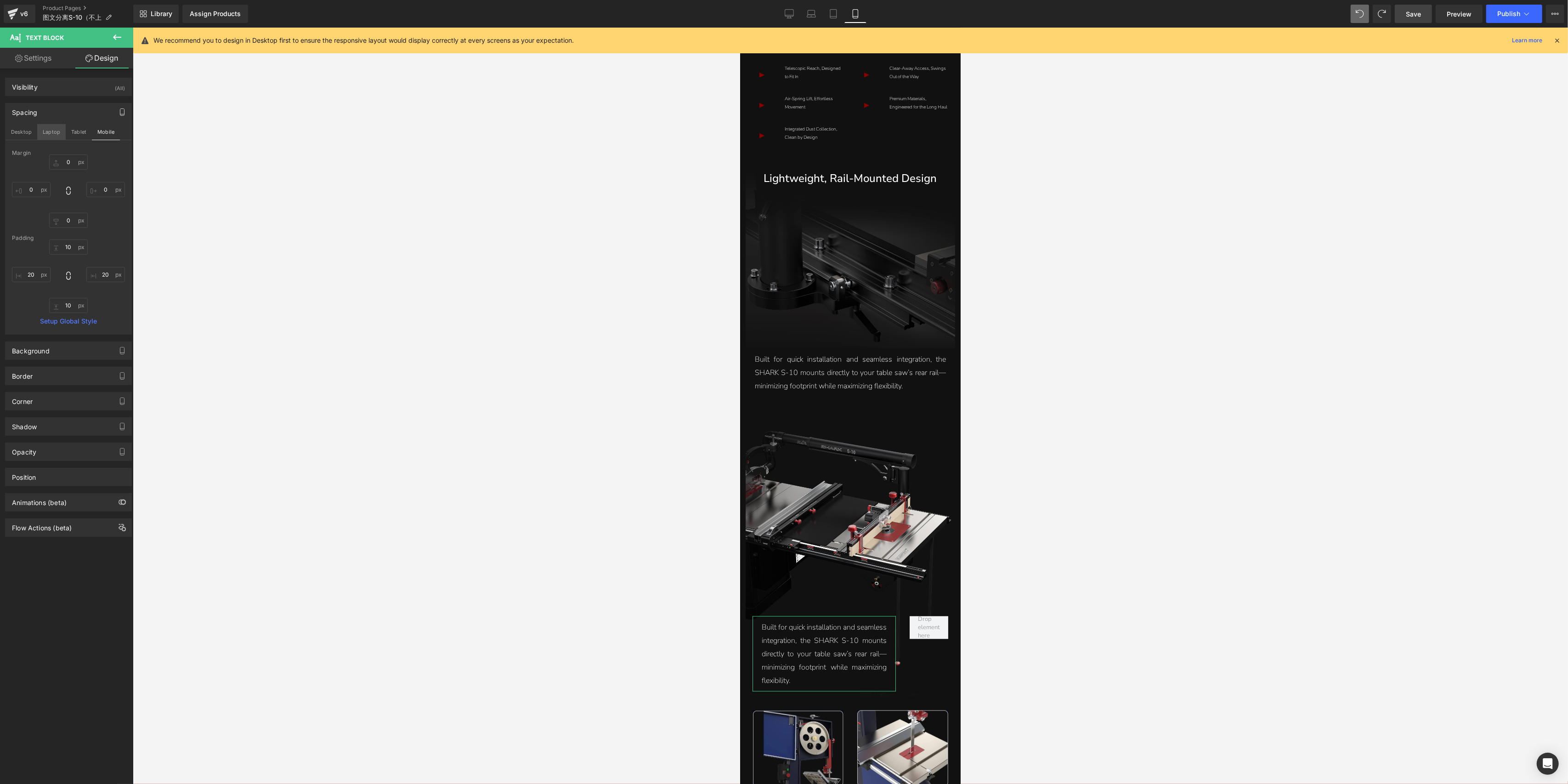
scroll to position [1291, 0]
click at [1415, 22] on link "Save" at bounding box center [1414, 13] width 37 height 19
click at [780, 19] on link "Desktop" at bounding box center [780, 13] width 22 height 19
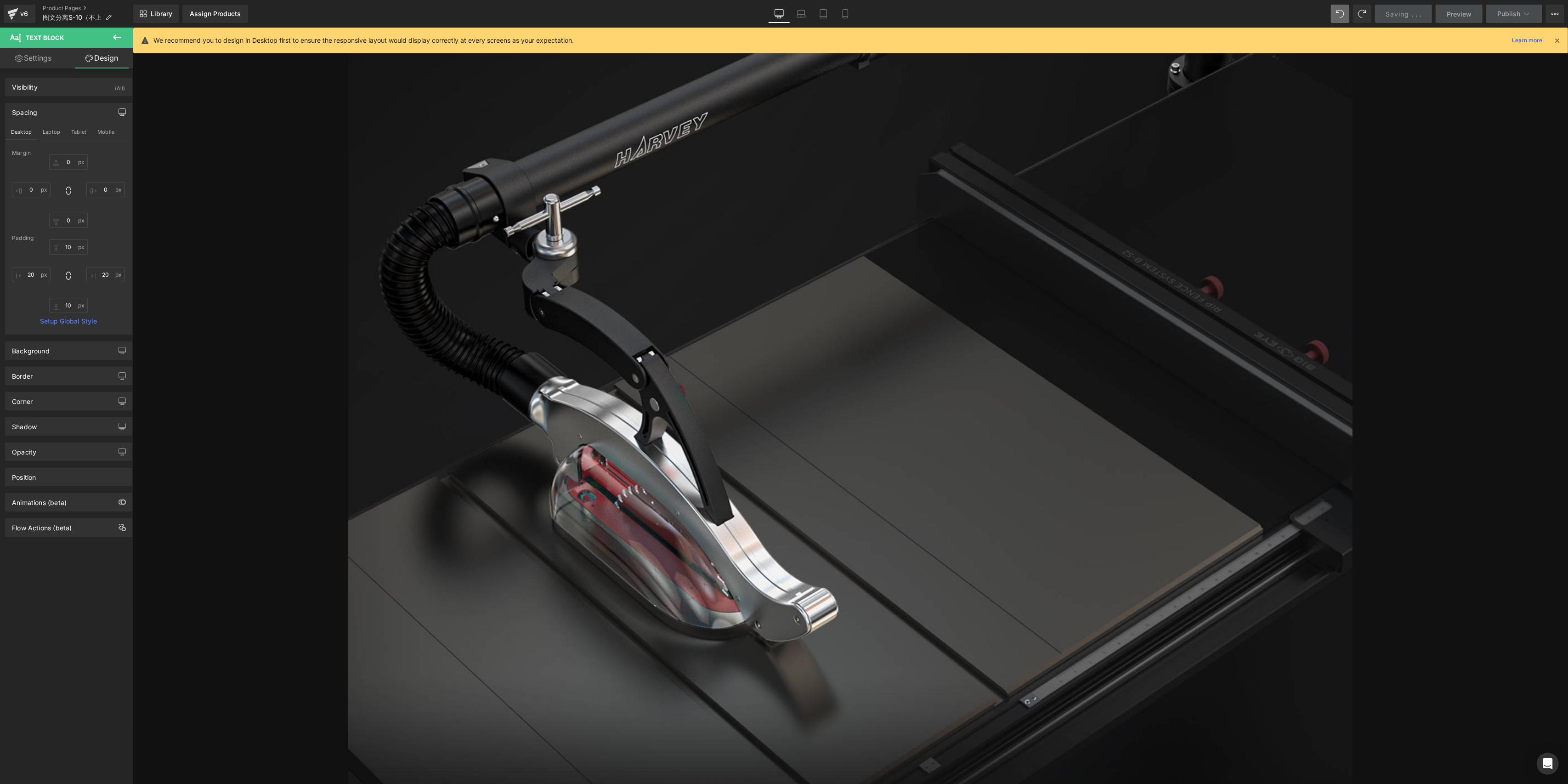
type input "0"
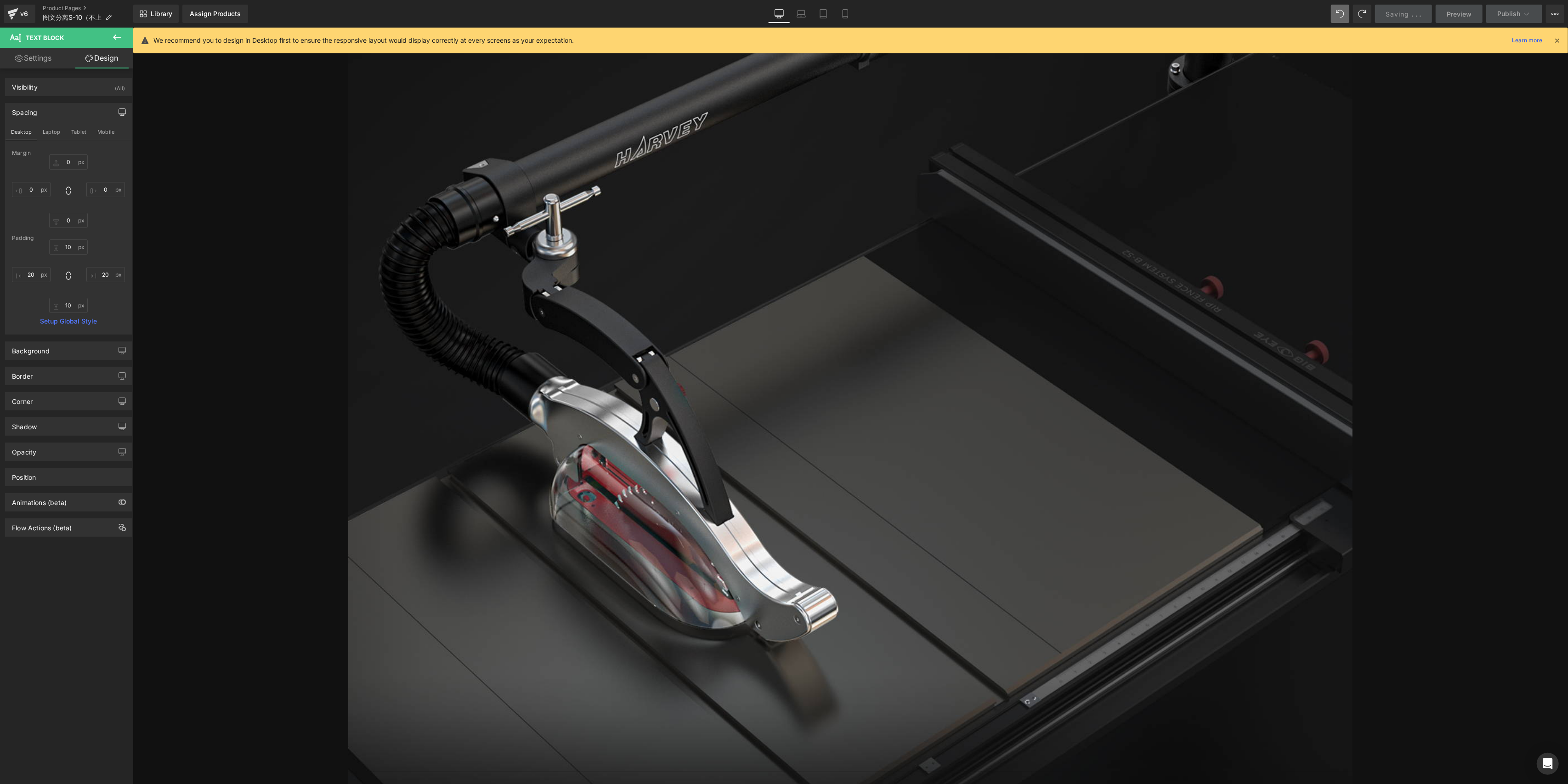
type input "20"
type input "0"
type input "20"
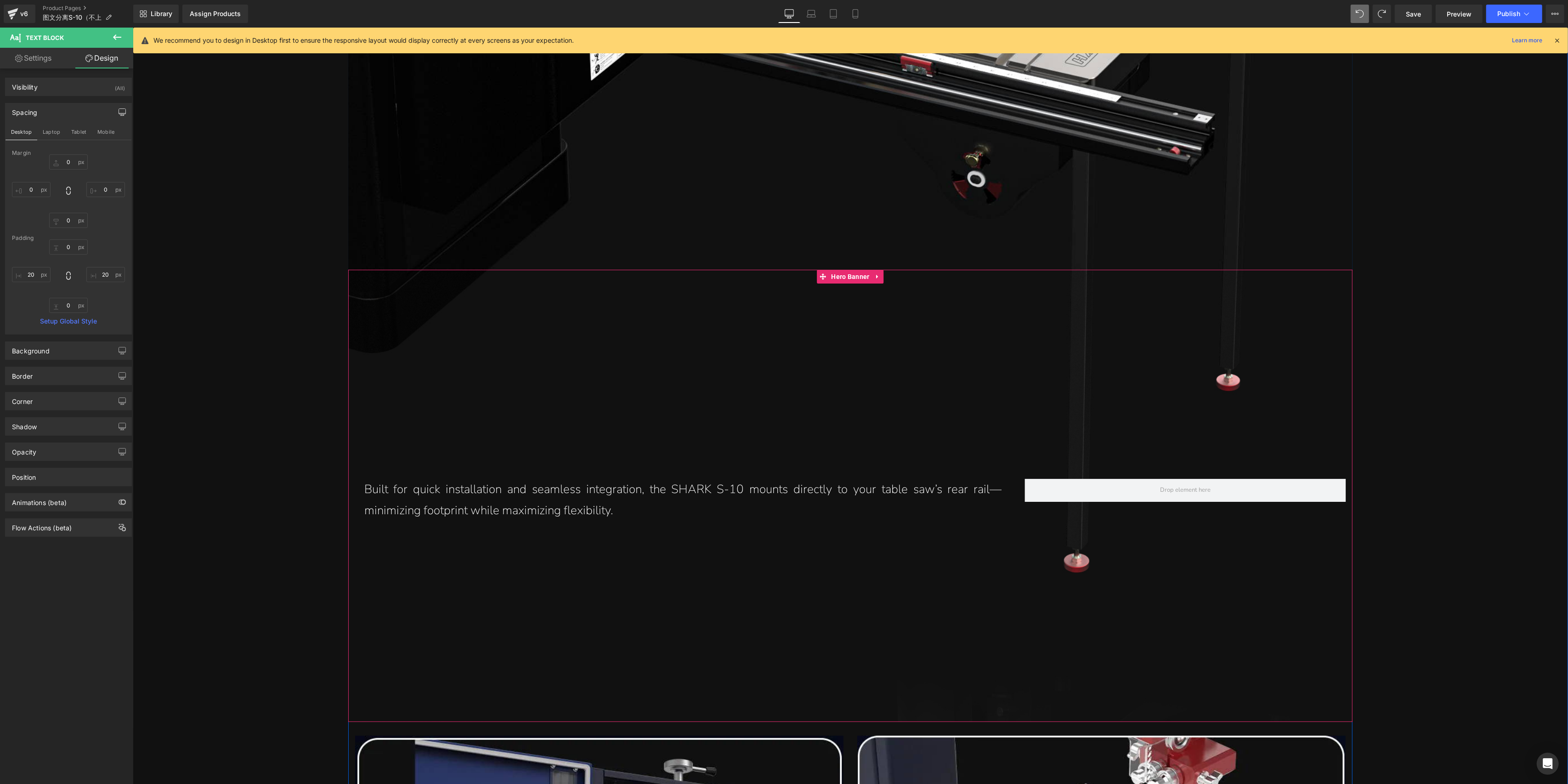
scroll to position [4857, 0]
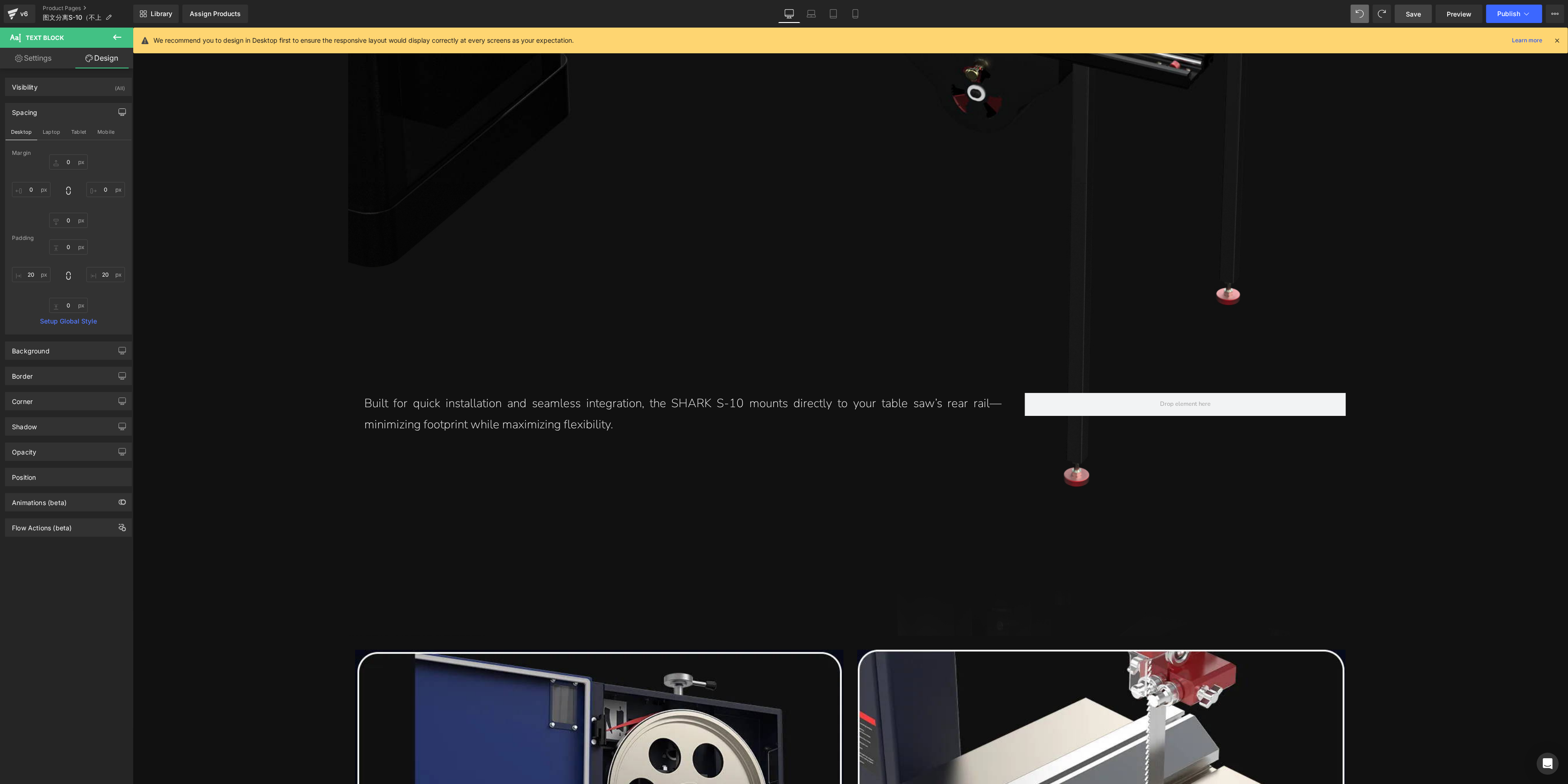
click at [1414, 8] on link "Save" at bounding box center [1414, 13] width 37 height 19
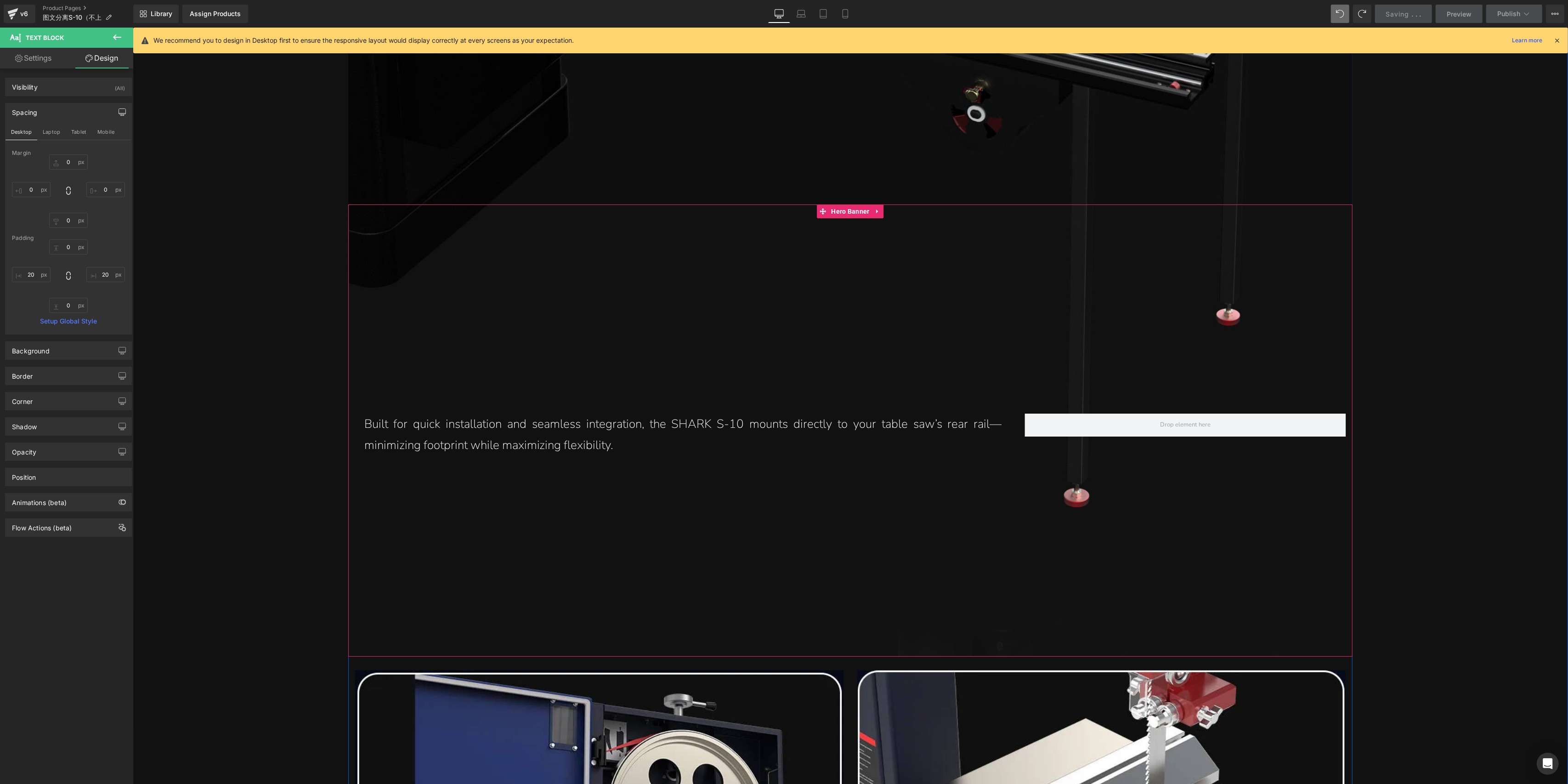
scroll to position [4796, 0]
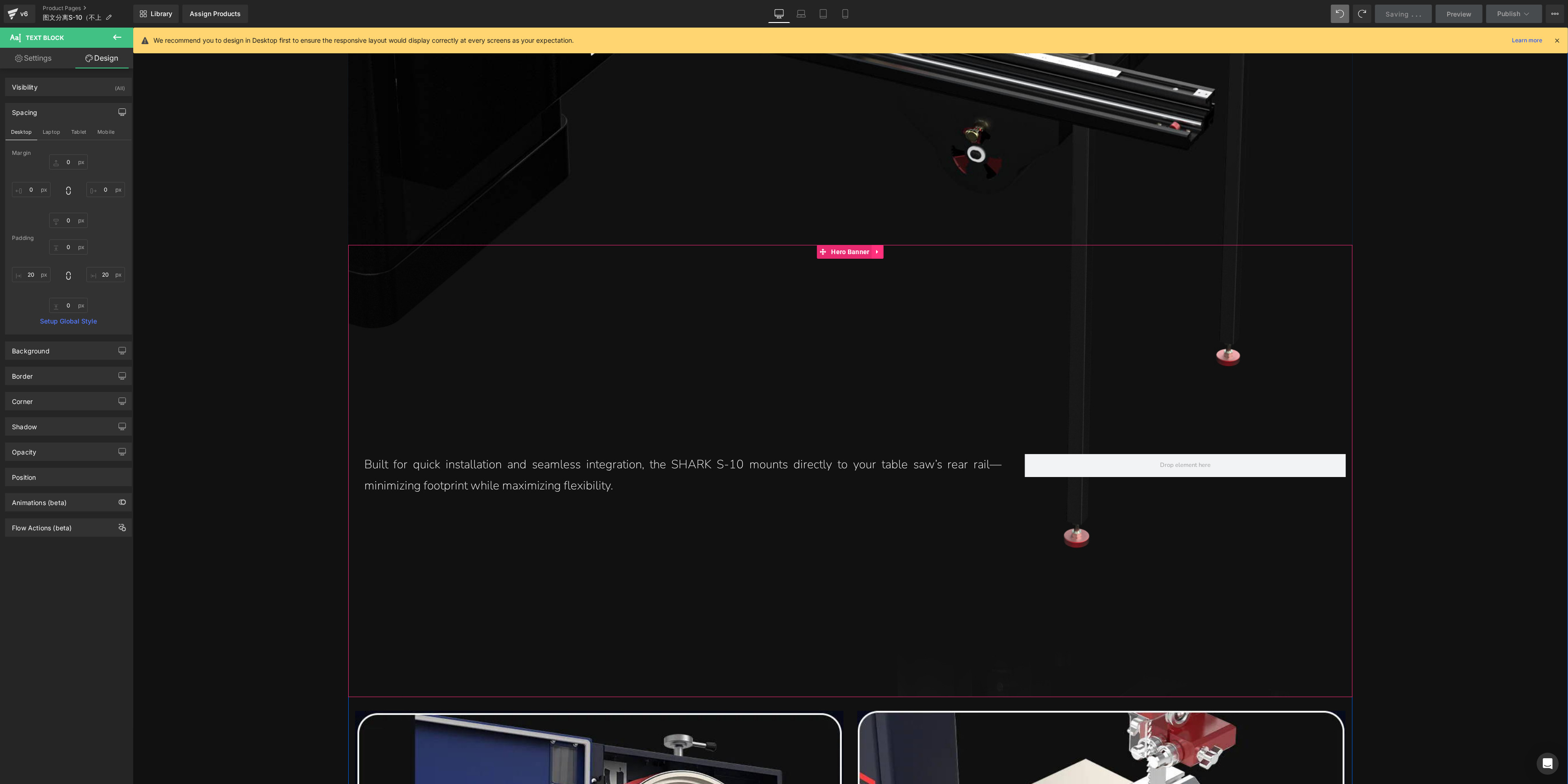
click at [875, 248] on icon at bounding box center [878, 251] width 7 height 7
click at [869, 249] on icon at bounding box center [872, 252] width 7 height 7
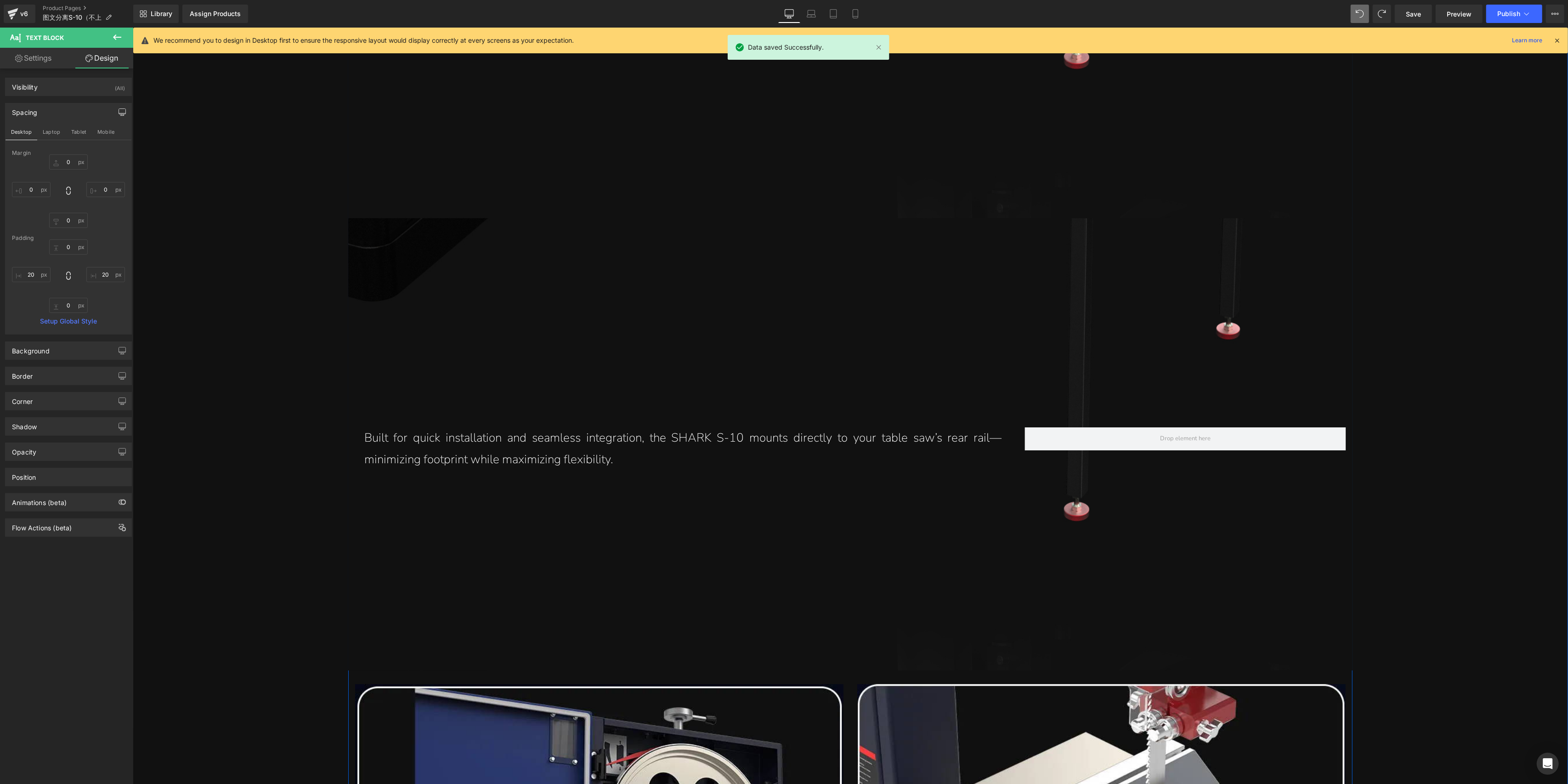
scroll to position [5224, 0]
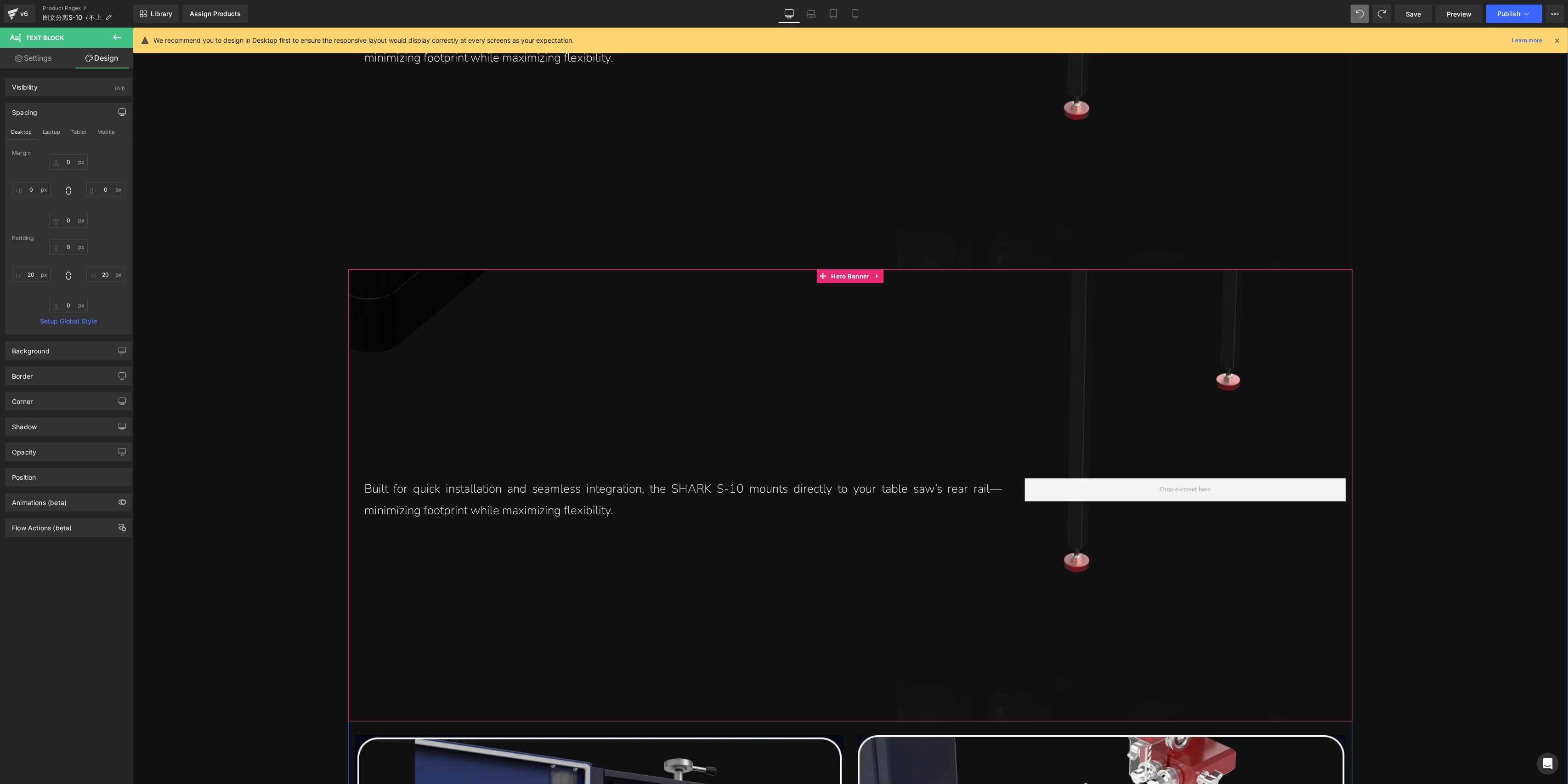
click at [849, 270] on span "Hero Banner" at bounding box center [850, 276] width 43 height 14
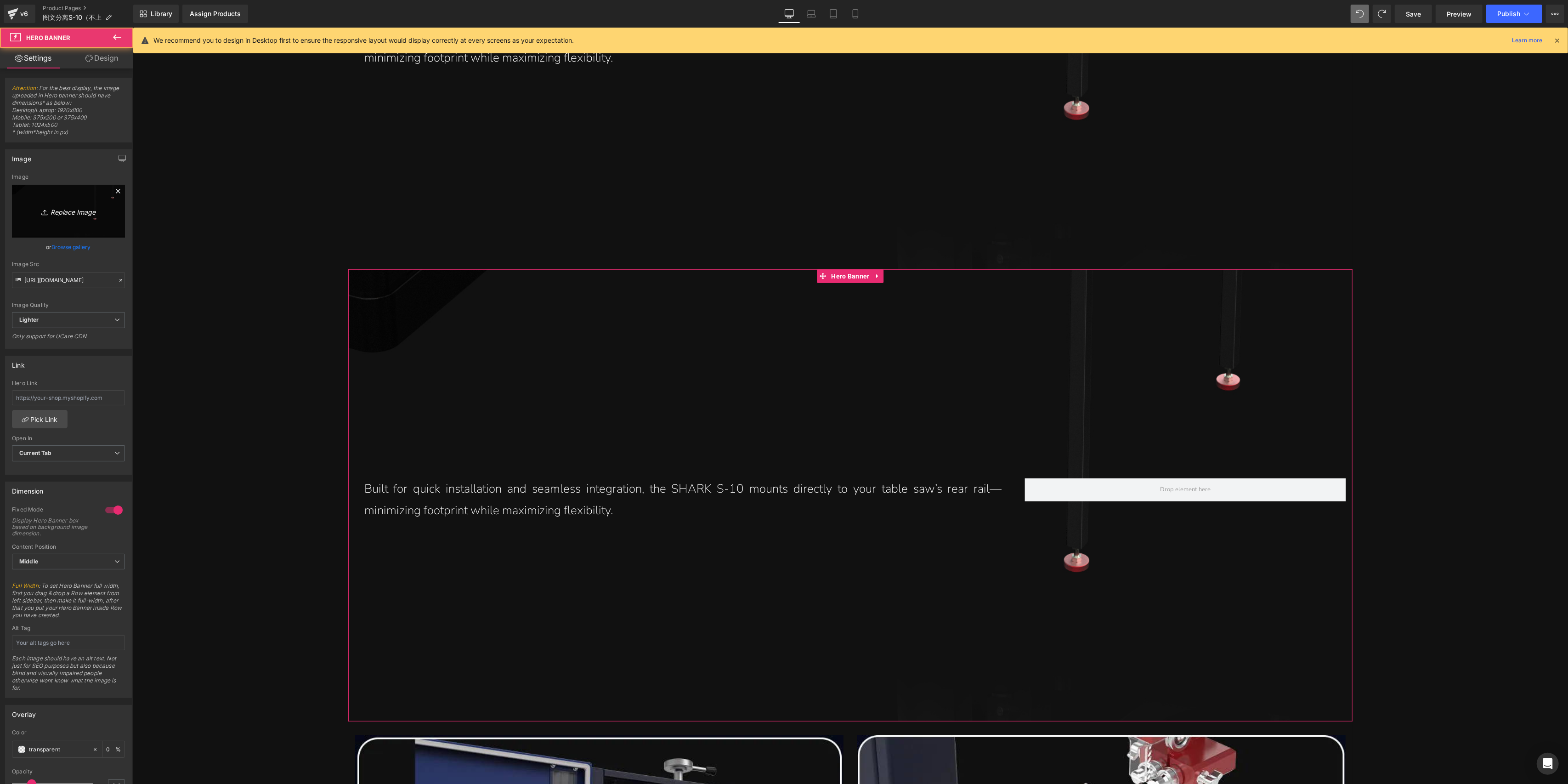
click at [76, 208] on icon "Replace Image" at bounding box center [68, 211] width 74 height 11
type input "C:\fakepath\S-10_23_13.jpg"
type input "[URL][DOMAIN_NAME]"
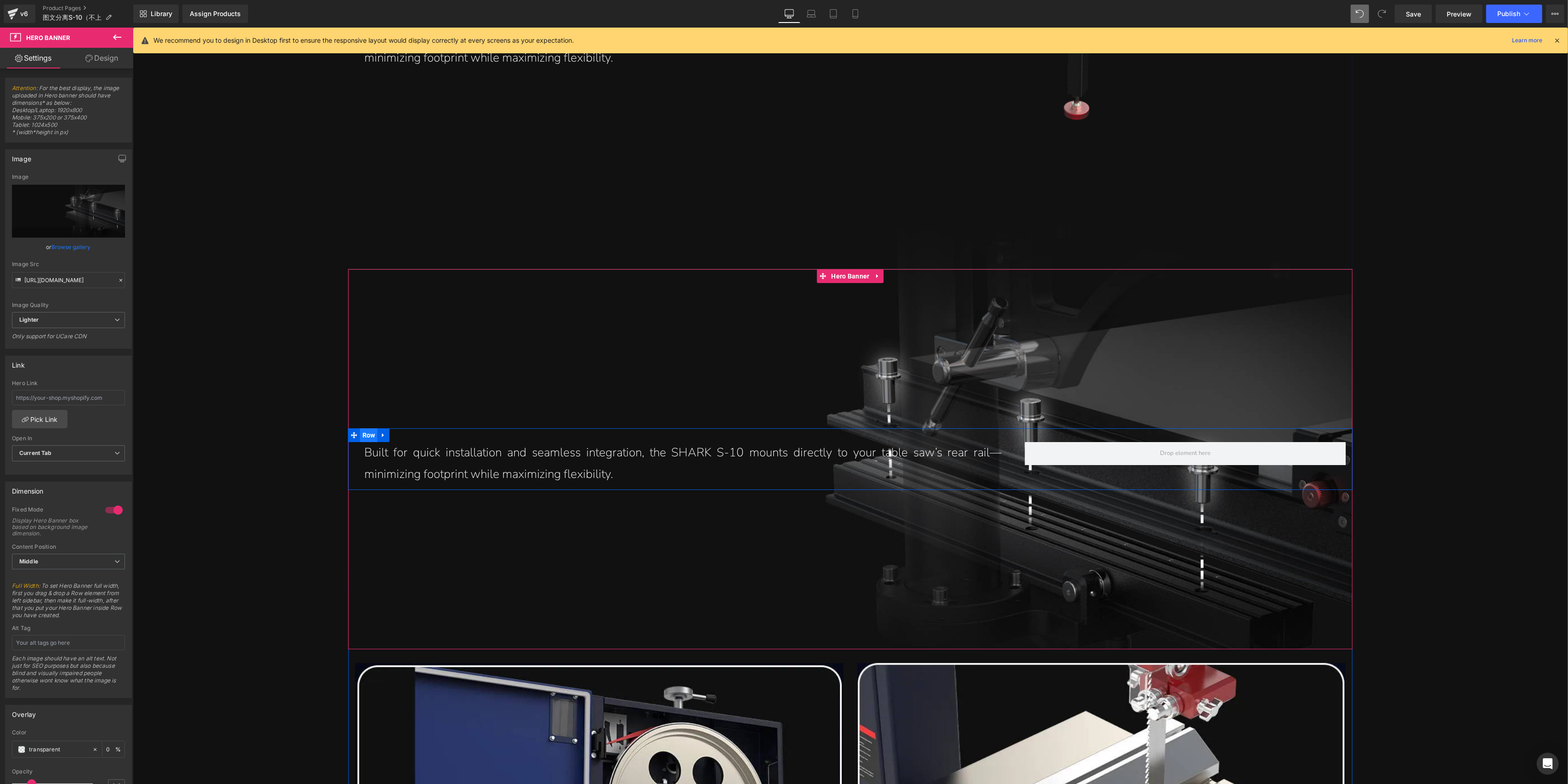
click at [361, 428] on span "Row" at bounding box center [369, 435] width 18 height 14
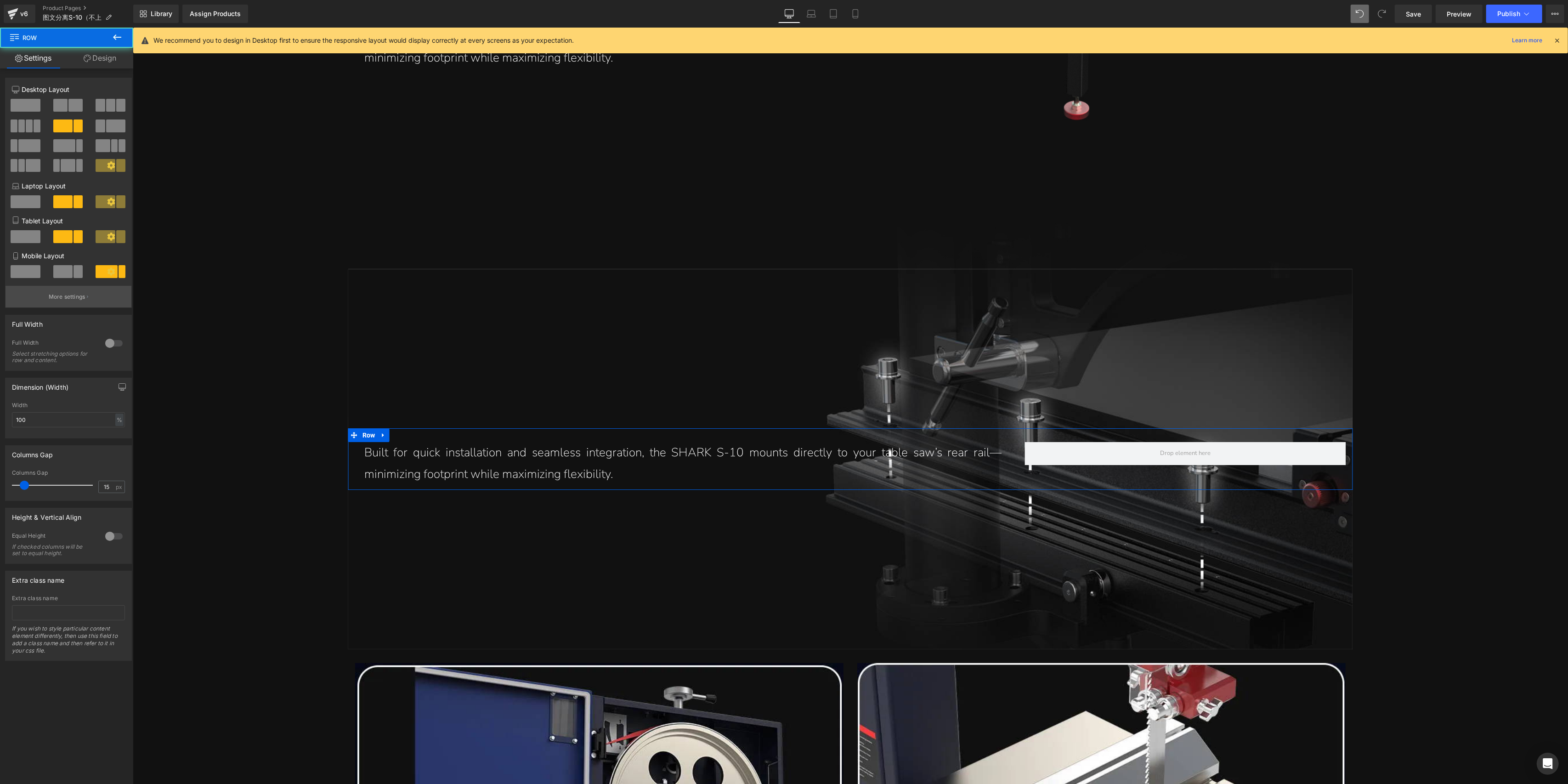
click at [72, 297] on p "More settings" at bounding box center [68, 296] width 37 height 8
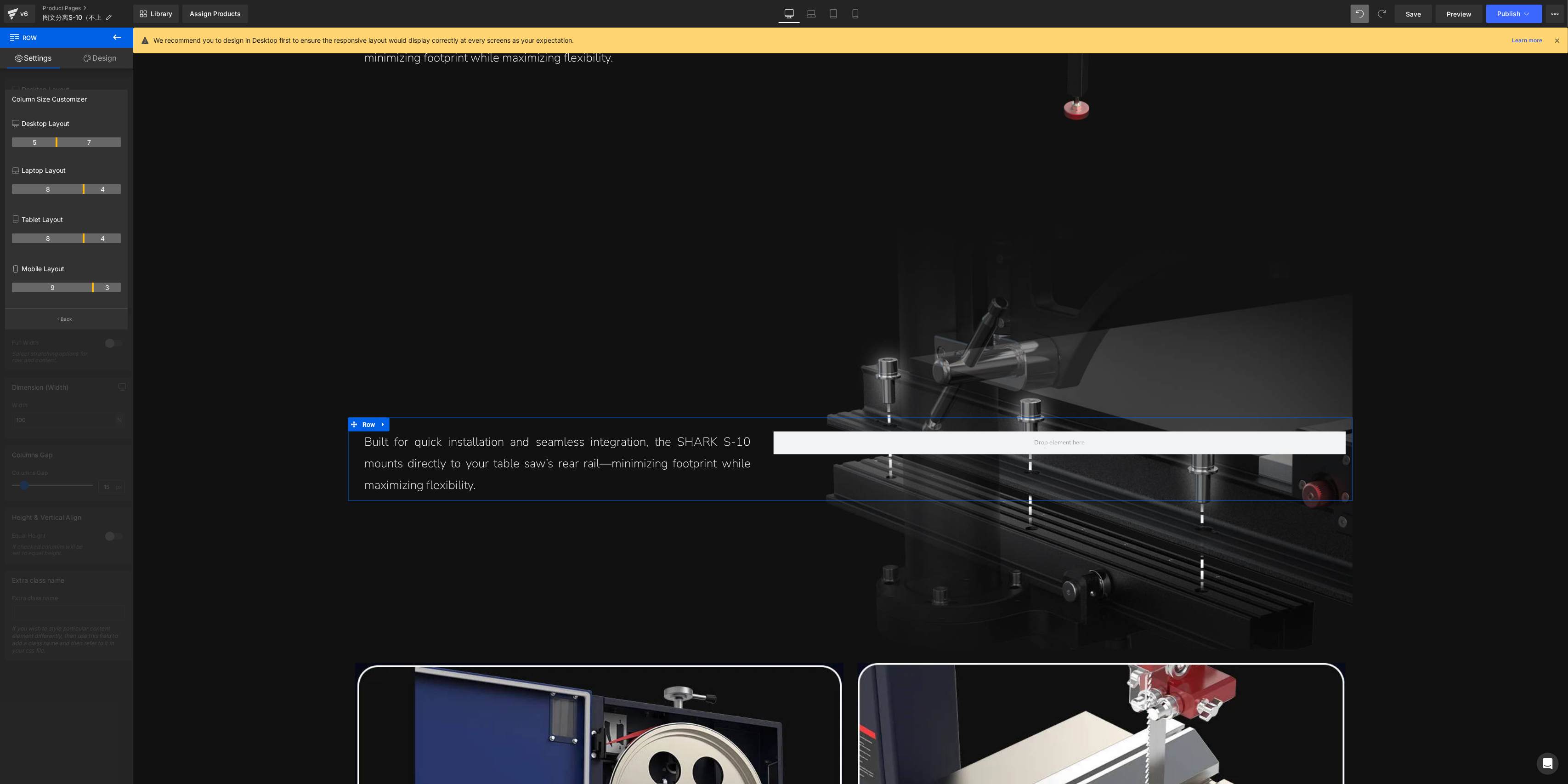
drag, startPoint x: 84, startPoint y: 142, endPoint x: 58, endPoint y: 146, distance: 26.3
